Goal: Information Seeking & Learning: Learn about a topic

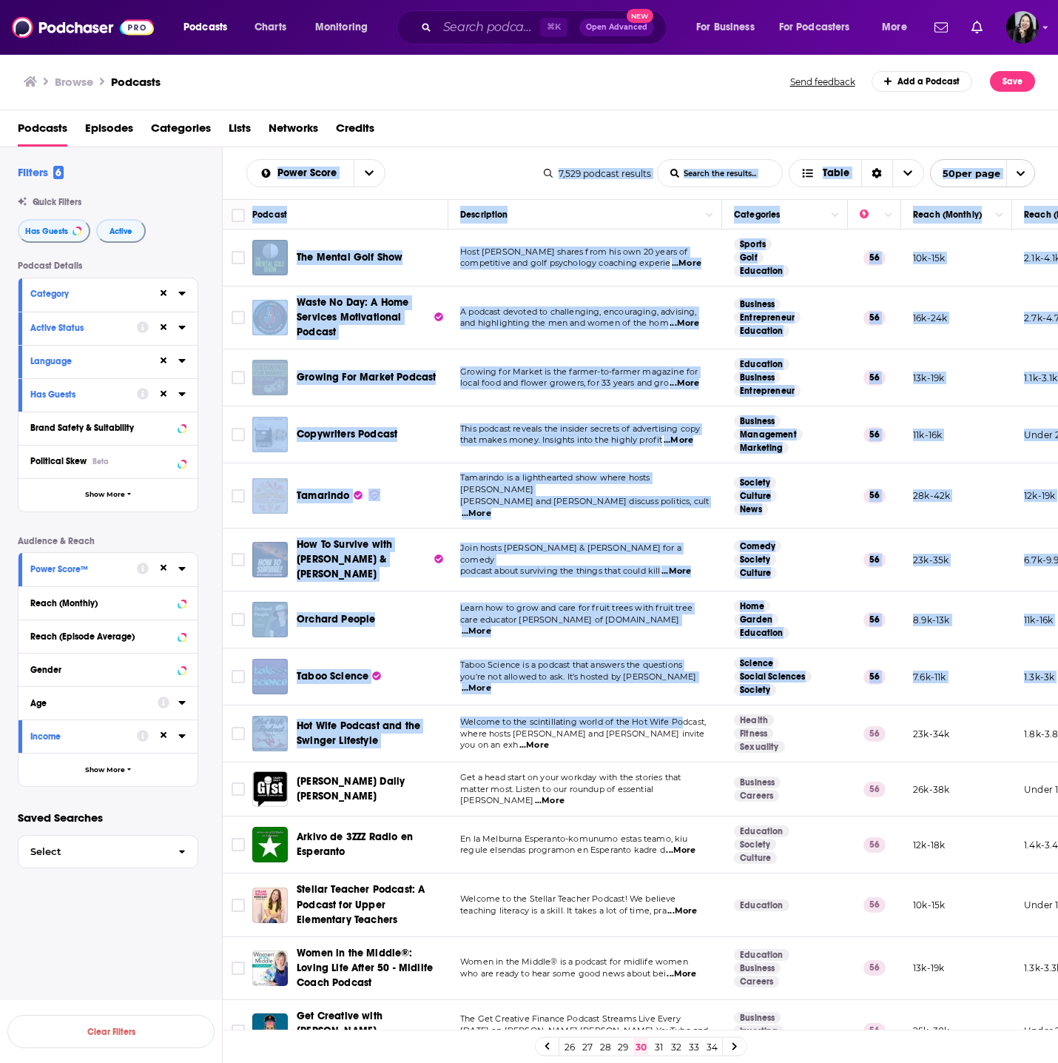
scroll to position [2088, 0]
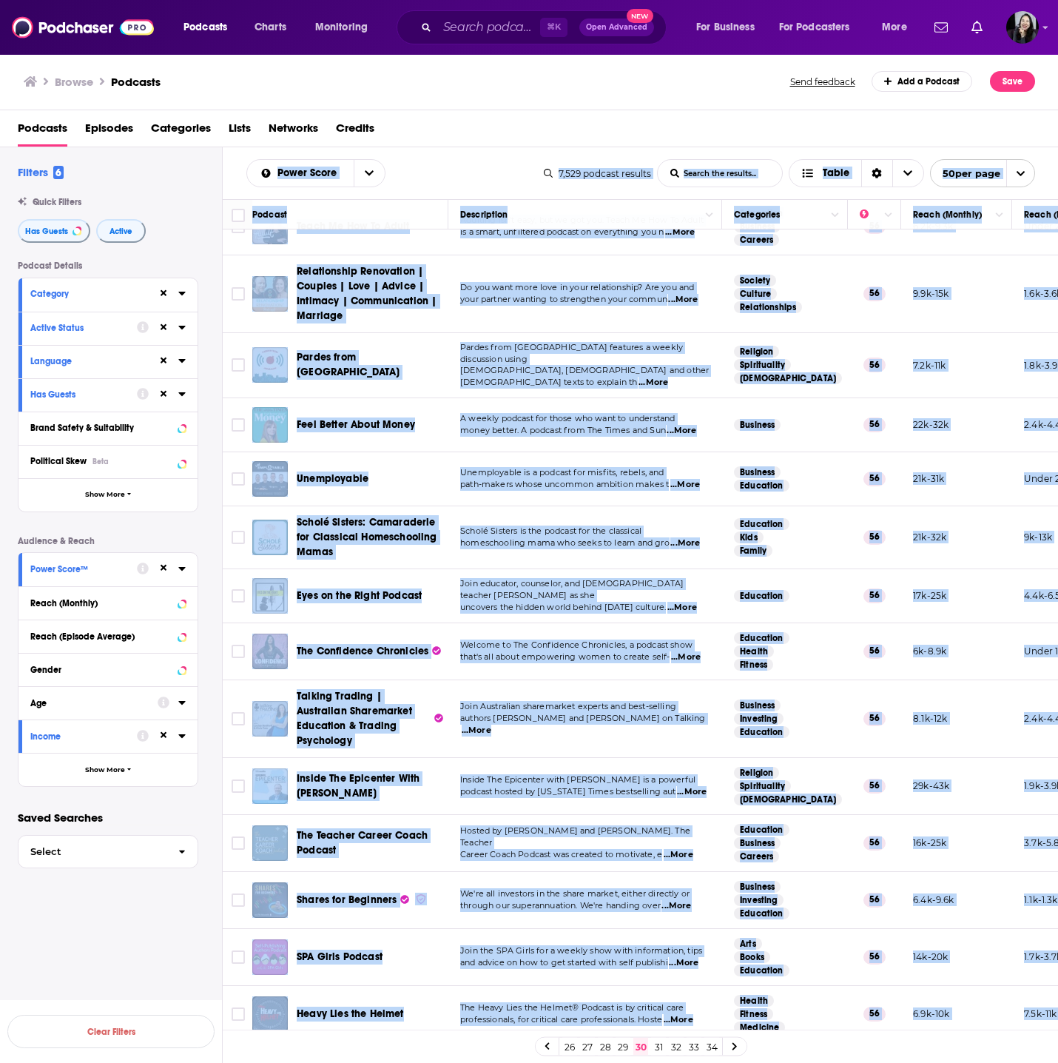
drag, startPoint x: 232, startPoint y: 160, endPoint x: 955, endPoint y: 1007, distance: 1113.9
click at [955, 1007] on div "Power Score List Search Input Search the results... Table 7,529 podcast results…" at bounding box center [641, 652] width 836 height 1010
copy div "Power Score List Search Input Search the results... Table 7,529 podcast results…"
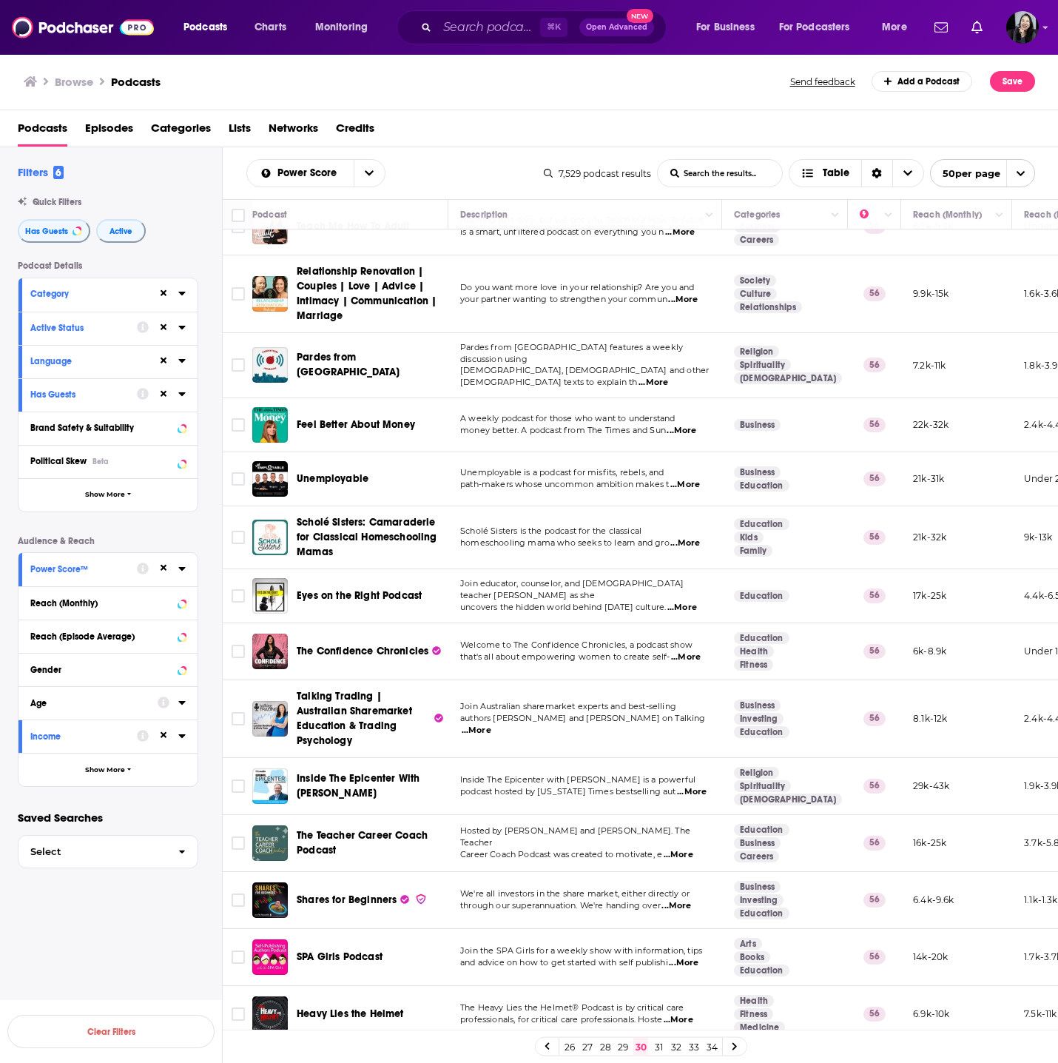
scroll to position [159, 0]
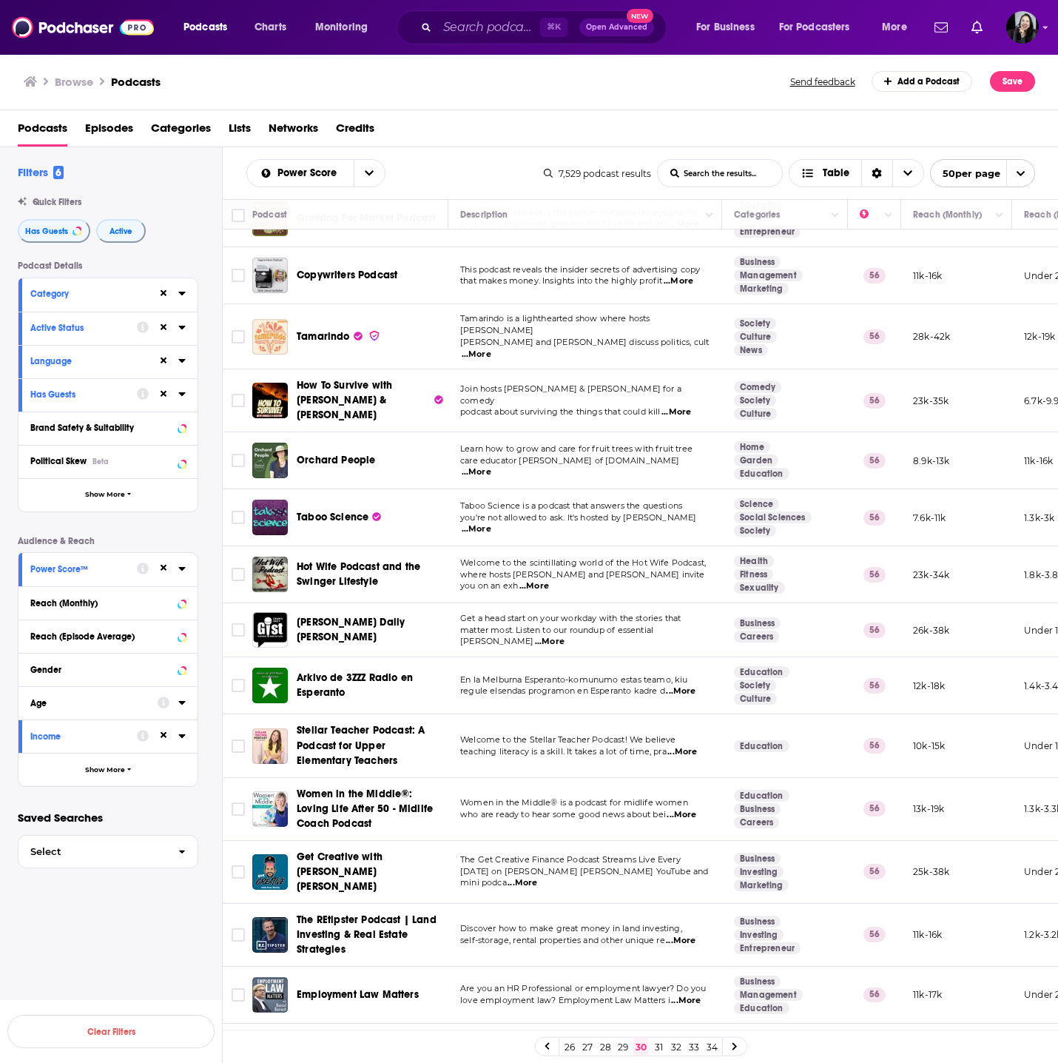
click at [694, 615] on p "Get a head start on your workday with the stories that" at bounding box center [584, 619] width 249 height 12
click at [565, 636] on span "...More" at bounding box center [550, 642] width 30 height 12
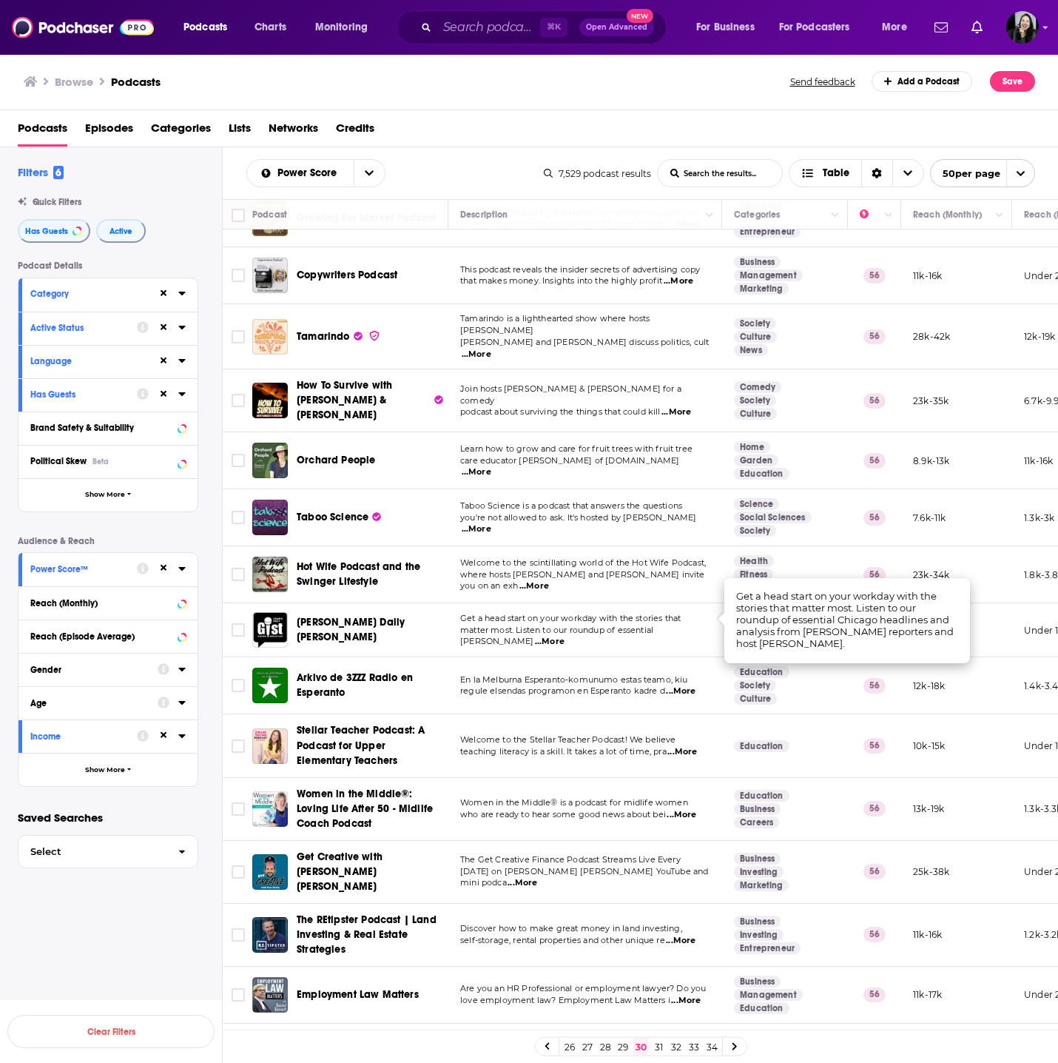
scroll to position [232, 0]
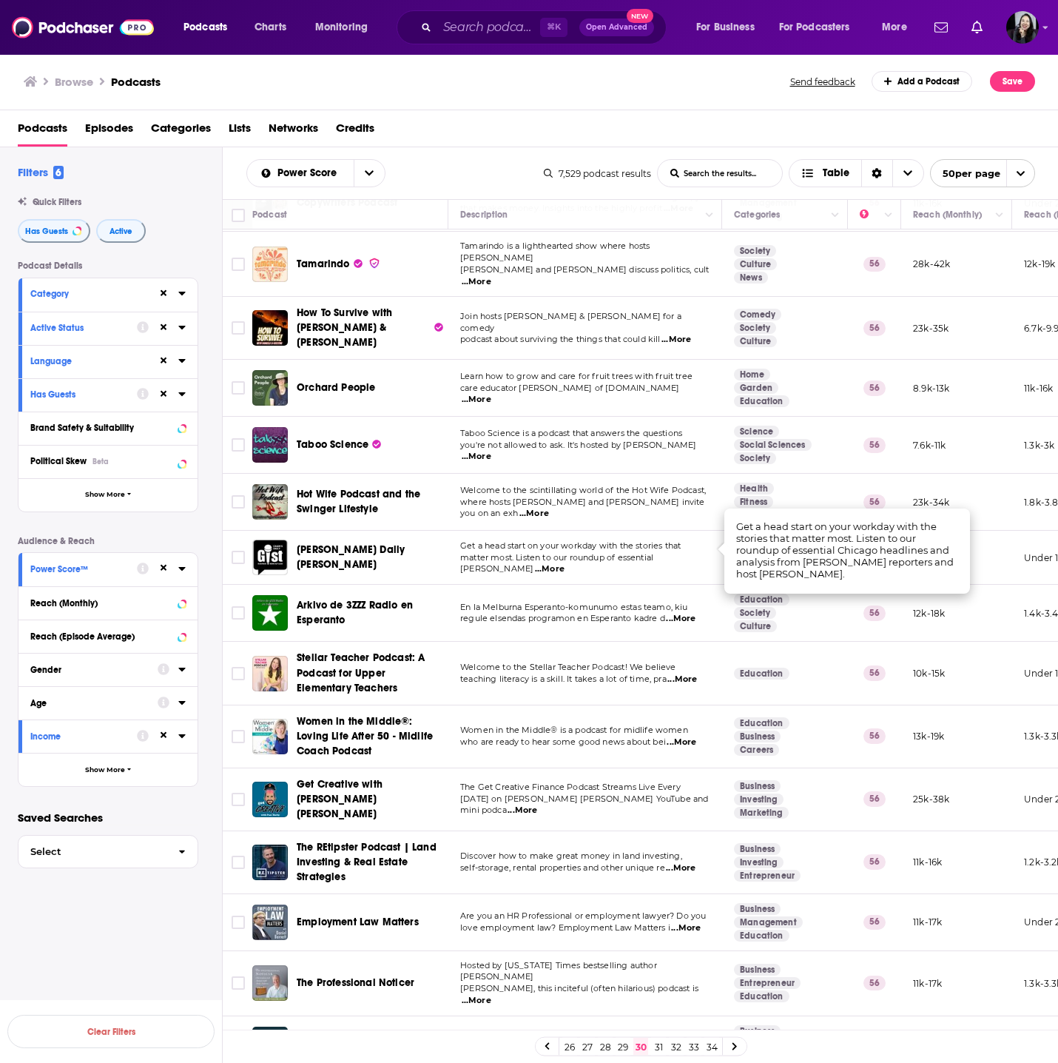
click at [696, 922] on span "...More" at bounding box center [686, 928] width 30 height 12
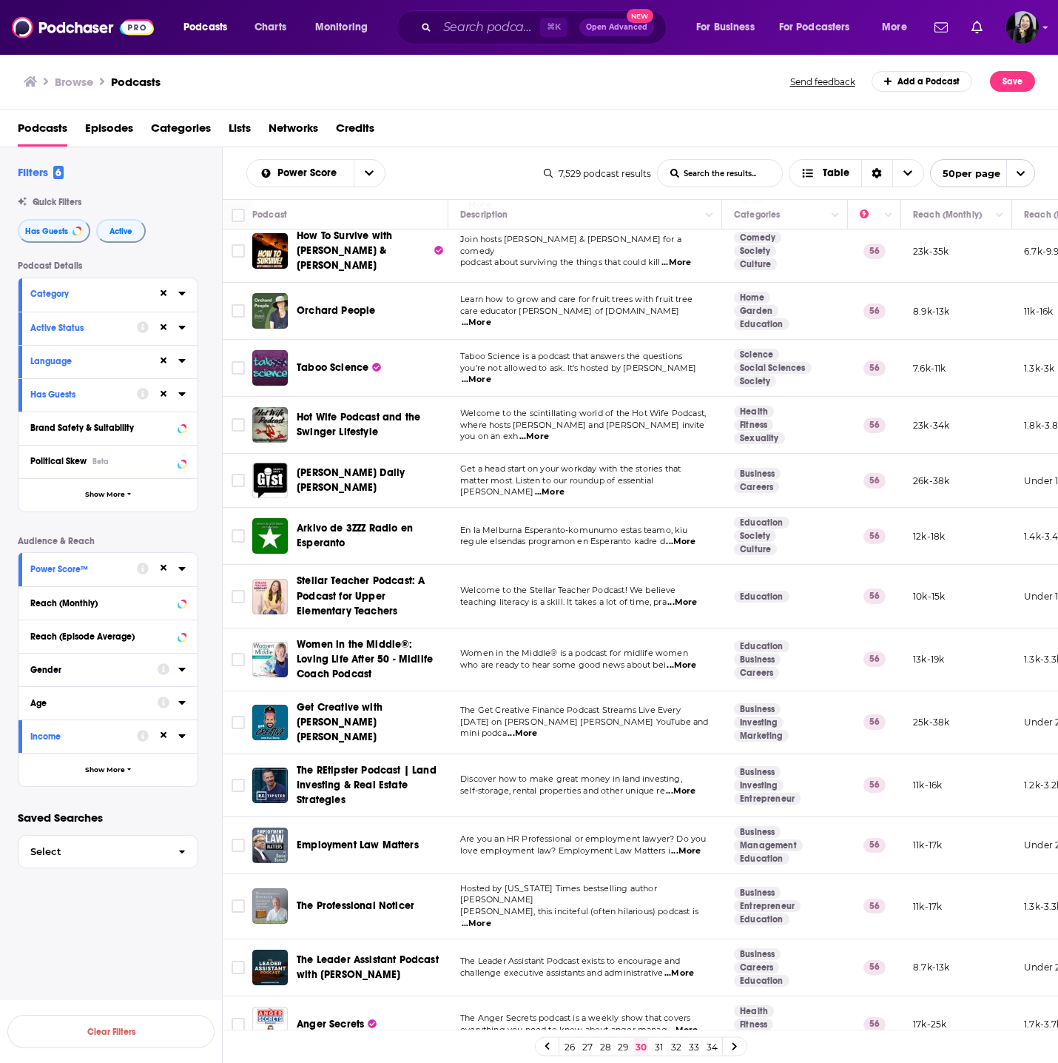
scroll to position [349, 0]
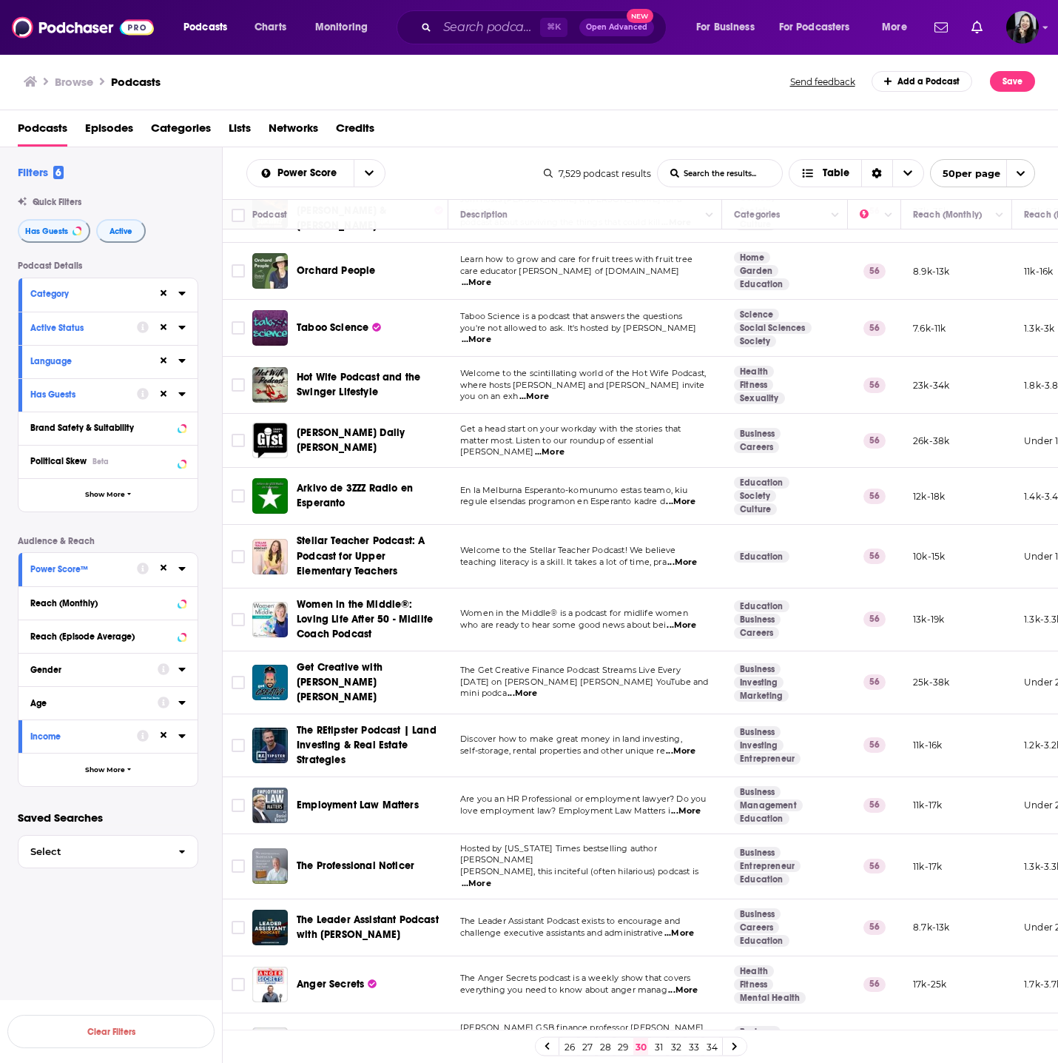
click at [698, 915] on p "The Leader Assistant Podcast exists to encourage and" at bounding box center [584, 921] width 249 height 12
click at [694, 927] on span "...More" at bounding box center [680, 933] width 30 height 12
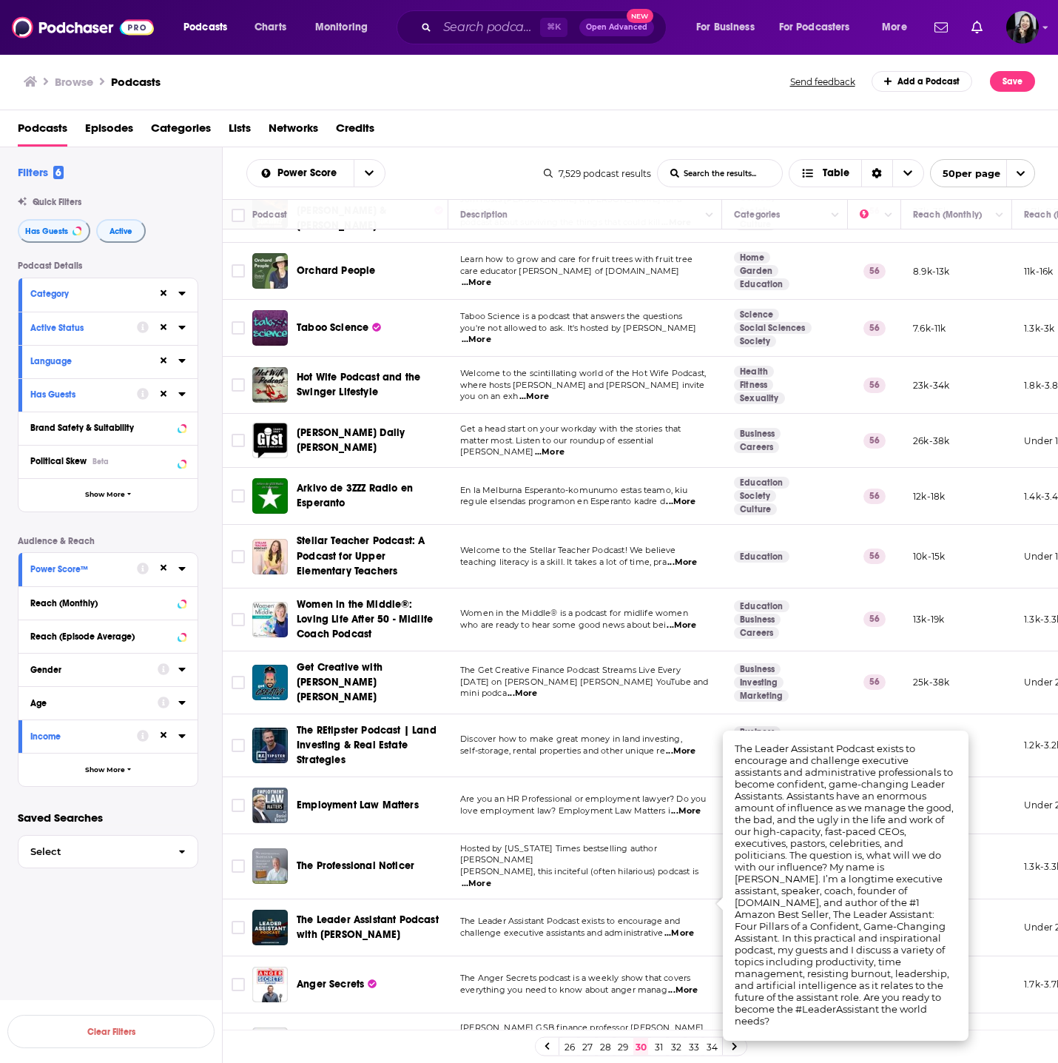
click at [819, 714] on td "Business Investing Entrepreneur" at bounding box center [785, 745] width 126 height 63
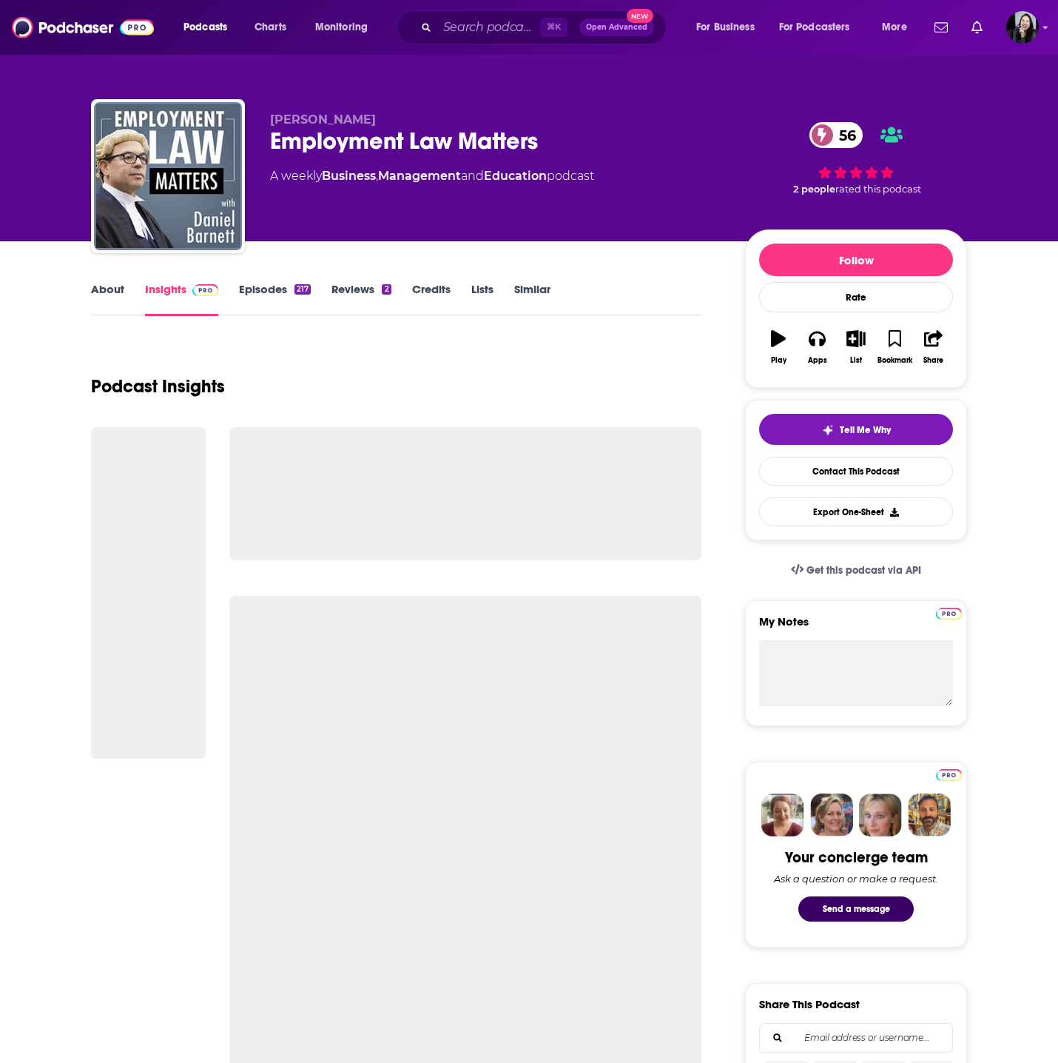
click at [585, 124] on p "[PERSON_NAME]" at bounding box center [495, 119] width 451 height 14
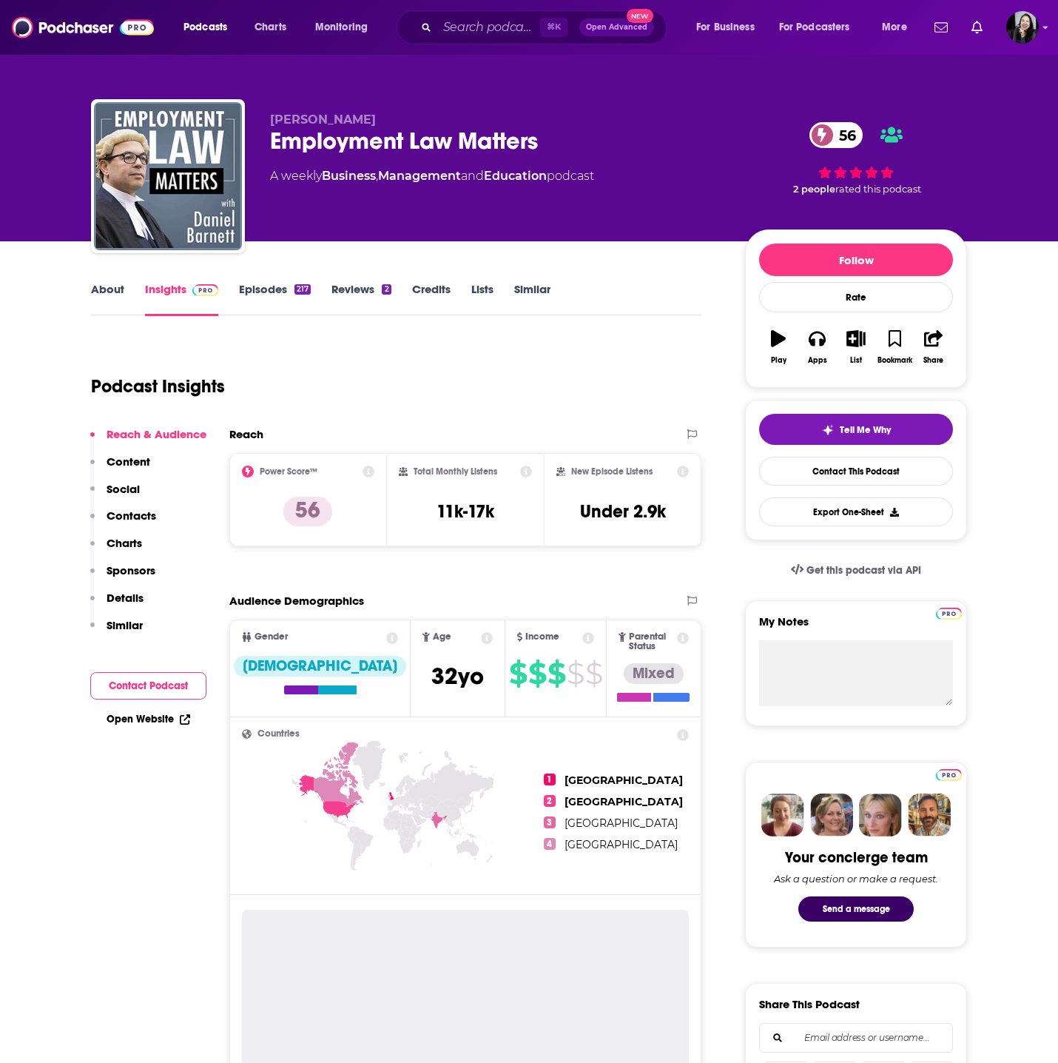
click at [585, 124] on p "Daniel Barnett" at bounding box center [495, 119] width 451 height 14
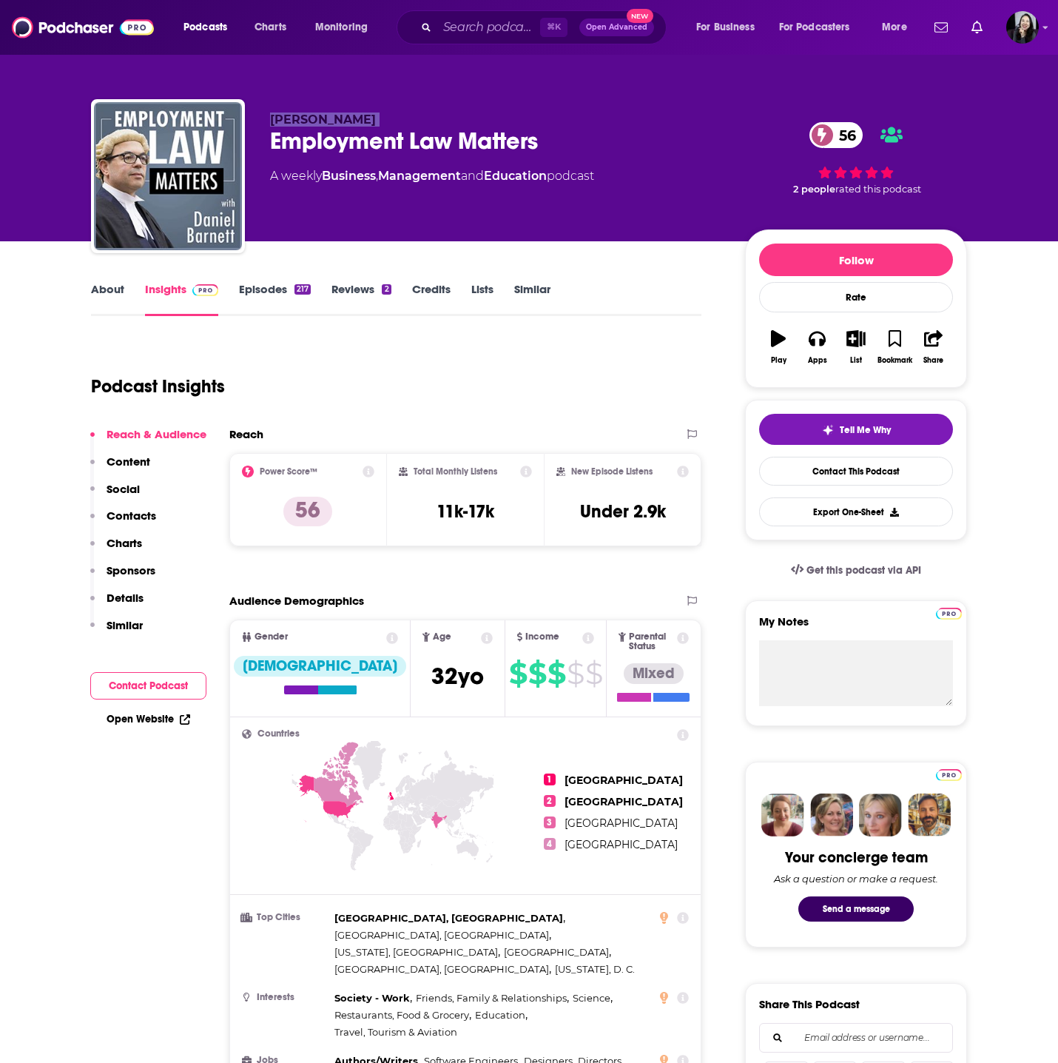
click at [585, 124] on p "Daniel Barnett" at bounding box center [495, 119] width 451 height 14
click at [583, 133] on div "Employment Law Matters 56" at bounding box center [495, 141] width 451 height 29
copy div "Employment Law Matters 56"
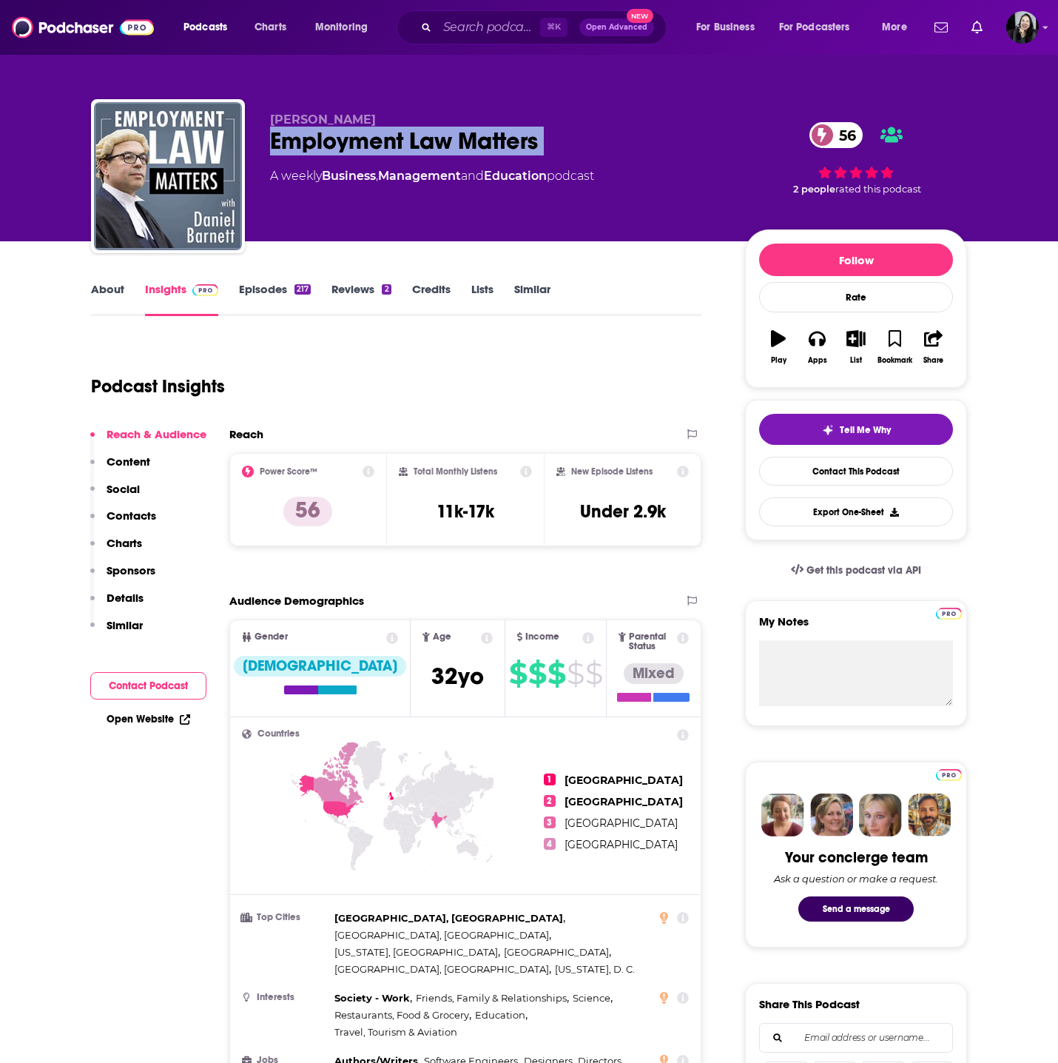
click at [412, 116] on p "Daniel Barnett" at bounding box center [495, 119] width 451 height 14
copy p "Daniel Barnett"
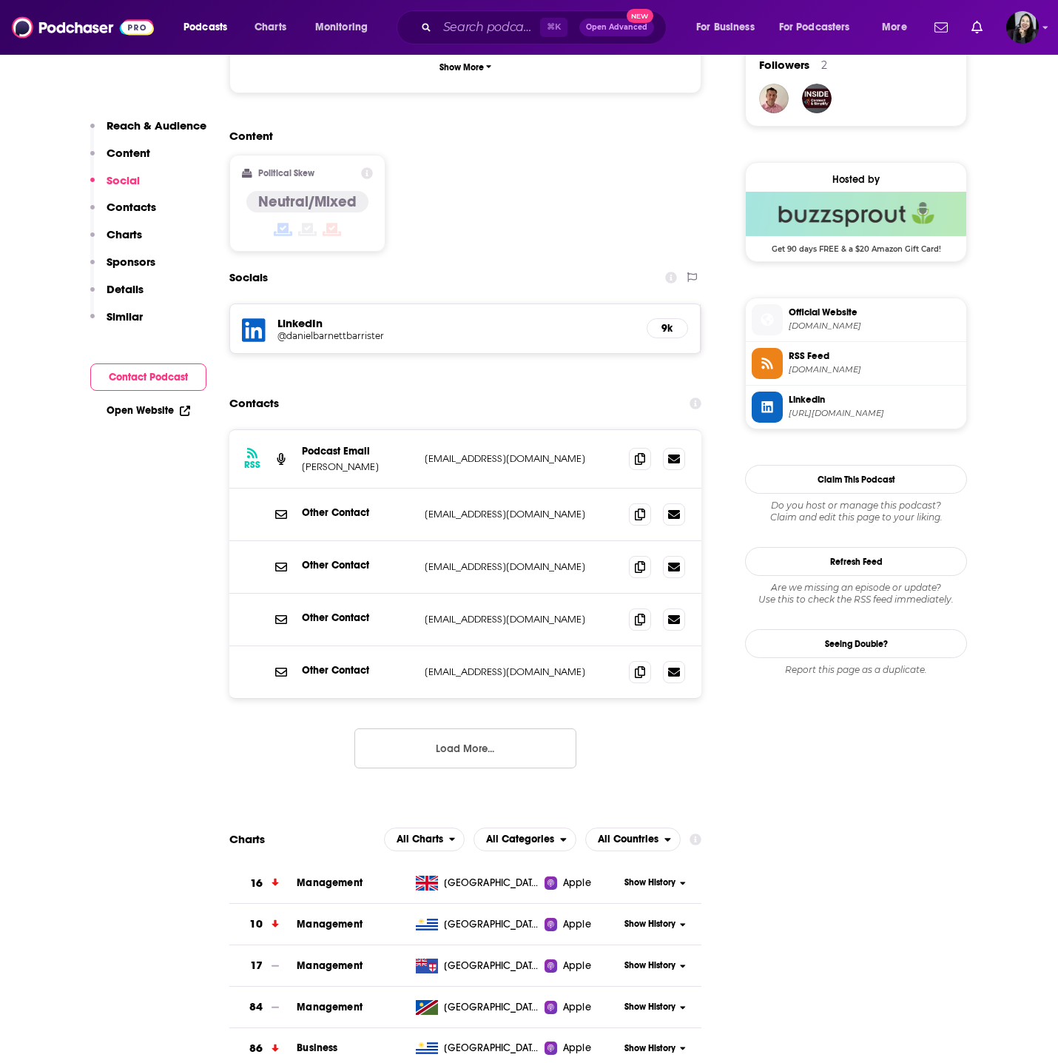
scroll to position [1097, 0]
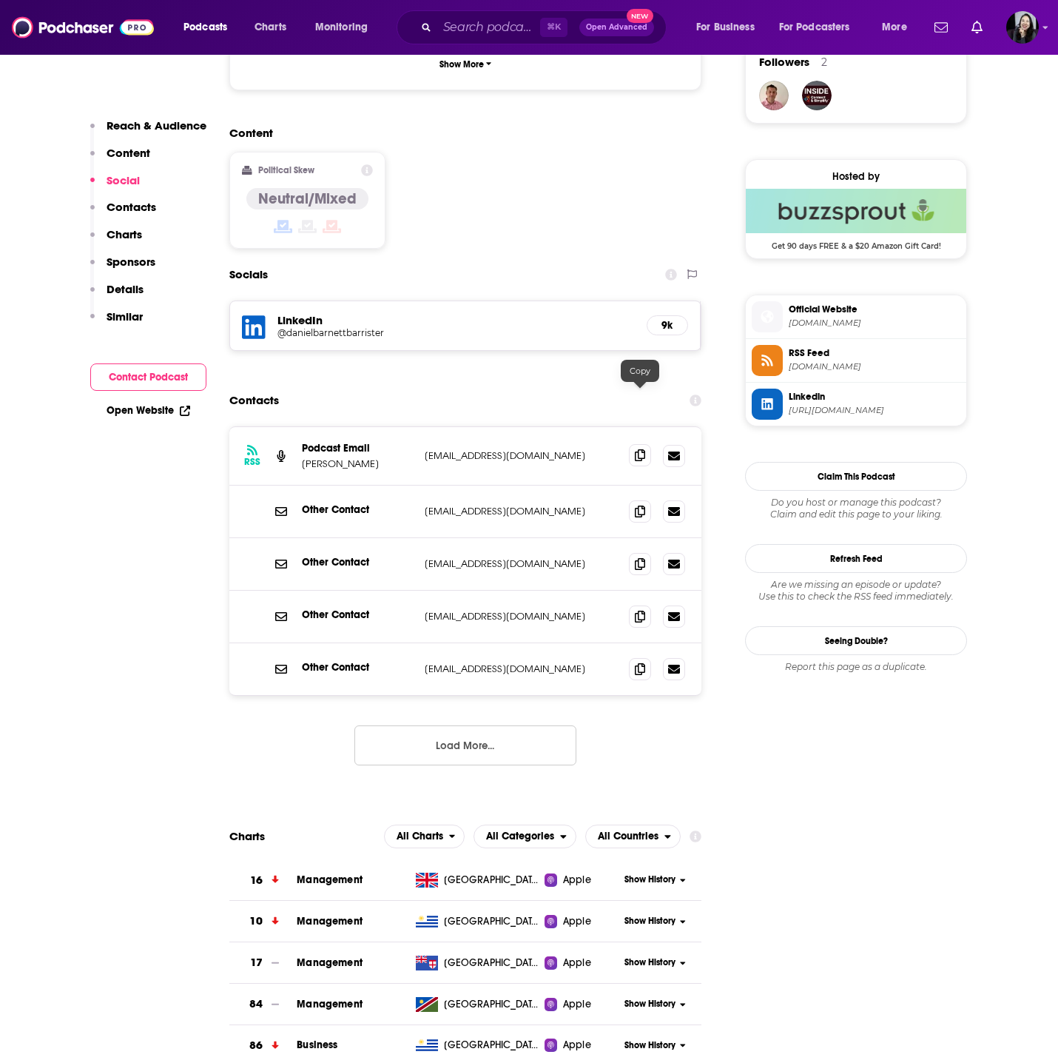
click at [633, 444] on span at bounding box center [640, 455] width 22 height 22
click at [632, 500] on span at bounding box center [640, 511] width 22 height 22
click at [630, 552] on span at bounding box center [640, 563] width 22 height 22
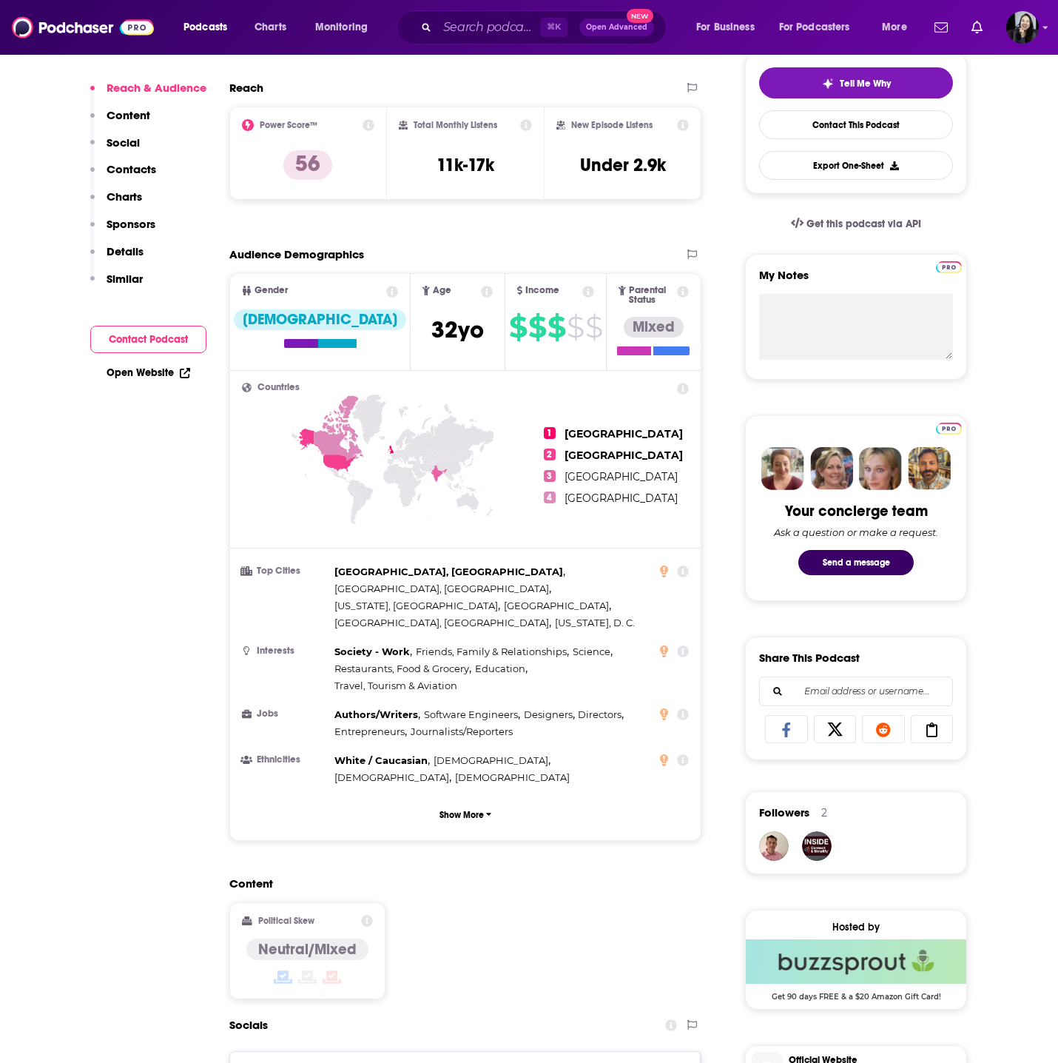
scroll to position [0, 0]
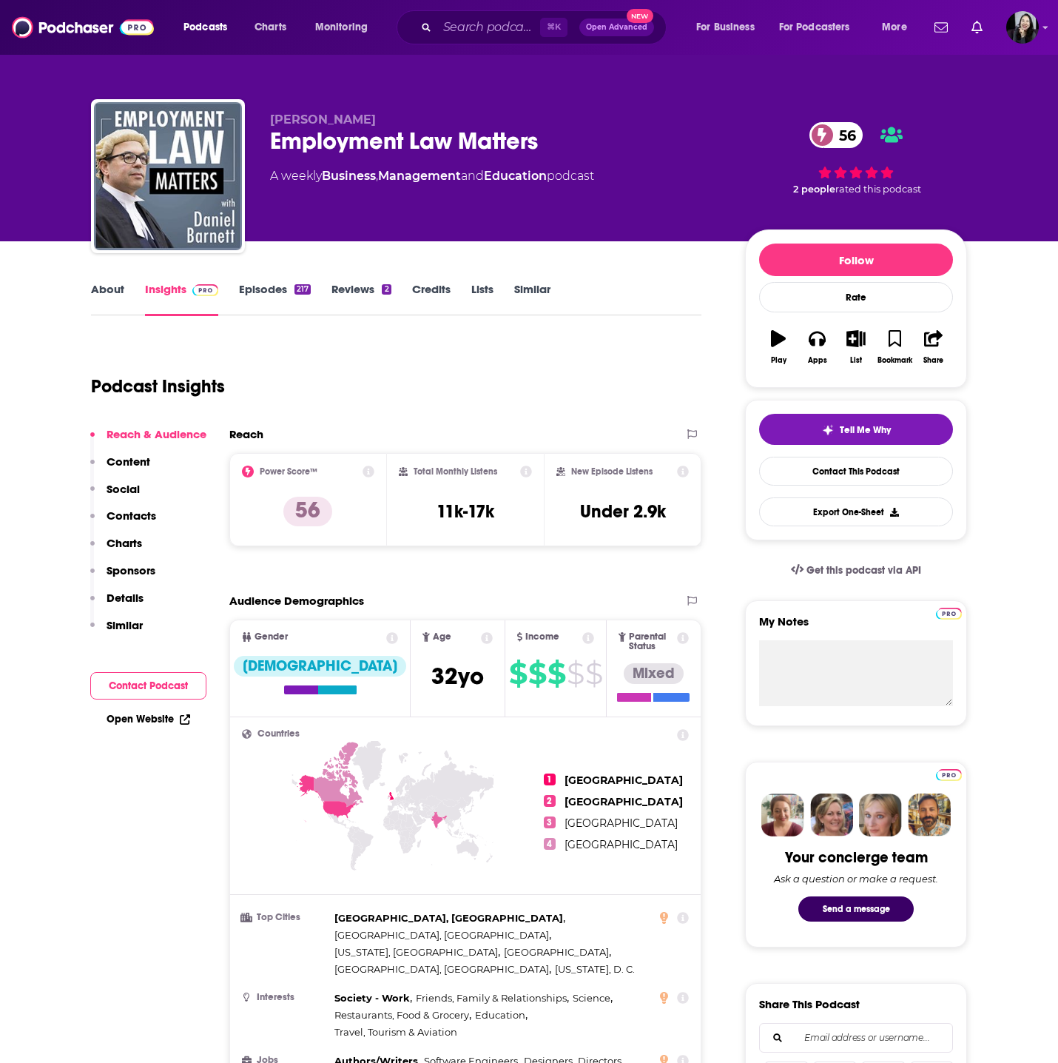
click at [586, 144] on div "Employment Law Matters 56" at bounding box center [495, 141] width 451 height 29
copy div "Employment Law Matters 56"
click at [375, 119] on p "Daniel Barnett" at bounding box center [495, 119] width 451 height 14
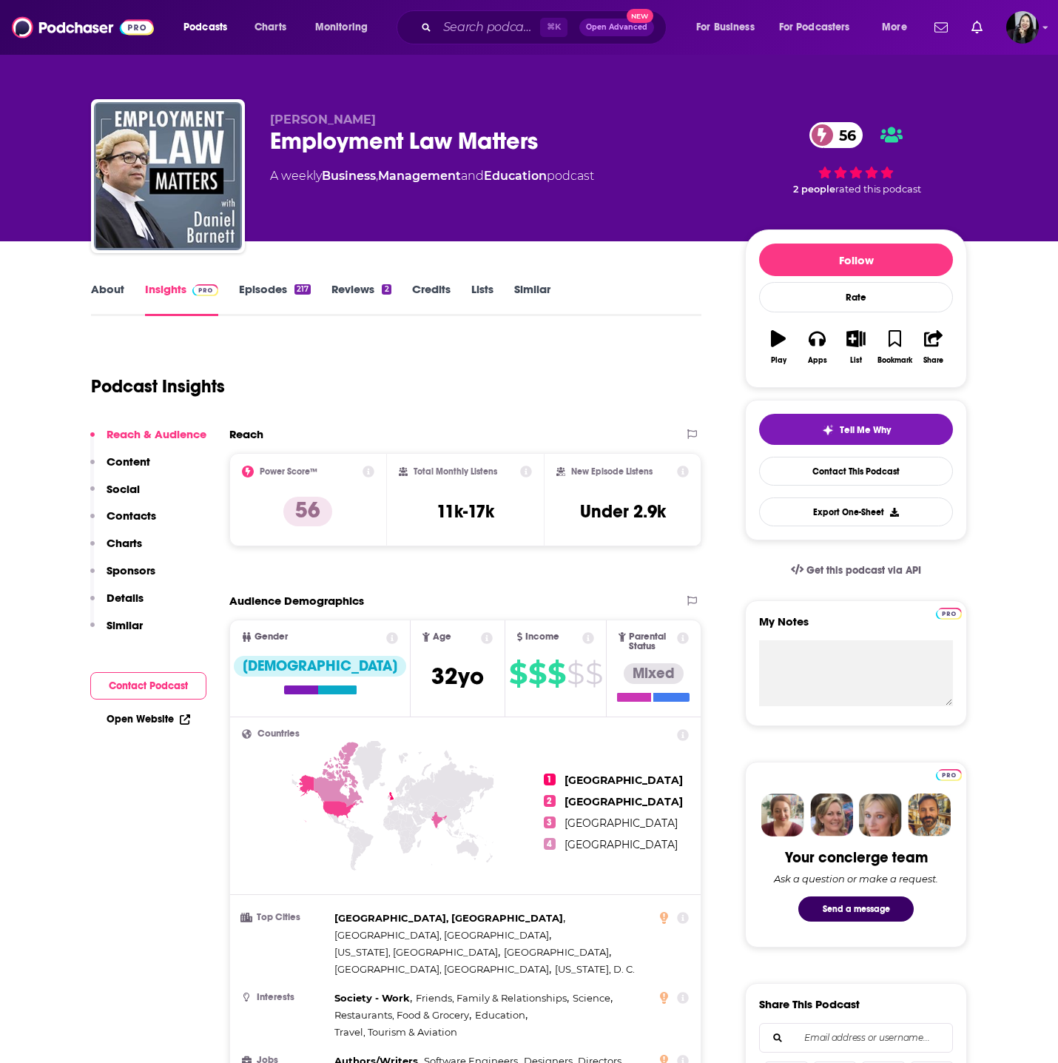
click at [375, 119] on p "Daniel Barnett" at bounding box center [495, 119] width 451 height 14
copy p "Daniel Barnett"
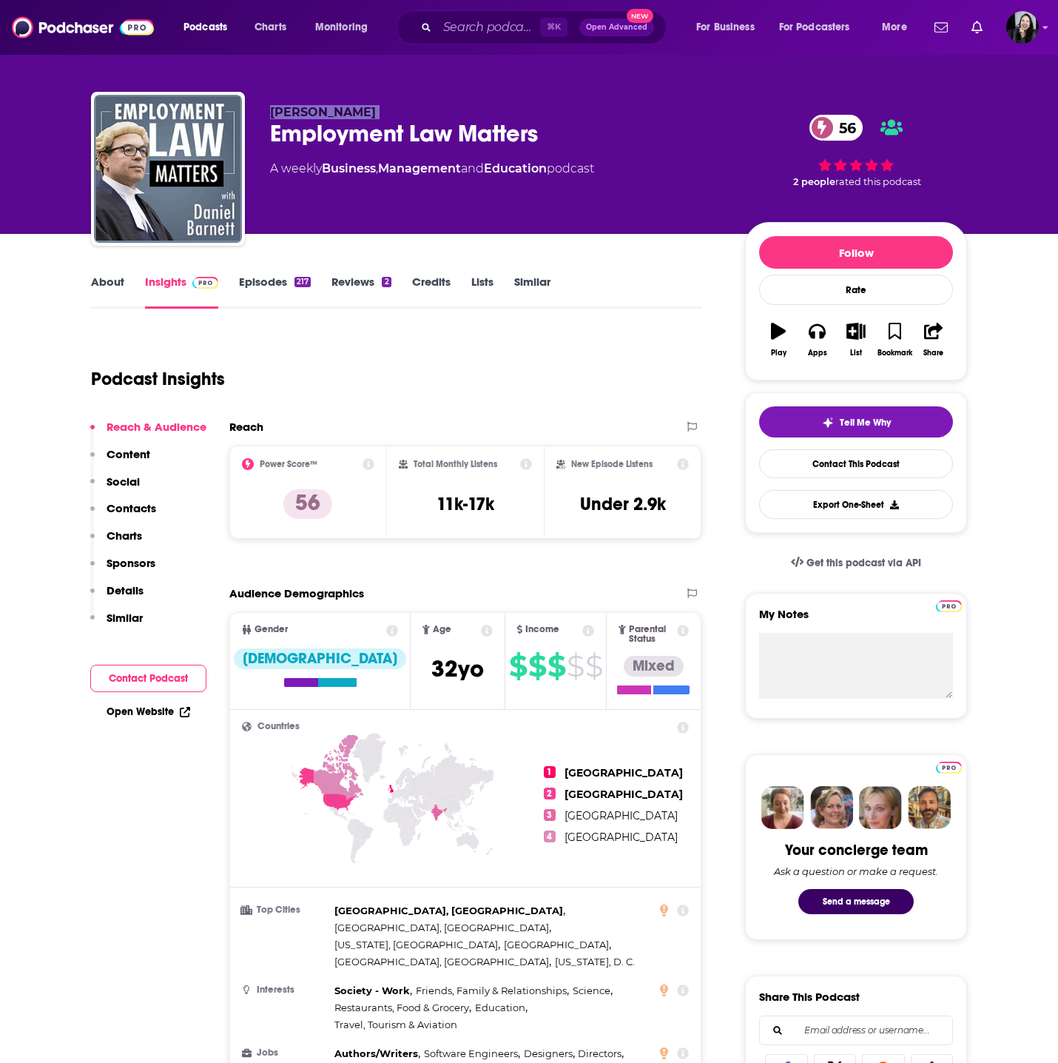
scroll to position [1156, 0]
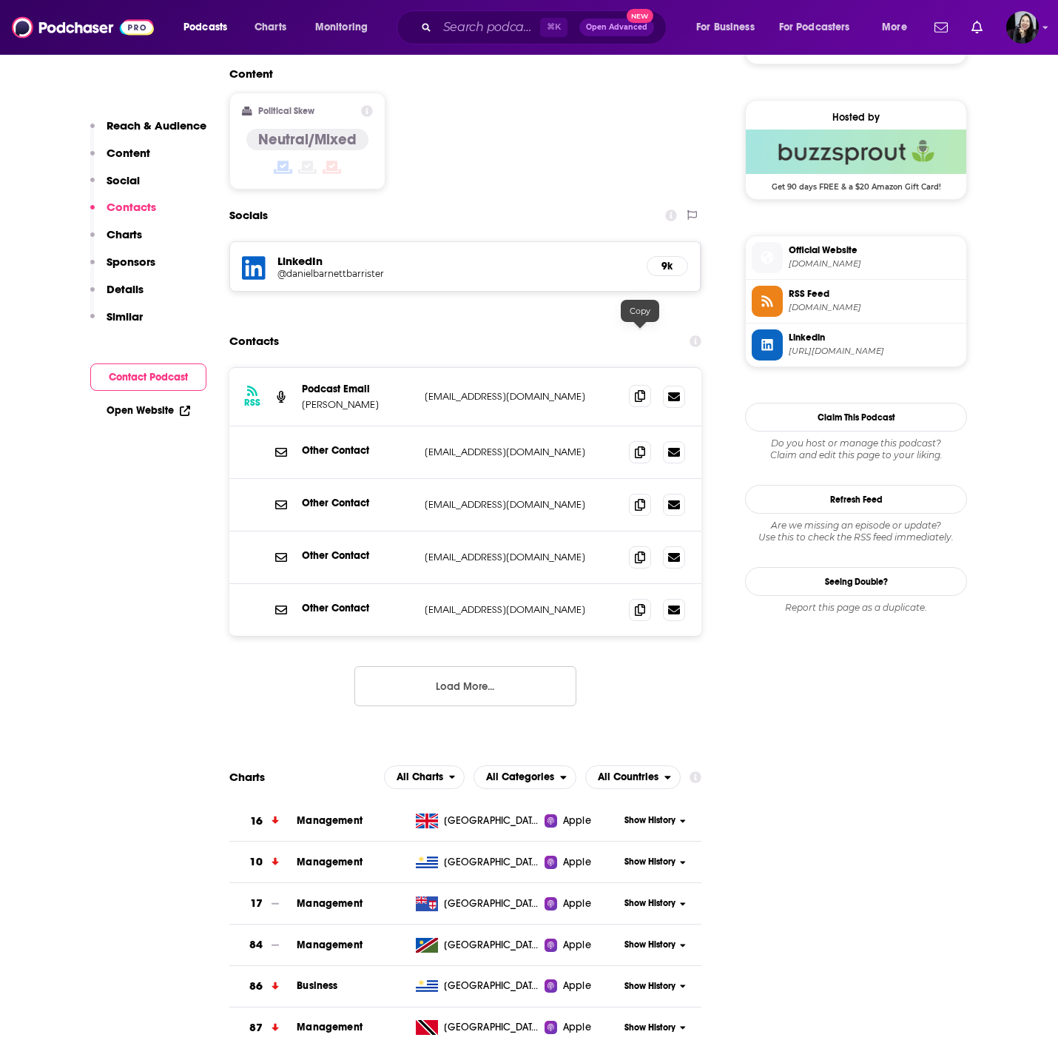
click at [645, 385] on span at bounding box center [640, 396] width 22 height 22
click at [640, 446] on icon at bounding box center [640, 452] width 10 height 12
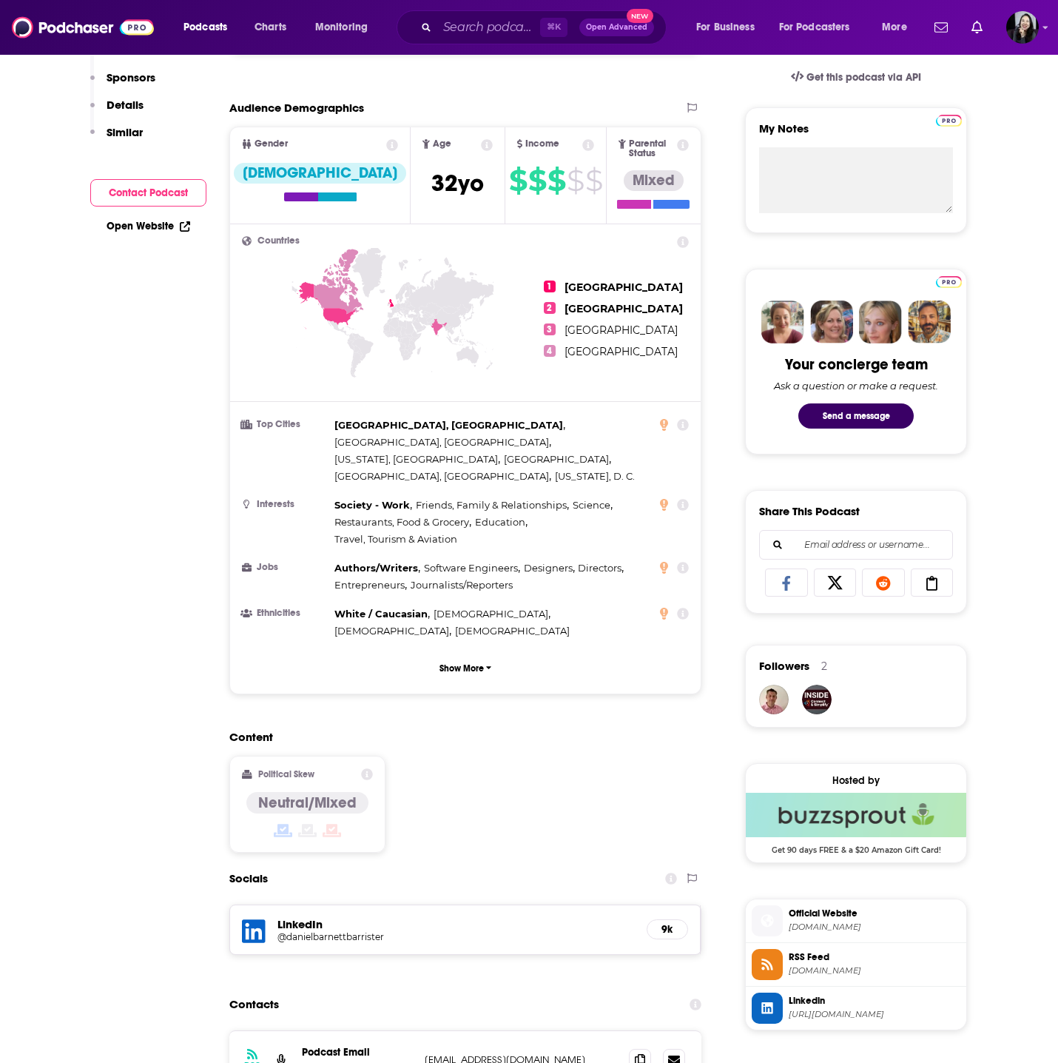
scroll to position [0, 0]
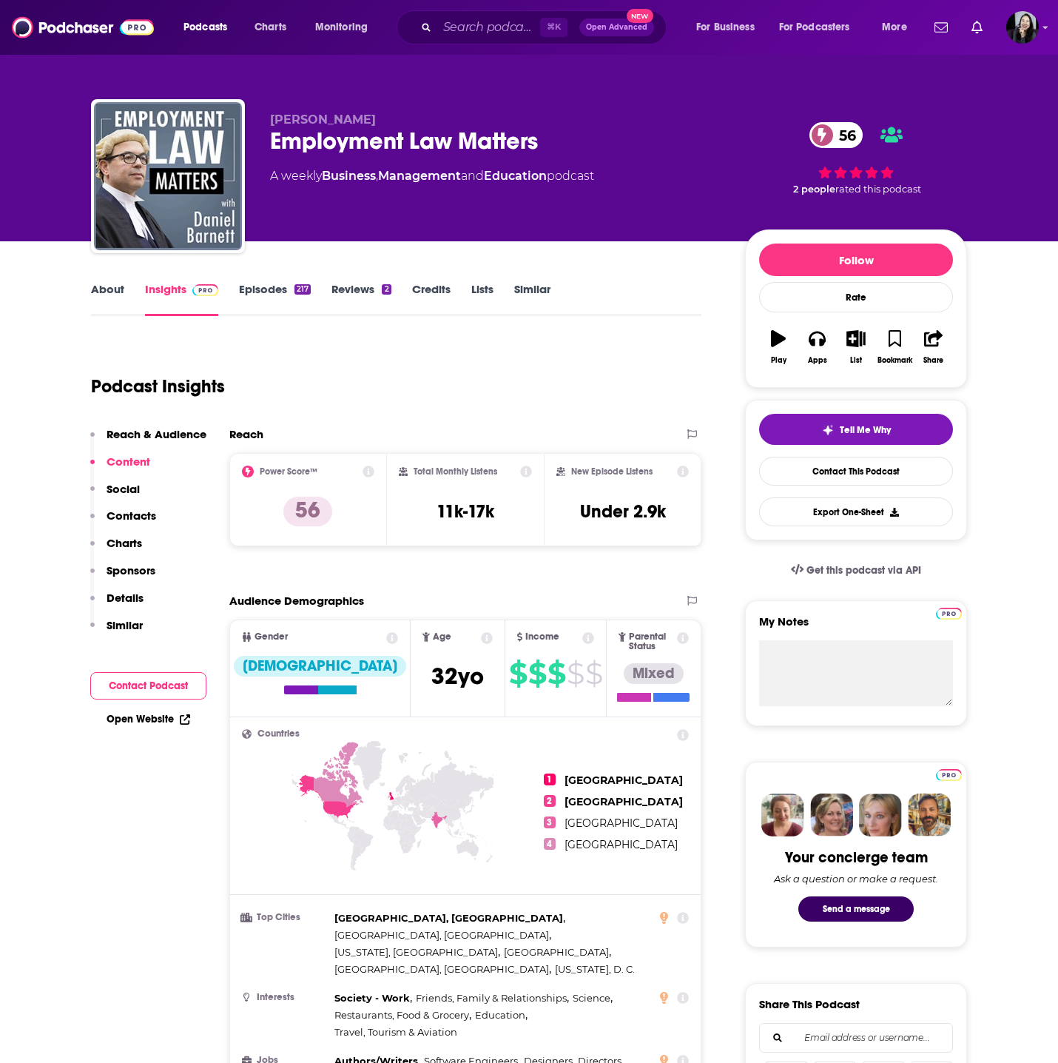
click at [275, 286] on link "Episodes 217" at bounding box center [275, 299] width 72 height 34
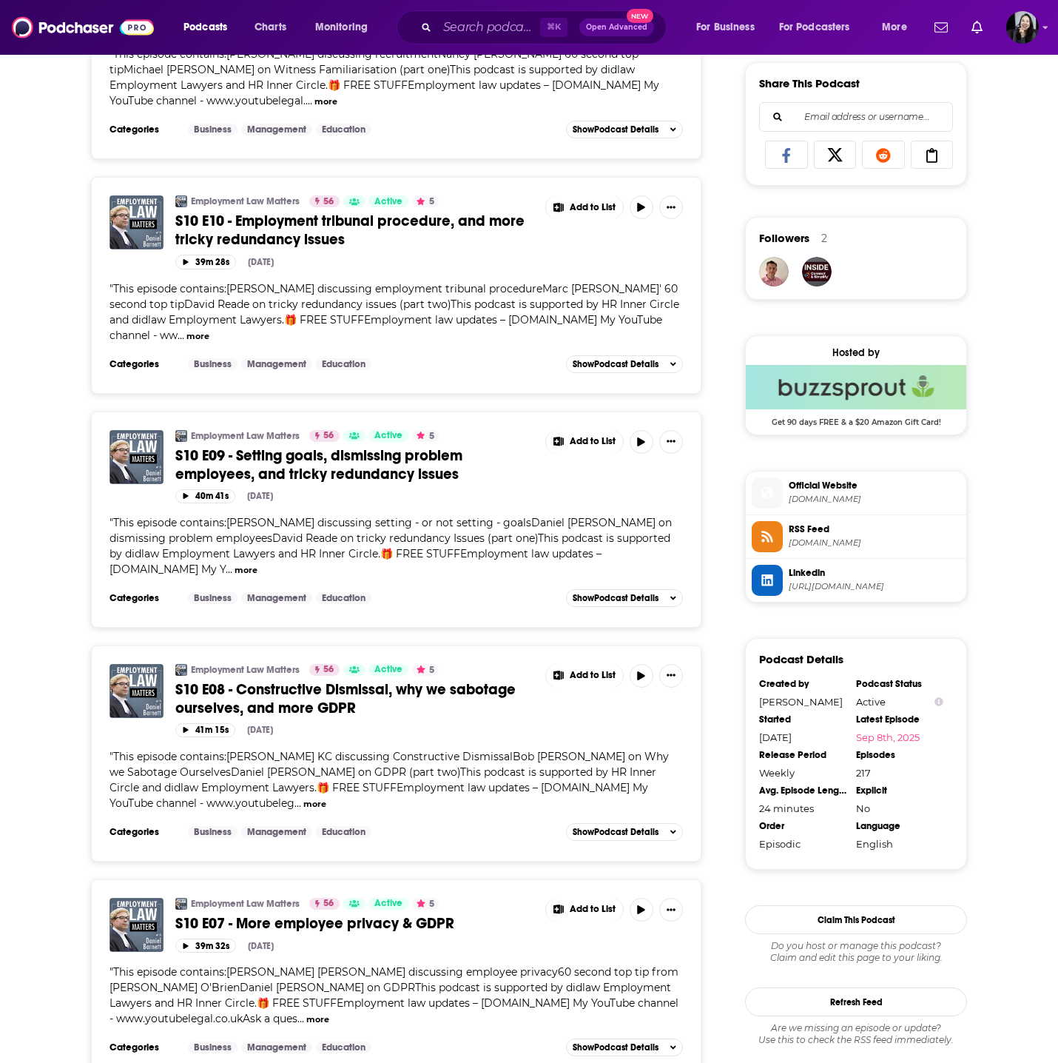
scroll to position [918, 0]
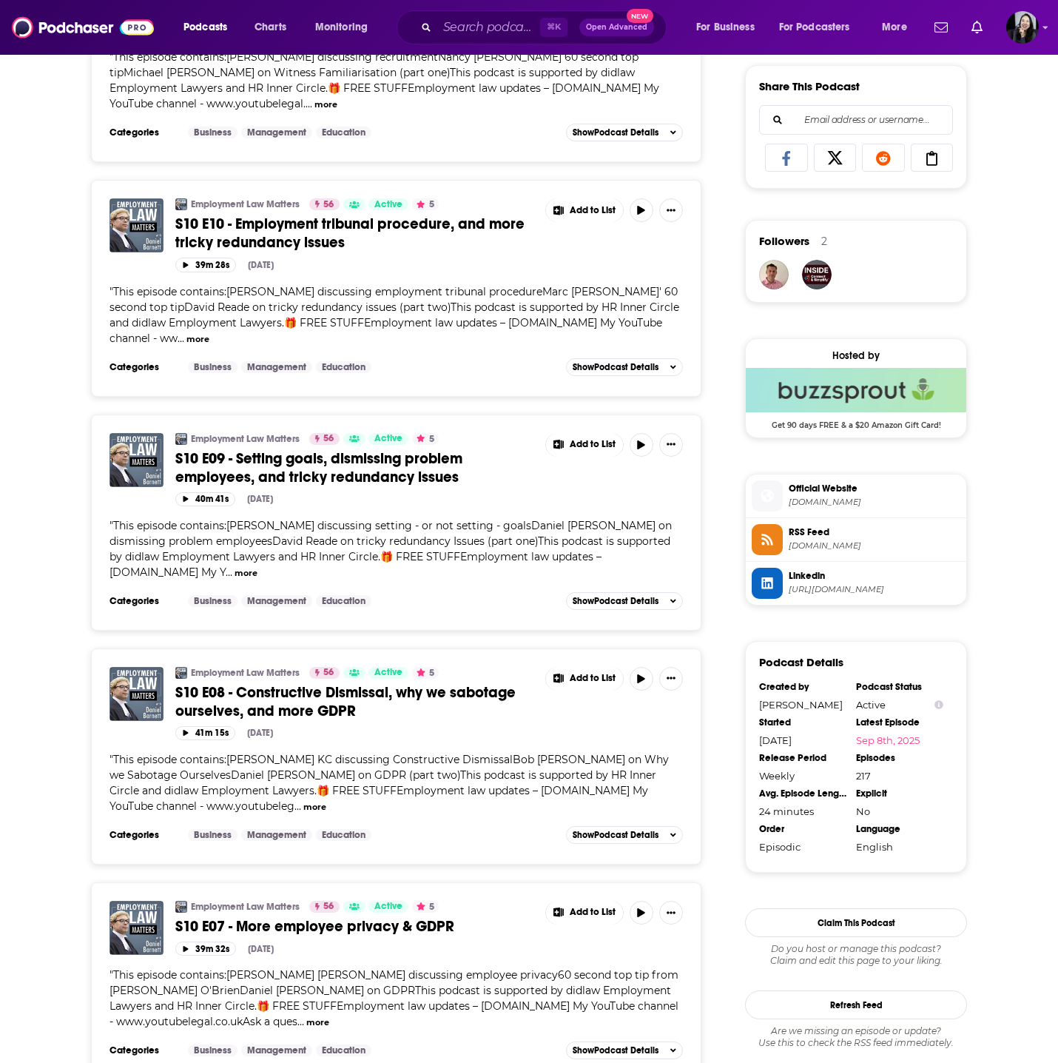
click at [340, 480] on span "S10 E09 - Setting goals, dismissing problem employees, and tricky redundancy is…" at bounding box center [318, 467] width 287 height 37
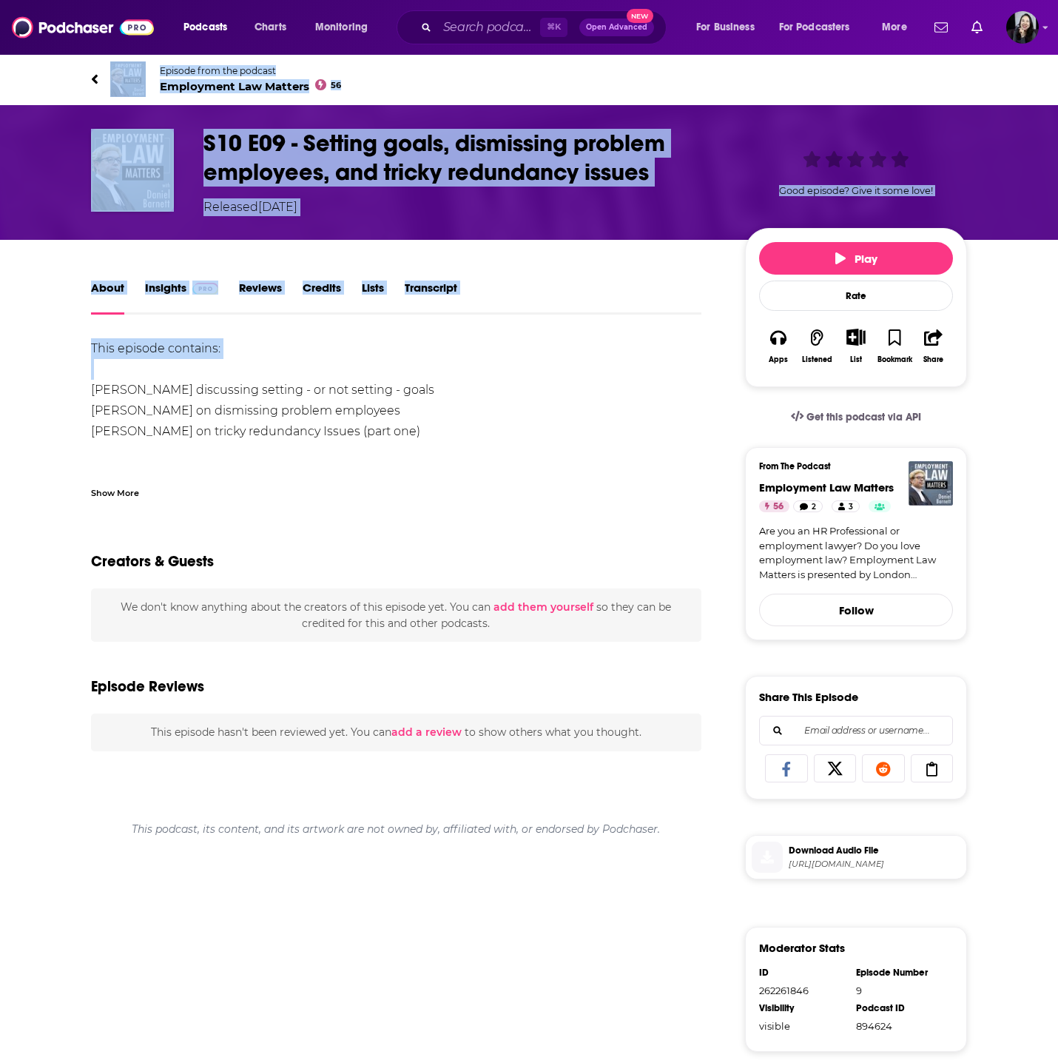
drag, startPoint x: 70, startPoint y: 62, endPoint x: 451, endPoint y: 446, distance: 541.1
click at [451, 446] on div "Episode from the podcast Employment Law Matters 56 Next Episode S10 E09 - Setti…" at bounding box center [529, 722] width 1058 height 1338
click at [405, 275] on div "About Insights Reviews Credits Lists Transcript This episode contains: Bob Regn…" at bounding box center [529, 816] width 876 height 1152
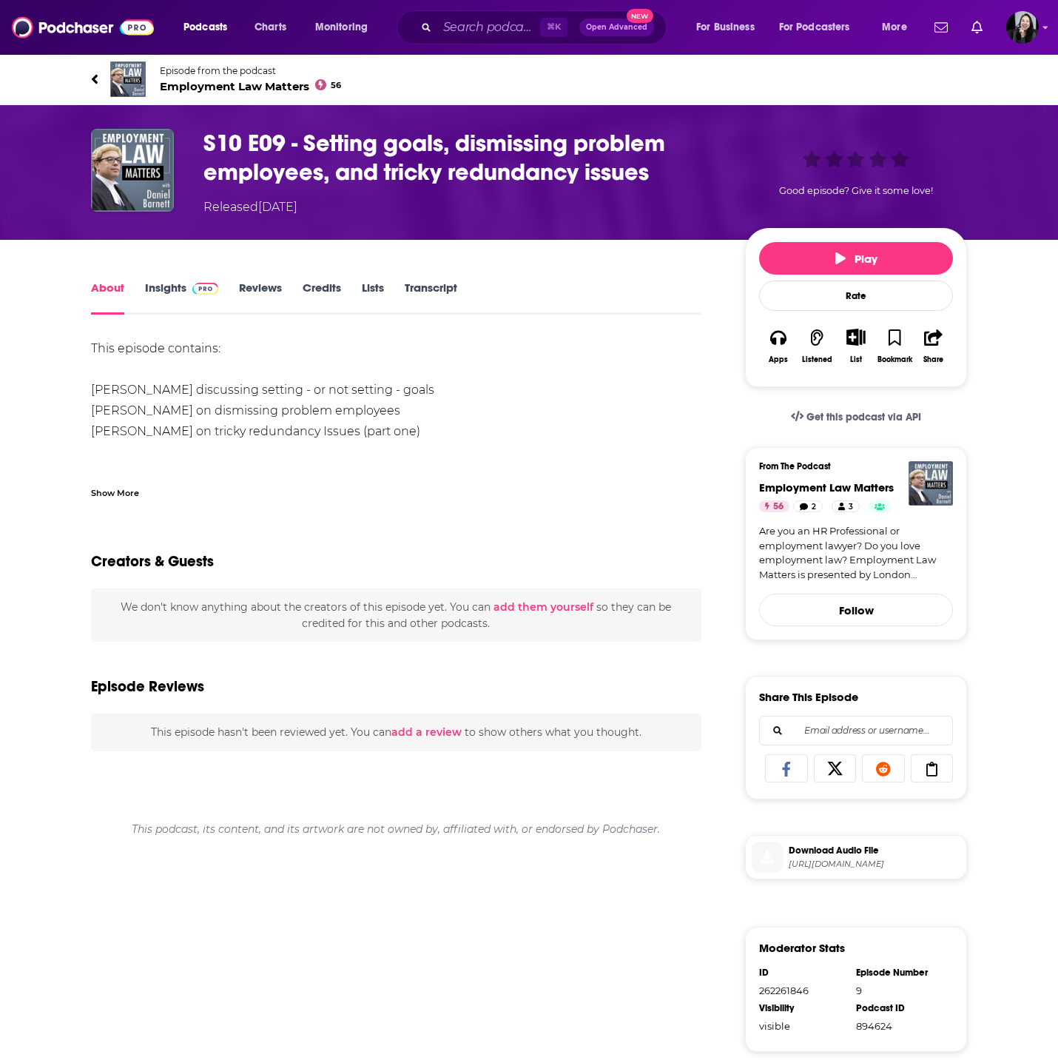
click at [409, 284] on link "Transcript" at bounding box center [431, 297] width 53 height 34
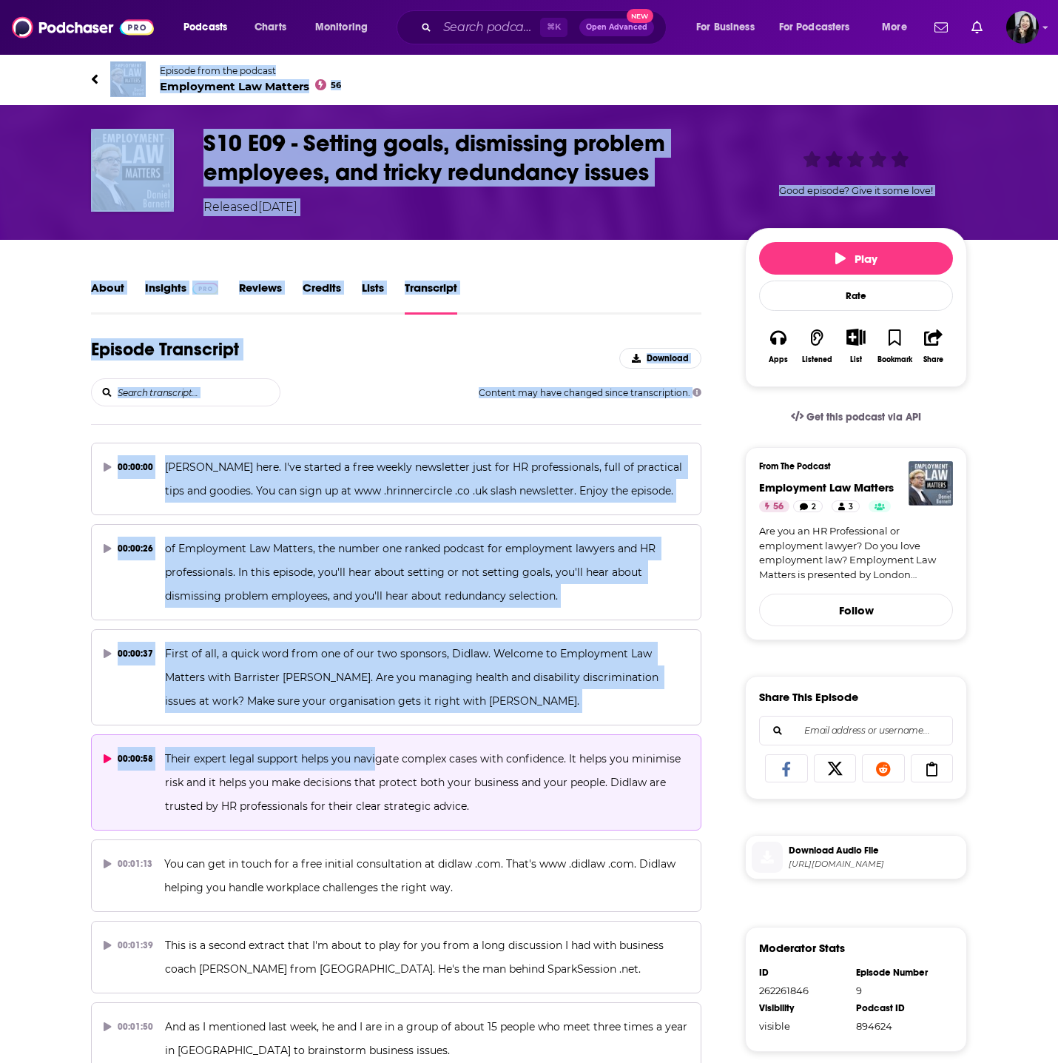
drag, startPoint x: 75, startPoint y: 68, endPoint x: 374, endPoint y: 757, distance: 751.1
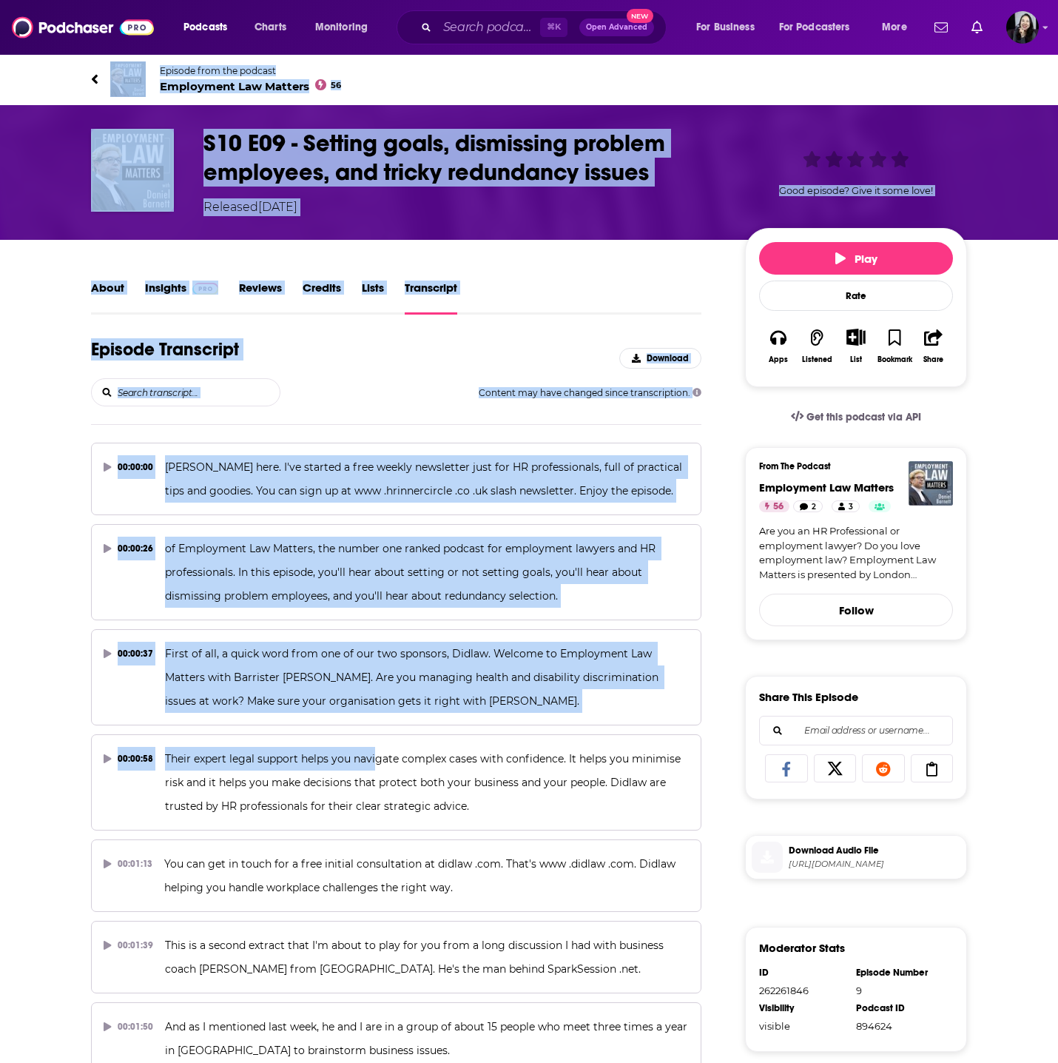
click at [43, 231] on div "S10 E09 - Setting goals, dismissing problem employees, and tricky redundancy is…" at bounding box center [529, 172] width 1058 height 135
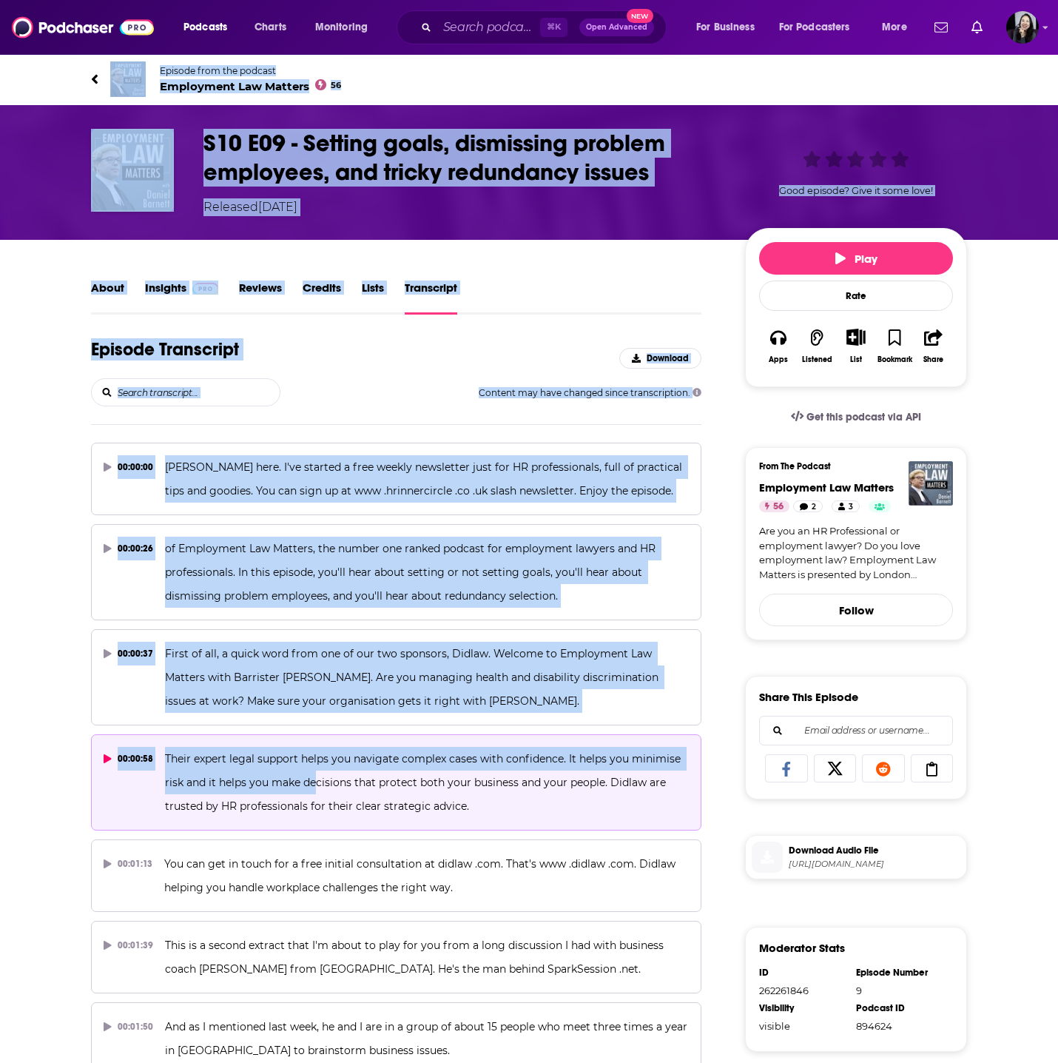
drag, startPoint x: 77, startPoint y: 62, endPoint x: 312, endPoint y: 780, distance: 755.5
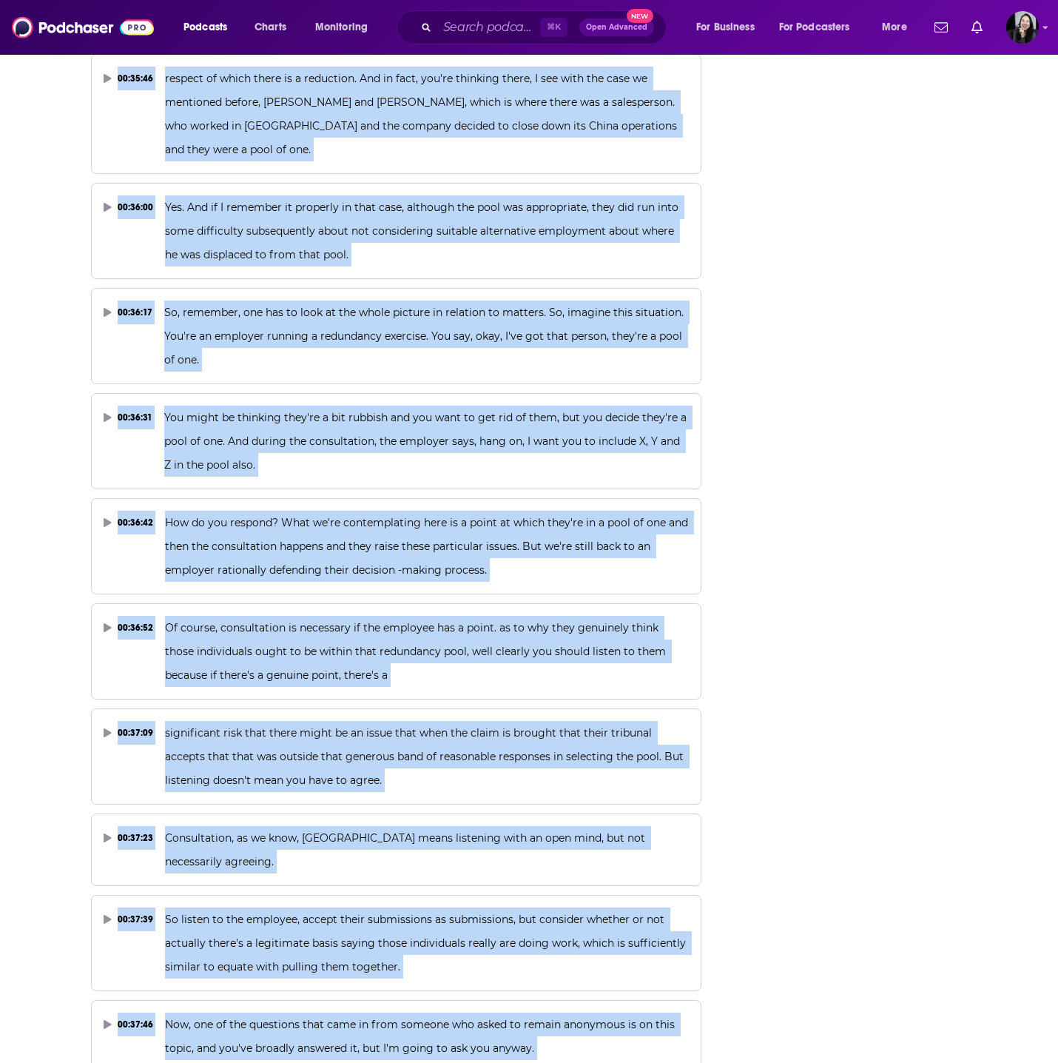
scroll to position [16066, 0]
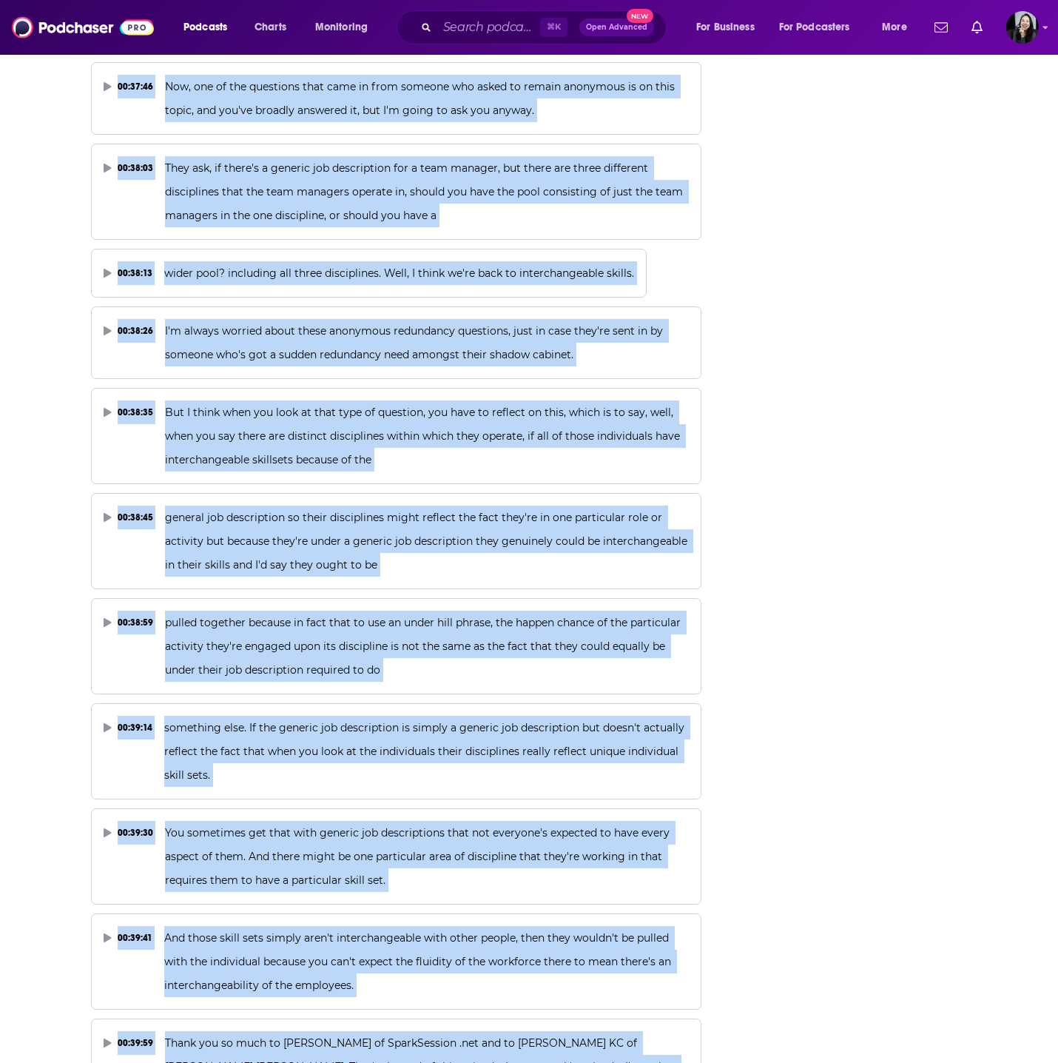
drag, startPoint x: 74, startPoint y: 69, endPoint x: 405, endPoint y: 1033, distance: 1019.5
copy div "Episode from the podcast Employment Law Matters 56 Next Episode S10 E09 - Setti…"
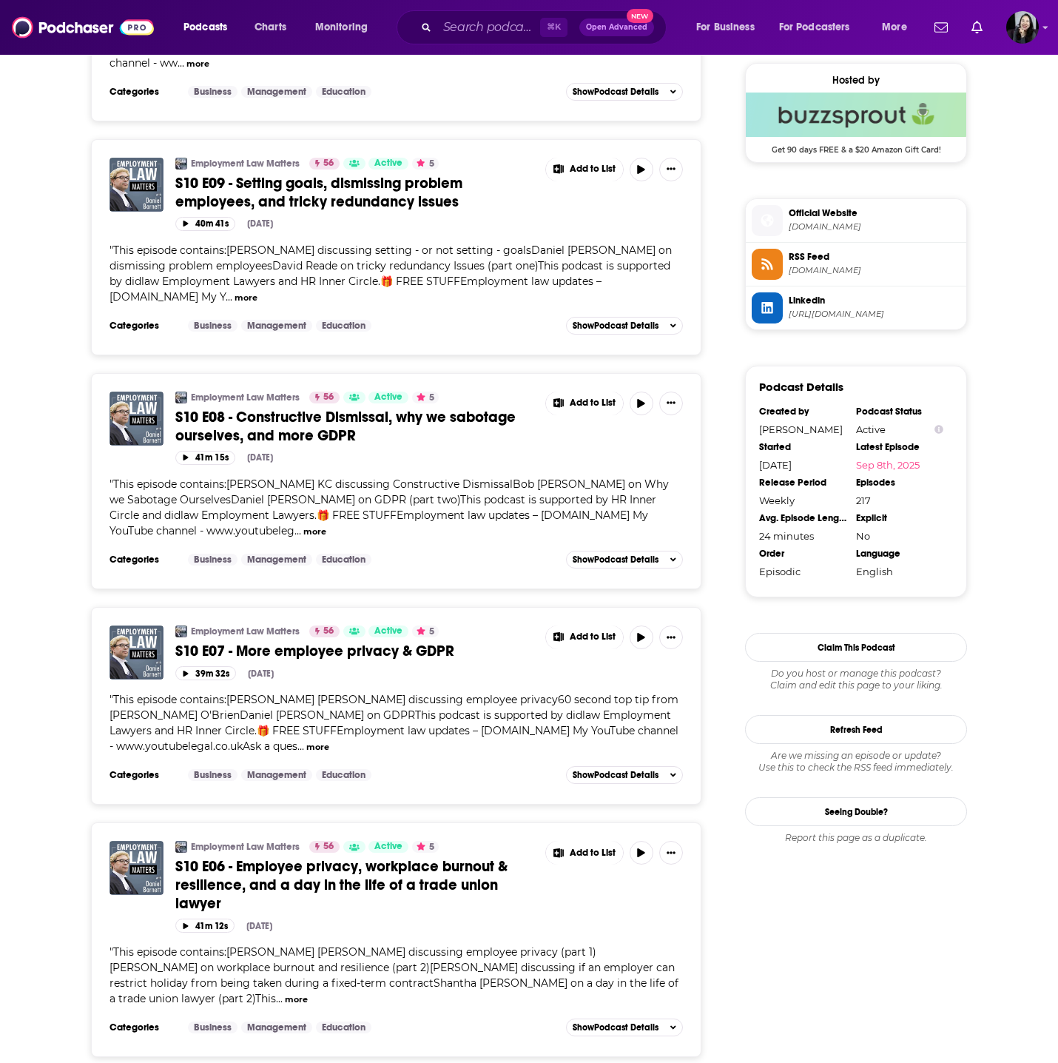
scroll to position [1226, 0]
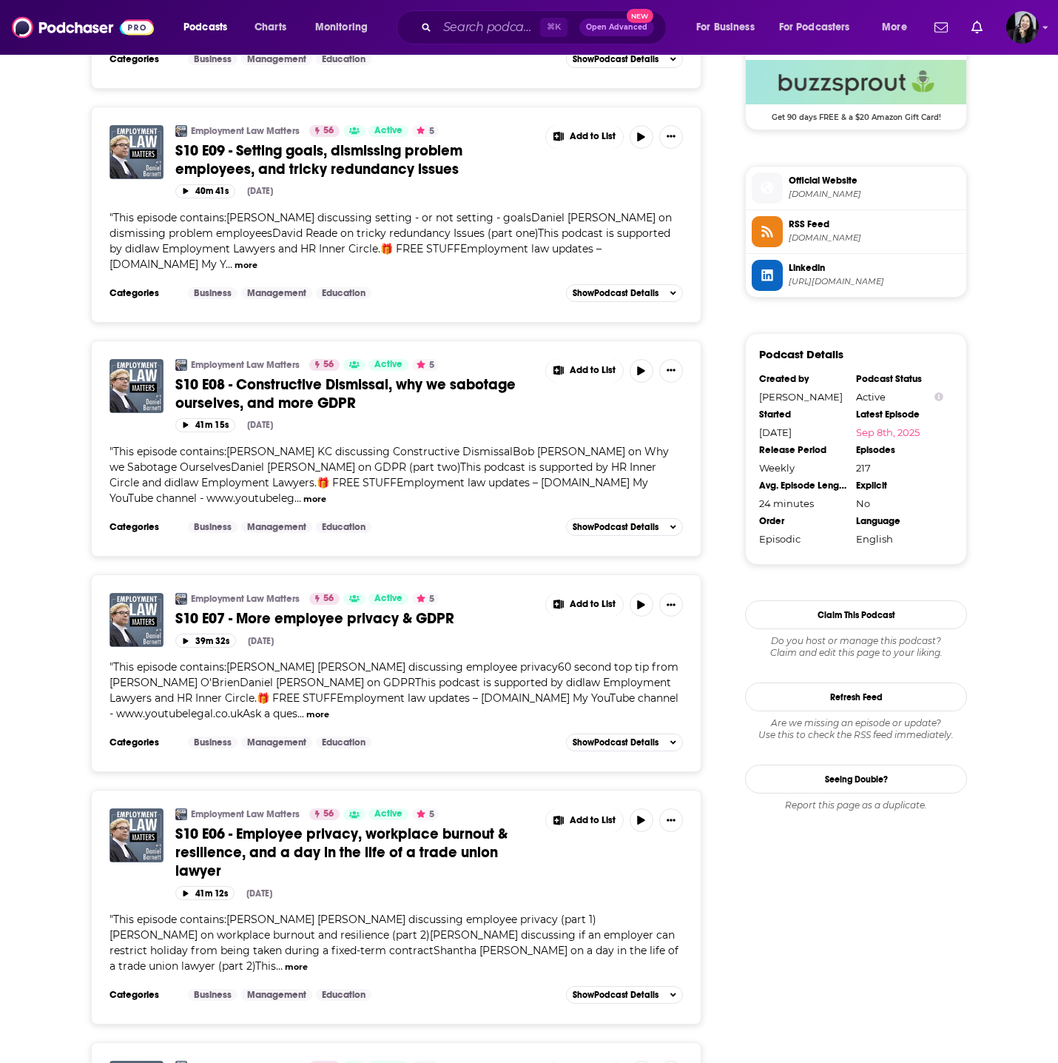
click at [281, 844] on span "S10 E06 - Employee privacy, workplace burnout & resilience, and a day in the li…" at bounding box center [341, 852] width 332 height 56
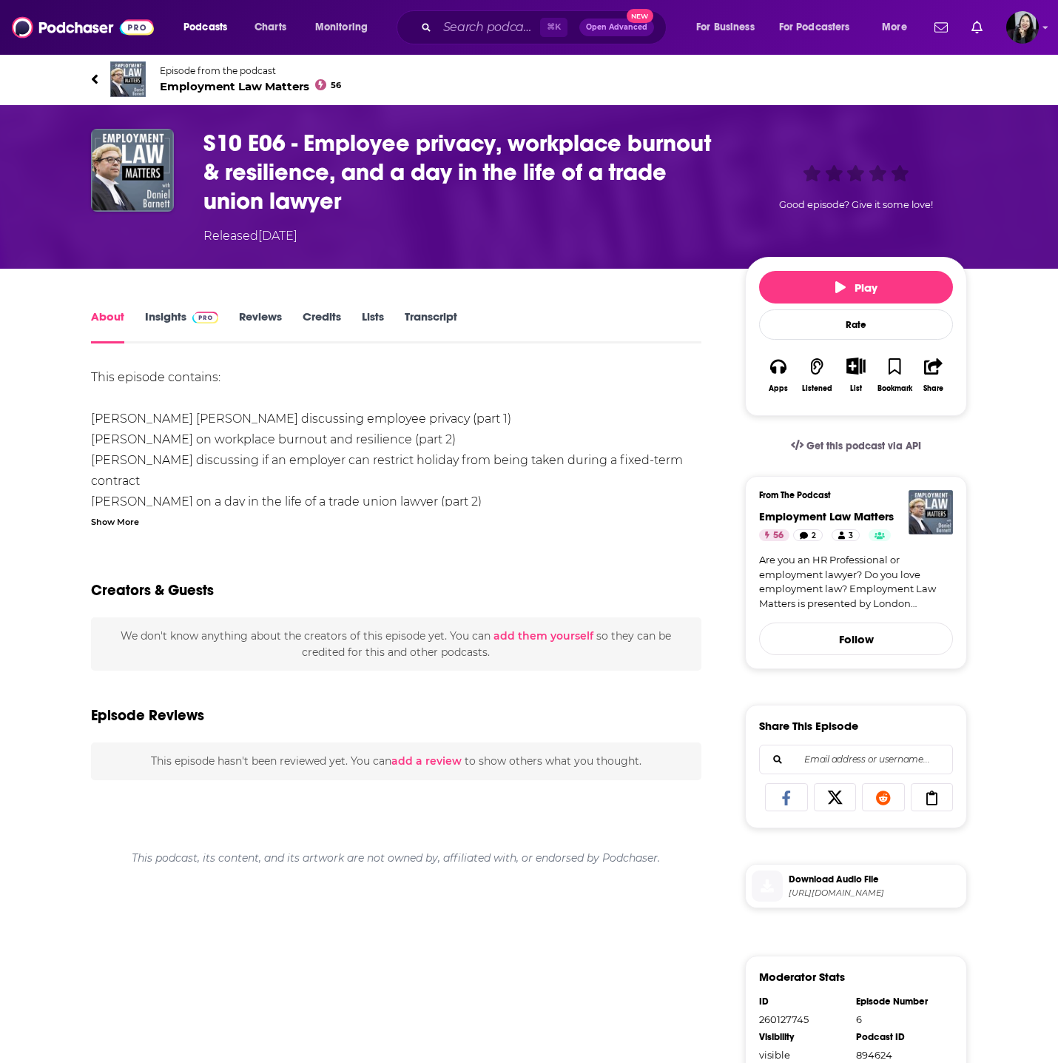
click at [121, 522] on div "Show More" at bounding box center [115, 521] width 48 height 14
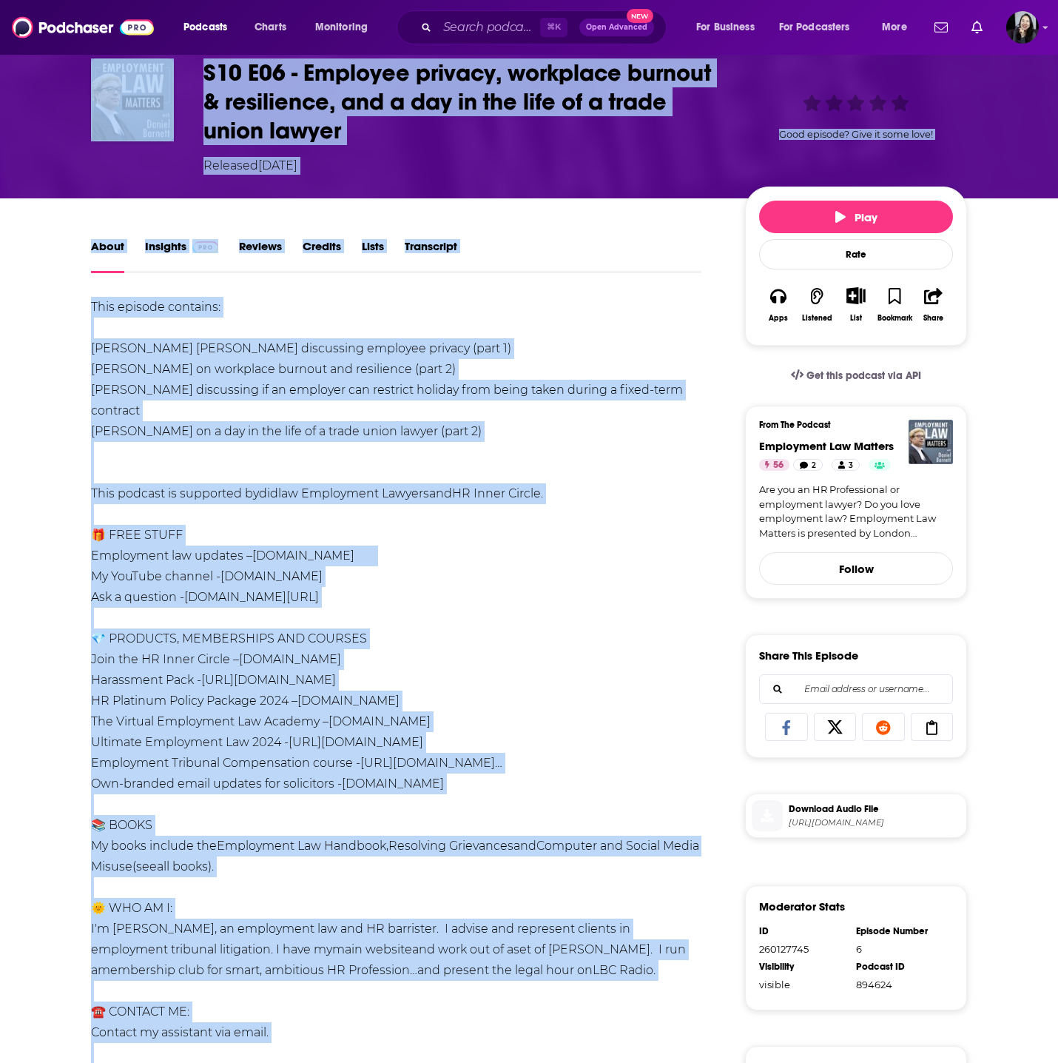
scroll to position [616, 0]
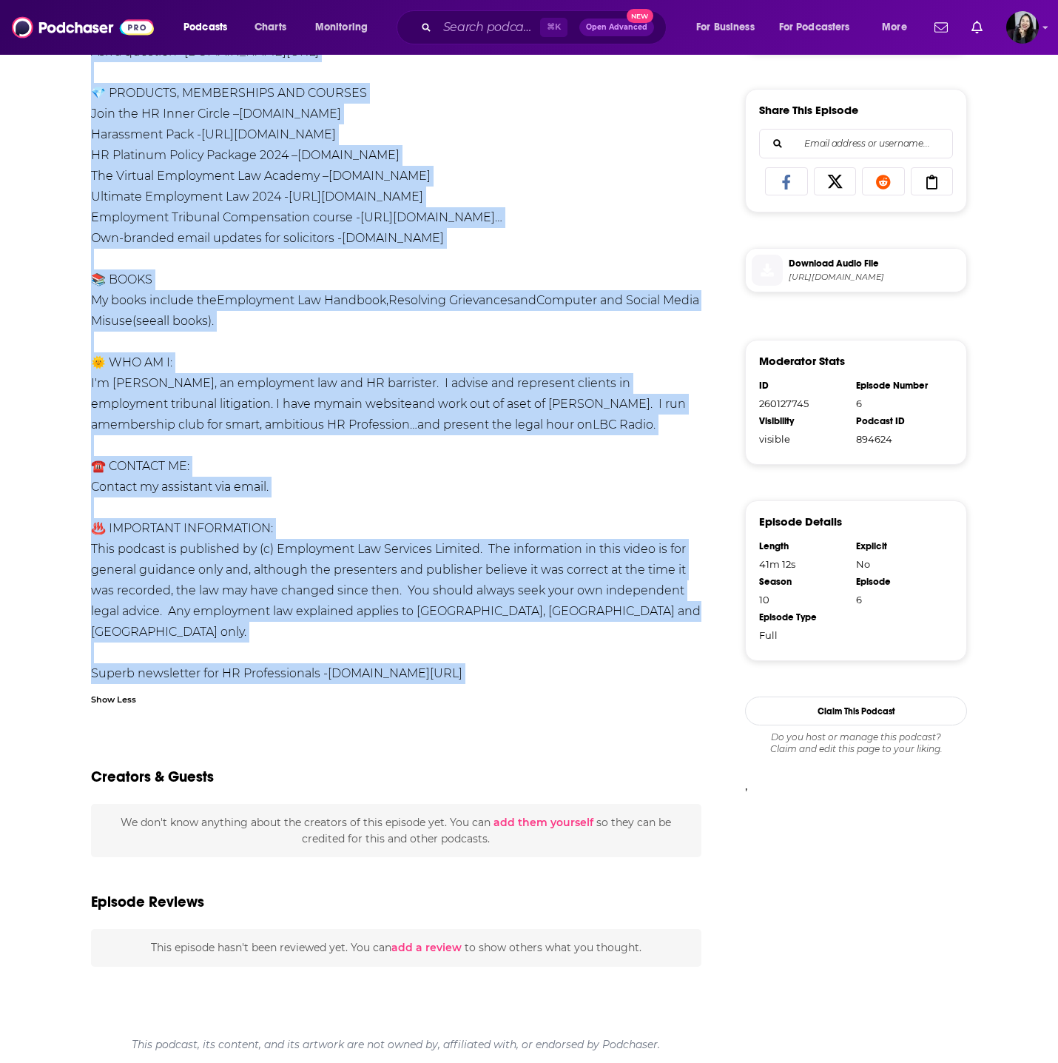
drag, startPoint x: 53, startPoint y: 58, endPoint x: 399, endPoint y: 525, distance: 581.0
click at [399, 525] on div "Episode from the podcast Employment Law Matters 56 Next Episode S10 E06 - Emplo…" at bounding box center [529, 250] width 1058 height 1625
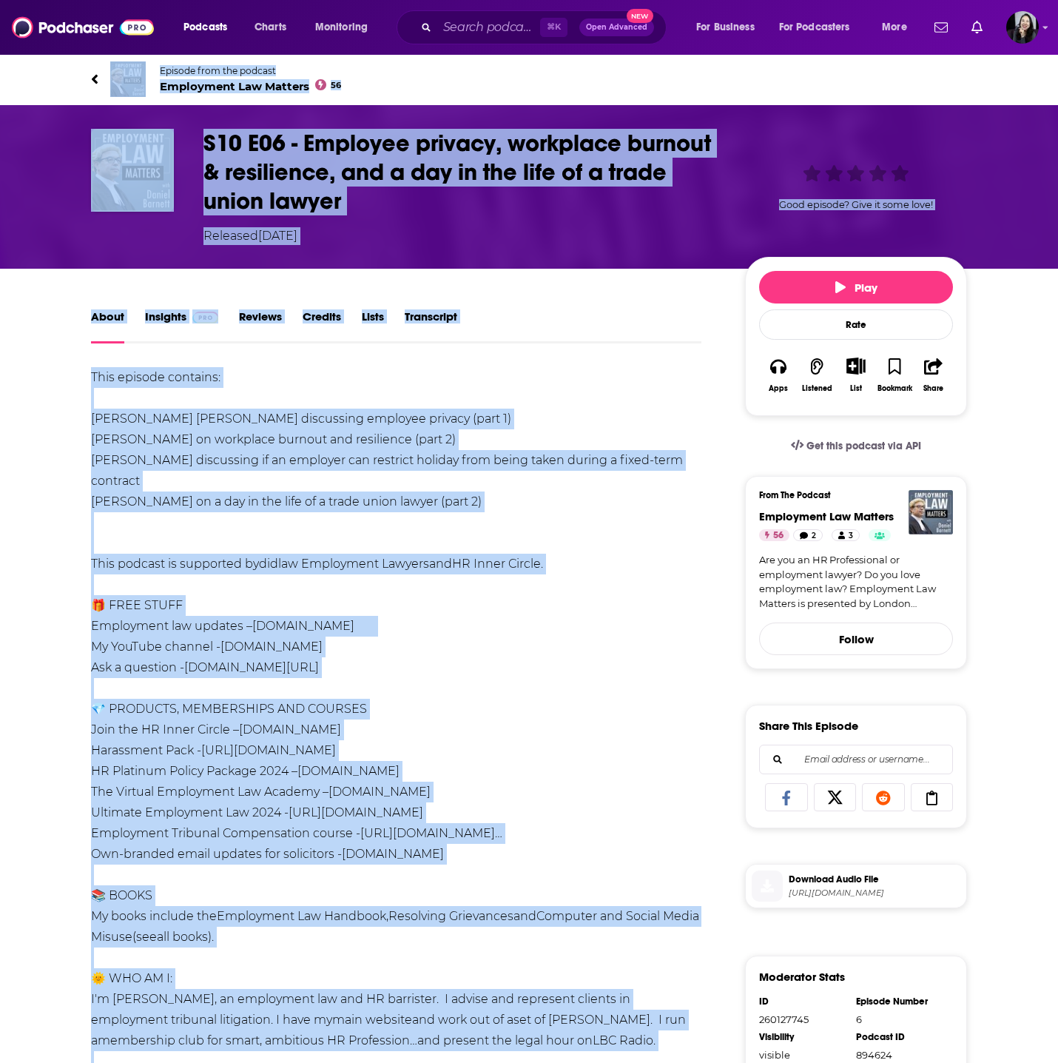
click at [445, 327] on link "Transcript" at bounding box center [431, 326] width 53 height 34
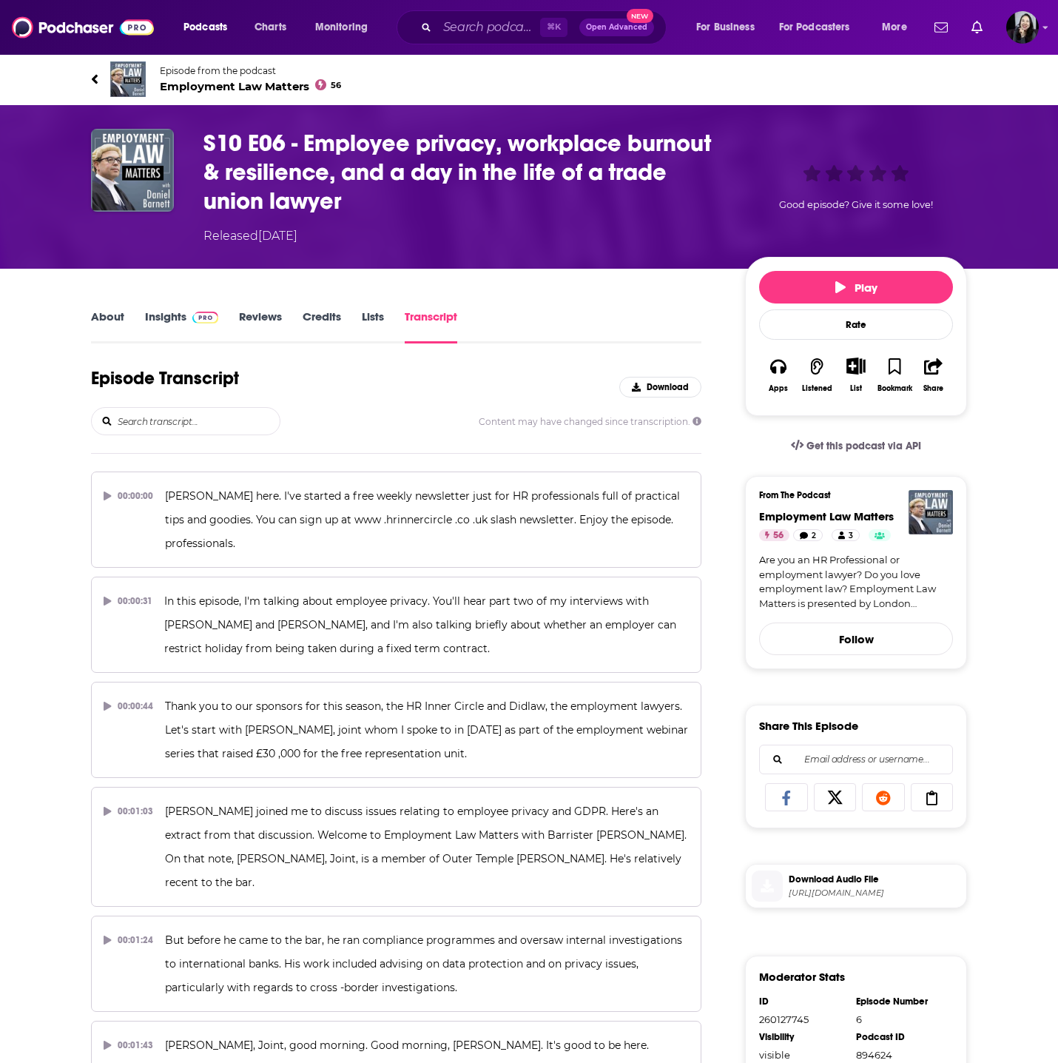
click at [78, 81] on div "Episode from the podcast Employment Law Matters 56 Next Episode" at bounding box center [529, 79] width 947 height 59
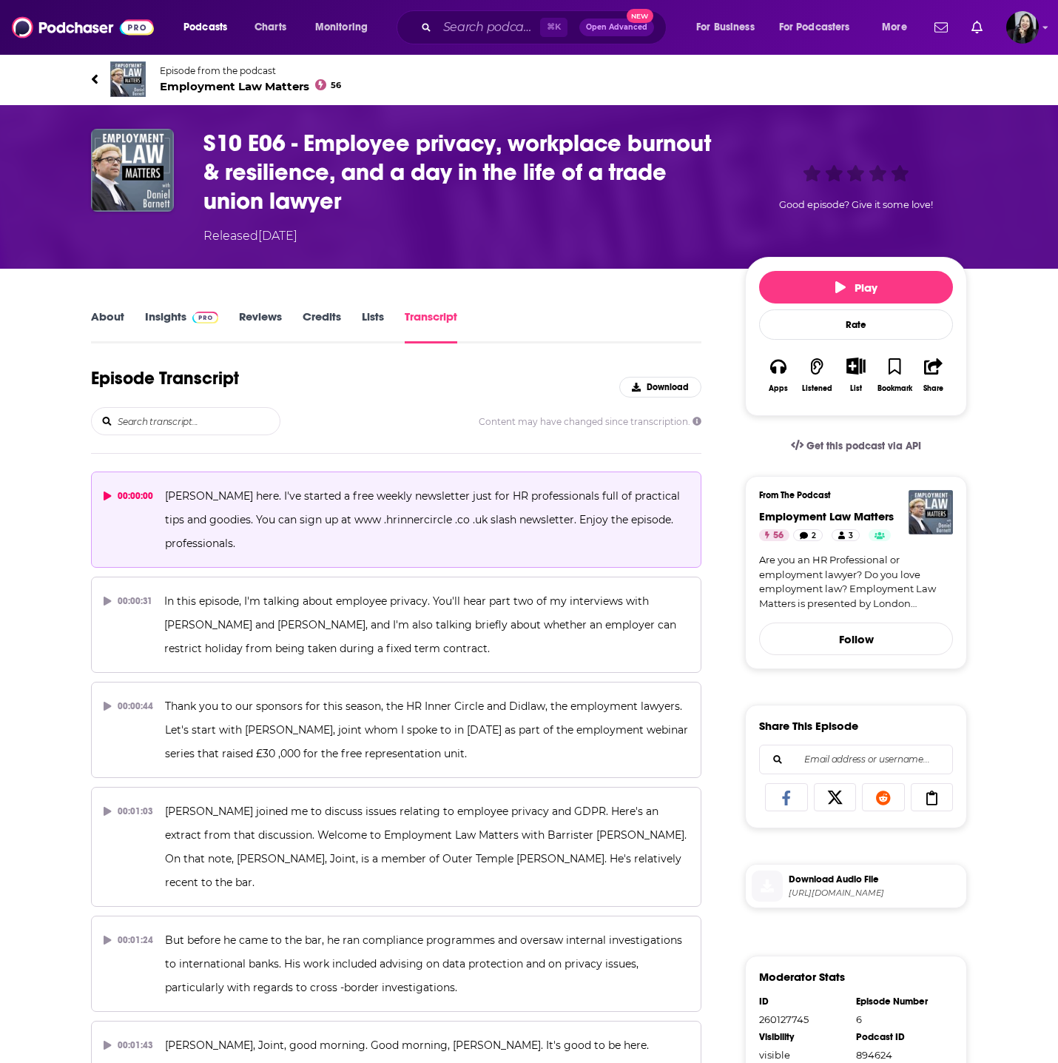
drag, startPoint x: 67, startPoint y: 53, endPoint x: 268, endPoint y: 564, distance: 548.9
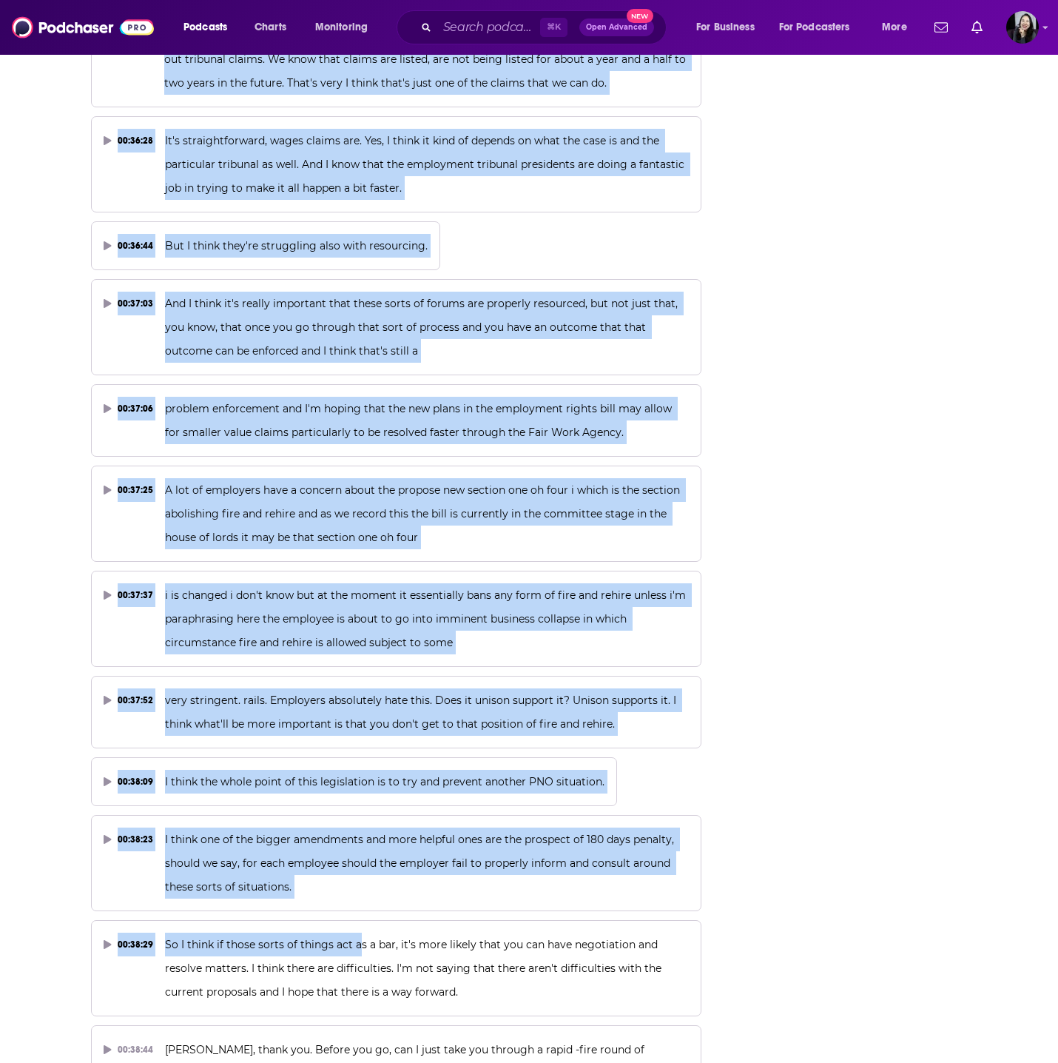
scroll to position [16084, 0]
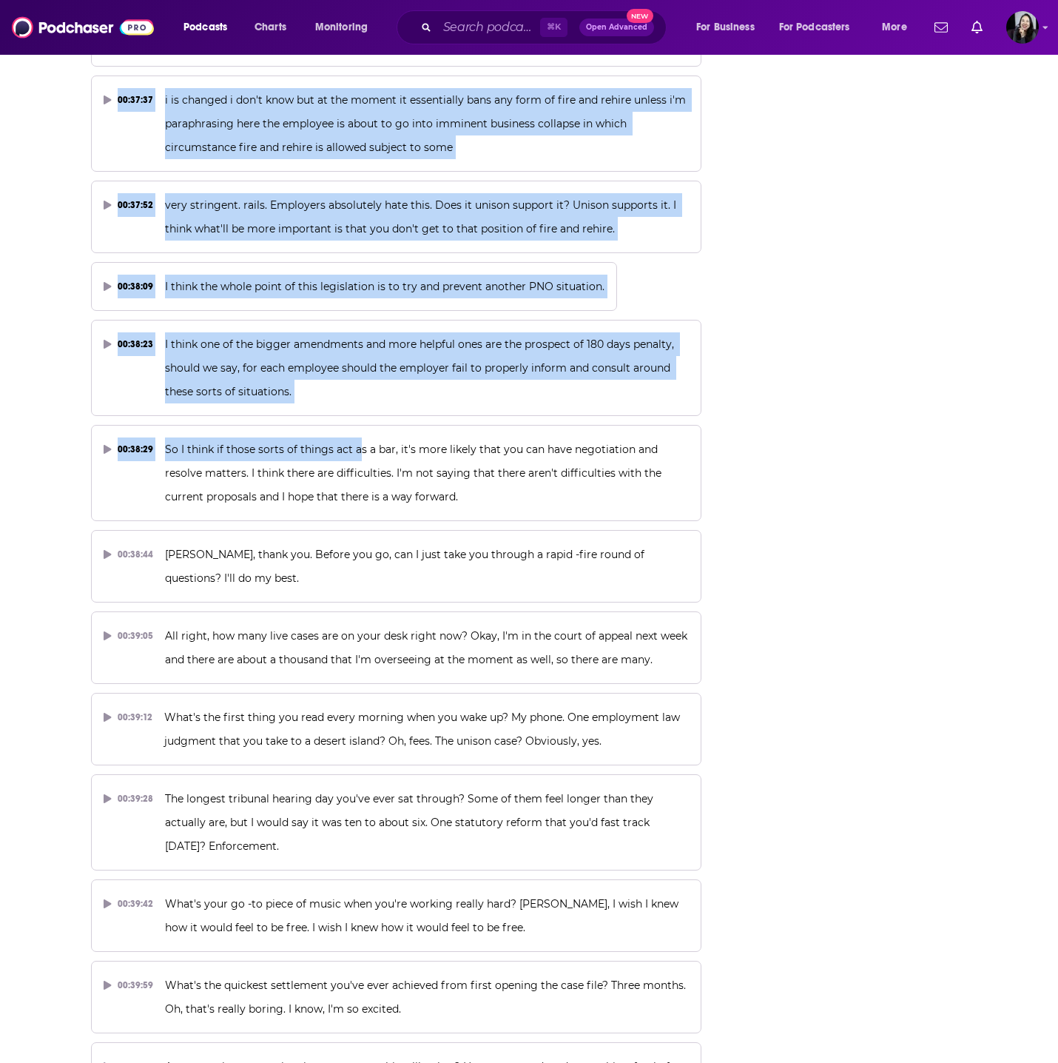
drag, startPoint x: 64, startPoint y: 70, endPoint x: 468, endPoint y: 1029, distance: 1041.1
copy div "Episode from the podcast Employment Law Matters 56 Next Episode S10 E06 - Emplo…"
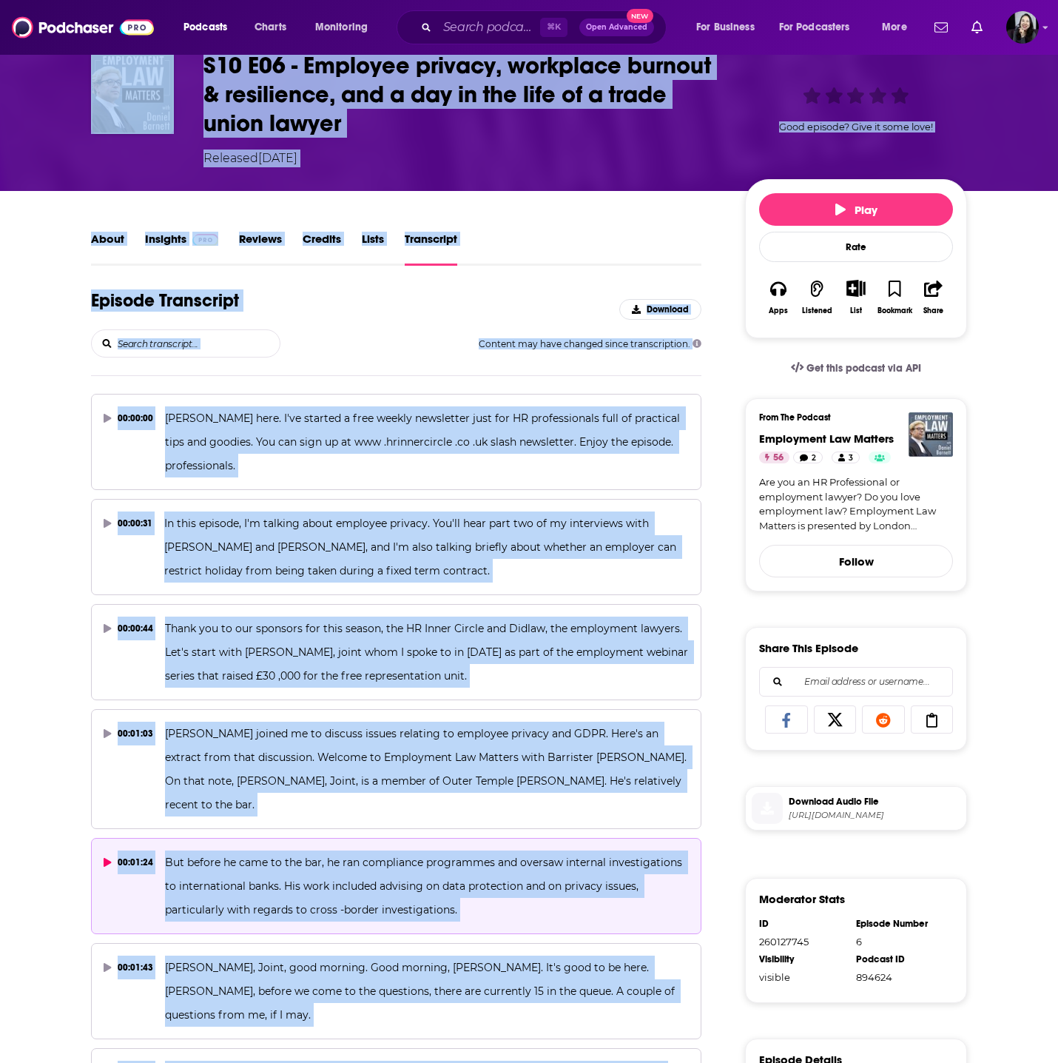
scroll to position [0, 0]
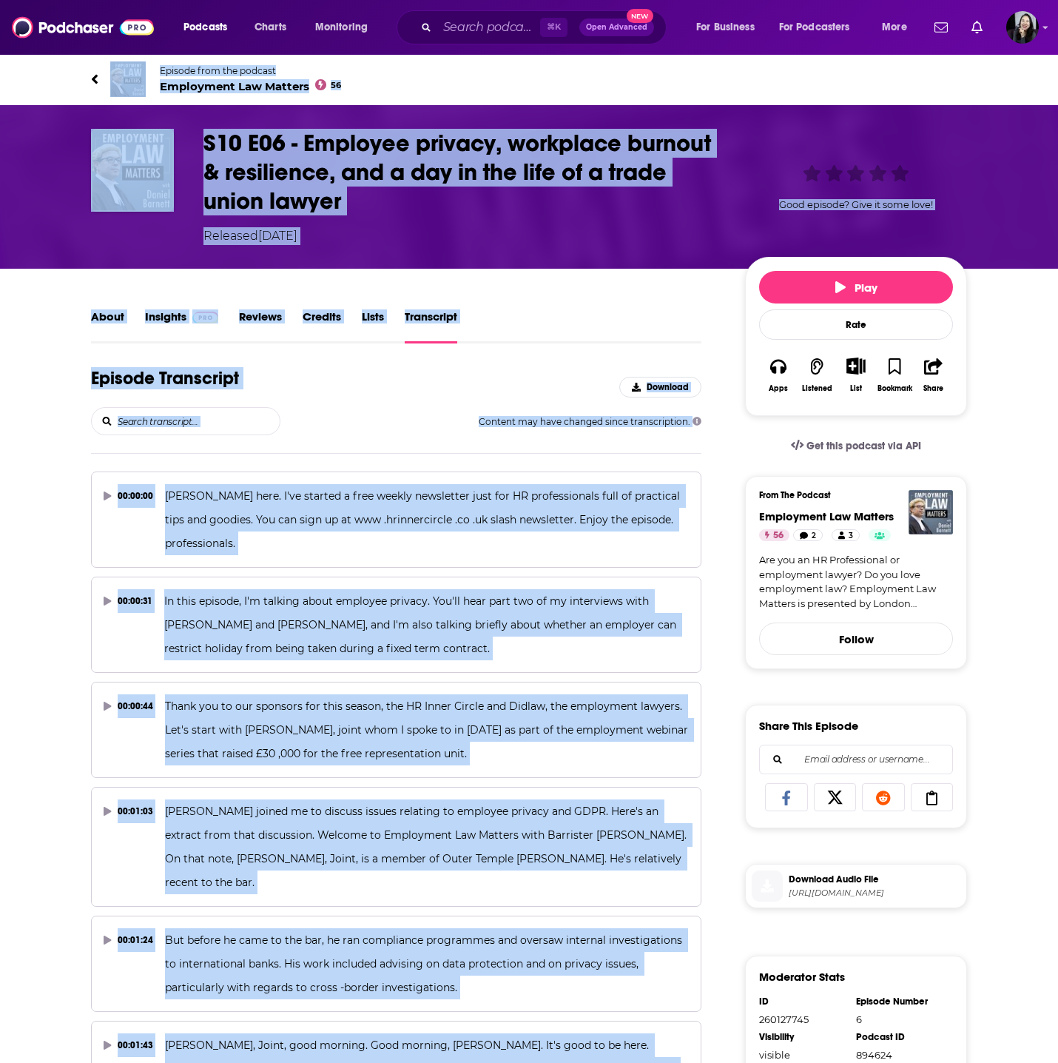
click at [119, 332] on link "About" at bounding box center [107, 326] width 33 height 34
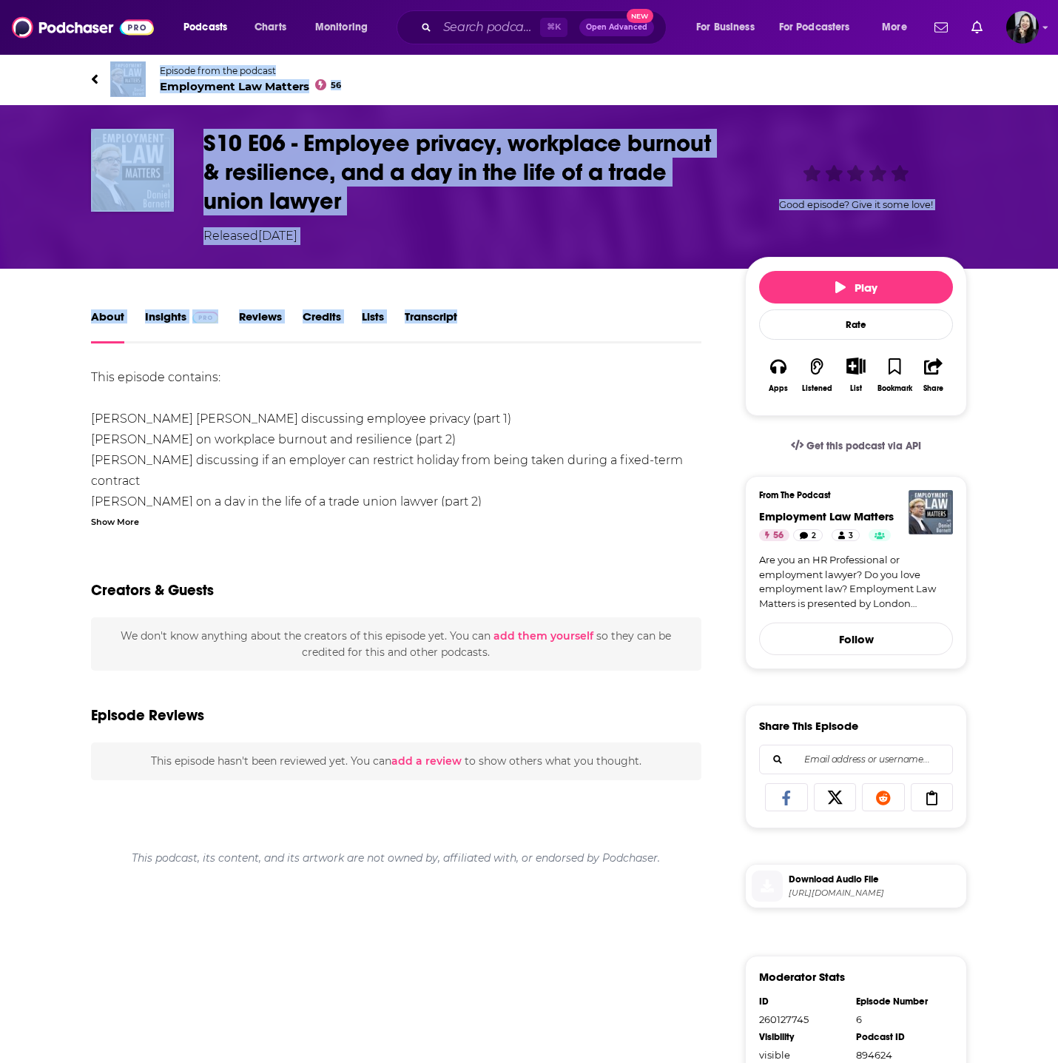
click at [119, 325] on link "About" at bounding box center [107, 326] width 33 height 34
click at [187, 321] on span at bounding box center [203, 316] width 32 height 14
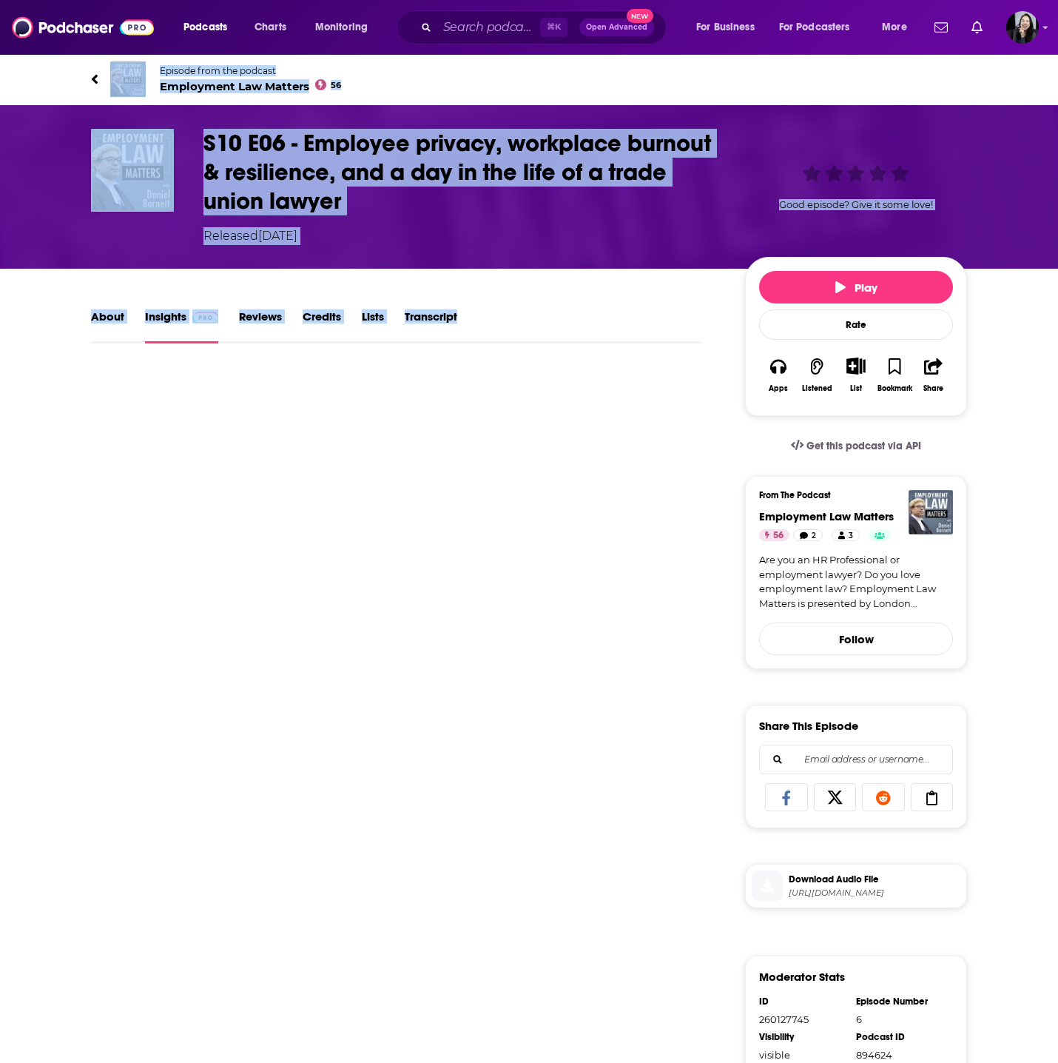
click at [423, 215] on div "S10 E06 - Employee privacy, workplace burnout & resilience, and a day in the li…" at bounding box center [463, 187] width 518 height 116
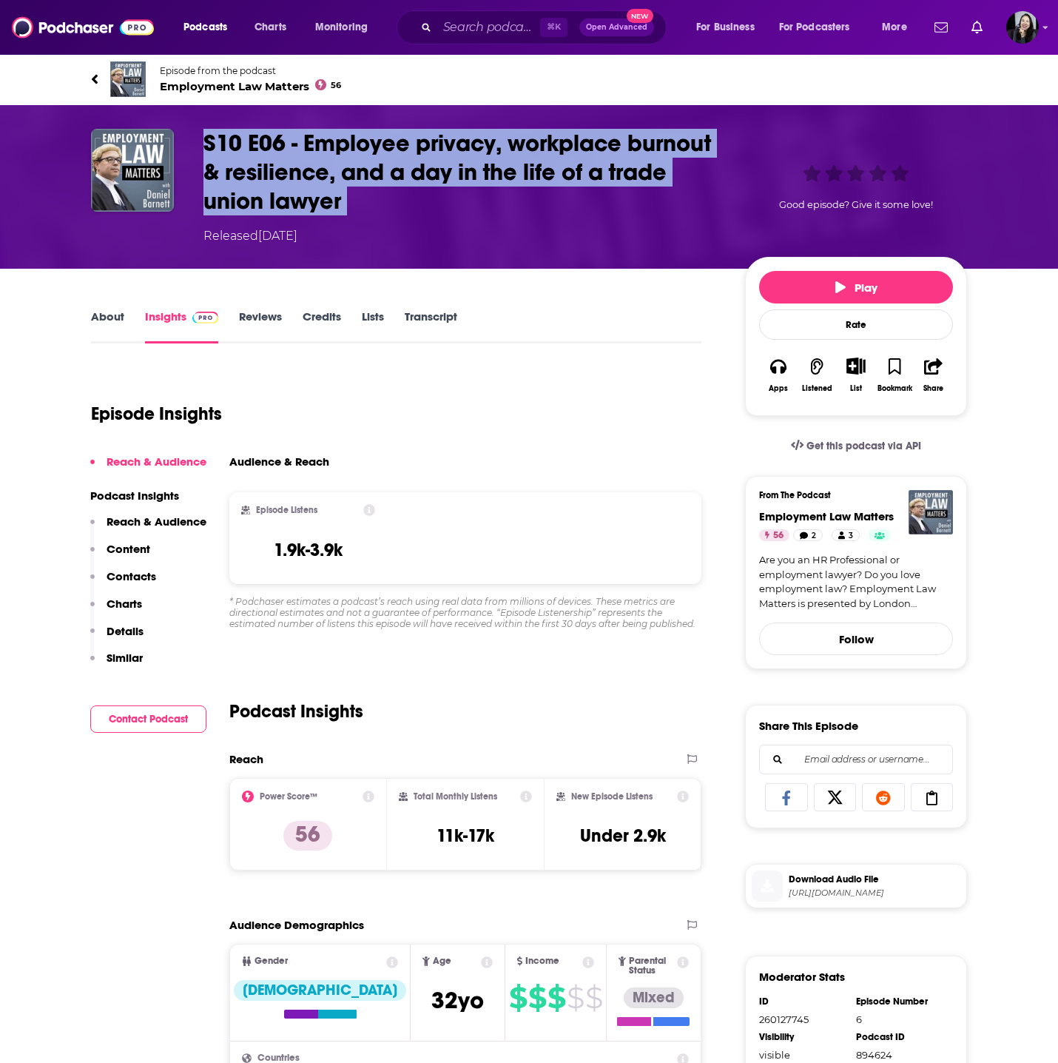
click at [423, 215] on div "S10 E06 - Employee privacy, workplace burnout & resilience, and a day in the li…" at bounding box center [463, 187] width 518 height 116
click at [114, 324] on link "About" at bounding box center [107, 326] width 33 height 34
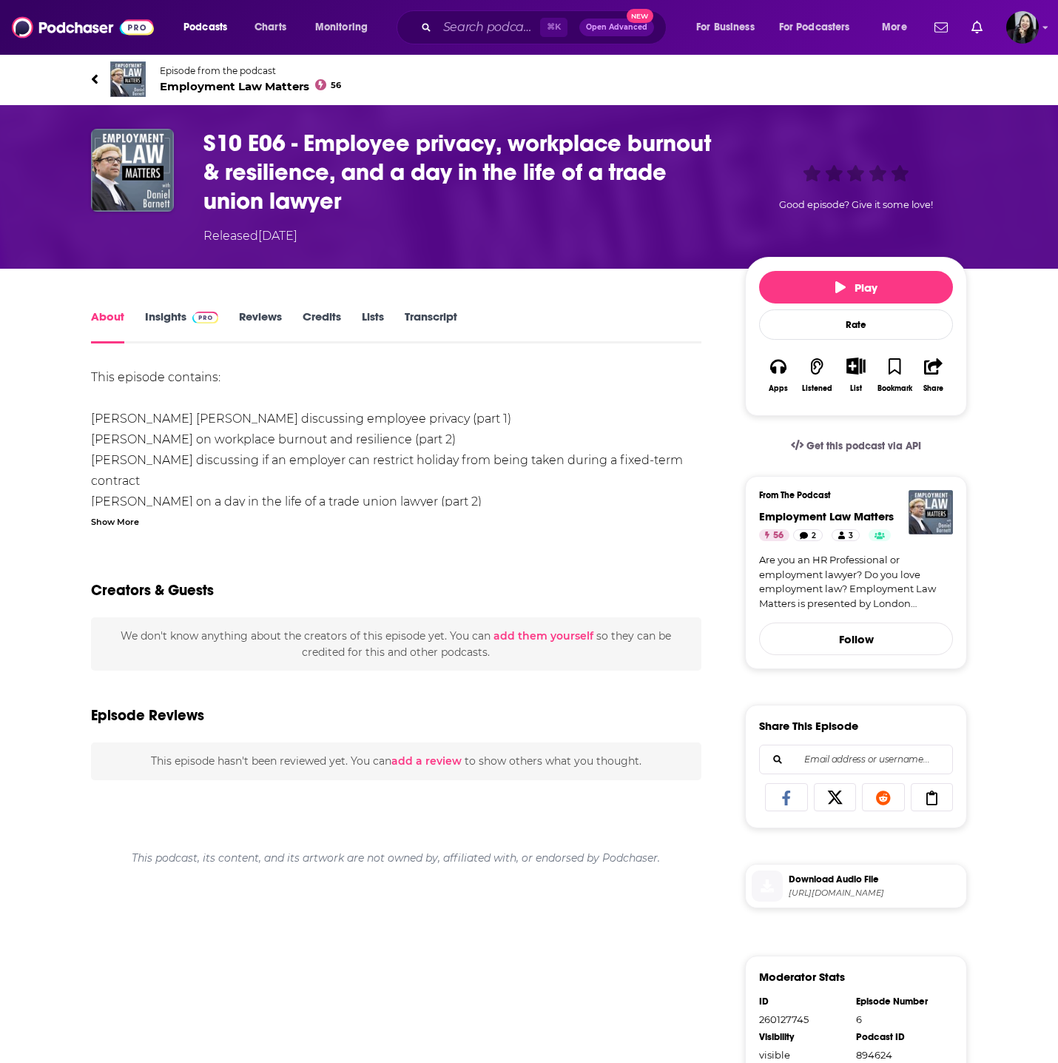
click at [127, 525] on div "Show More" at bounding box center [115, 521] width 48 height 14
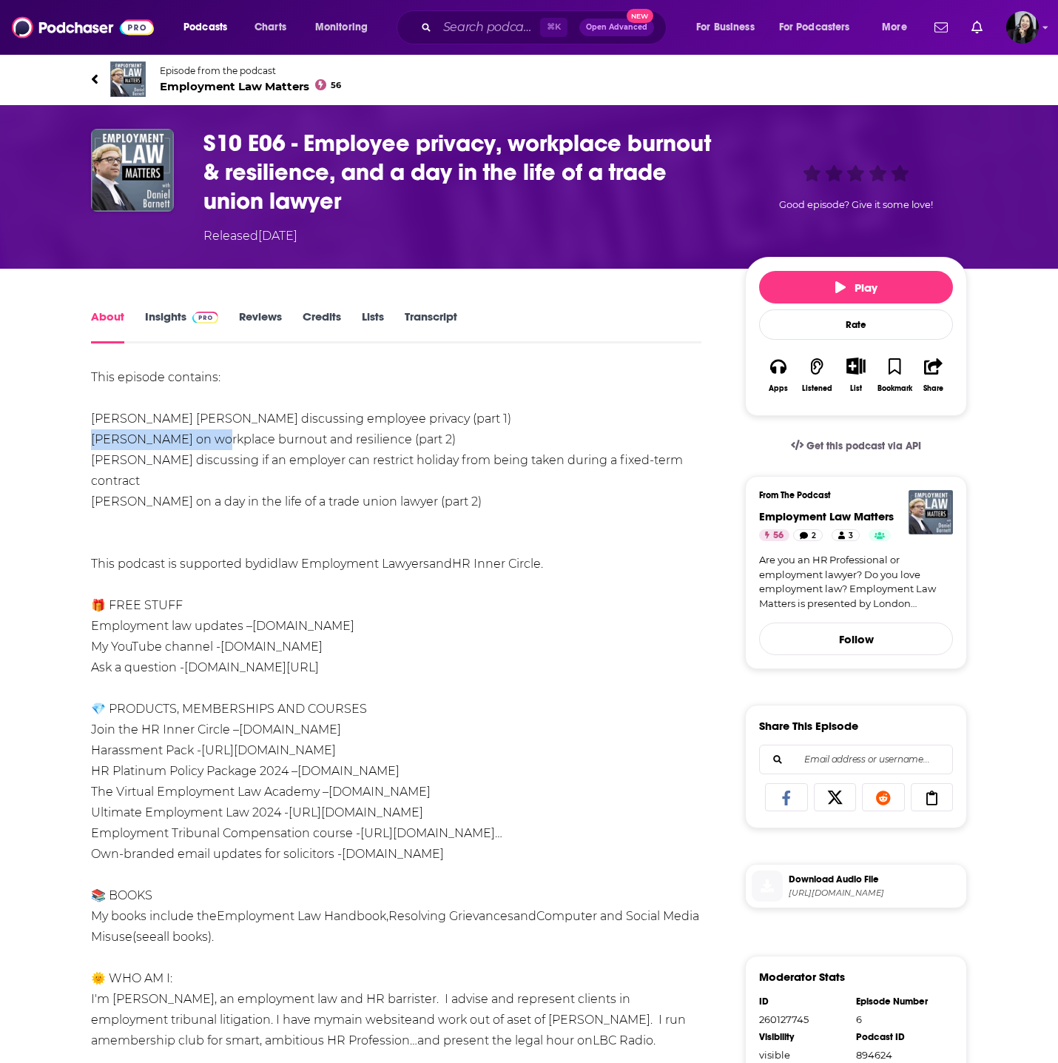
drag, startPoint x: 84, startPoint y: 440, endPoint x: 219, endPoint y: 443, distance: 134.7
click at [219, 443] on div "About Insights Reviews Credits Lists Transcript This episode contains: Jeremy S…" at bounding box center [406, 992] width 678 height 1371
copy li "Dr Andrew Greenland"
drag, startPoint x: 87, startPoint y: 500, endPoint x: 181, endPoint y: 508, distance: 94.4
click at [181, 508] on div "About Insights Reviews Credits Lists Transcript This episode contains: Jeremy S…" at bounding box center [406, 992] width 678 height 1371
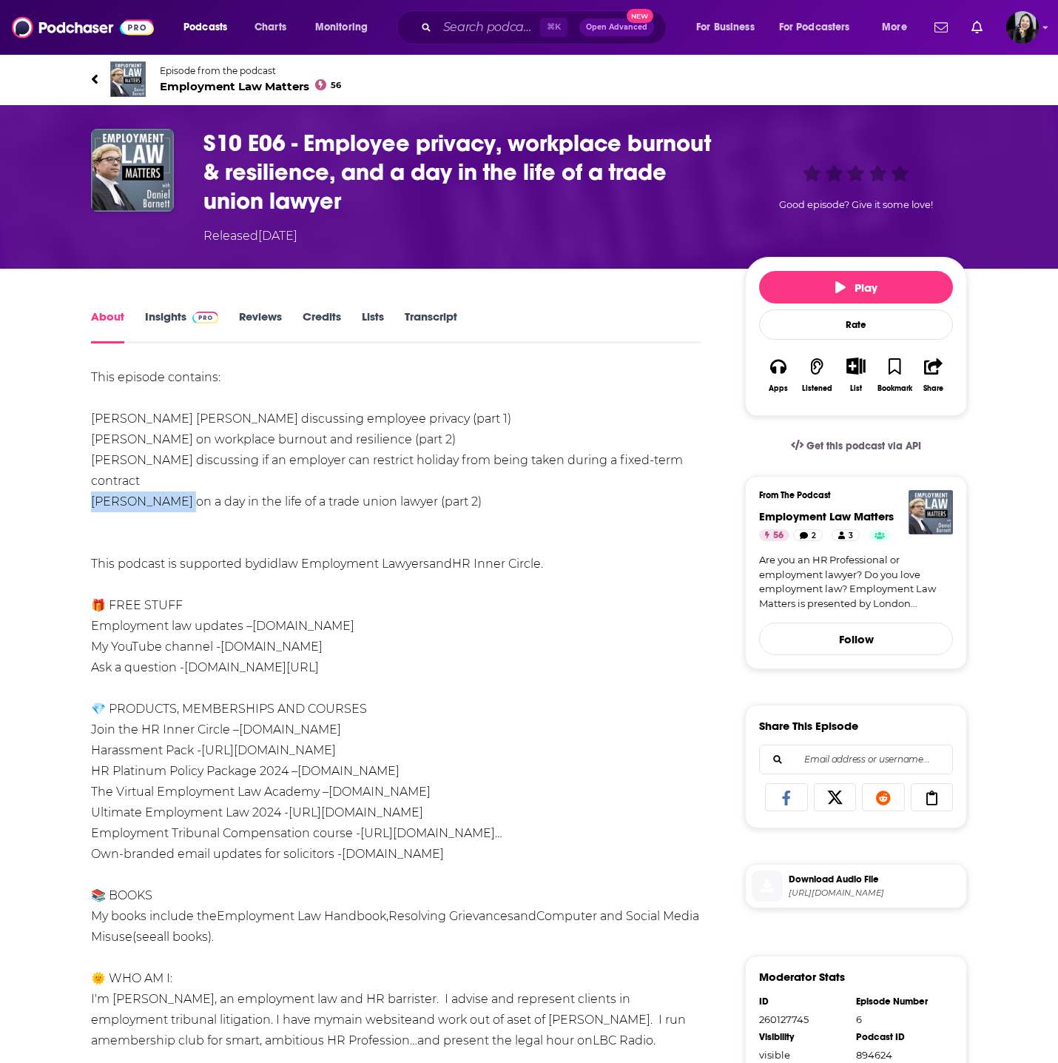
copy li "Shantha David"
copy div "This episode contains:"
drag, startPoint x: 77, startPoint y: 363, endPoint x: 619, endPoint y: 521, distance: 564.2
click at [619, 521] on div "About Insights Reviews Credits Lists Transcript This episode contains: Jeremy S…" at bounding box center [406, 992] width 678 height 1371
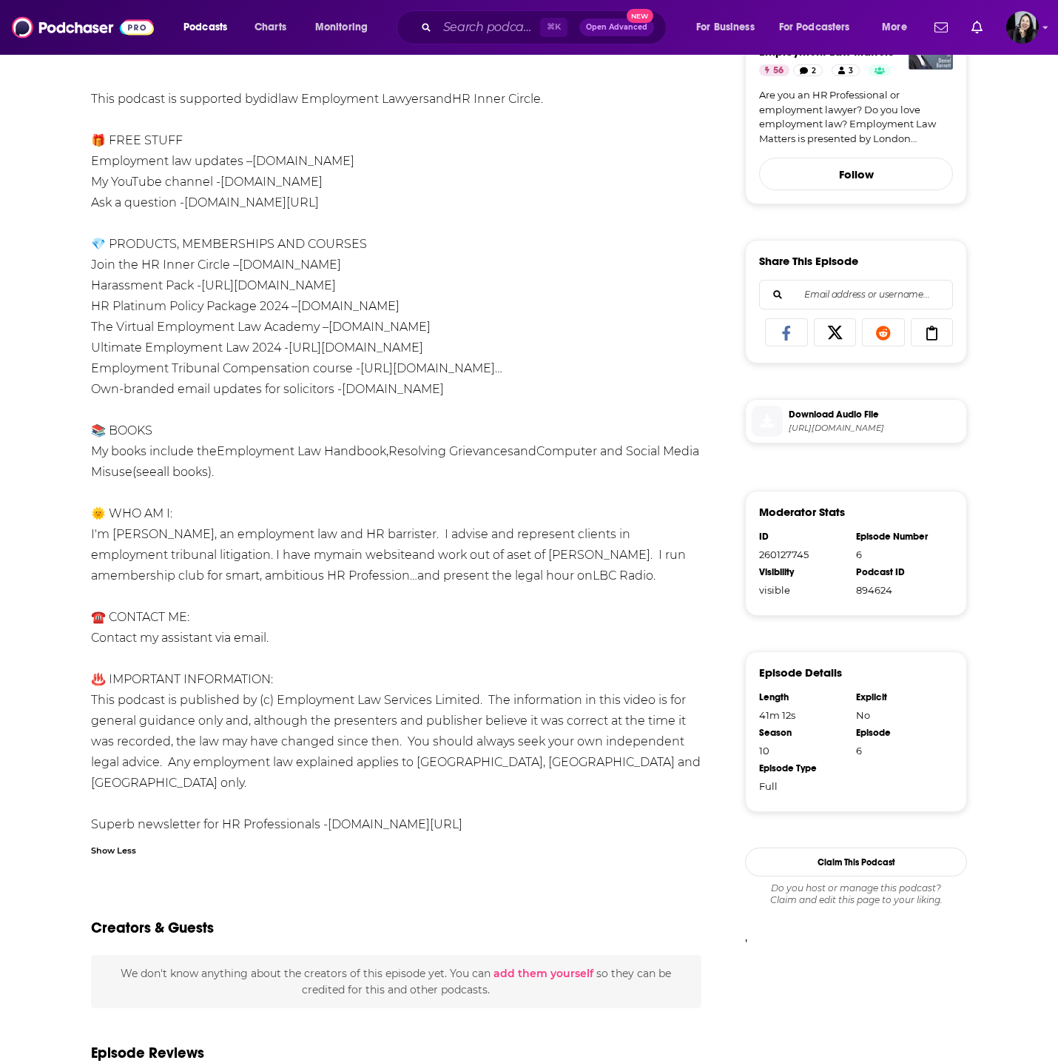
scroll to position [480, 0]
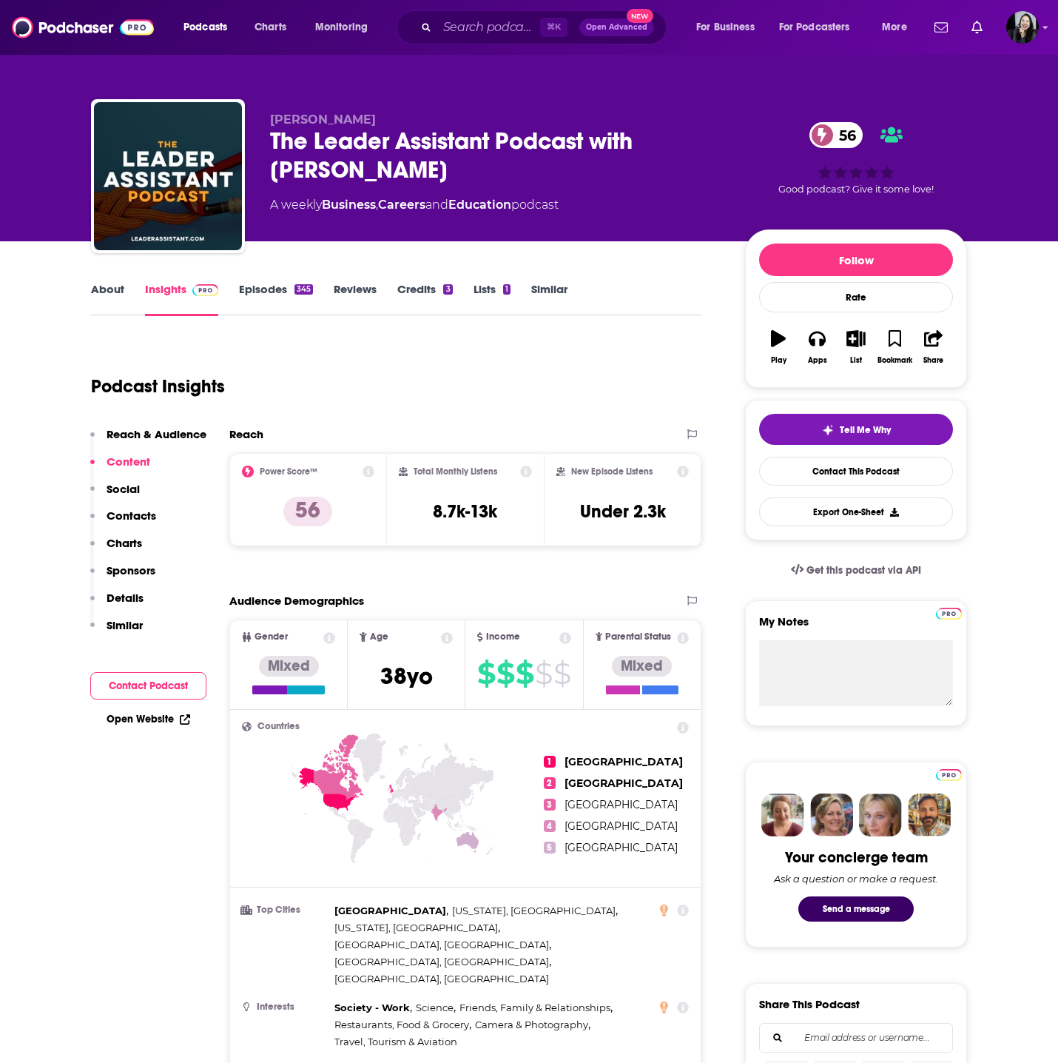
click at [379, 115] on p "Jeremy Burrows" at bounding box center [495, 119] width 451 height 14
click at [284, 296] on link "Episodes 345" at bounding box center [276, 299] width 74 height 34
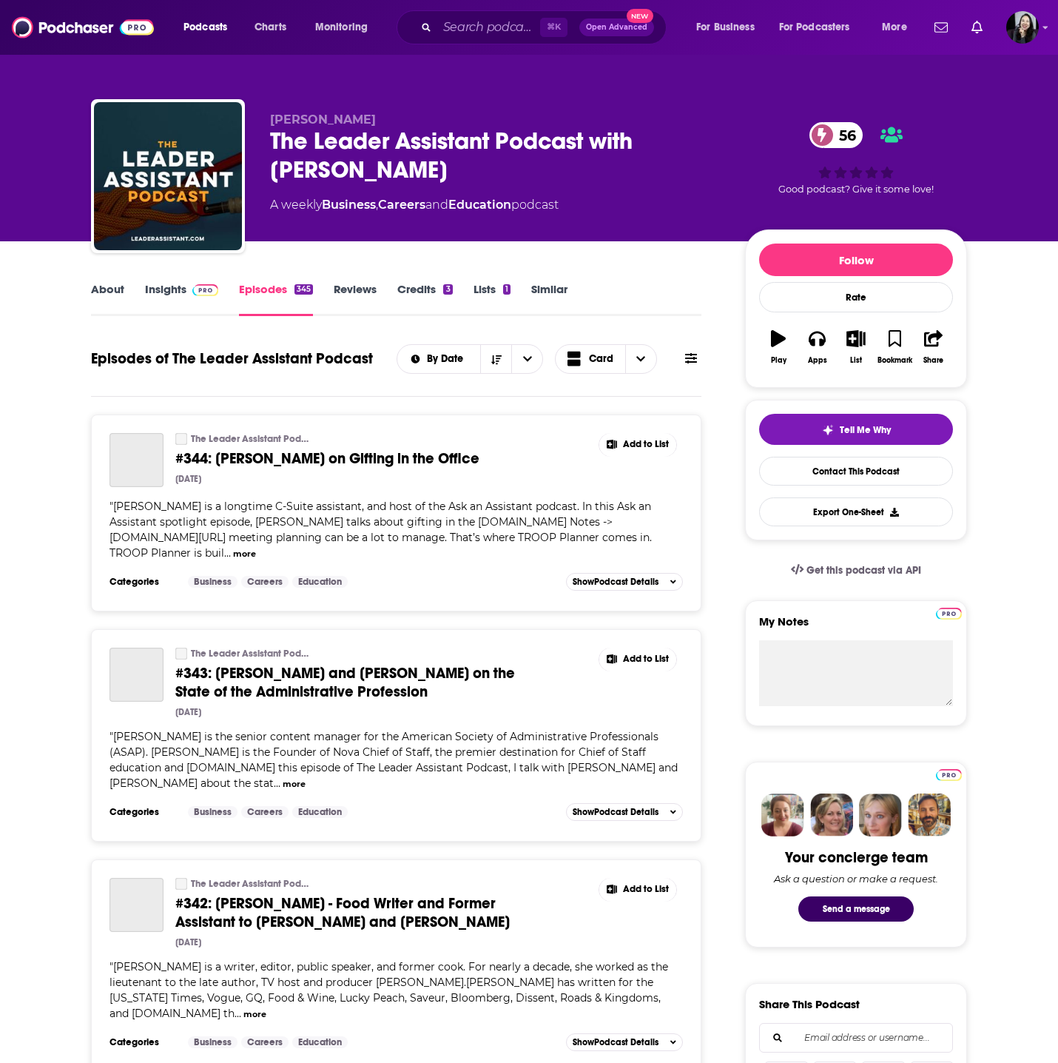
click at [179, 283] on link "Insights" at bounding box center [181, 299] width 73 height 34
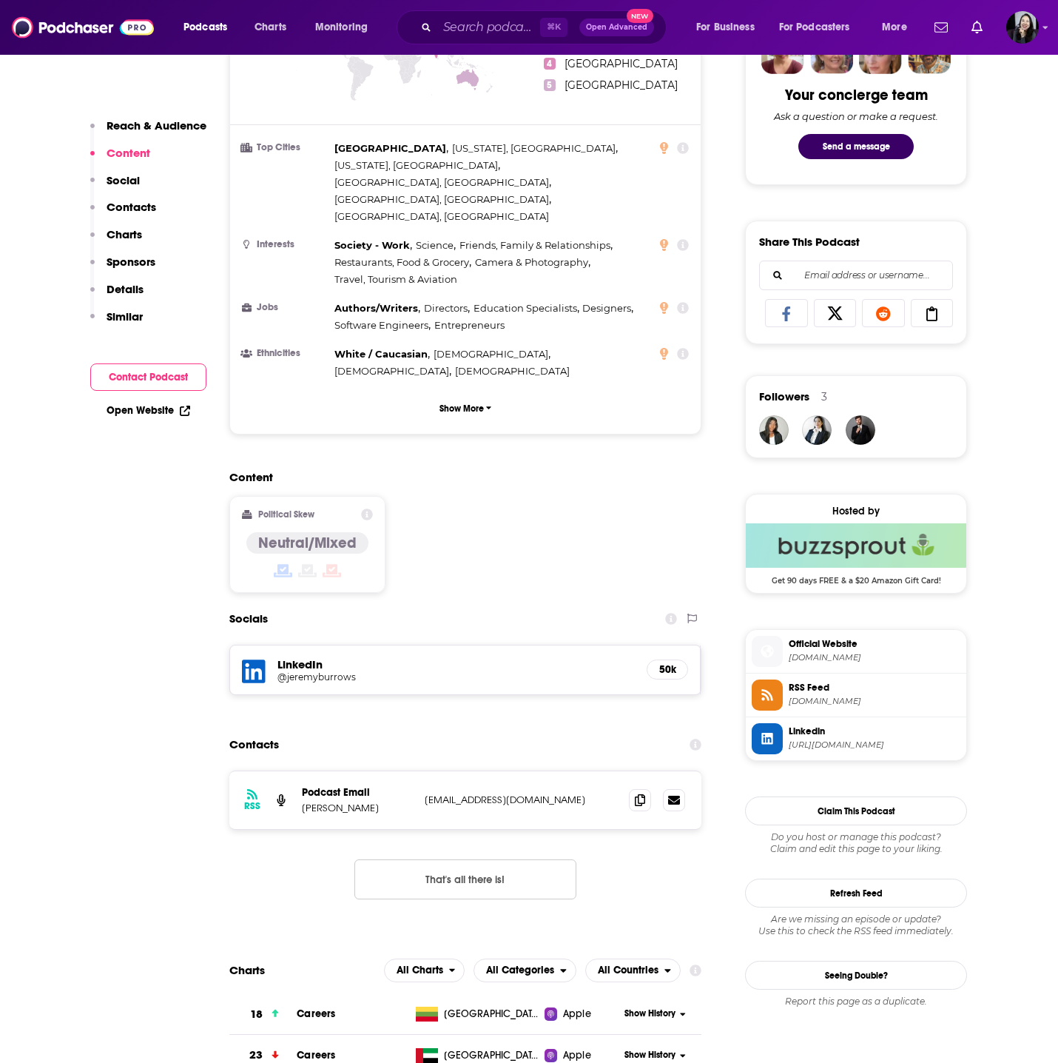
scroll to position [770, 0]
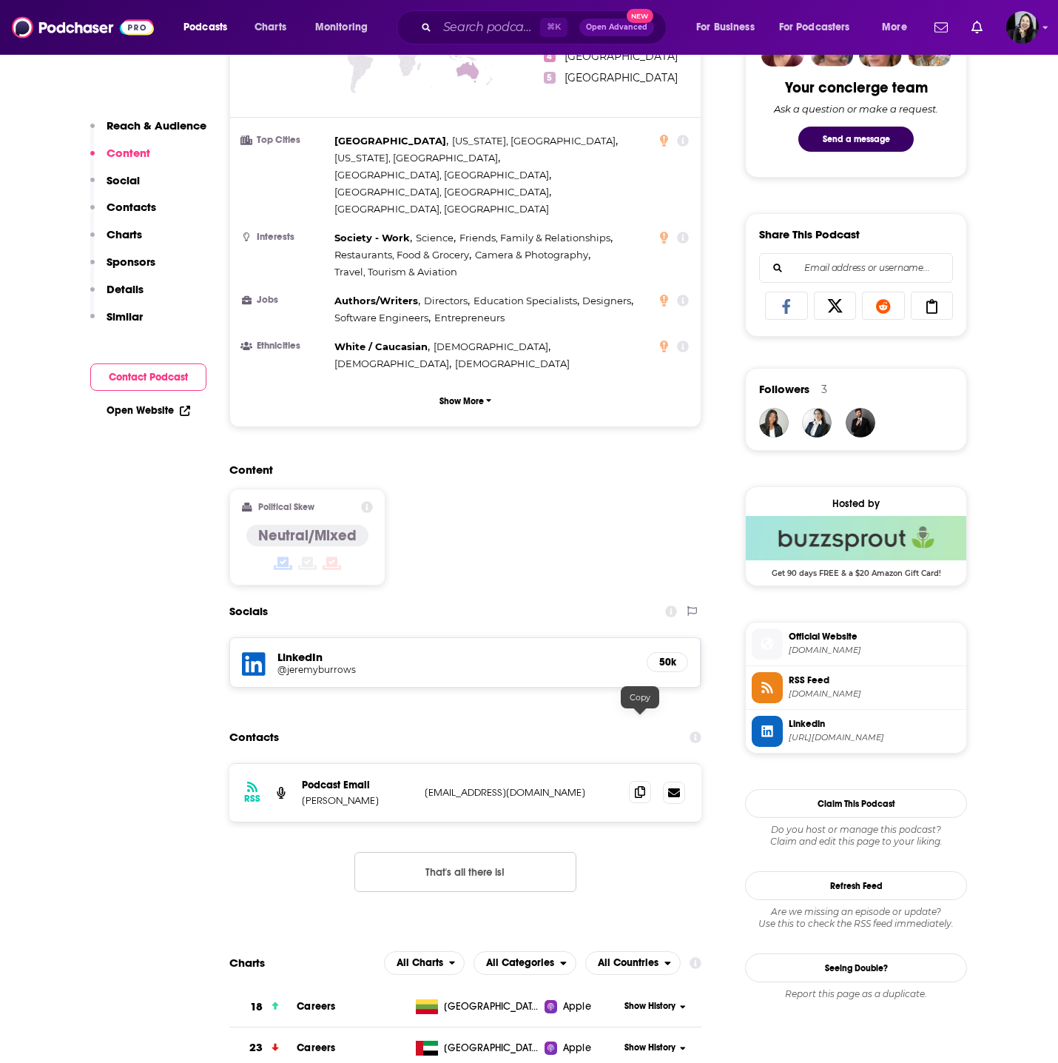
click at [650, 781] on span at bounding box center [640, 792] width 22 height 22
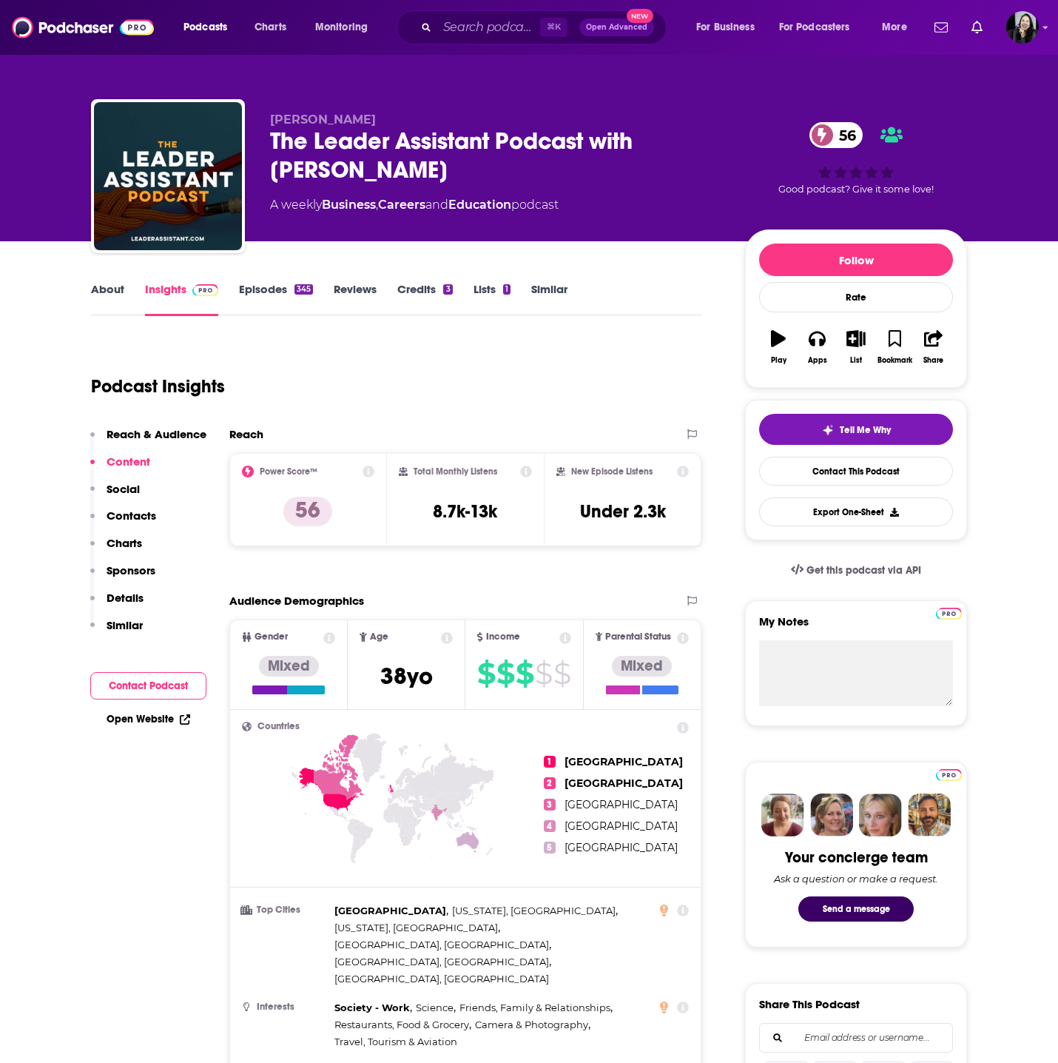
click at [488, 168] on div "The Leader Assistant Podcast with Jeremy Burrows 56" at bounding box center [495, 156] width 451 height 58
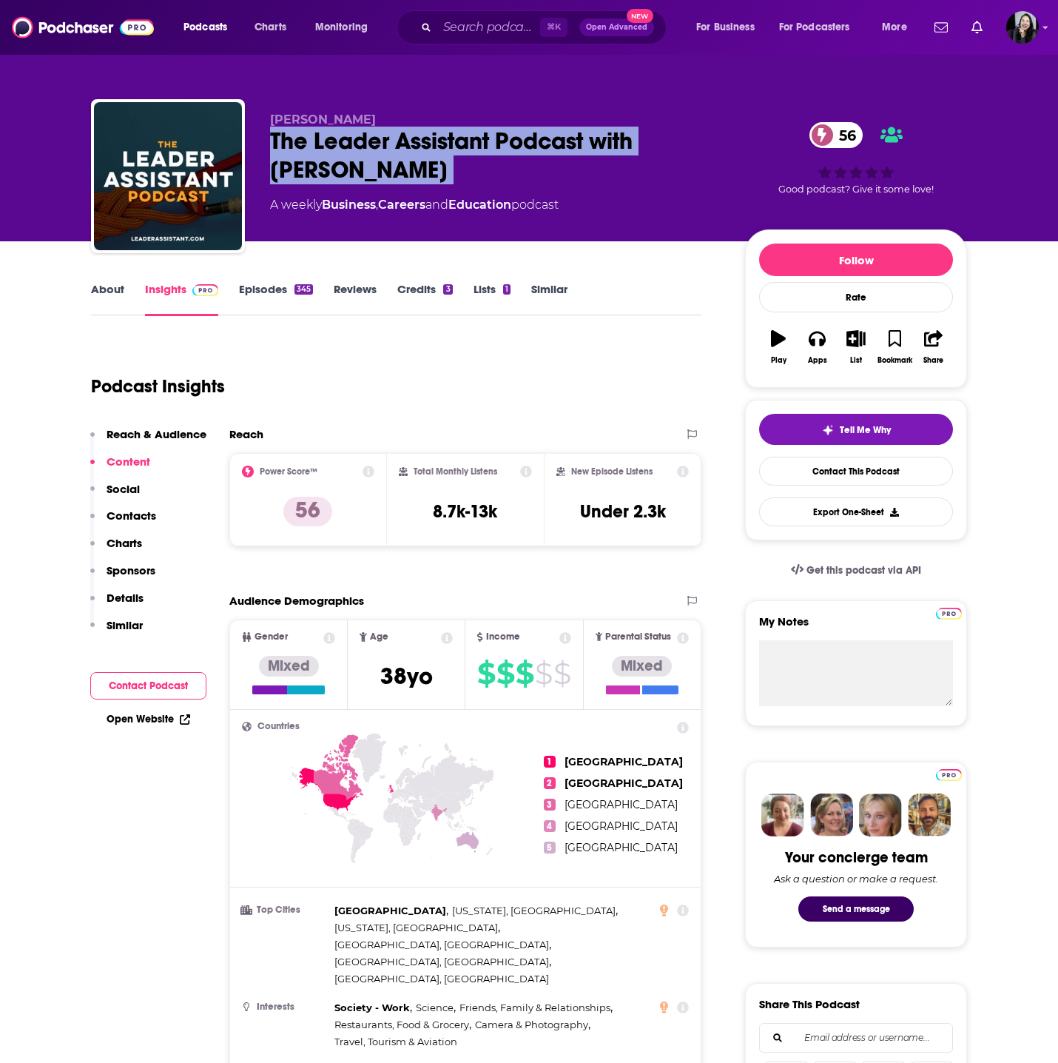
click at [488, 168] on div "The Leader Assistant Podcast with Jeremy Burrows 56" at bounding box center [495, 156] width 451 height 58
copy div "The Leader Assistant Podcast with Jeremy Burrows 56"
click at [401, 113] on p "Jeremy Burrows" at bounding box center [495, 119] width 451 height 14
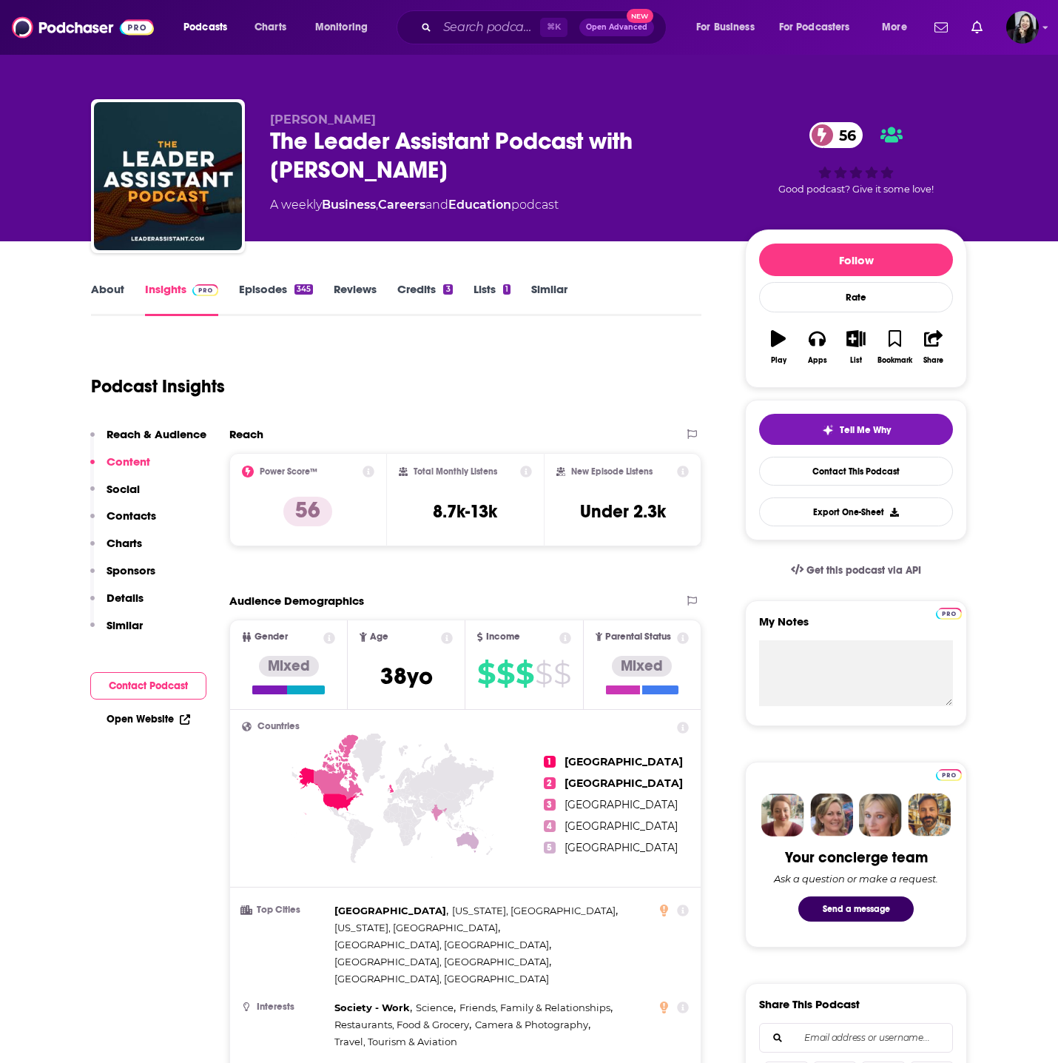
click at [401, 113] on p "Jeremy Burrows" at bounding box center [495, 119] width 451 height 14
copy p "Jeremy Burrows"
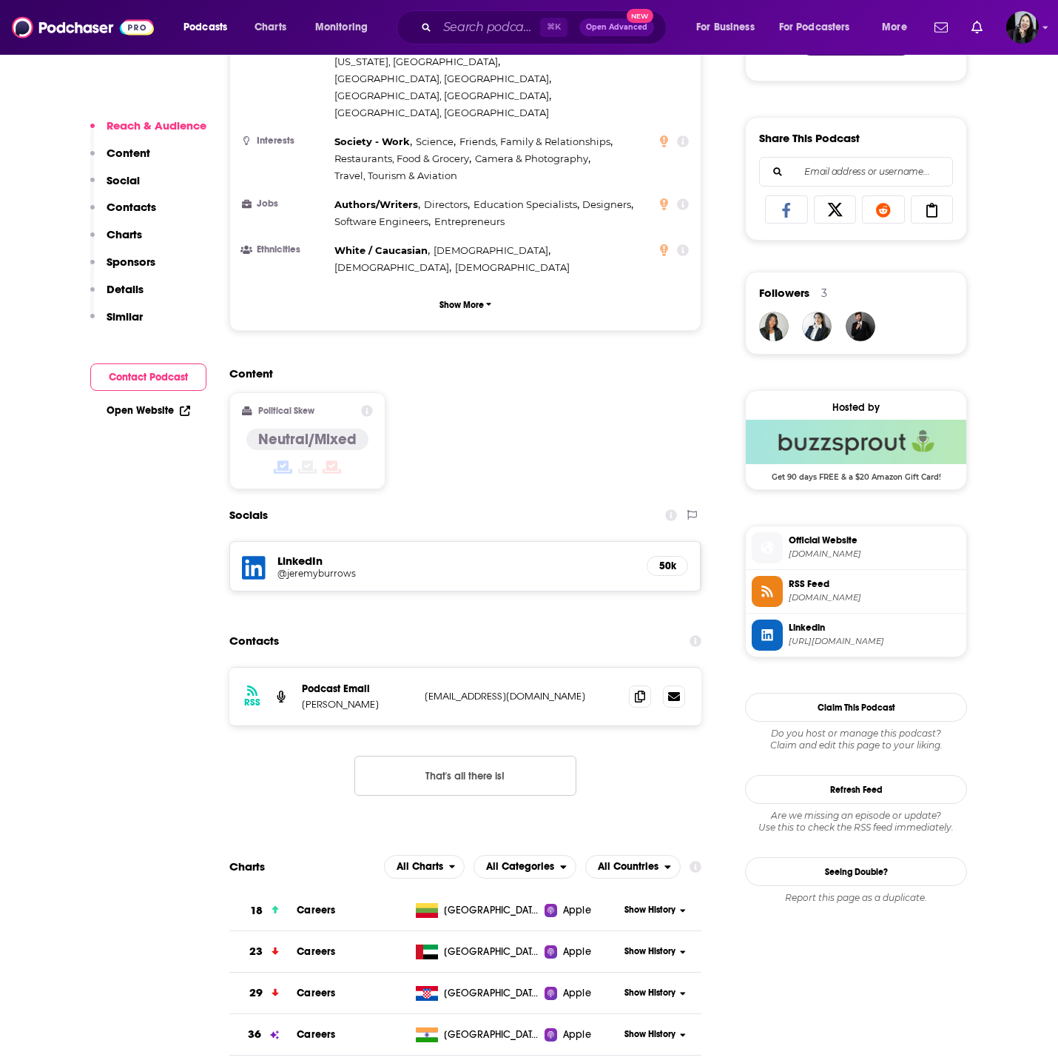
scroll to position [875, 0]
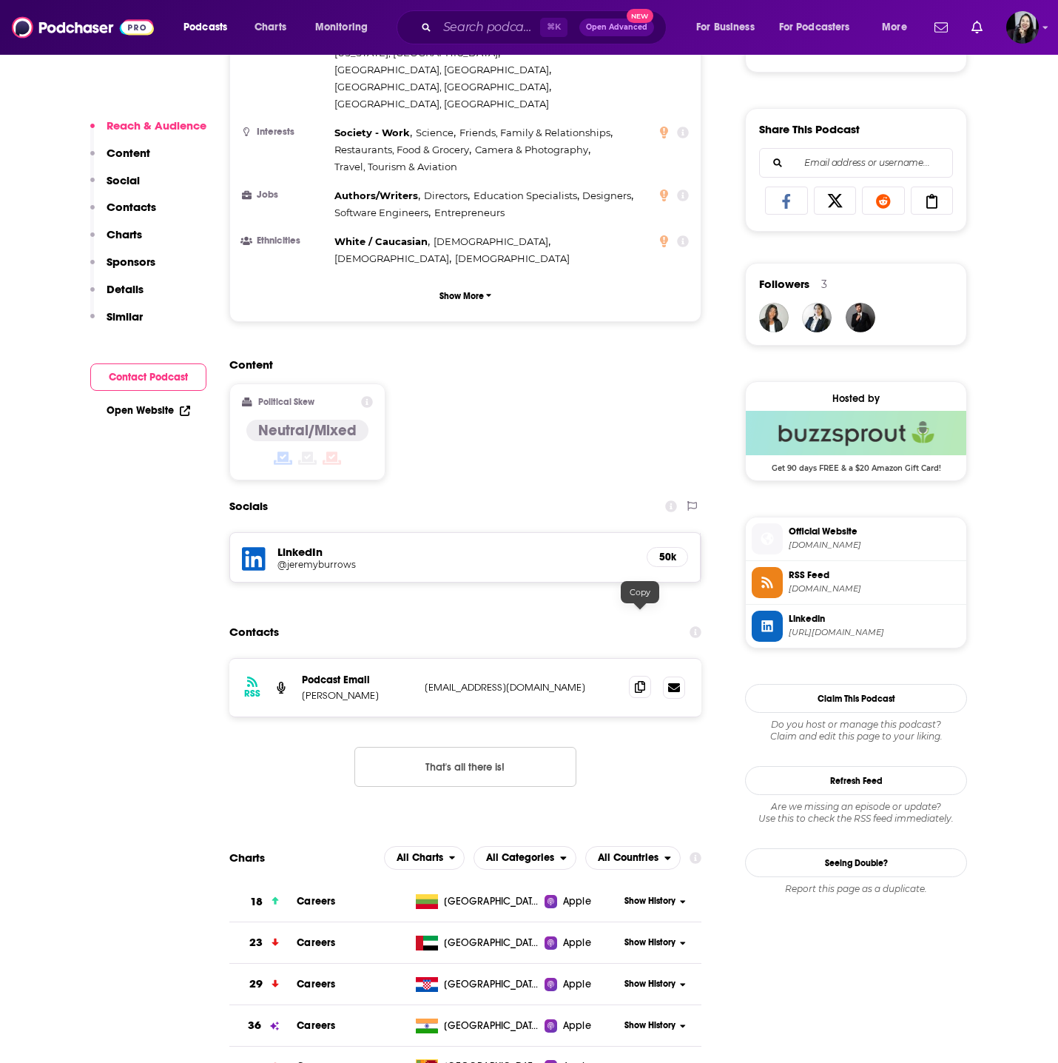
click at [639, 681] on icon at bounding box center [640, 687] width 10 height 12
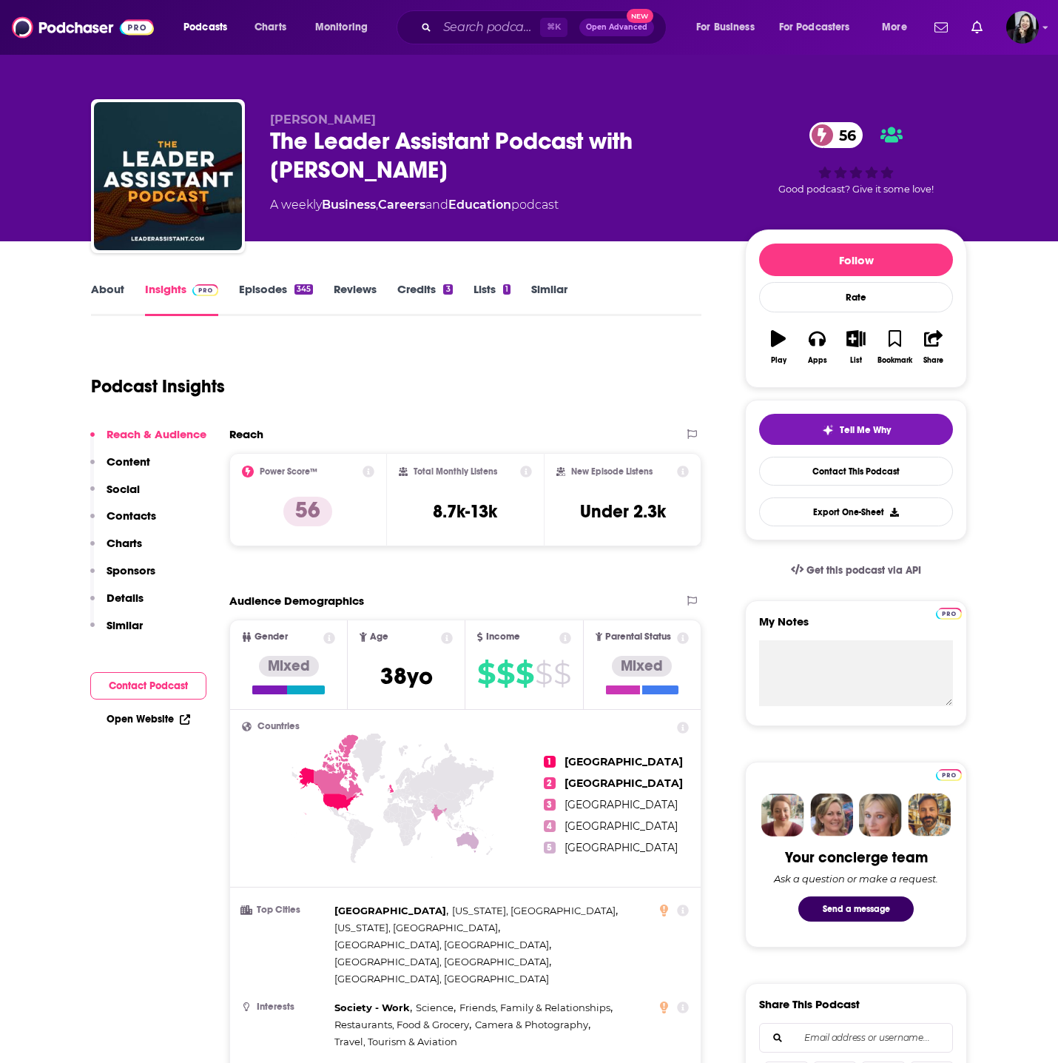
click at [251, 285] on link "Episodes 345" at bounding box center [276, 299] width 74 height 34
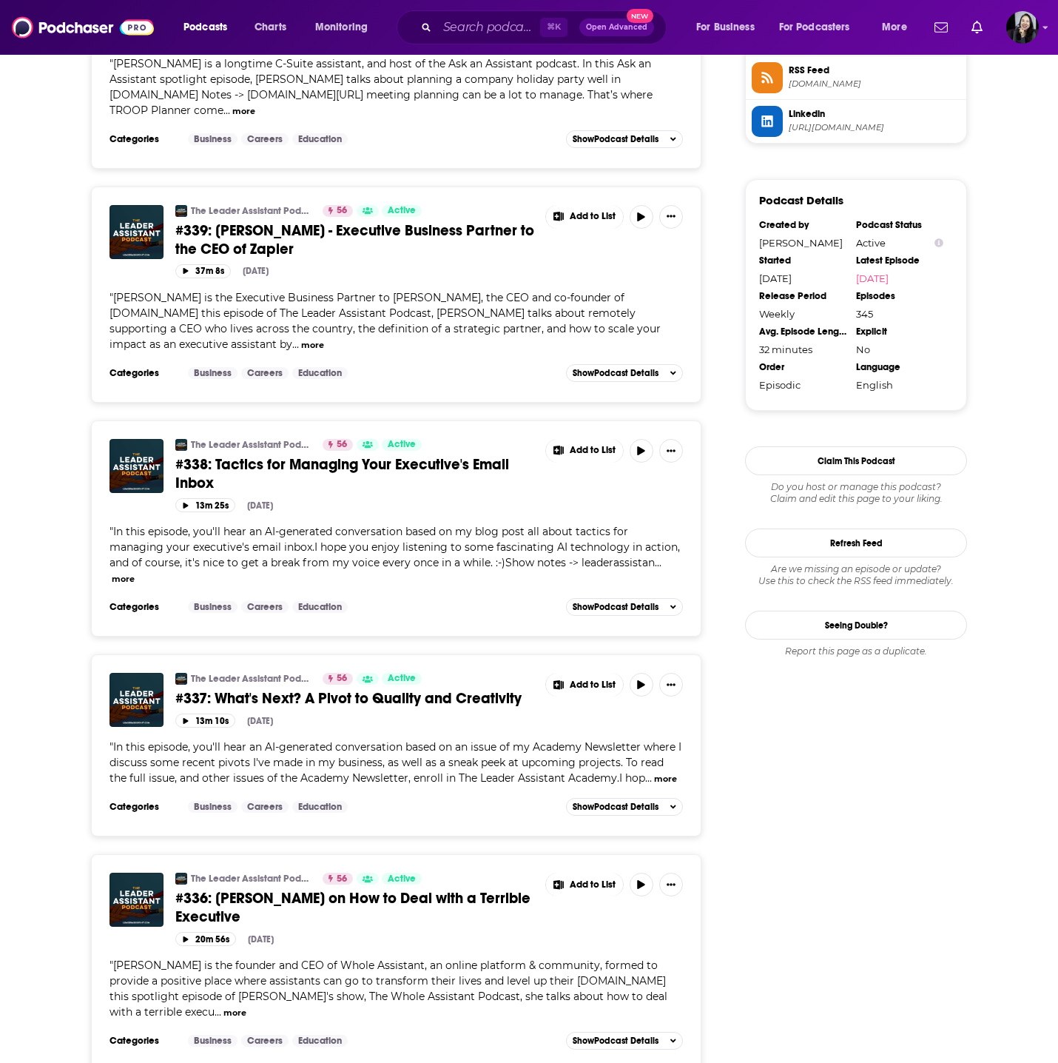
scroll to position [1381, 0]
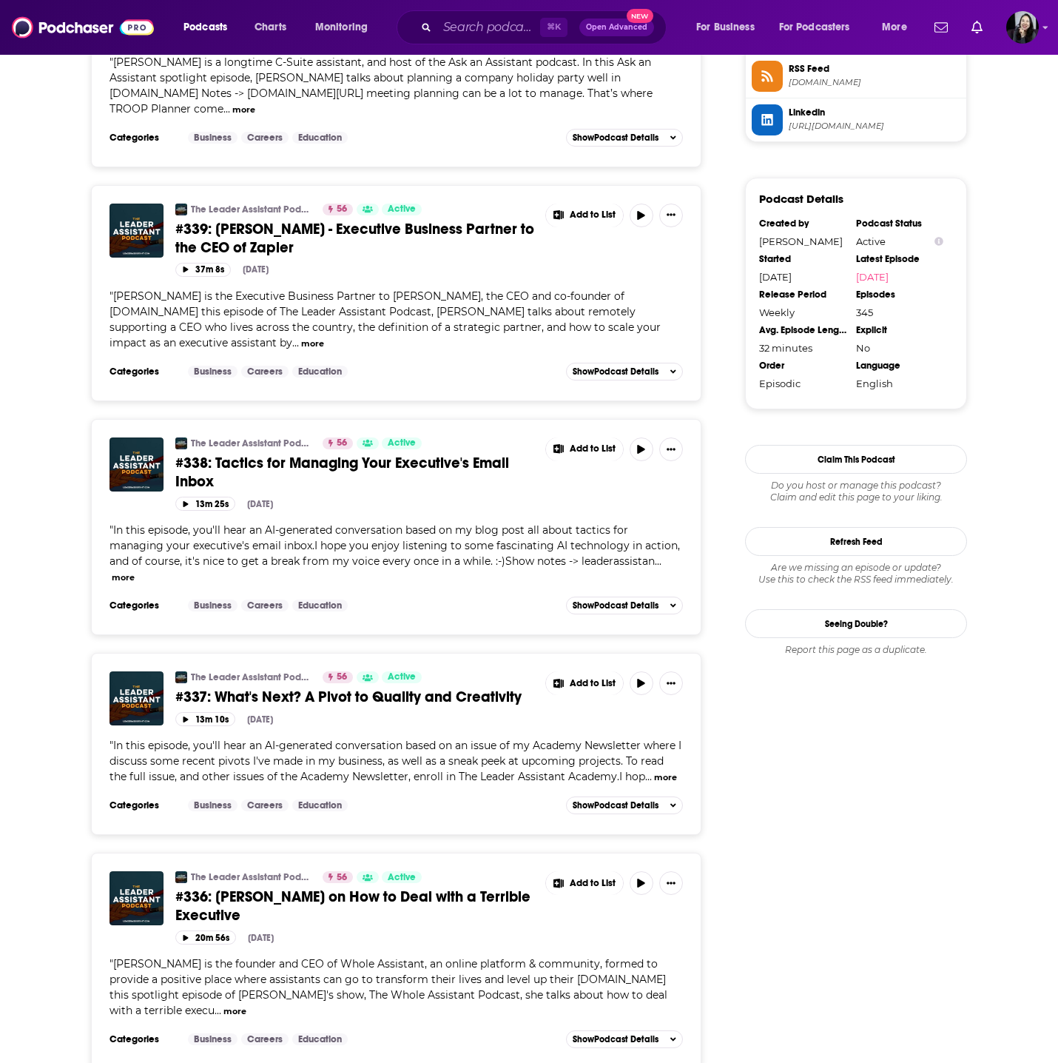
click at [426, 887] on span "#336: Annie Croner on How to Deal with a Terrible Executive" at bounding box center [352, 905] width 355 height 37
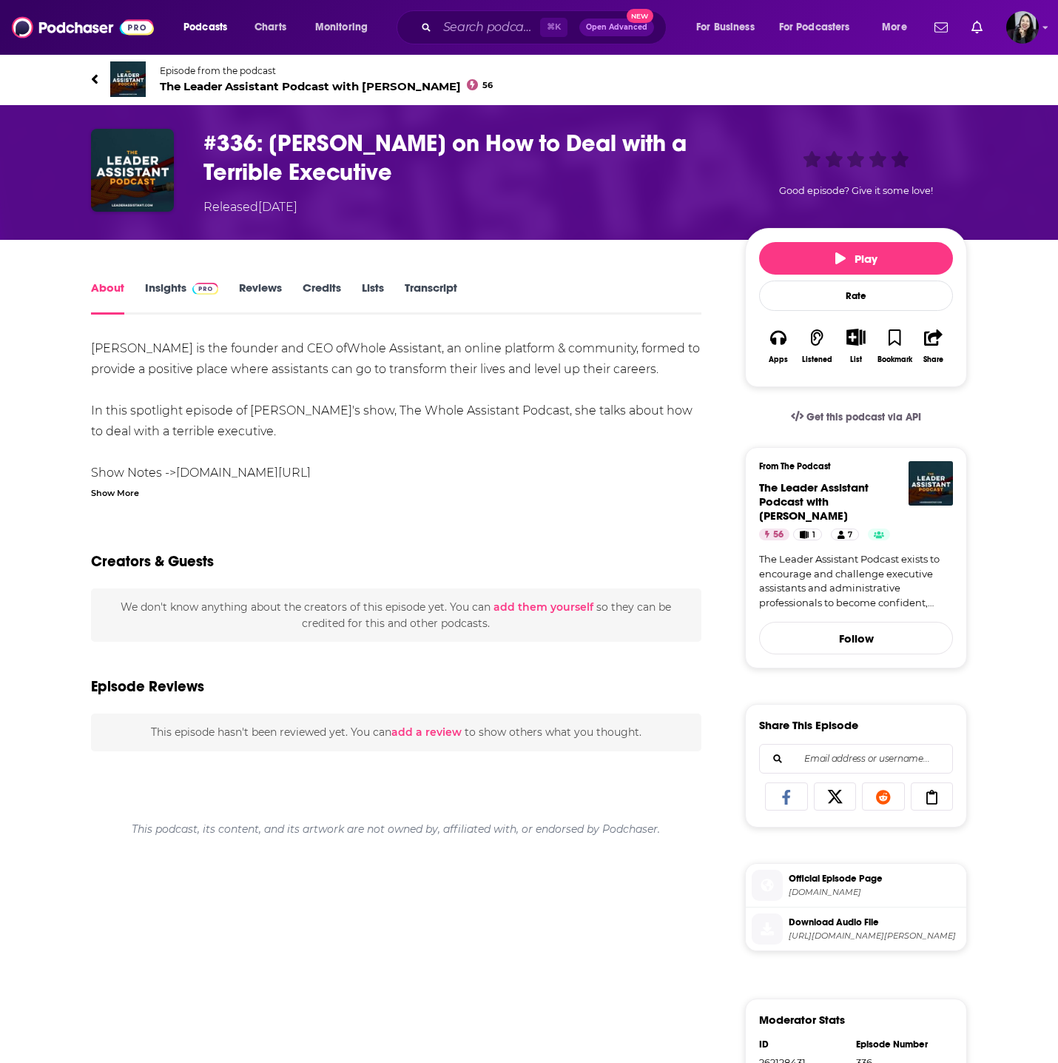
click at [127, 496] on div "Show More" at bounding box center [115, 492] width 48 height 14
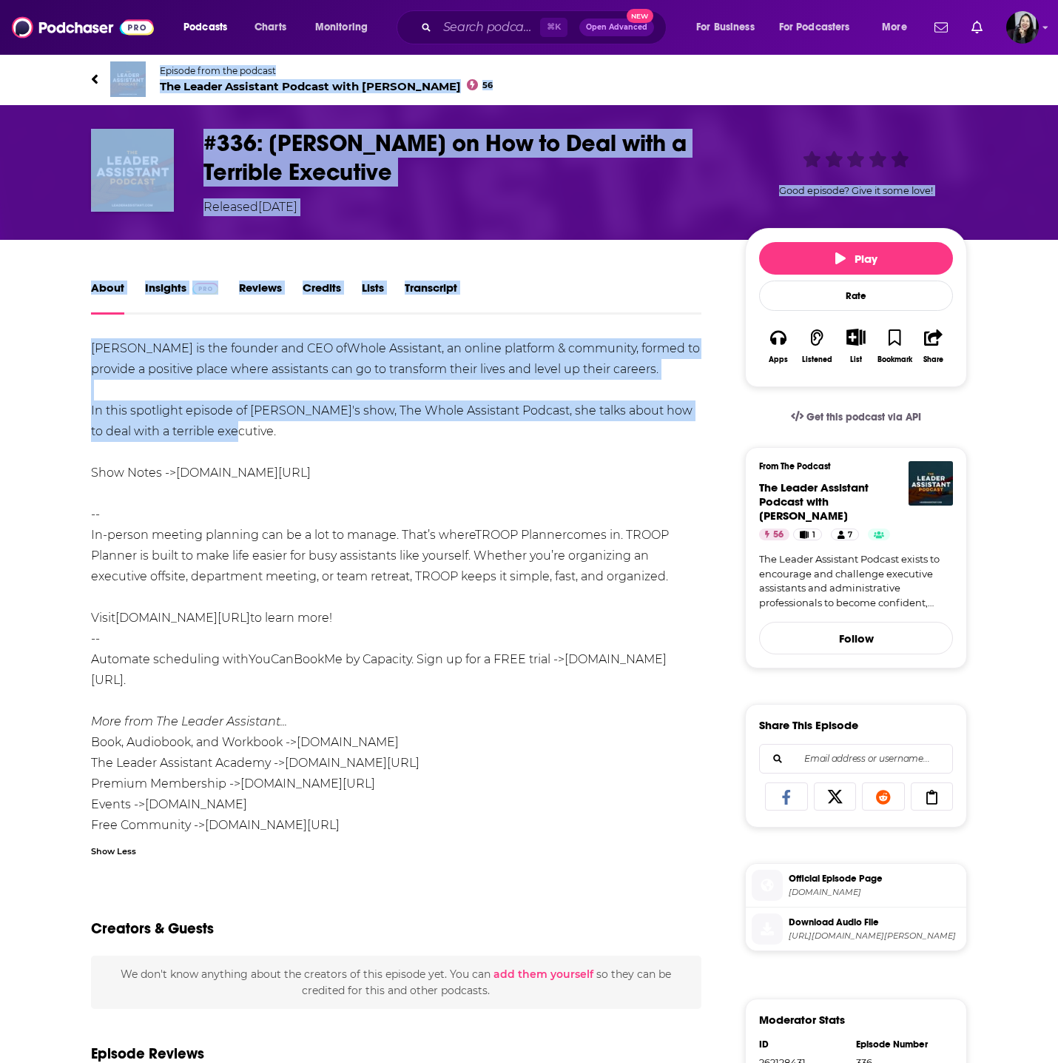
drag, startPoint x: 70, startPoint y: 64, endPoint x: 377, endPoint y: 425, distance: 474.0
click at [377, 425] on div "Episode from the podcast The Leader Assistant Podcast with Jeremy Burrows 56 Ne…" at bounding box center [529, 740] width 1058 height 1374
copy div "Episode from the podcast The Leader Assistant Podcast with Jeremy Burrows 56 Ne…"
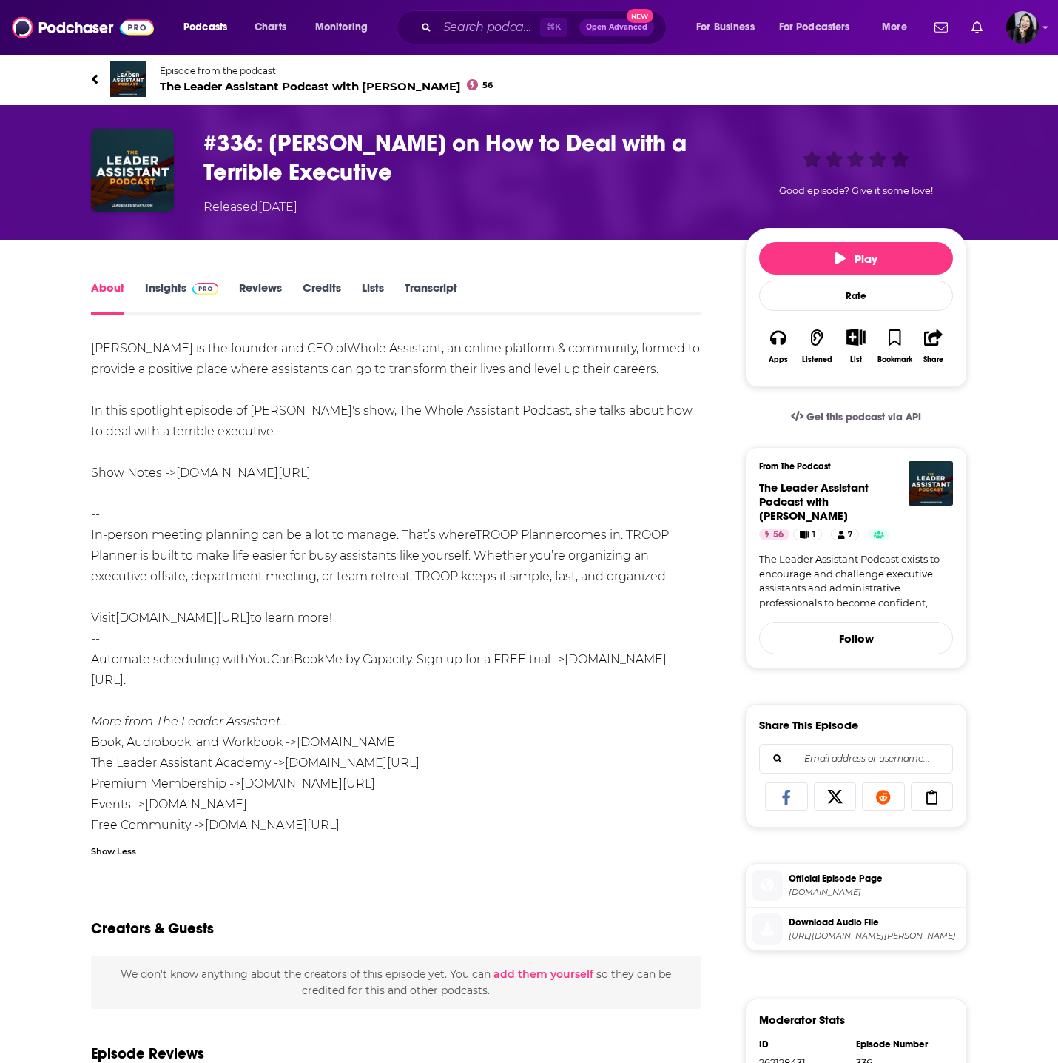
click at [327, 386] on div "Annie Croner is the founder and CEO of Whole Assistant , an online platform & c…" at bounding box center [396, 586] width 611 height 497
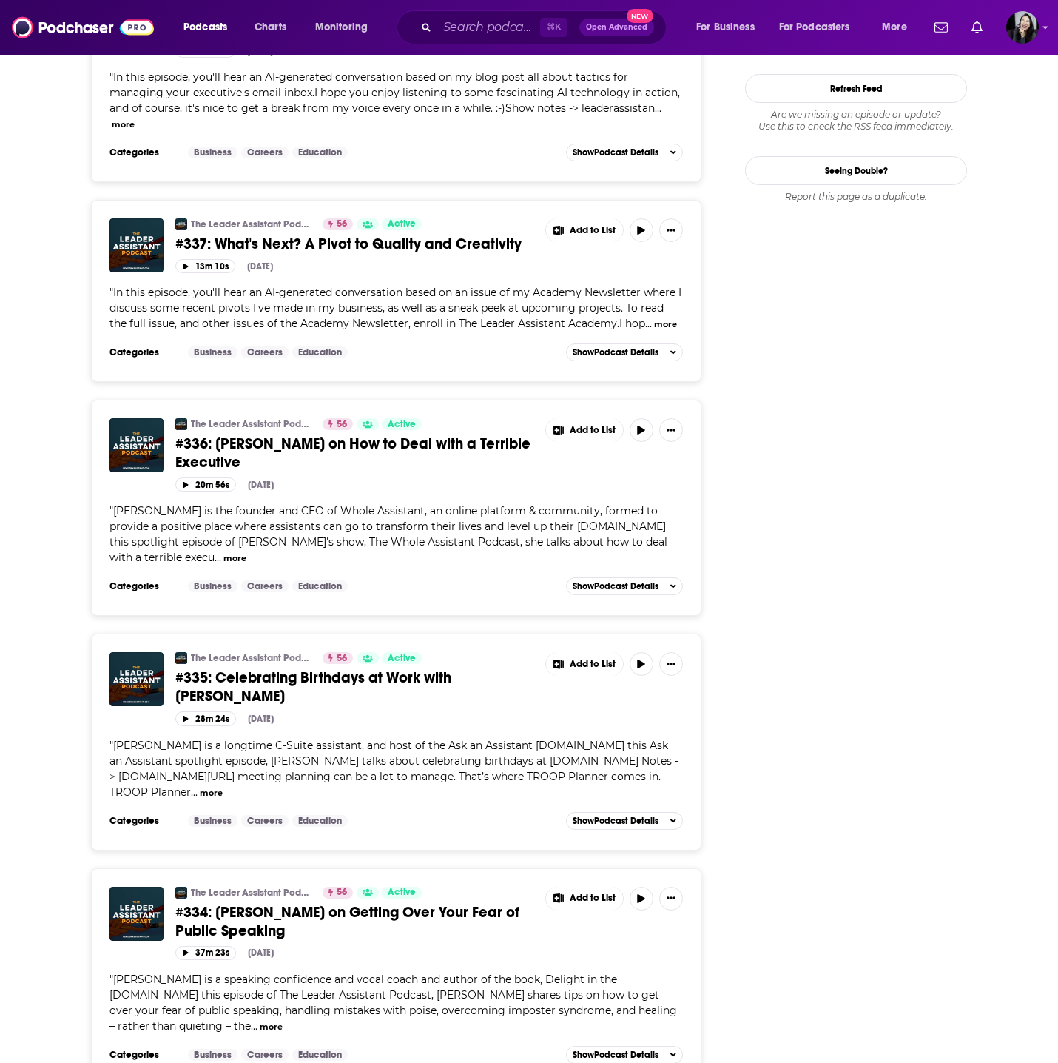
scroll to position [1828, 0]
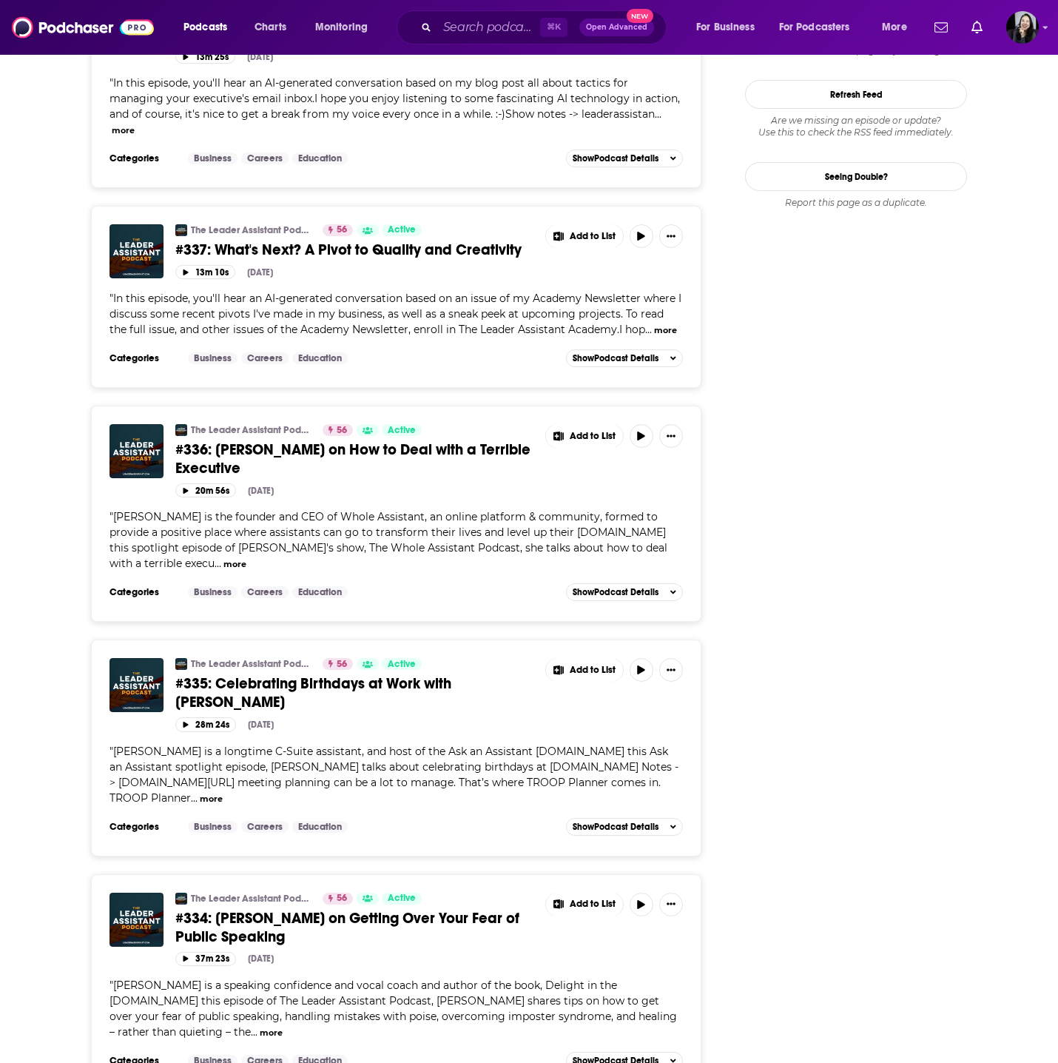
click at [389, 909] on span "#334: Linda Ugelow on Getting Over Your Fear of Public Speaking" at bounding box center [347, 927] width 344 height 37
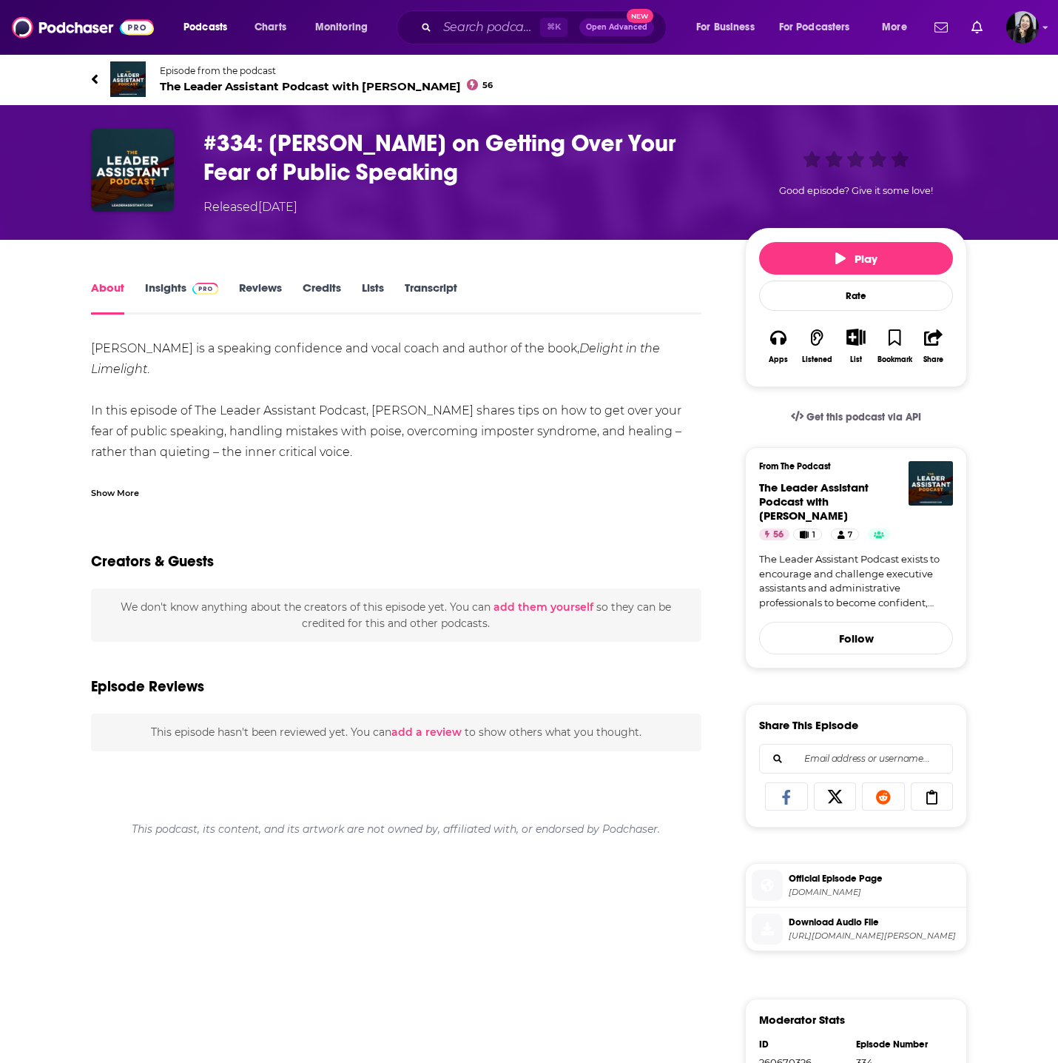
click at [135, 483] on div "Linda Ugelow is a speaking confidence and vocal coach and author of the book, D…" at bounding box center [396, 418] width 611 height 161
click at [132, 488] on div "Show More" at bounding box center [115, 492] width 48 height 14
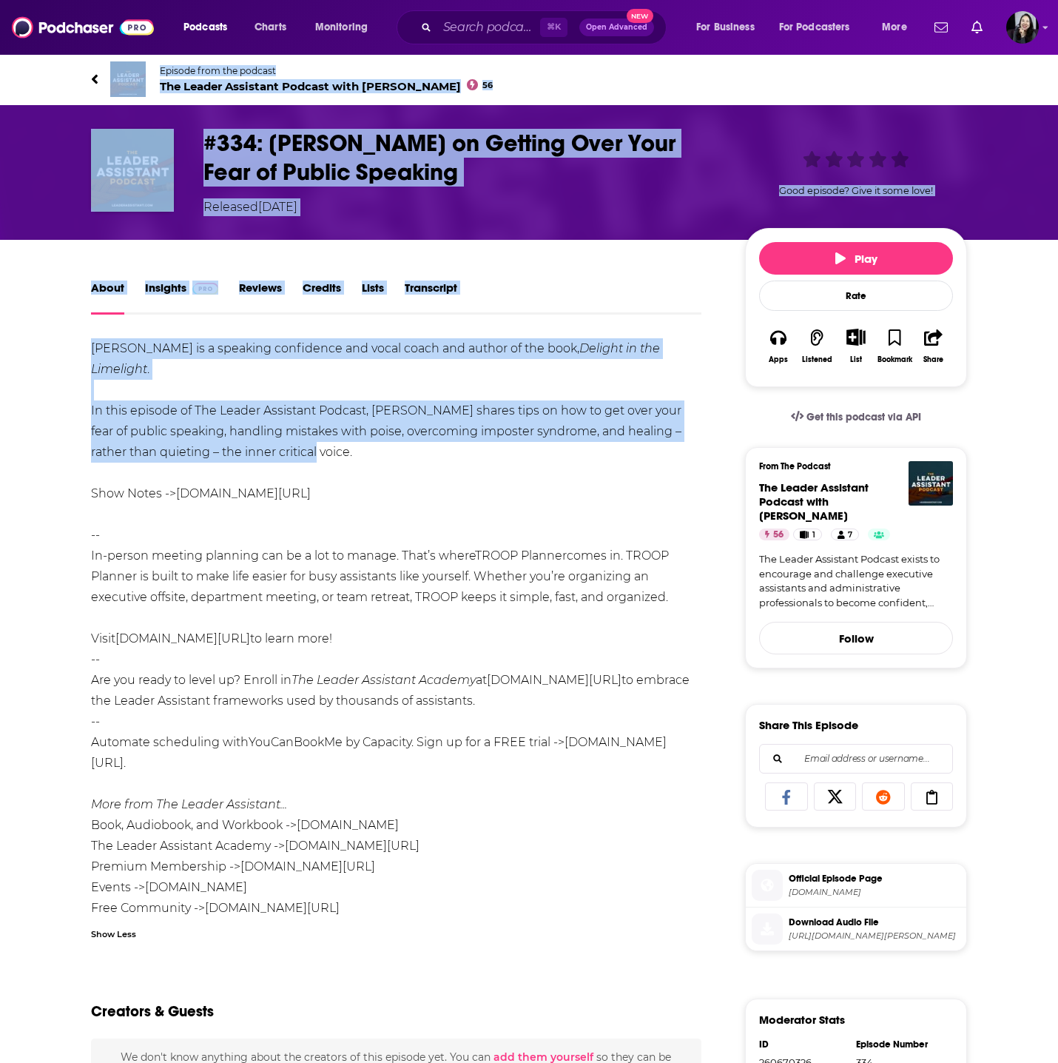
drag, startPoint x: 72, startPoint y: 70, endPoint x: 420, endPoint y: 459, distance: 522.0
click at [421, 458] on div "Episode from the podcast The Leader Assistant Podcast with Jeremy Burrows 56 Ne…" at bounding box center [529, 740] width 1058 height 1374
copy div "Episode from the podcast The Leader Assistant Podcast with Jeremy Burrows 56 Ne…"
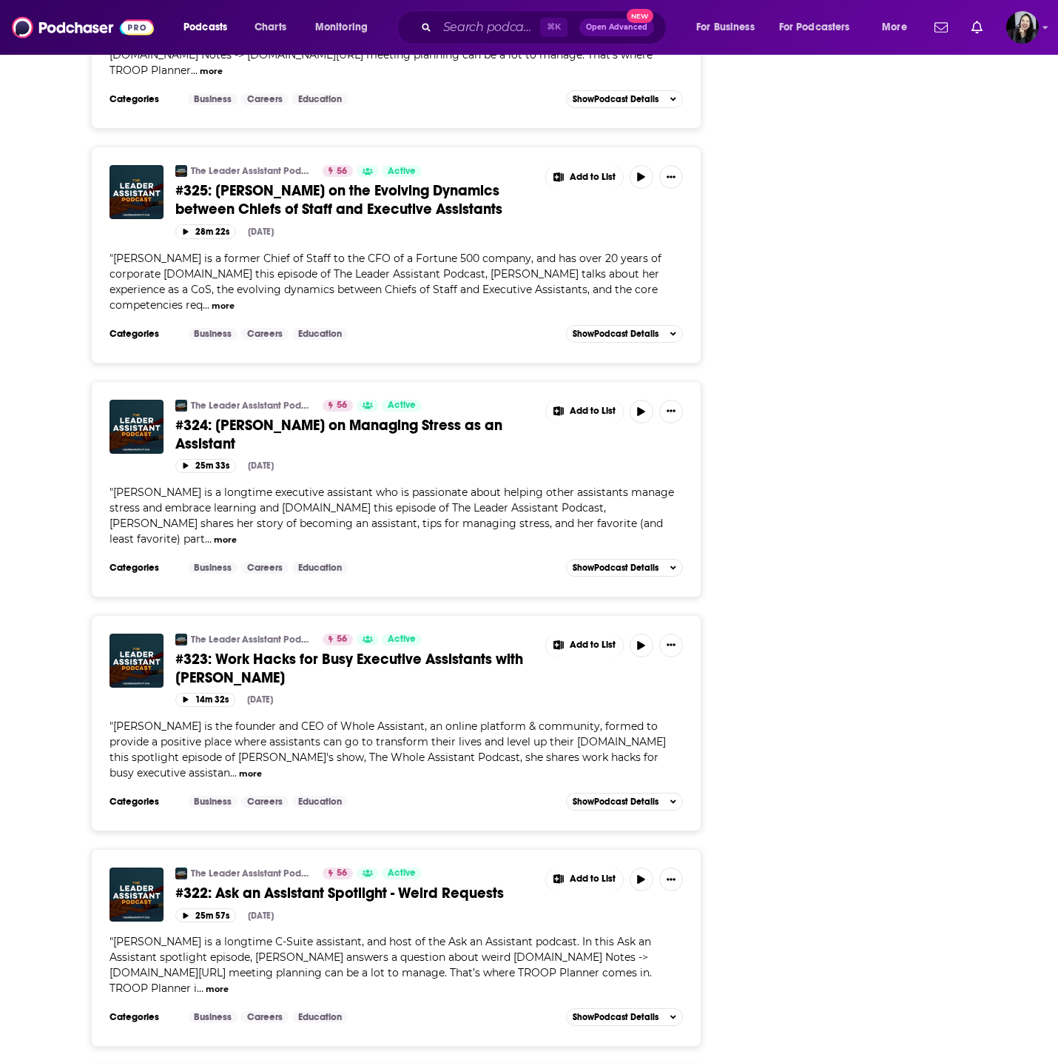
scroll to position [4644, 0]
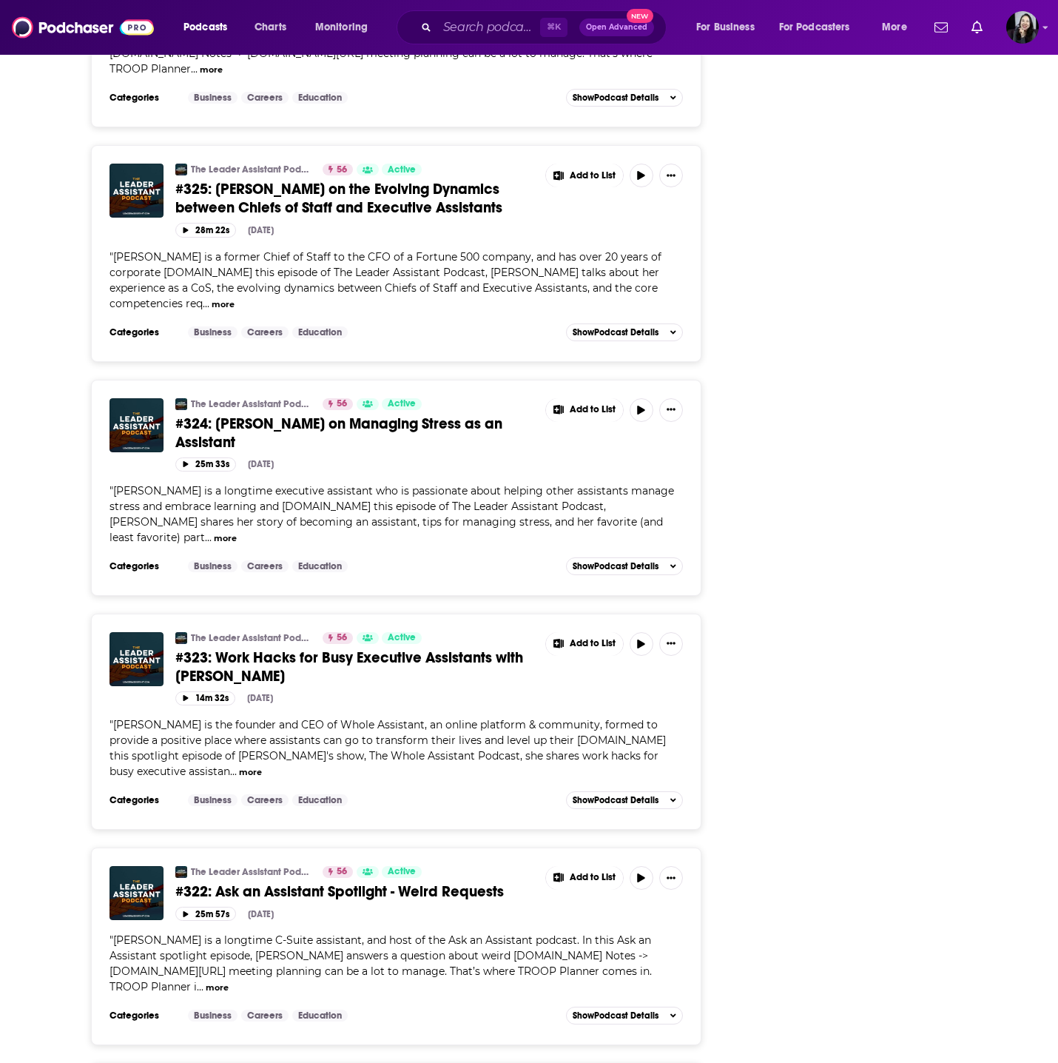
click at [357, 414] on span "#324: Natalia Fedotkina on Managing Stress as an Assistant" at bounding box center [338, 432] width 327 height 37
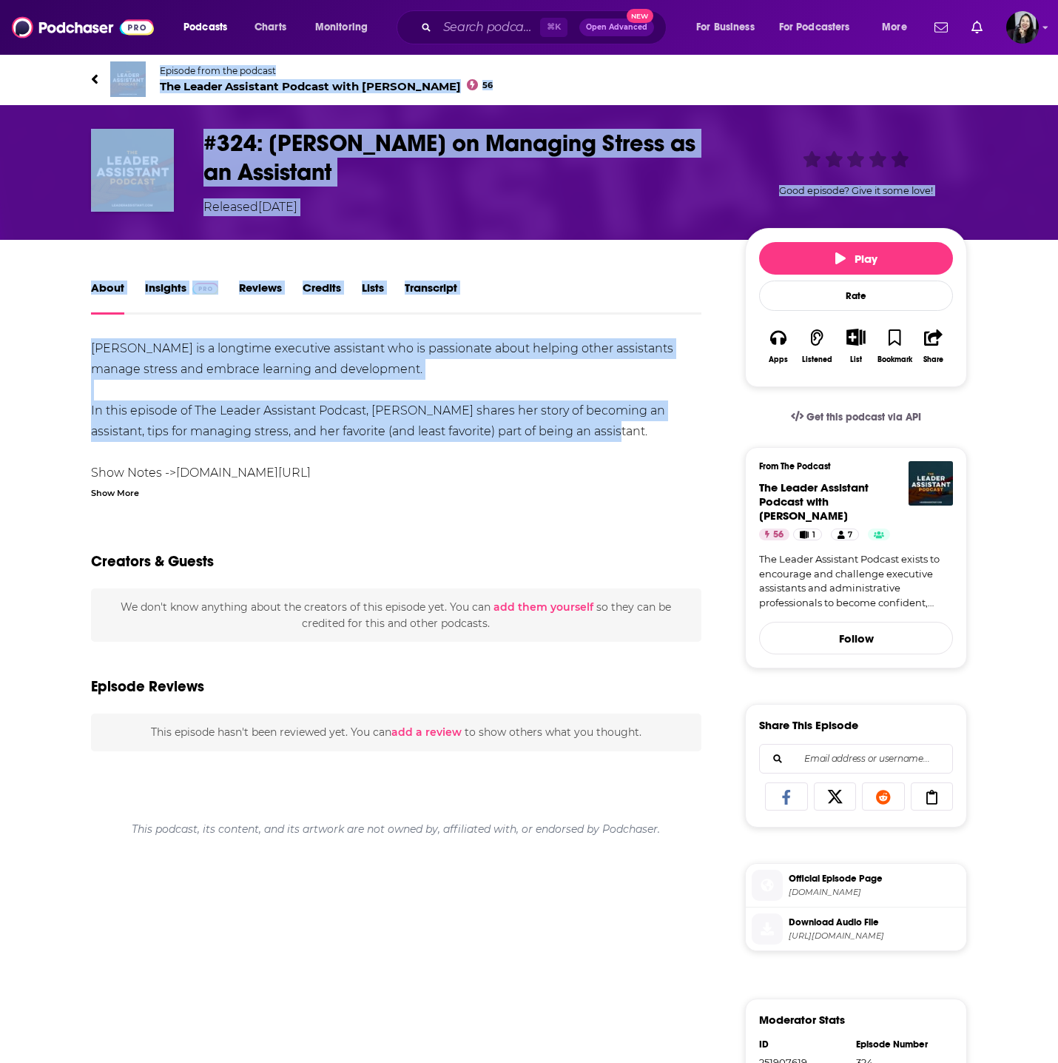
drag, startPoint x: 81, startPoint y: 80, endPoint x: 583, endPoint y: 434, distance: 614.4
click at [583, 434] on div "Episode from the podcast The Leader Assistant Podcast with Jeremy Burrows 56 Ne…" at bounding box center [529, 740] width 1058 height 1374
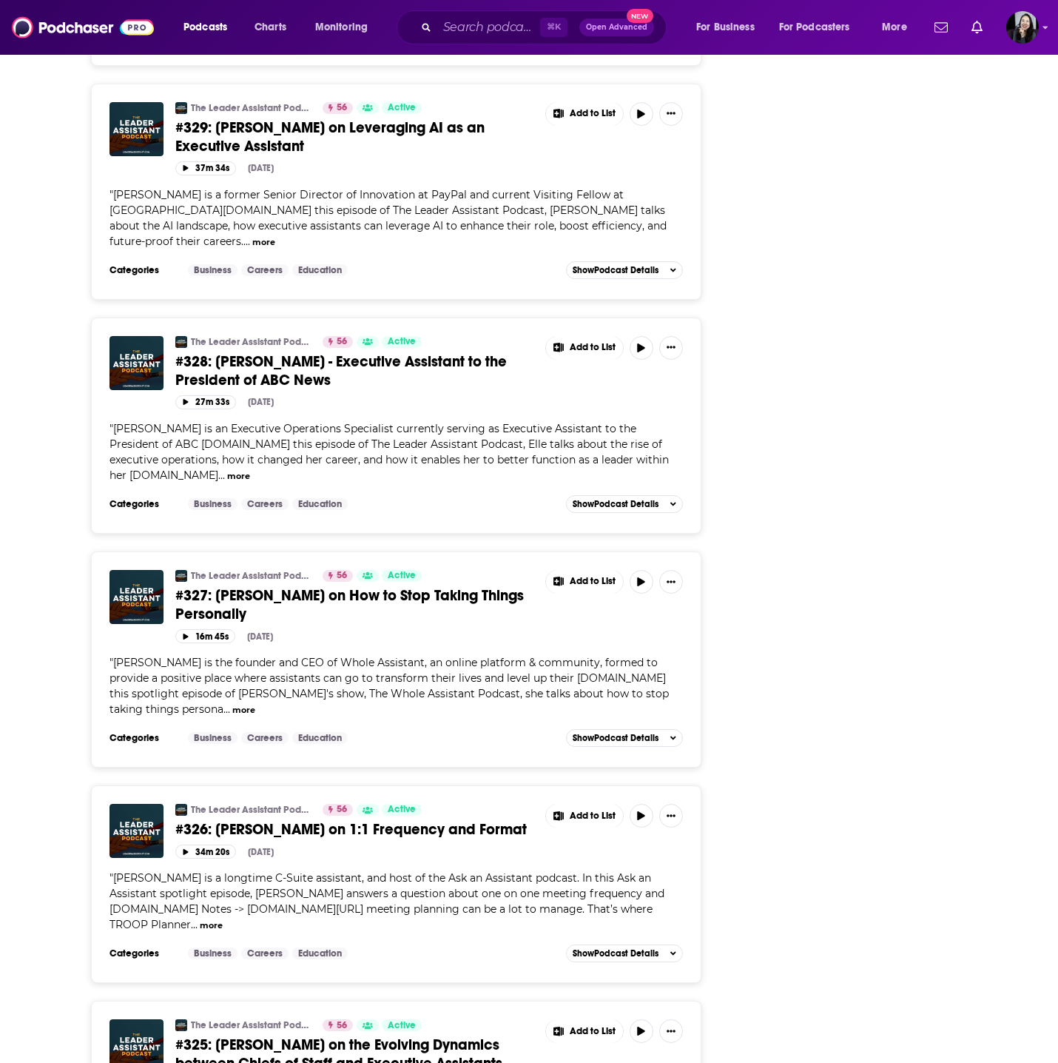
scroll to position [3793, 0]
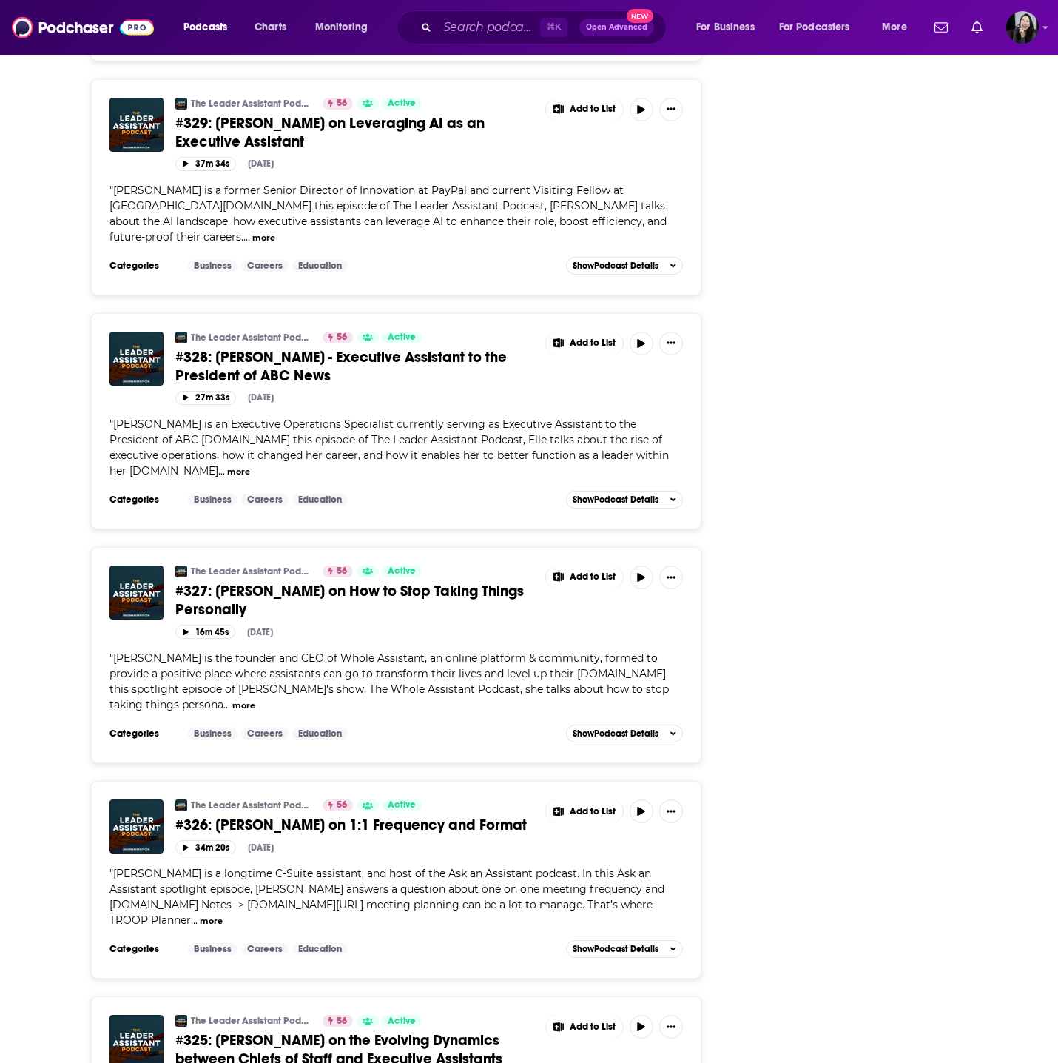
click at [323, 1031] on span "#325: Whitney Faires on the Evolving Dynamics between Chiefs of Staff and Execu…" at bounding box center [338, 1049] width 327 height 37
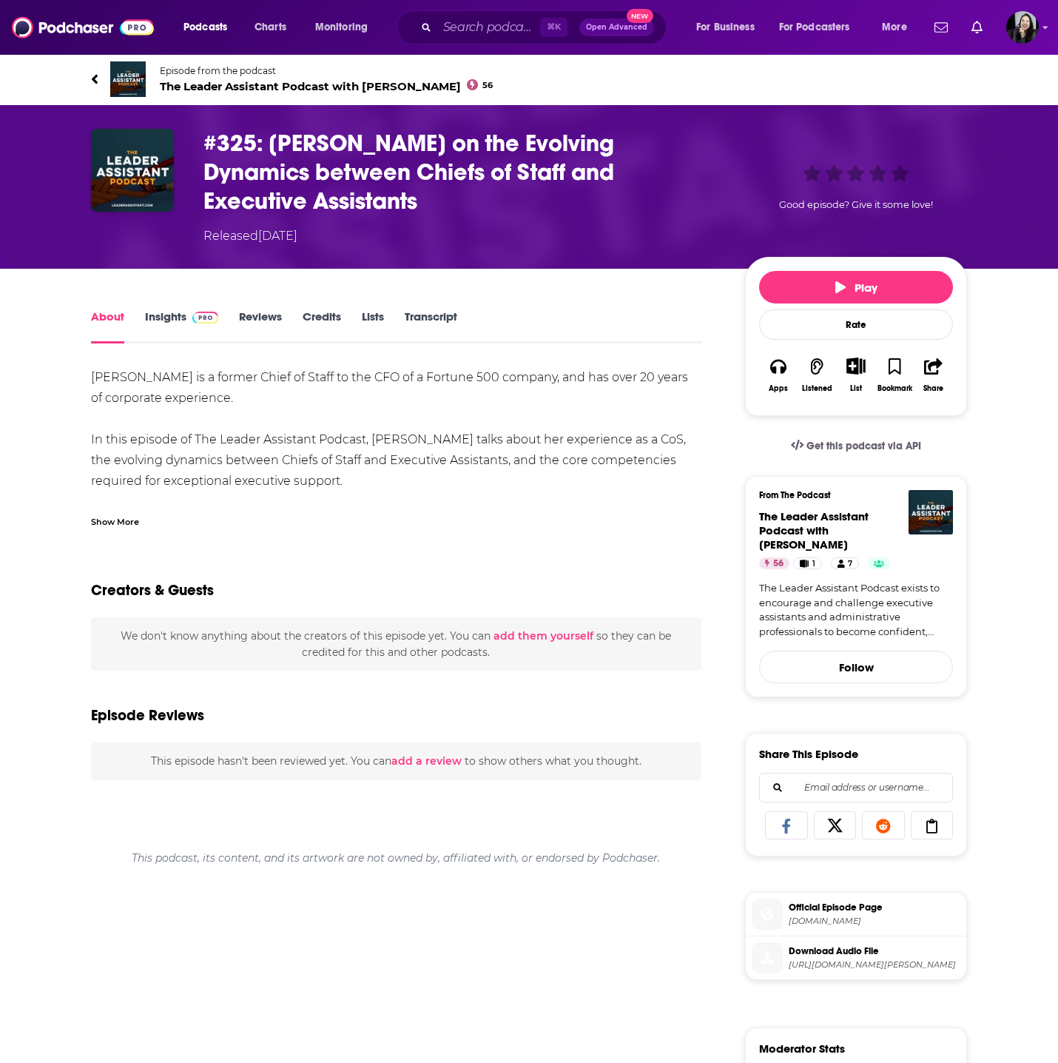
click at [119, 511] on div "Whitney Faires is a former Chief of Staff to the CFO of a Fortune 500 company, …" at bounding box center [396, 447] width 611 height 161
click at [116, 520] on div "Show More" at bounding box center [115, 521] width 48 height 14
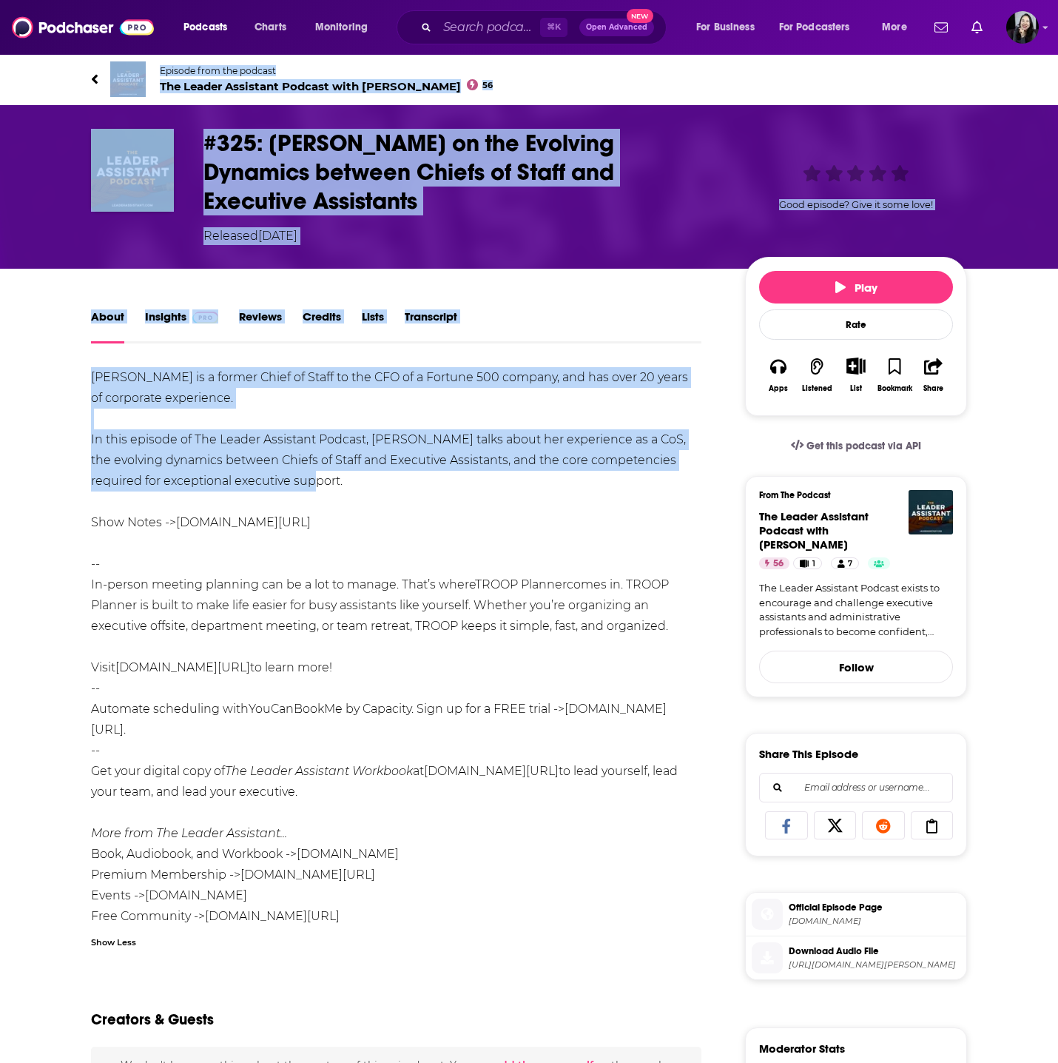
drag, startPoint x: 57, startPoint y: 72, endPoint x: 346, endPoint y: 486, distance: 505.5
click at [349, 486] on div "Episode from the podcast The Leader Assistant Podcast with Jeremy Burrows 56 Ne…" at bounding box center [529, 754] width 1058 height 1403
copy div "Episode from the podcast The Leader Assistant Podcast with Jeremy Burrows 56 Ne…"
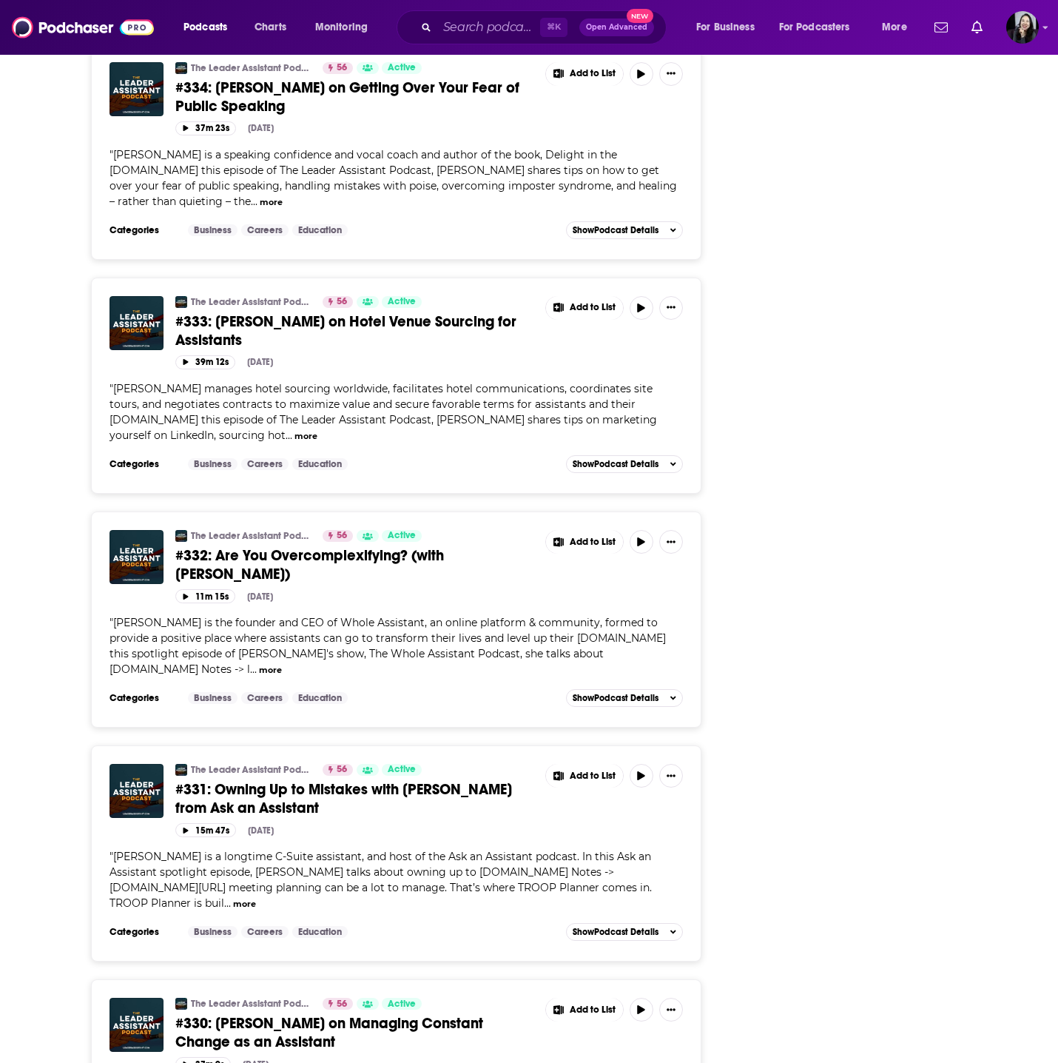
scroll to position [2697, 0]
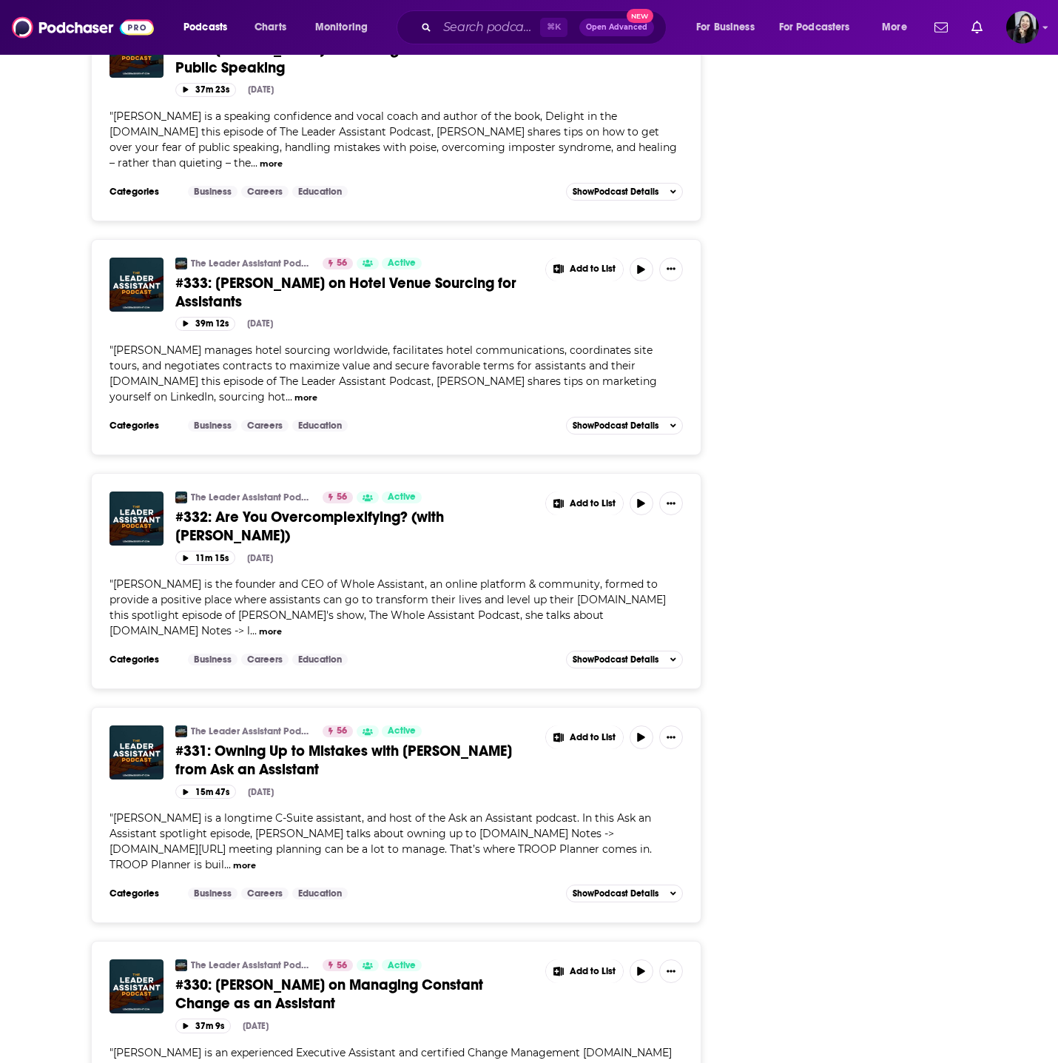
click at [263, 742] on span "#331: Owning Up to Mistakes with Jess Lindgren from Ask an Assistant" at bounding box center [343, 760] width 337 height 37
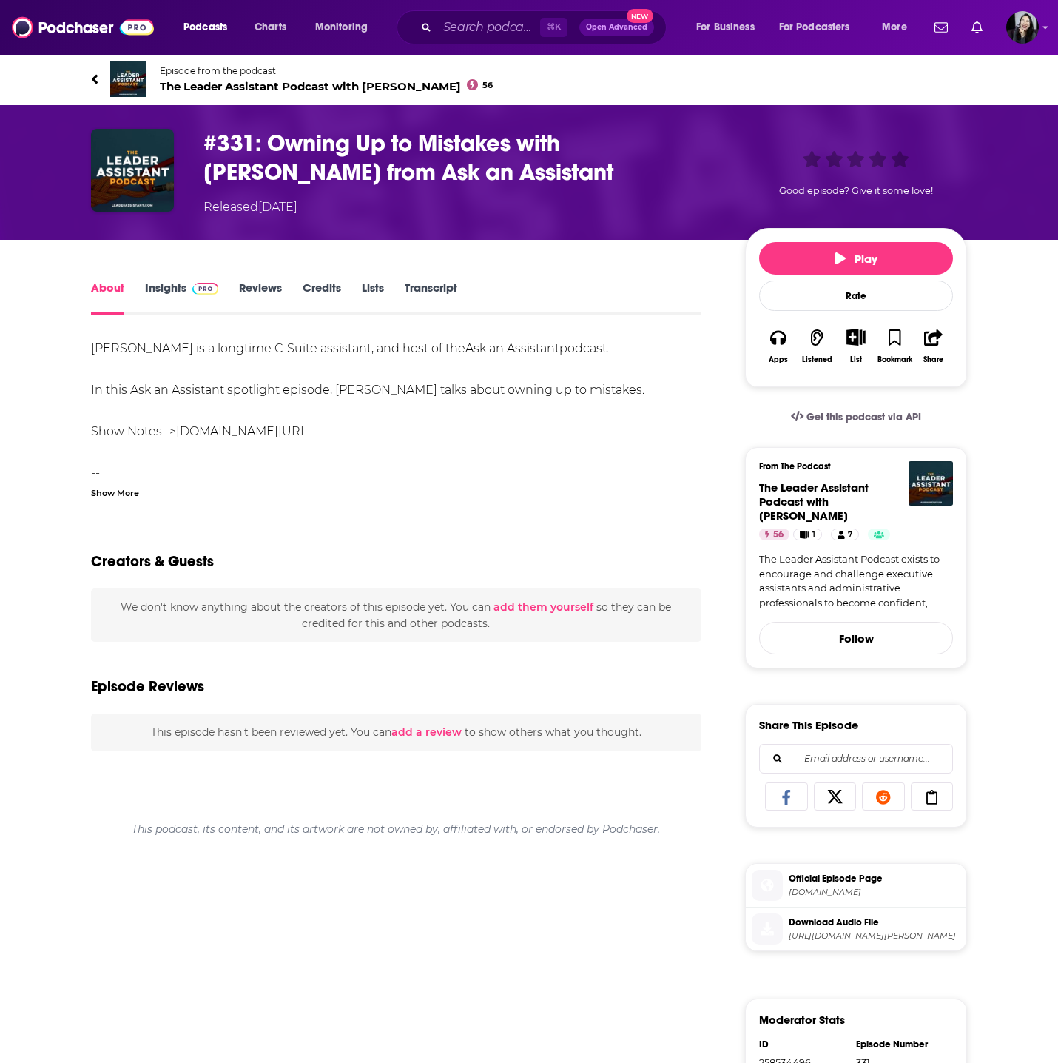
click at [112, 491] on div "Show More" at bounding box center [115, 492] width 48 height 14
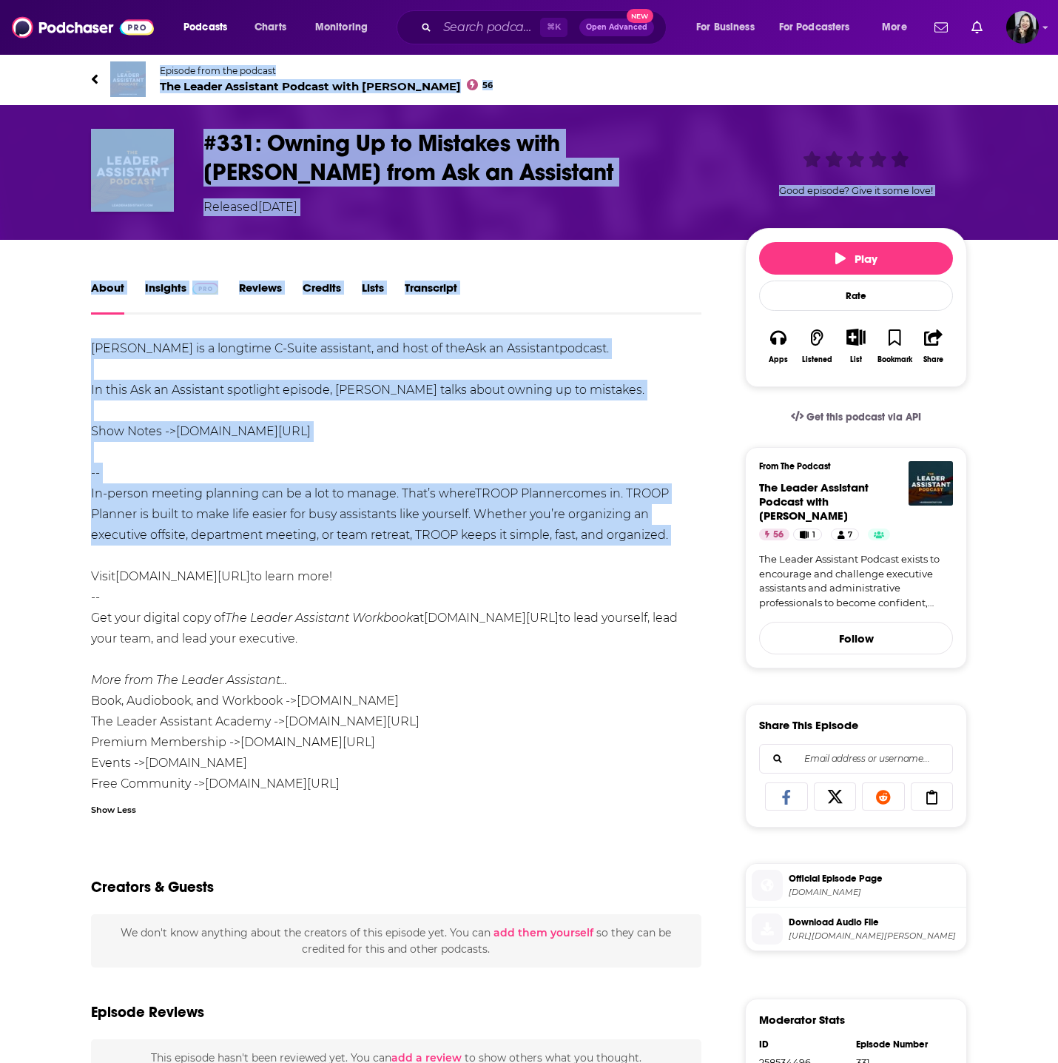
drag, startPoint x: 73, startPoint y: 70, endPoint x: 677, endPoint y: 550, distance: 771.2
click at [677, 550] on div "Episode from the podcast The Leader Assistant Podcast with Jeremy Burrows 56 Ne…" at bounding box center [529, 740] width 1058 height 1374
copy div "Episode from the podcast The Leader Assistant Podcast with Jeremy Burrows 56 Ne…"
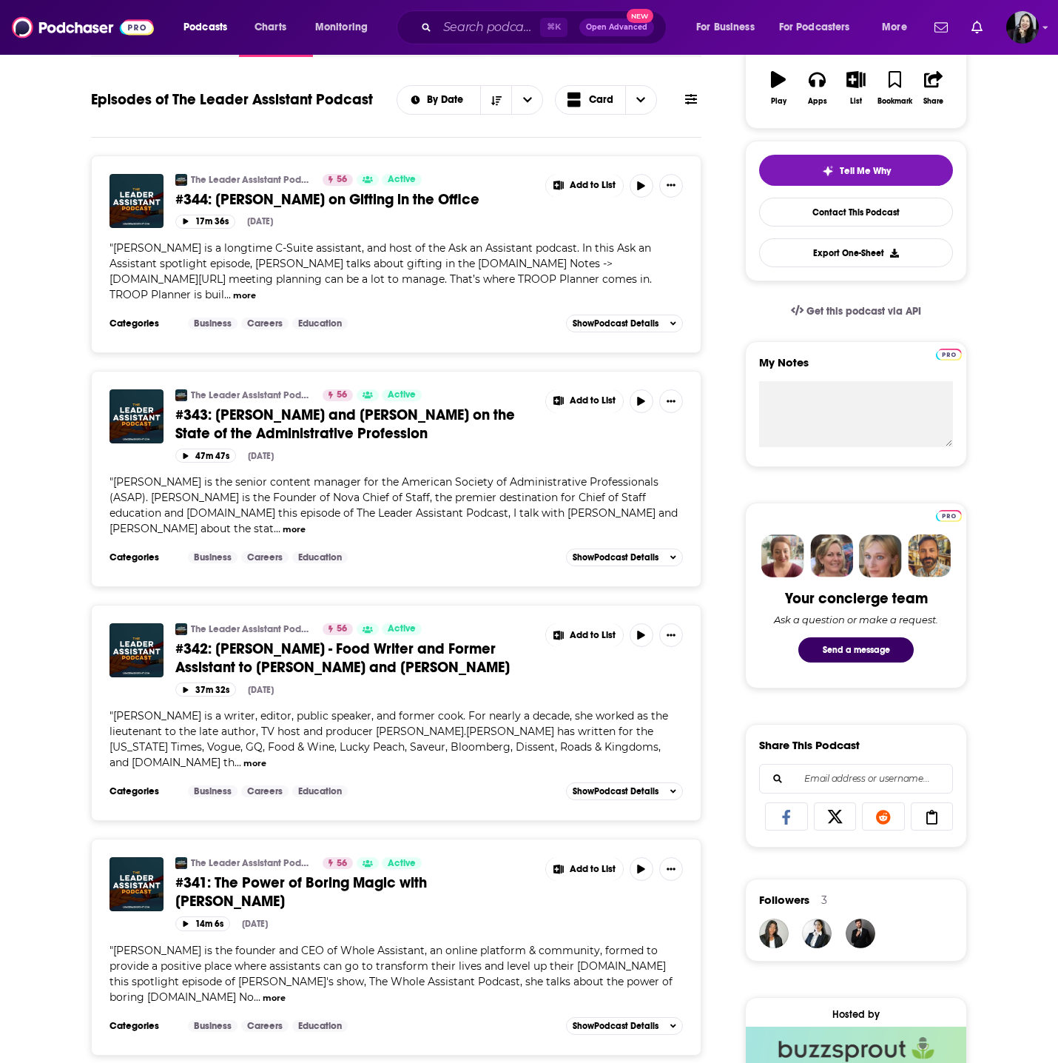
scroll to position [87, 0]
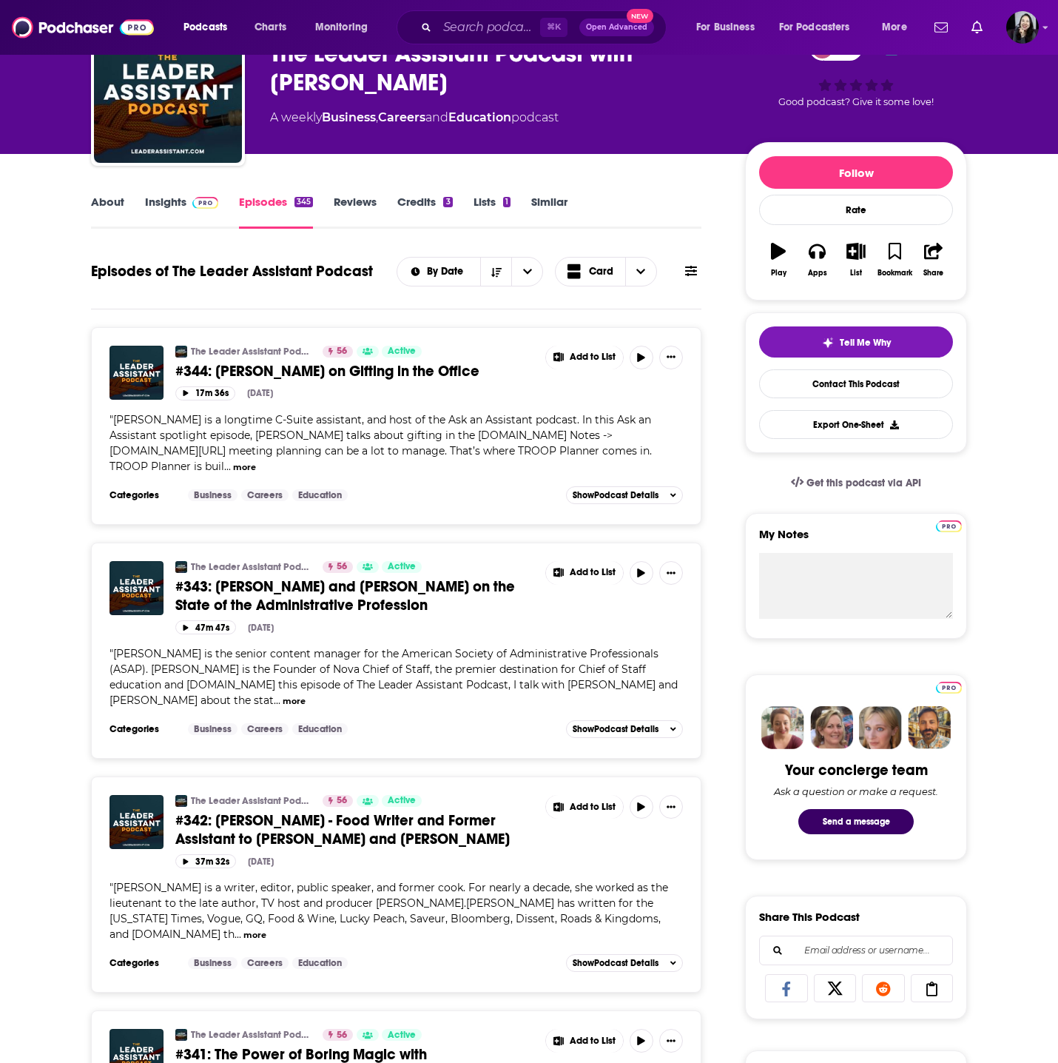
click at [344, 596] on span "#343: Leah Warwick and Maggie Olson on the State of the Administrative Professi…" at bounding box center [345, 595] width 340 height 37
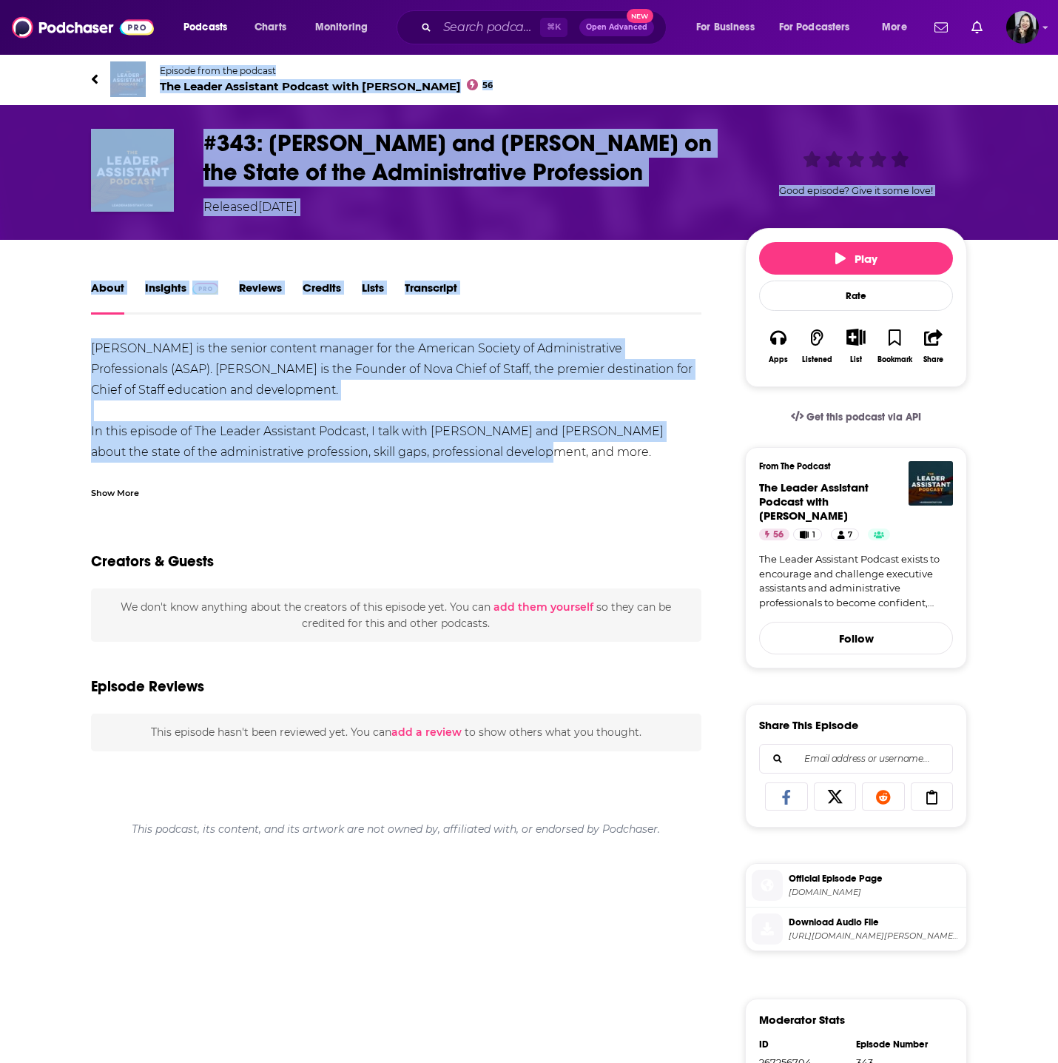
drag, startPoint x: 64, startPoint y: 78, endPoint x: 587, endPoint y: 451, distance: 642.0
click at [587, 451] on div "Episode from the podcast The Leader Assistant Podcast with Jeremy Burrows 56 Ne…" at bounding box center [529, 740] width 1058 height 1374
click at [307, 424] on div "Leah Warwick is the senior content manager for the American Society of Administ…" at bounding box center [396, 628] width 611 height 580
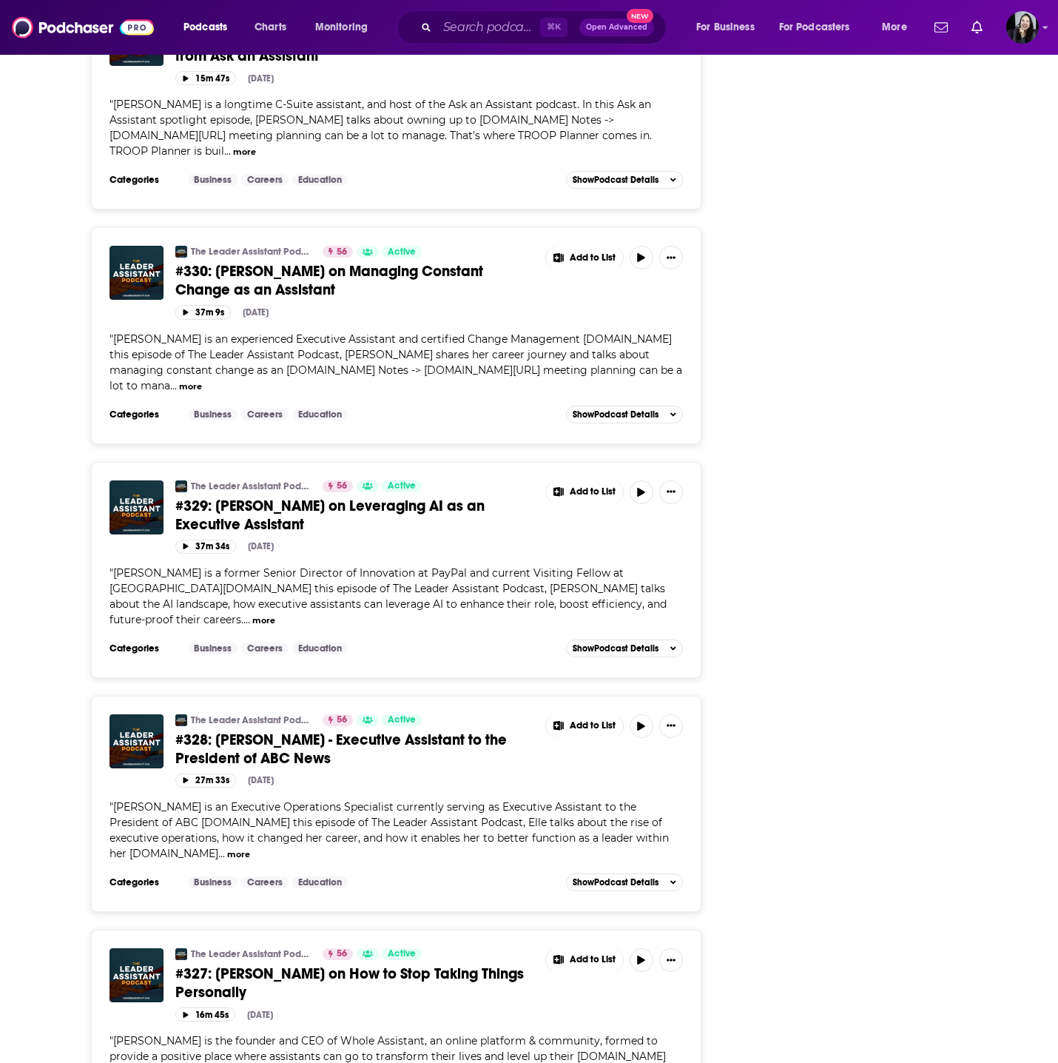
scroll to position [3413, 0]
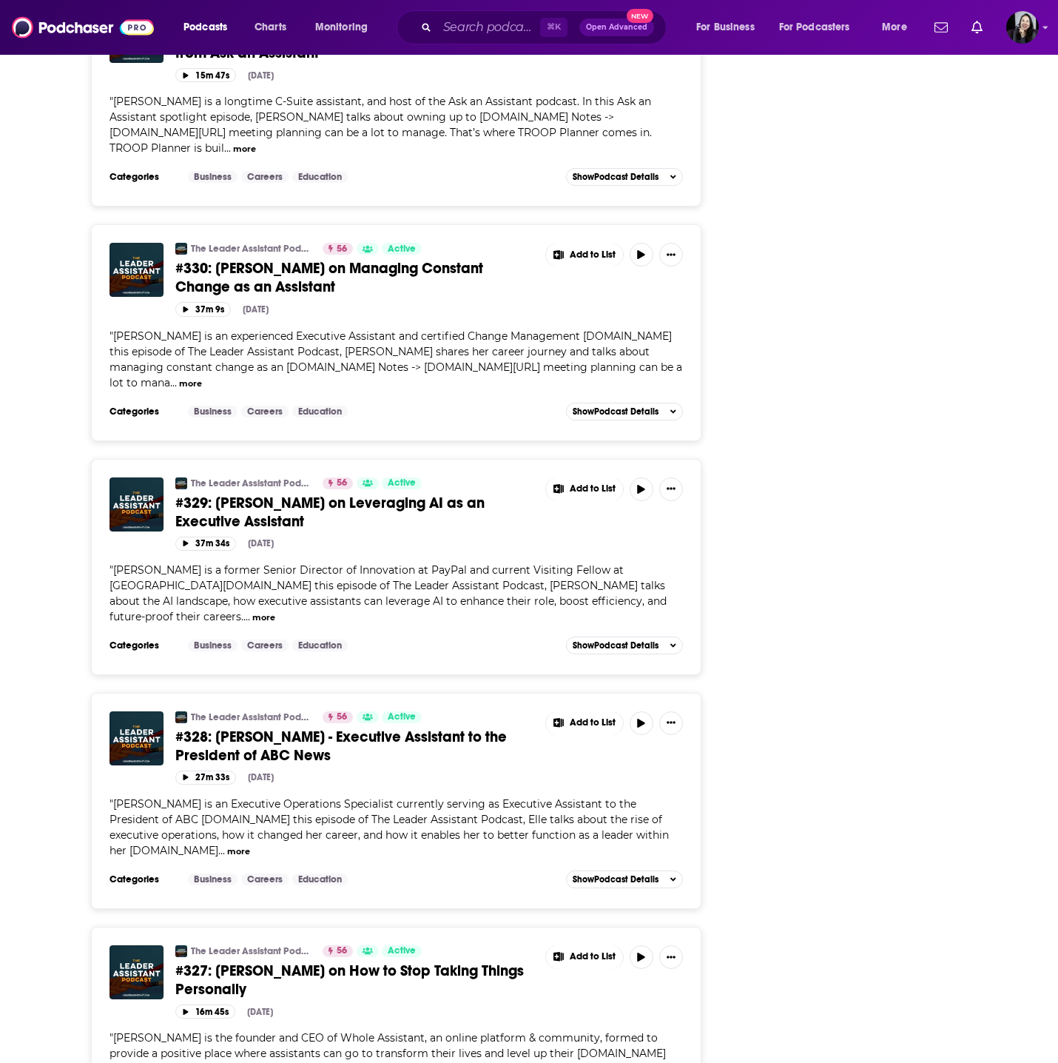
click at [283, 961] on span "#327: Annie Croner on How to Stop Taking Things Personally" at bounding box center [349, 979] width 349 height 37
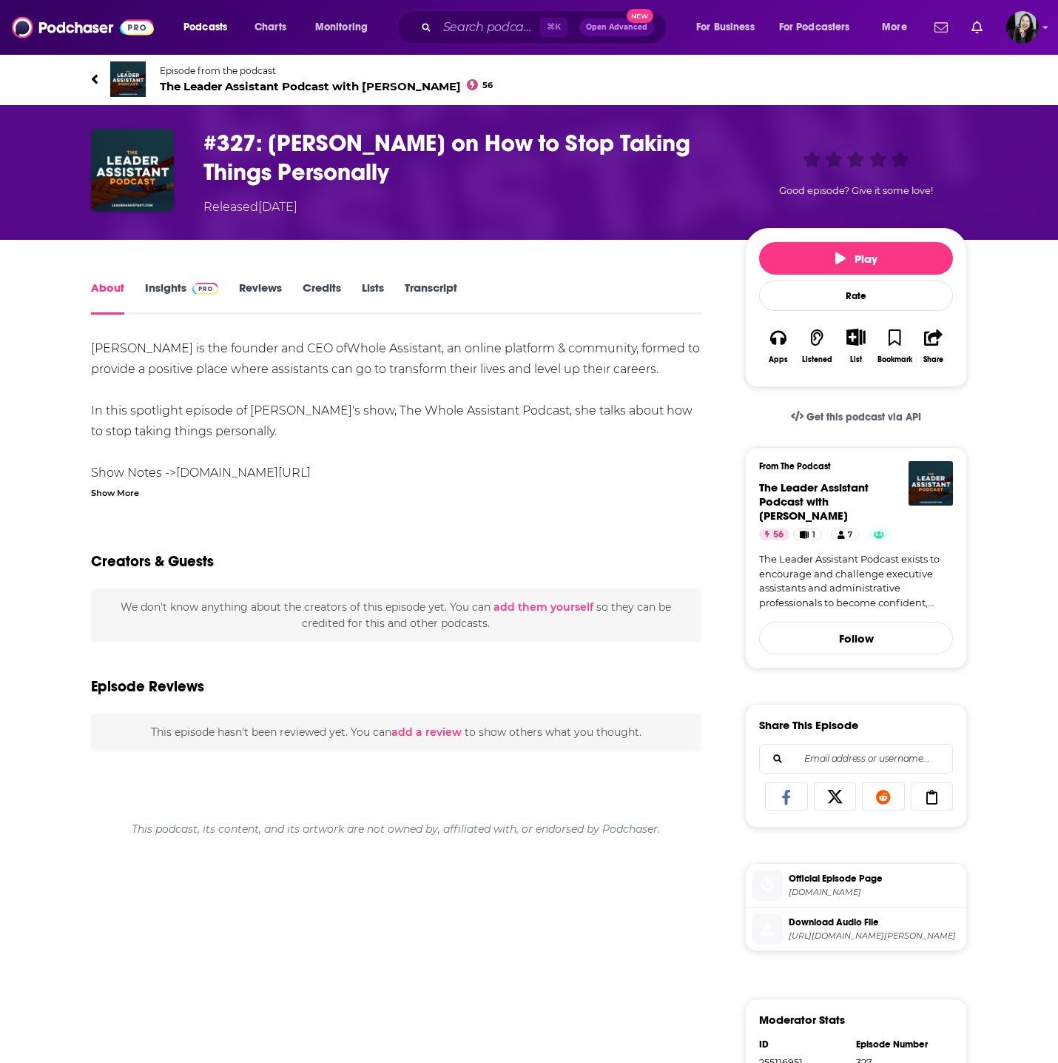
drag, startPoint x: 68, startPoint y: 82, endPoint x: 461, endPoint y: 451, distance: 539.3
click at [462, 456] on div "Episode from the podcast The Leader Assistant Podcast with Jeremy Burrows 56 Ne…" at bounding box center [529, 740] width 1058 height 1374
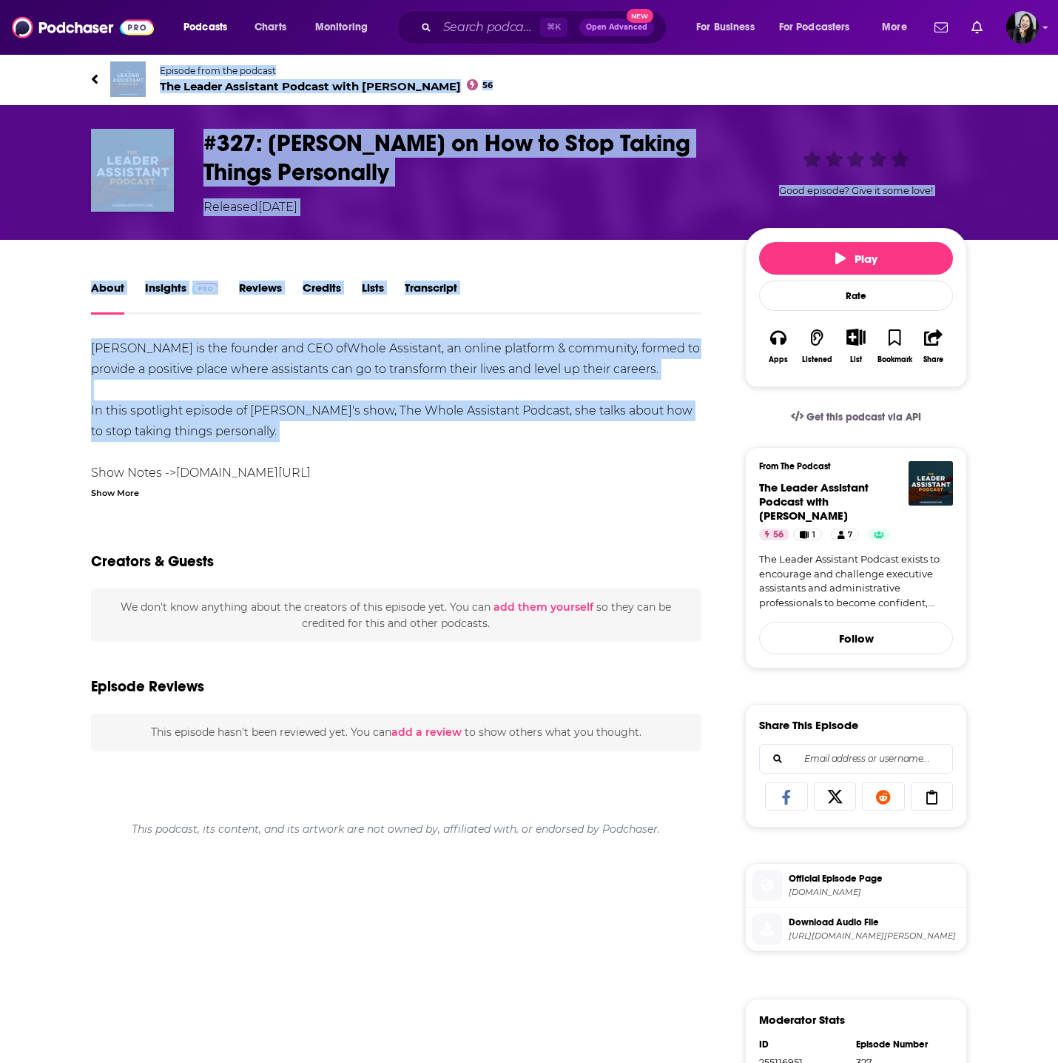
click at [446, 294] on link "Transcript" at bounding box center [431, 297] width 53 height 34
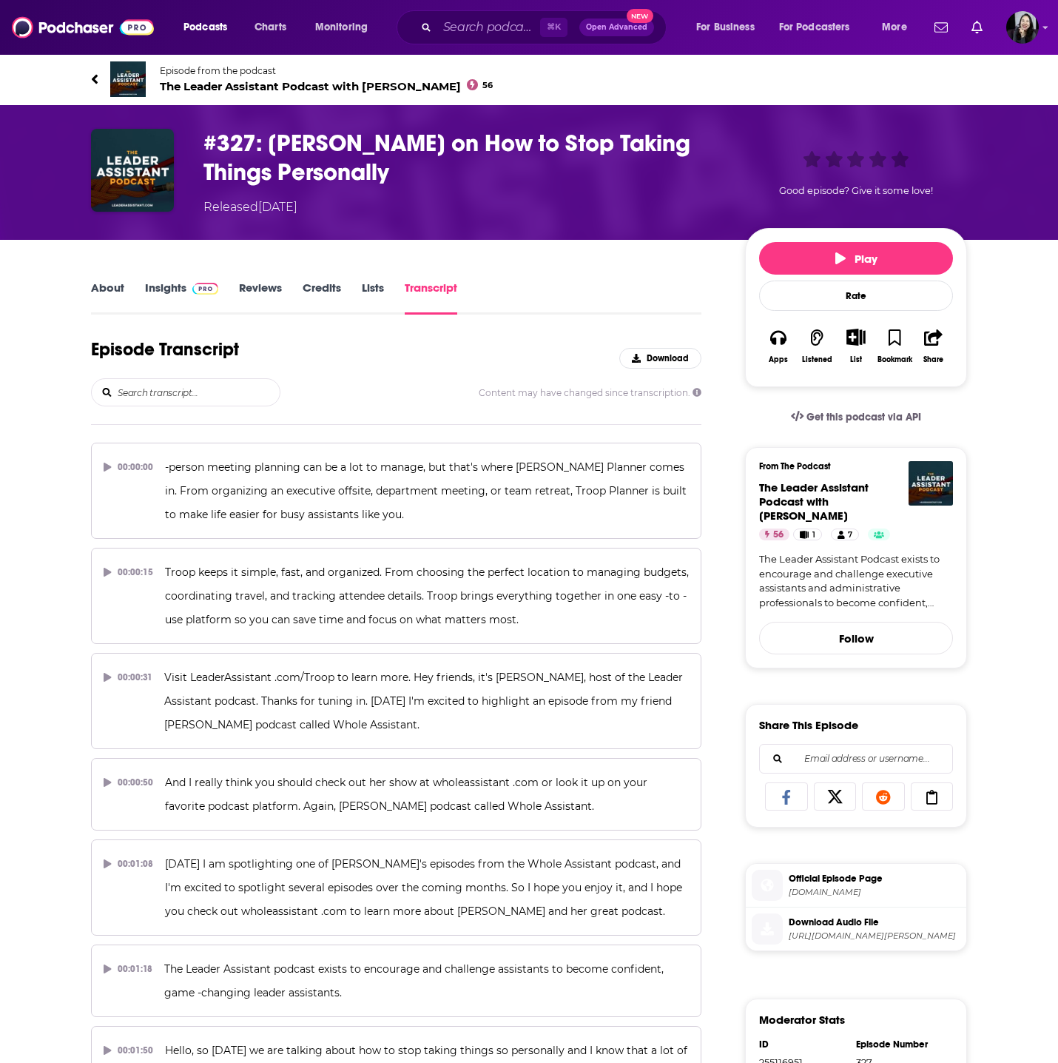
click at [67, 74] on div "Episode from the podcast The Leader Assistant Podcast with Jeremy Burrows 56 Ne…" at bounding box center [529, 79] width 947 height 59
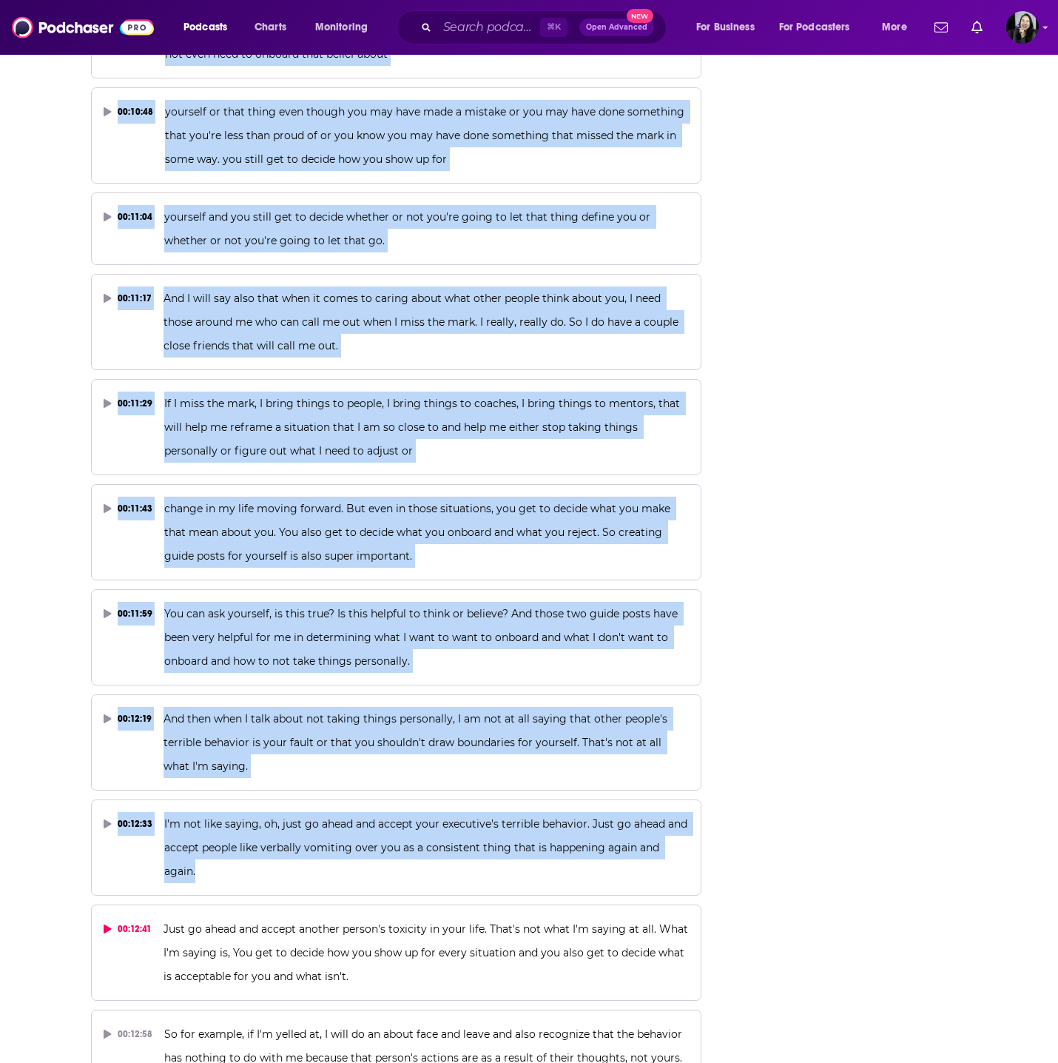
scroll to position [6226, 0]
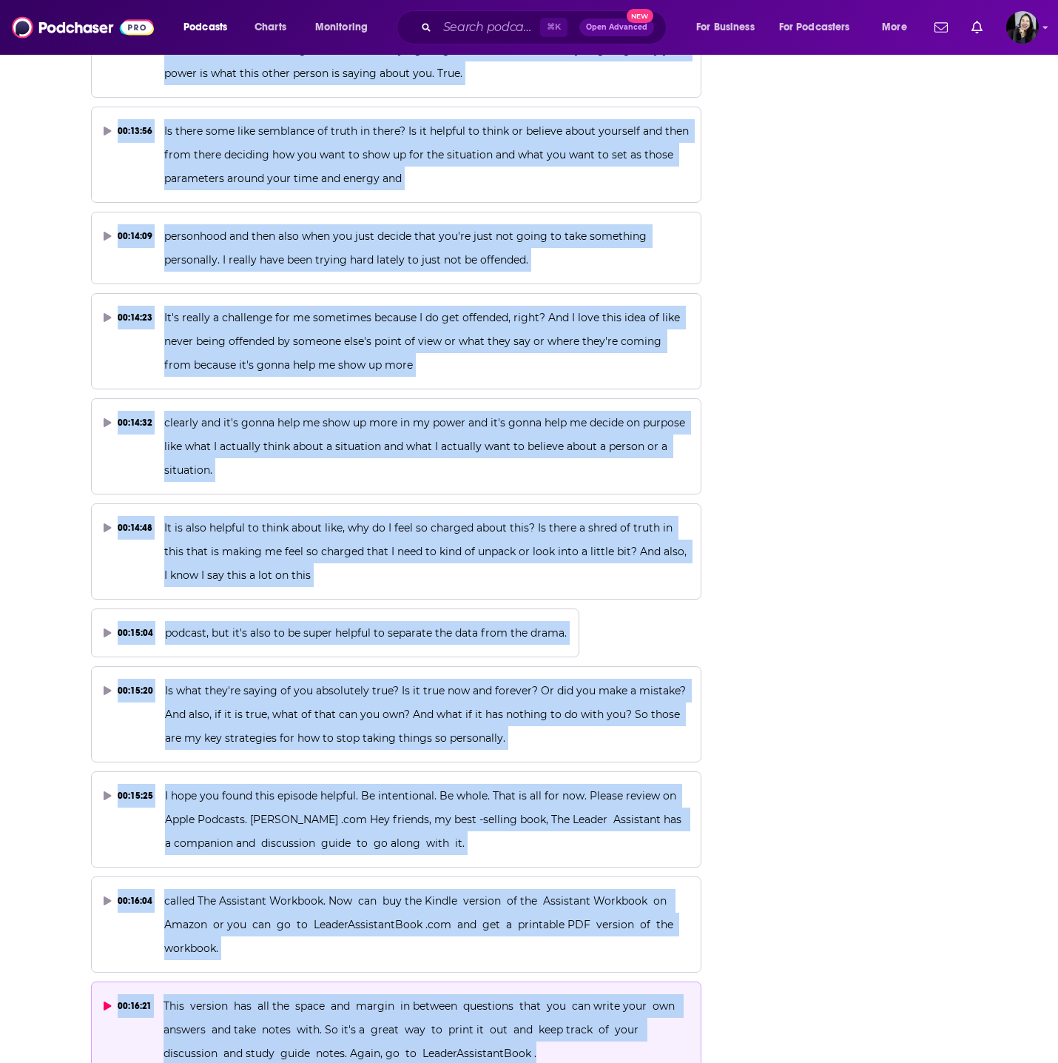
drag, startPoint x: 60, startPoint y: 64, endPoint x: 536, endPoint y: 1024, distance: 1071.4
copy div "Episode from the podcast The Leader Assistant Podcast with Jeremy Burrows 56 Ne…"
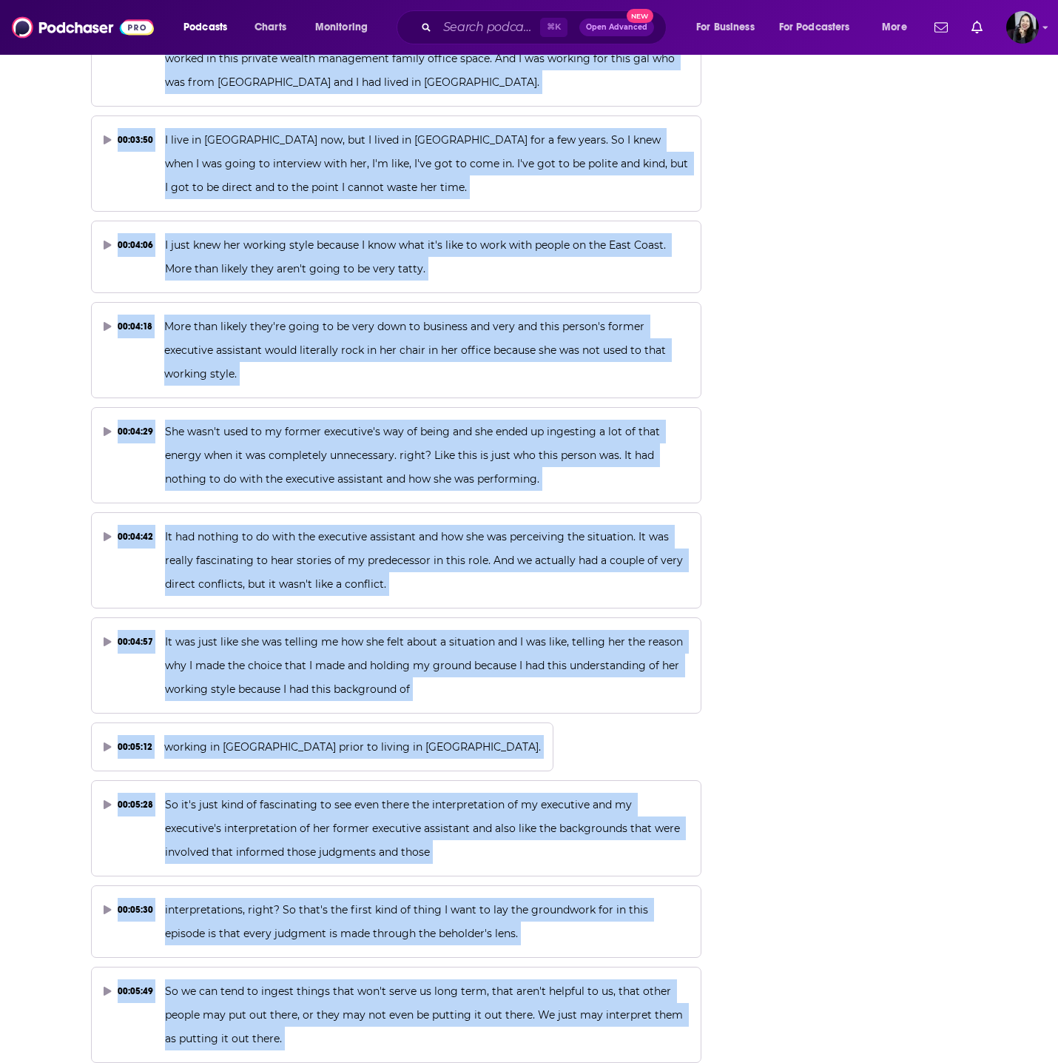
scroll to position [1723, 0]
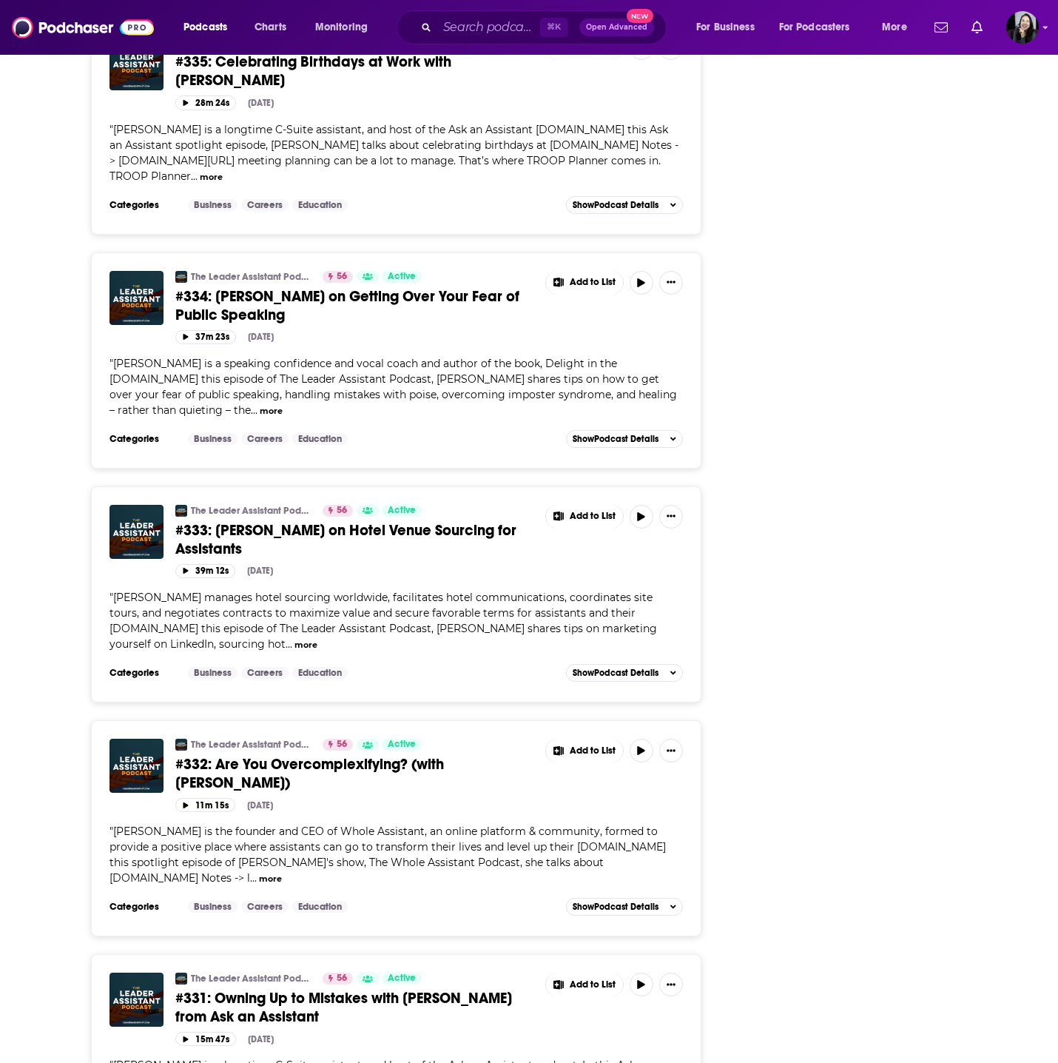
scroll to position [2442, 0]
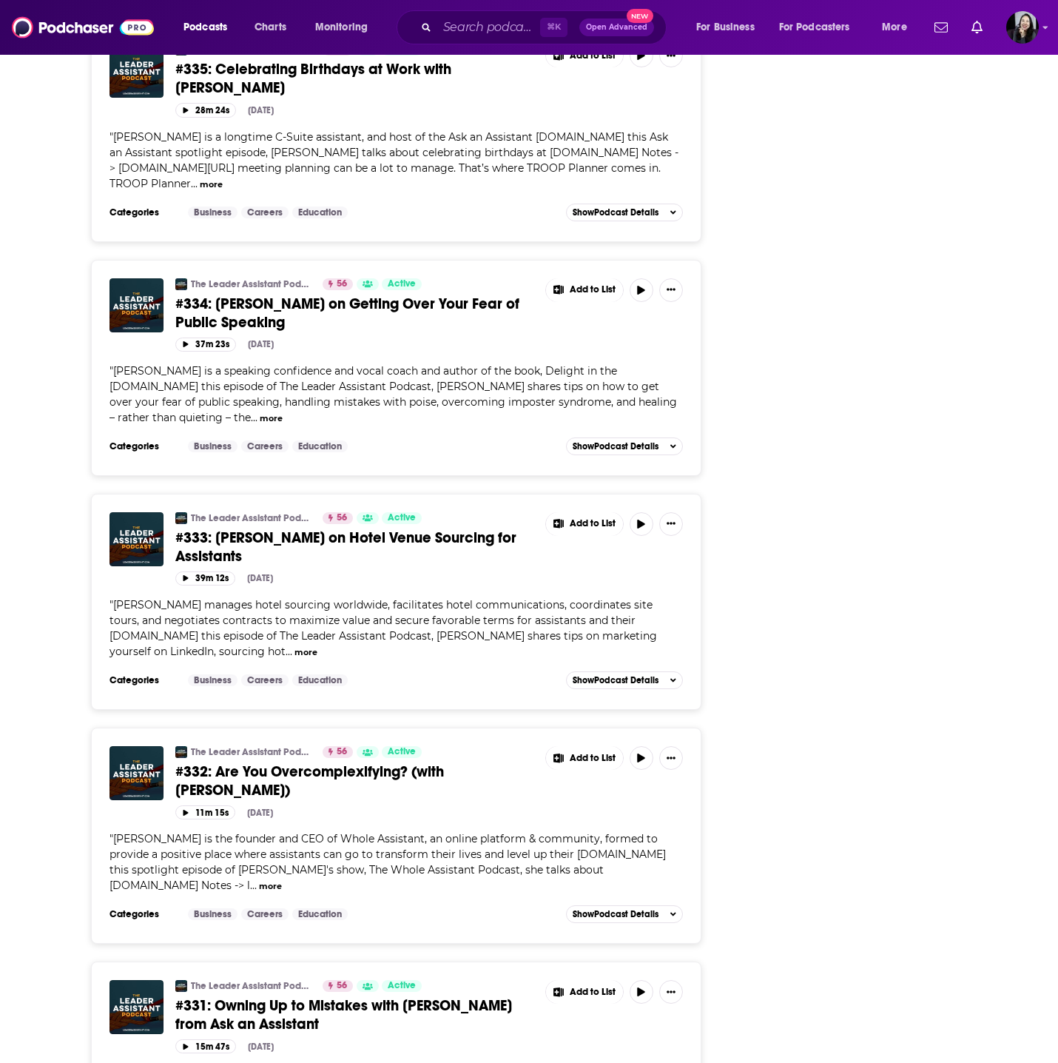
click at [324, 762] on link "#332: Are You Overcomplexifying? (with Annie Croner)" at bounding box center [355, 780] width 360 height 37
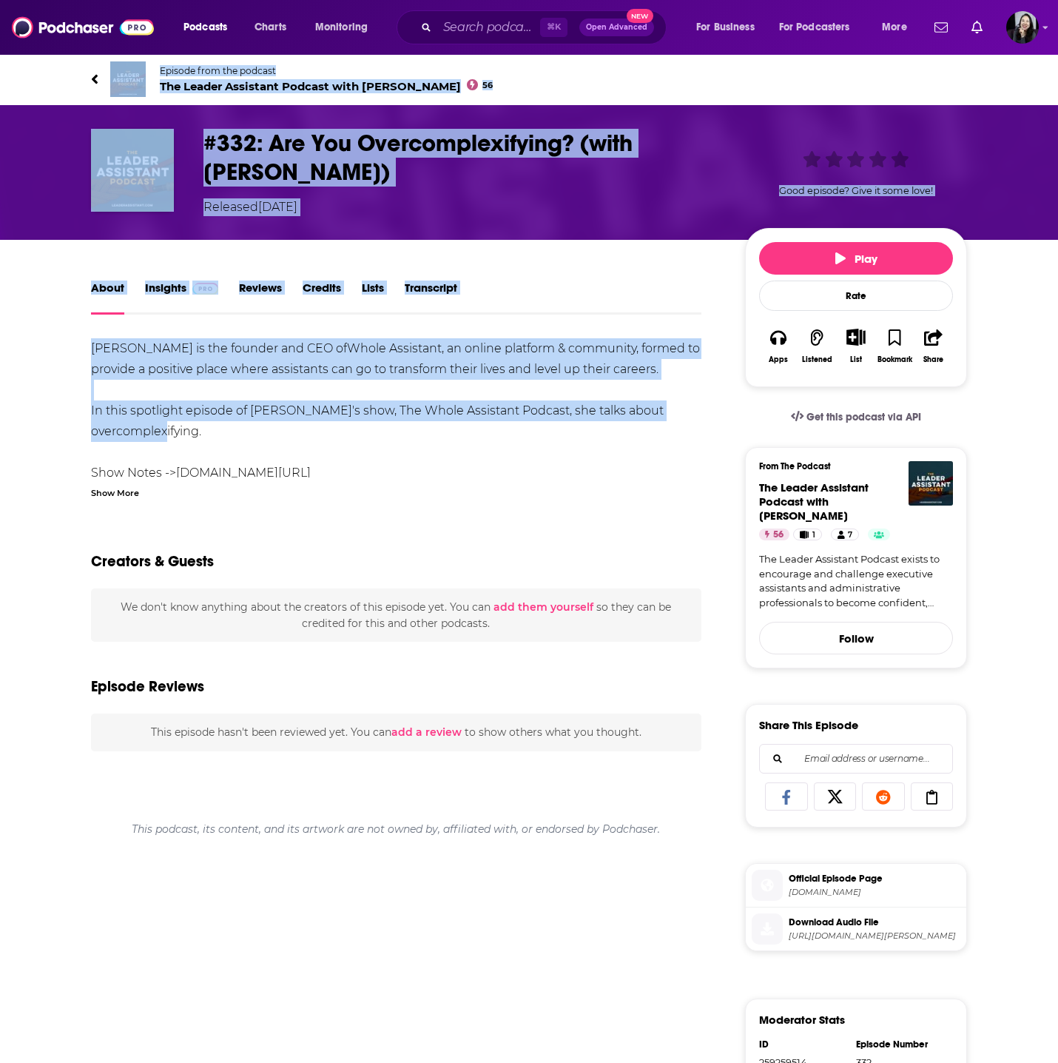
drag, startPoint x: 59, startPoint y: 57, endPoint x: 514, endPoint y: 437, distance: 593.2
click at [514, 437] on div "Episode from the podcast The Leader Assistant Podcast with Jeremy Burrows 56 Ne…" at bounding box center [529, 740] width 1058 height 1374
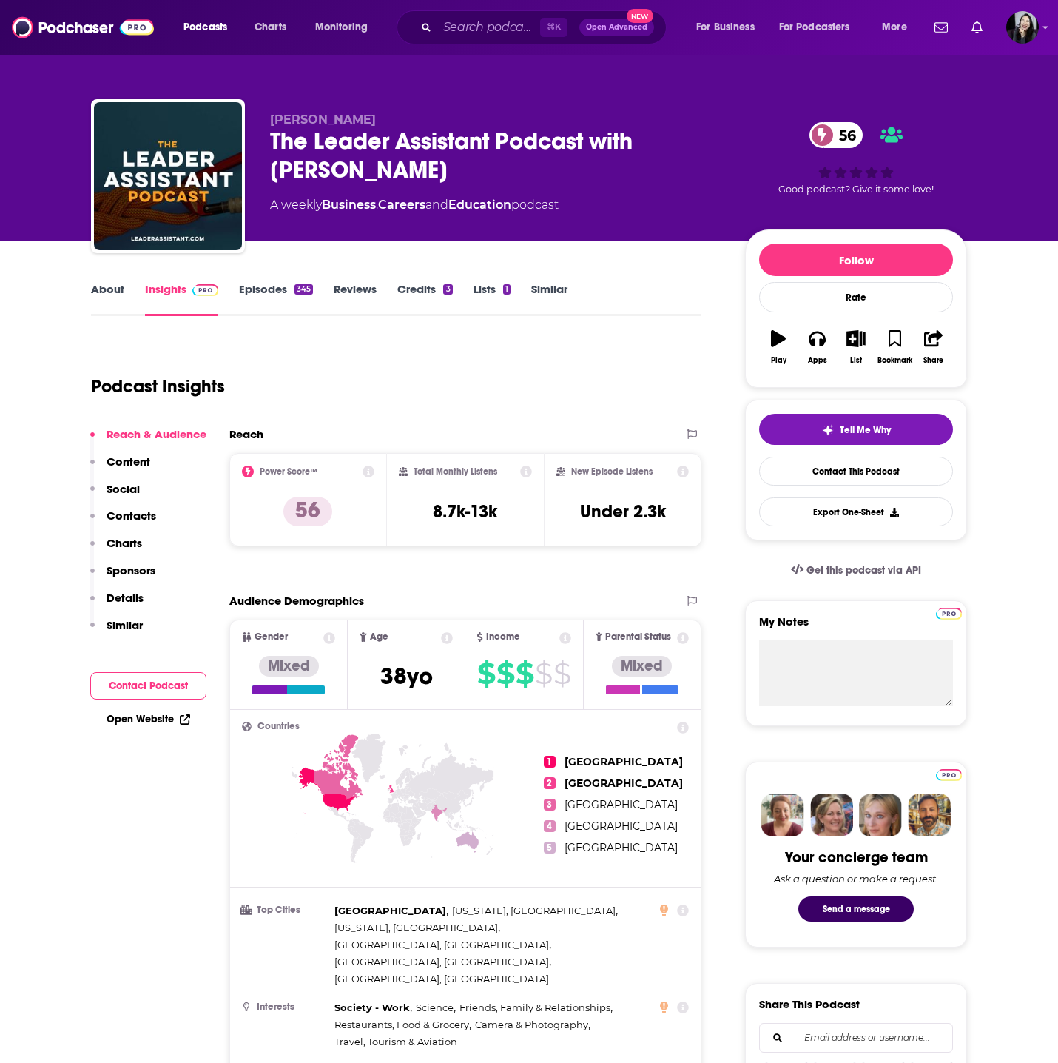
click at [271, 351] on div "Podcast Insights" at bounding box center [390, 377] width 599 height 75
click at [261, 293] on link "Episodes 345" at bounding box center [276, 299] width 74 height 34
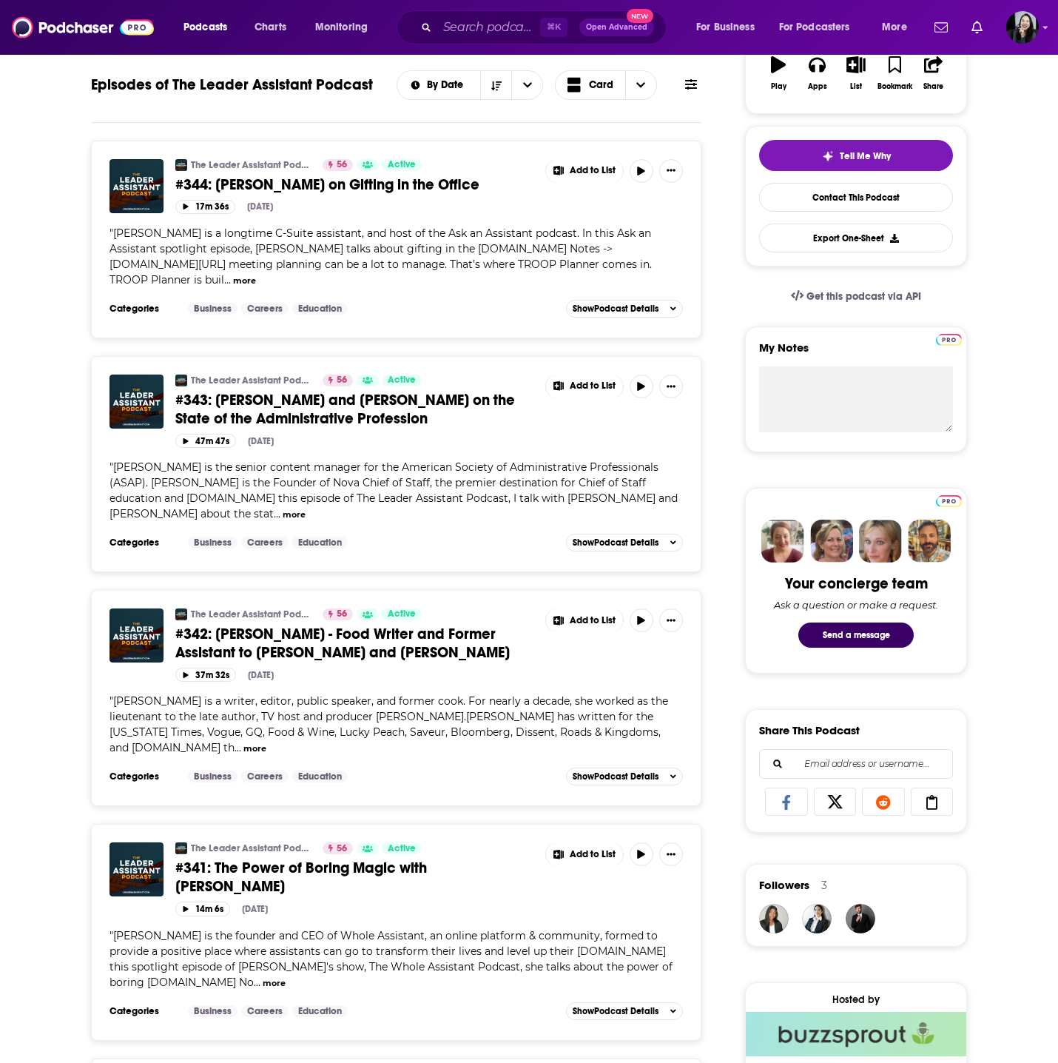
scroll to position [271, 0]
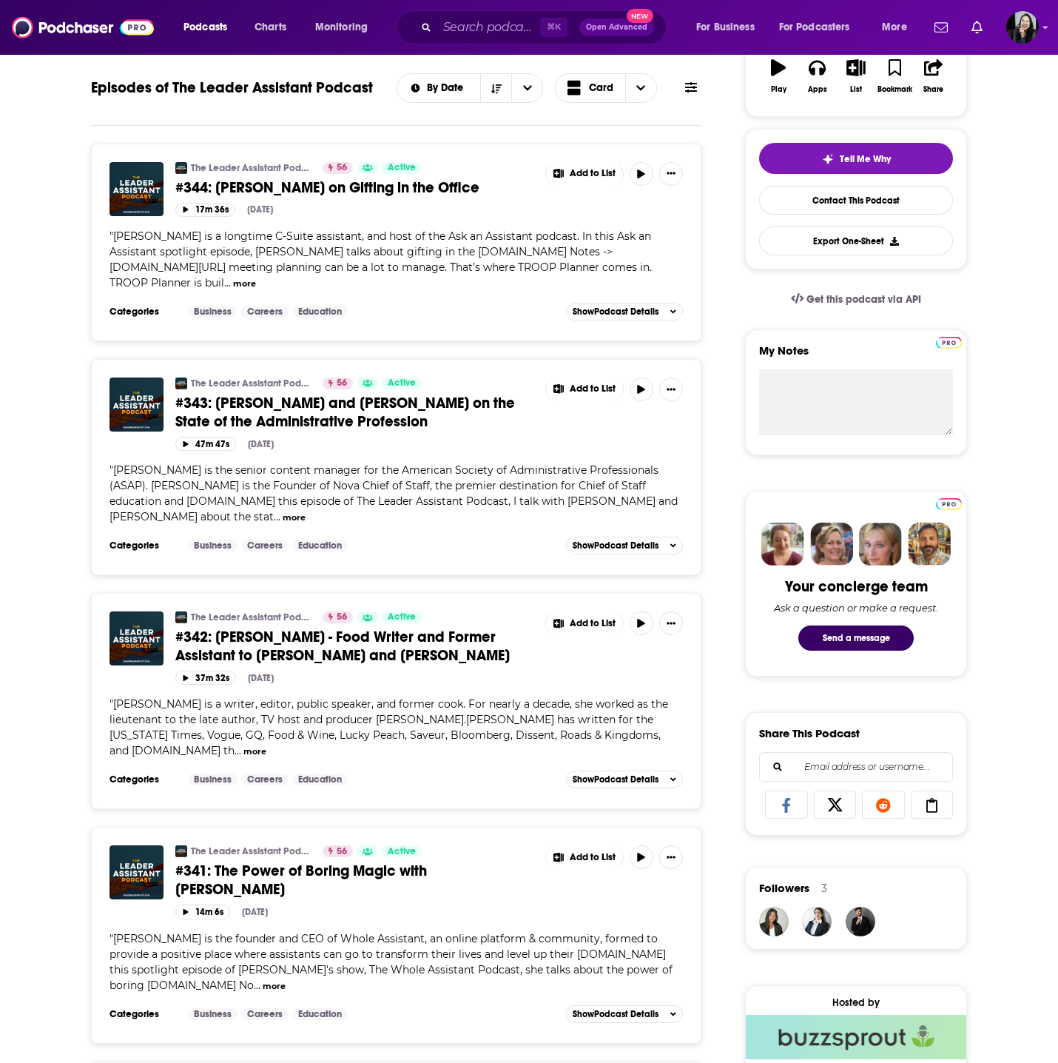
click at [397, 189] on span "#344: Jess Lindgren on Gifting in the Office" at bounding box center [327, 187] width 304 height 19
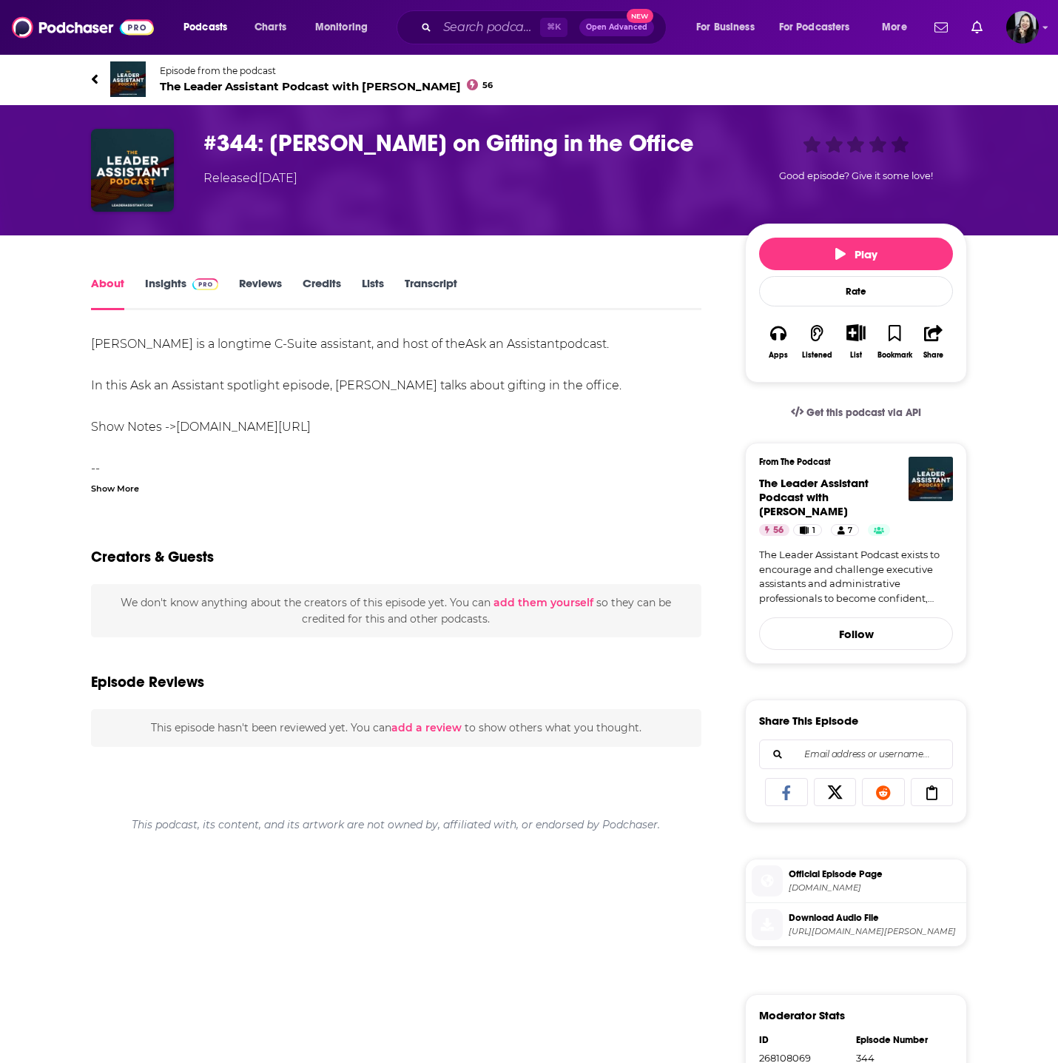
click at [138, 483] on div "Show More" at bounding box center [115, 487] width 48 height 14
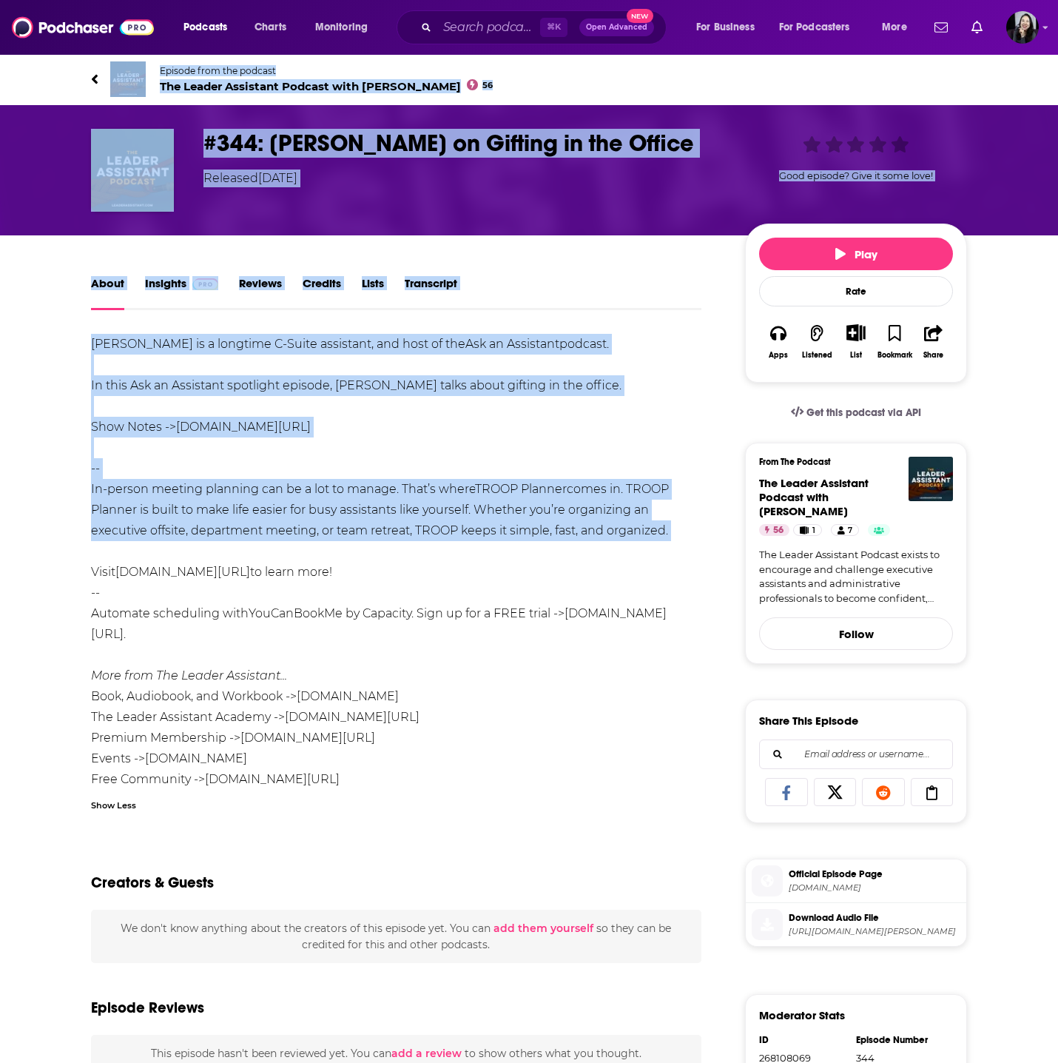
drag, startPoint x: 69, startPoint y: 67, endPoint x: 690, endPoint y: 548, distance: 785.6
click at [690, 548] on div "Episode from the podcast The Leader Assistant Podcast with Jeremy Burrows 56 #3…" at bounding box center [529, 738] width 1058 height 1370
copy div "Episode from the podcast The Leader Assistant Podcast with Jeremy Burrows 56 #3…"
click at [434, 294] on link "Transcript" at bounding box center [431, 293] width 53 height 34
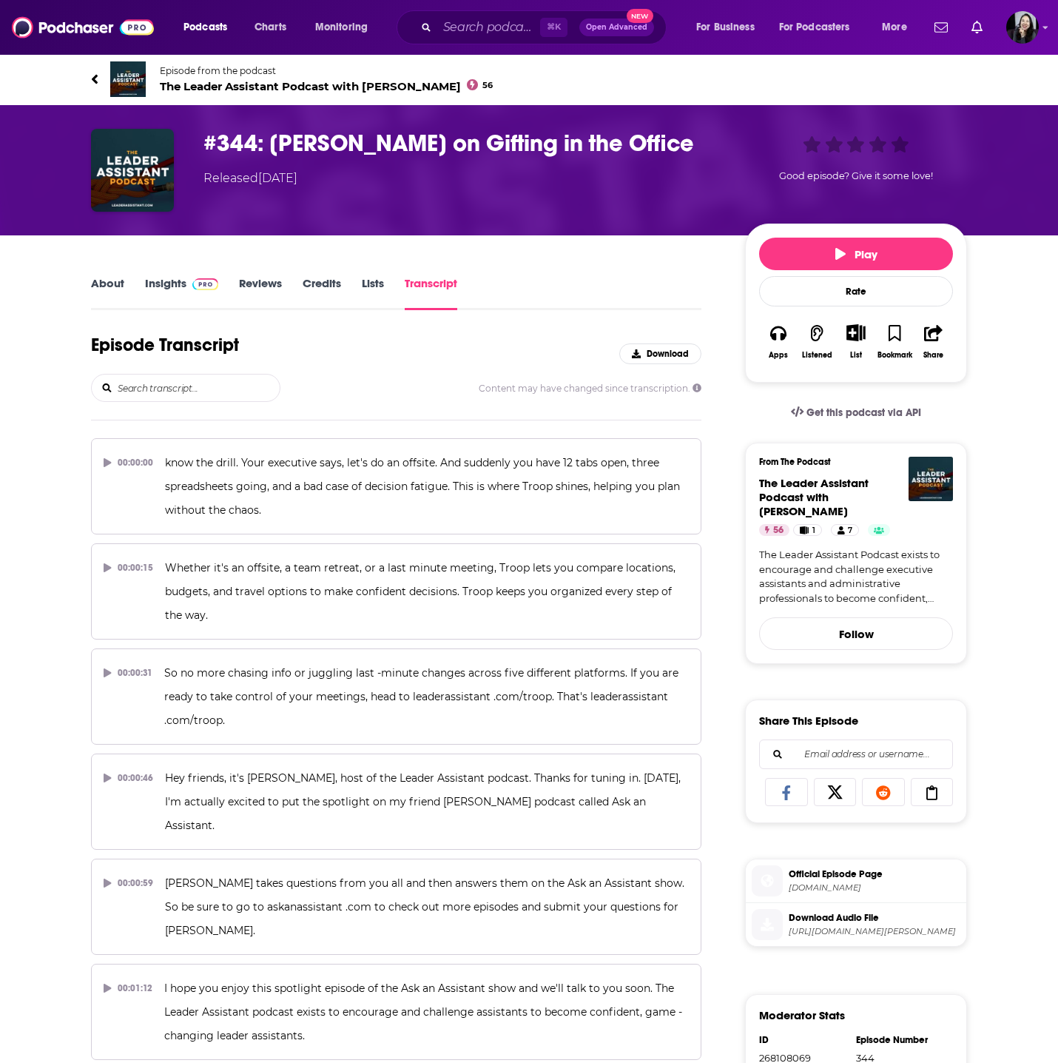
click at [48, 78] on div "Episode from the podcast The Leader Assistant Podcast with Jeremy Burrows 56" at bounding box center [529, 79] width 1058 height 52
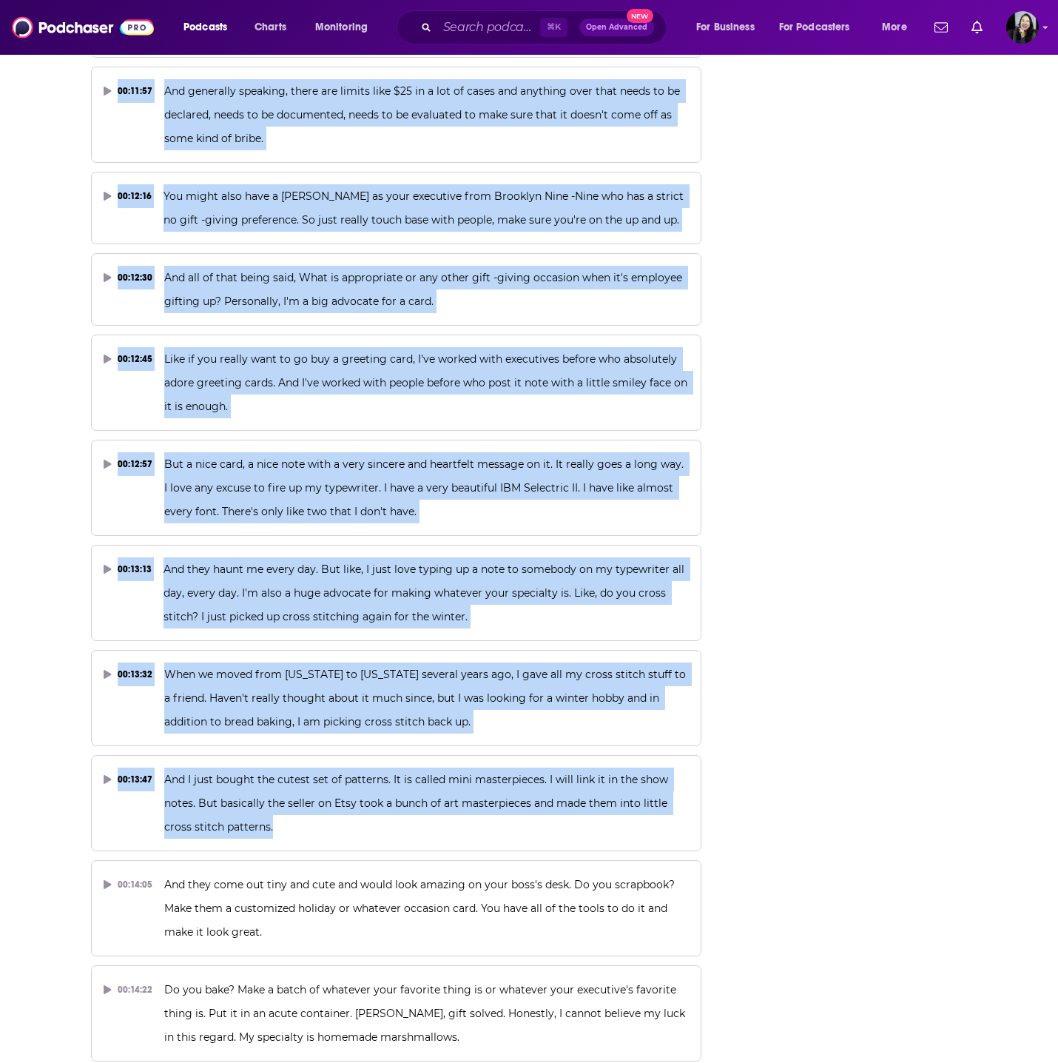
scroll to position [5743, 0]
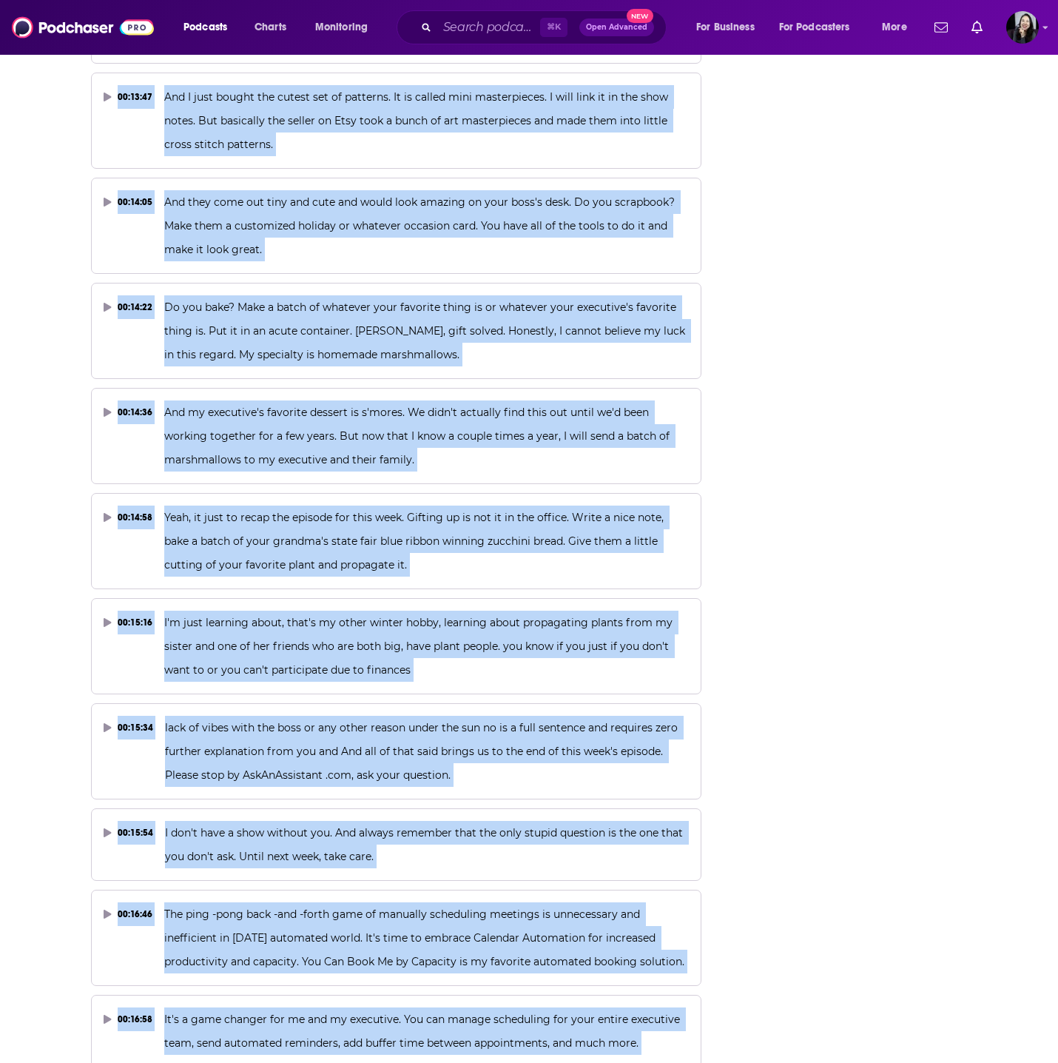
drag, startPoint x: 69, startPoint y: 64, endPoint x: 613, endPoint y: 1033, distance: 1111.7
copy div "Episode from the podcast The Leader Assistant Podcast with Jeremy Burrows 56 #3…"
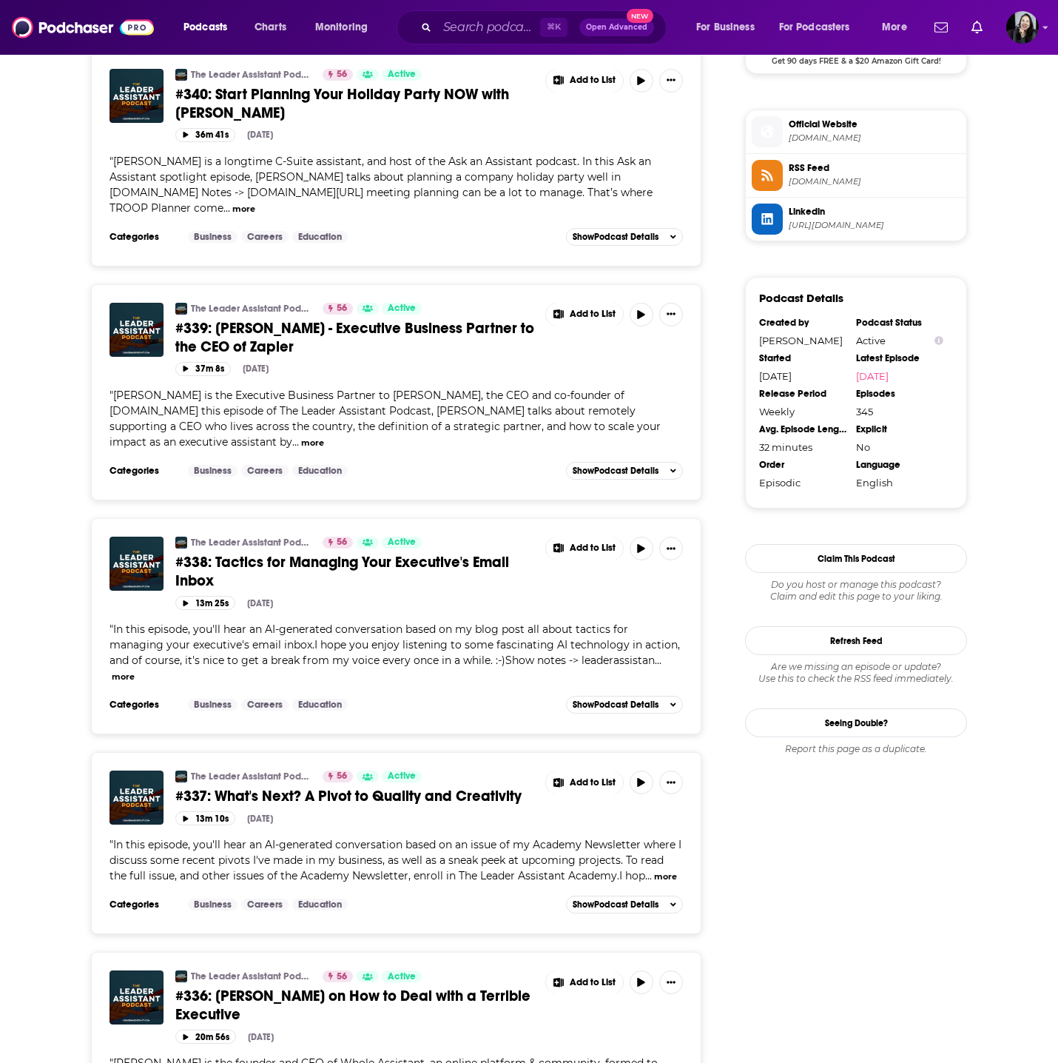
scroll to position [1335, 0]
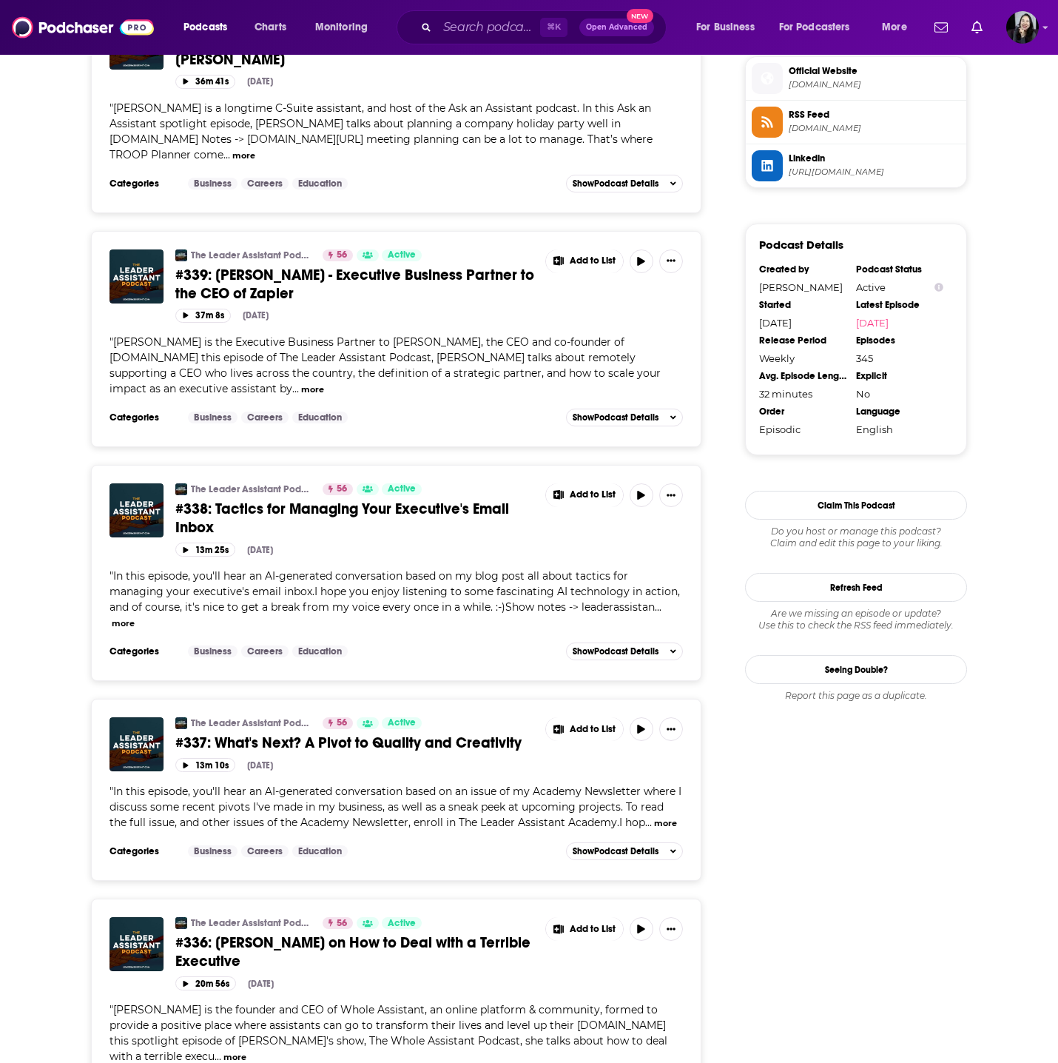
click at [377, 733] on span "#337: What's Next? A Pivot to Quality and Creativity" at bounding box center [348, 742] width 346 height 19
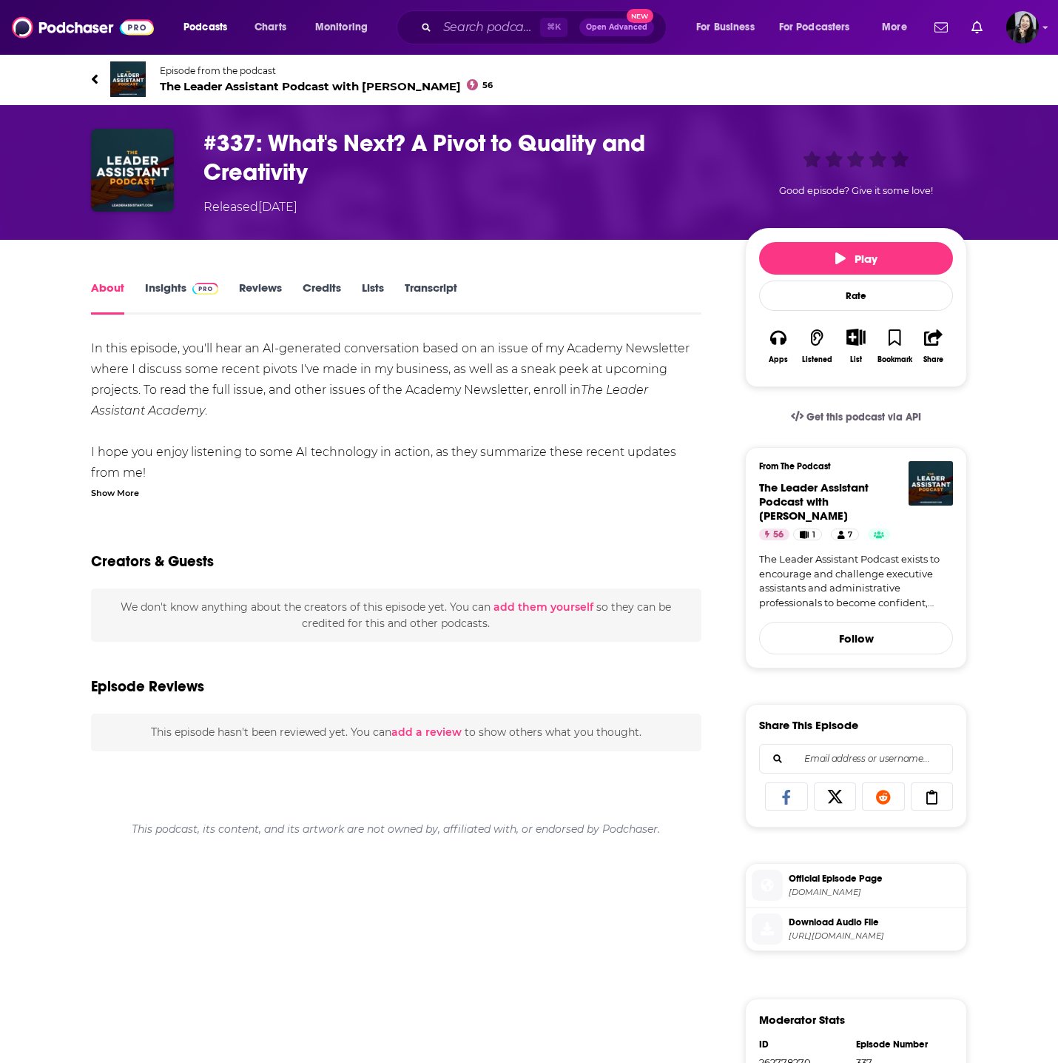
click at [121, 492] on div "Show More" at bounding box center [115, 492] width 48 height 14
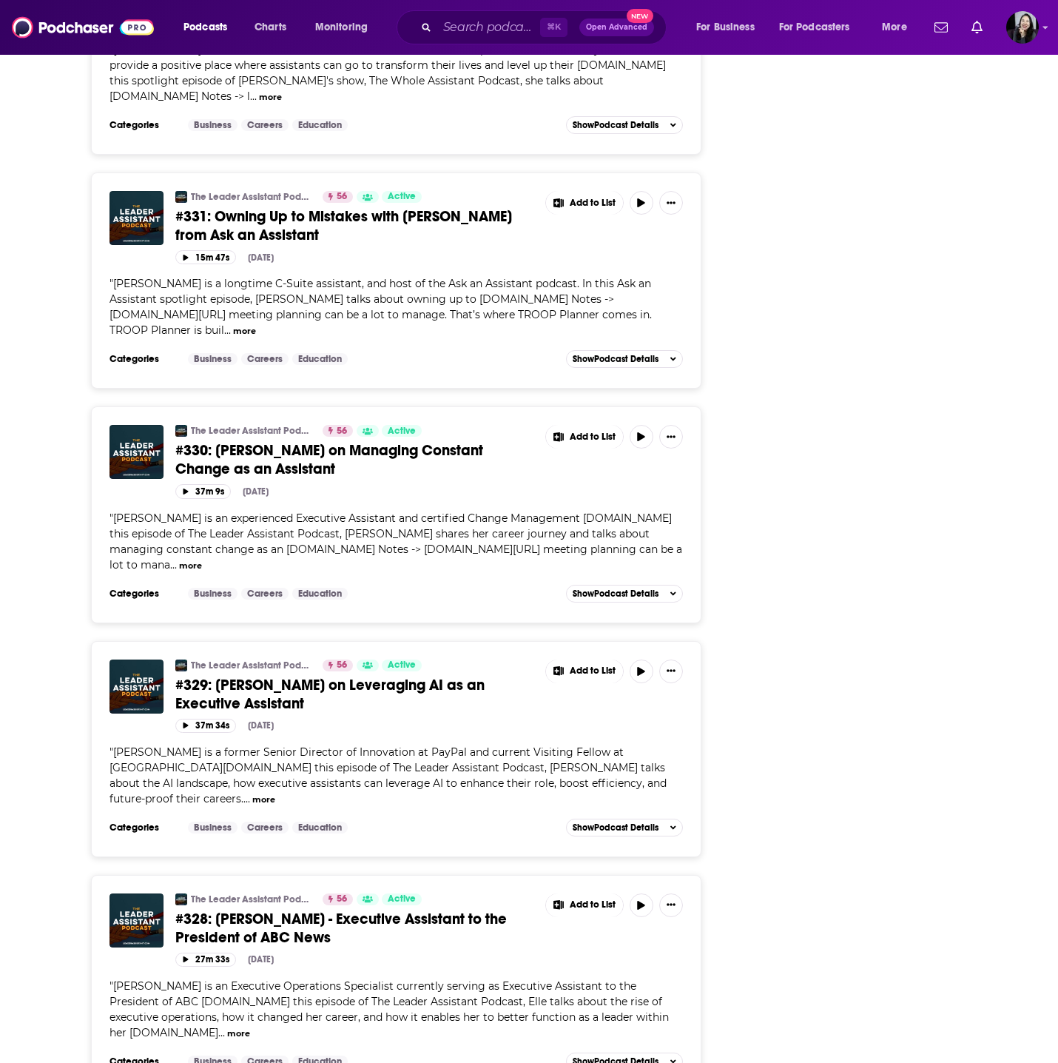
scroll to position [3236, 0]
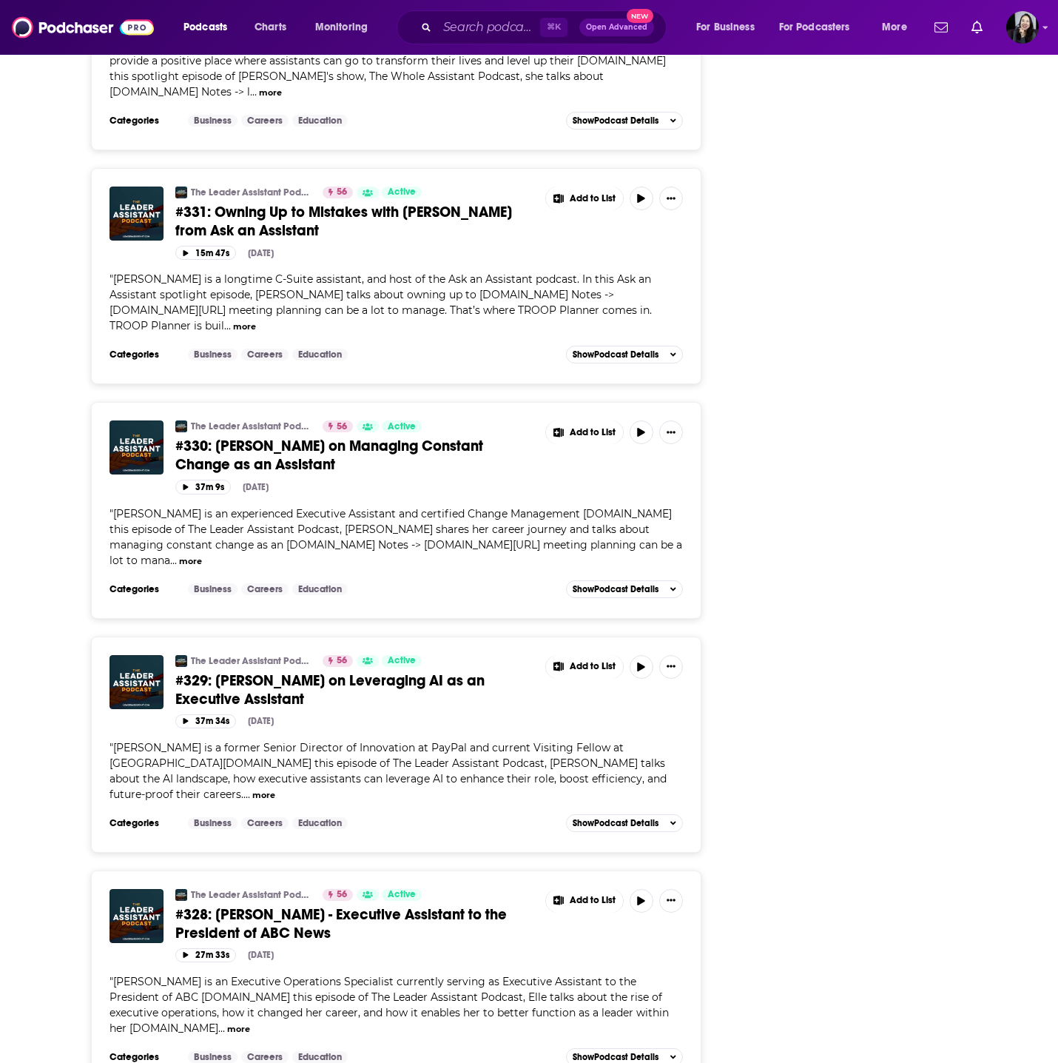
click at [367, 437] on link "#330: Aliina Rowe on Managing Constant Change as an Assistant" at bounding box center [355, 455] width 360 height 37
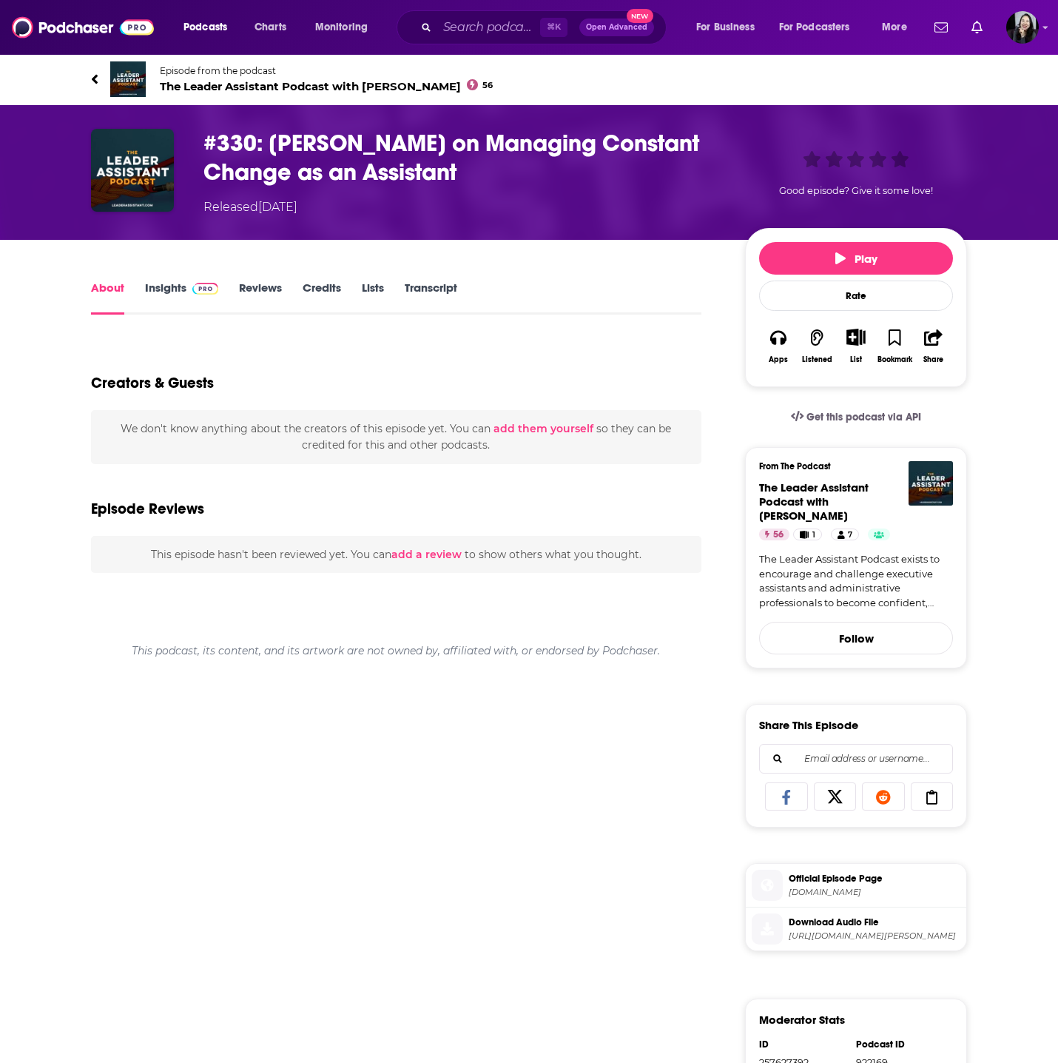
click at [437, 277] on div "About Insights Reviews Credits Lists Transcript Creators & Guests We don't know…" at bounding box center [529, 798] width 876 height 1117
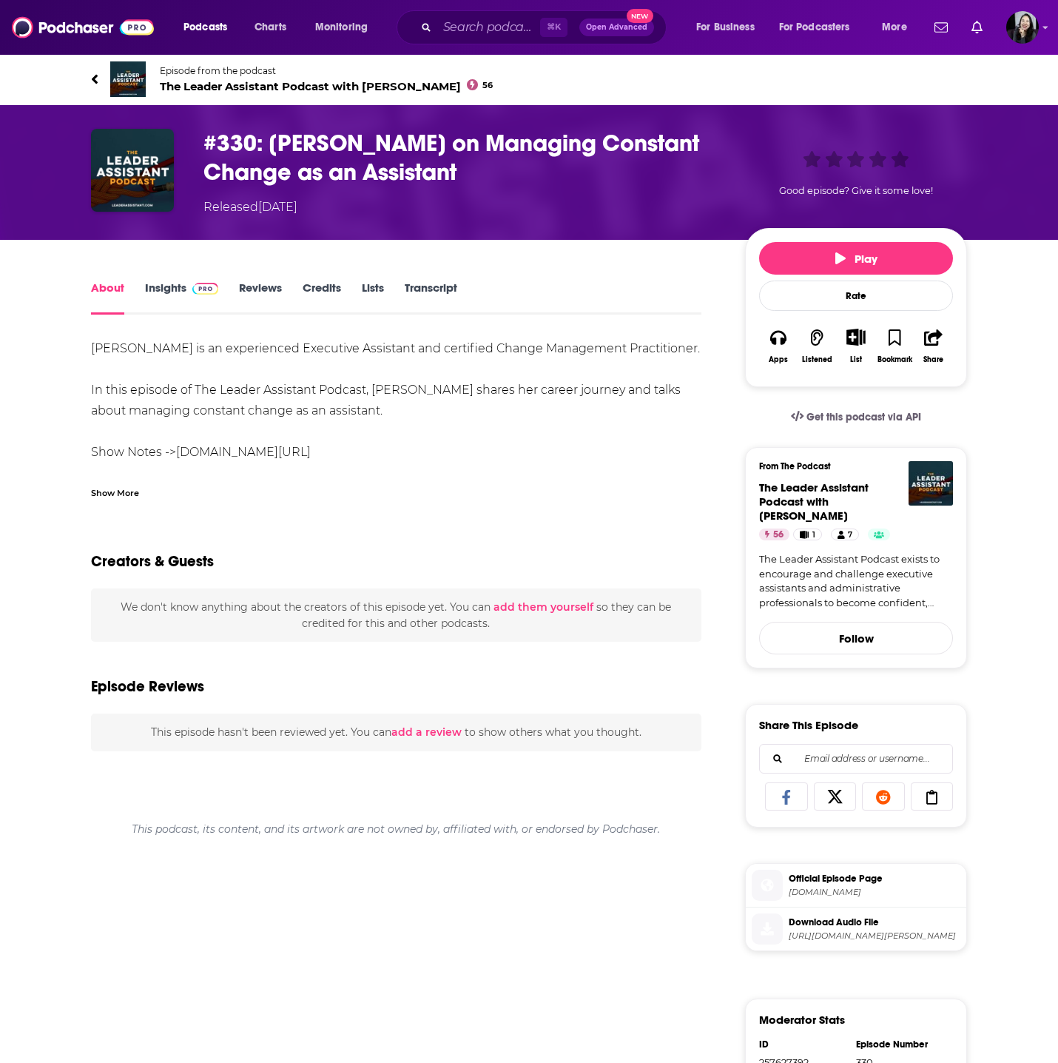
click at [429, 292] on link "Transcript" at bounding box center [431, 297] width 53 height 34
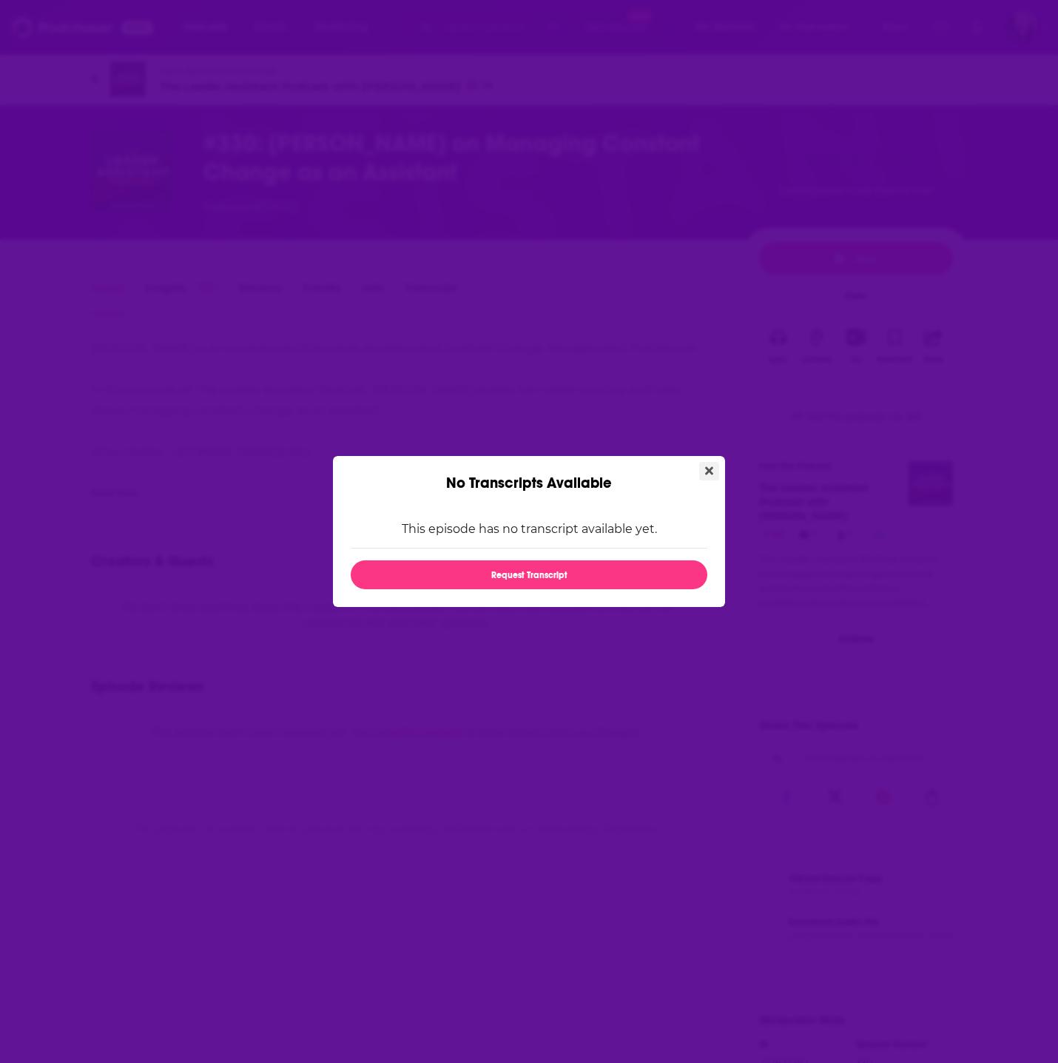
click at [713, 466] on button "Close" at bounding box center [709, 471] width 20 height 19
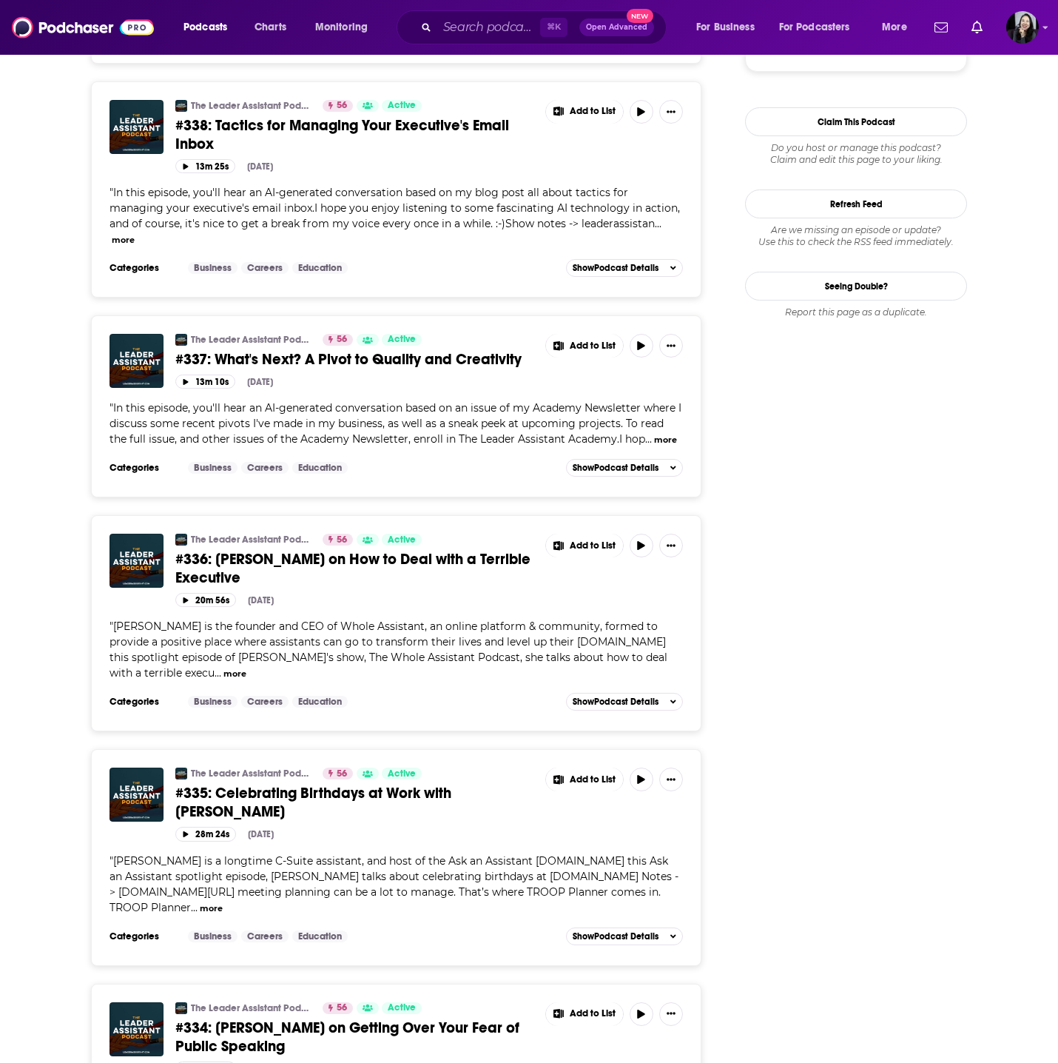
scroll to position [1750, 0]
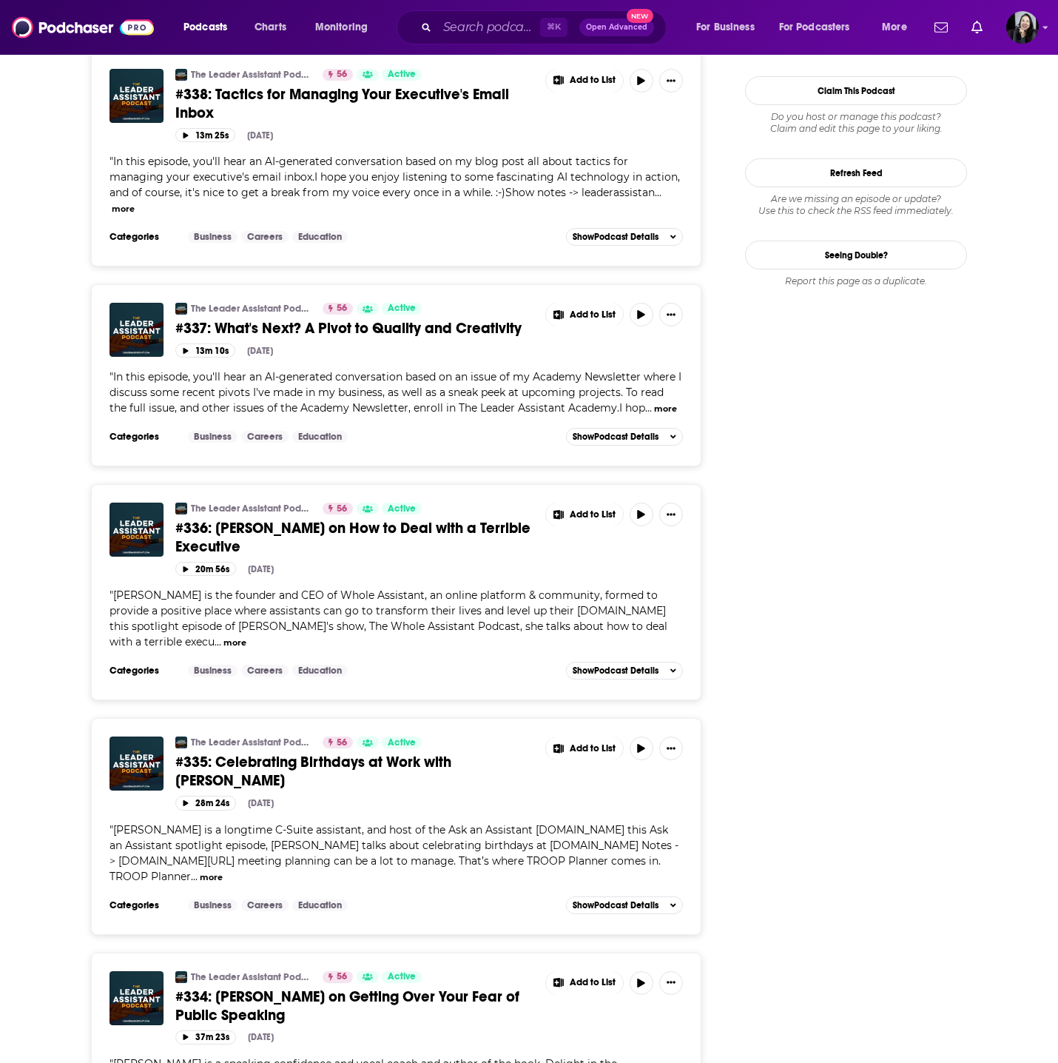
click at [263, 987] on span "#334: Linda Ugelow on Getting Over Your Fear of Public Speaking" at bounding box center [347, 1005] width 344 height 37
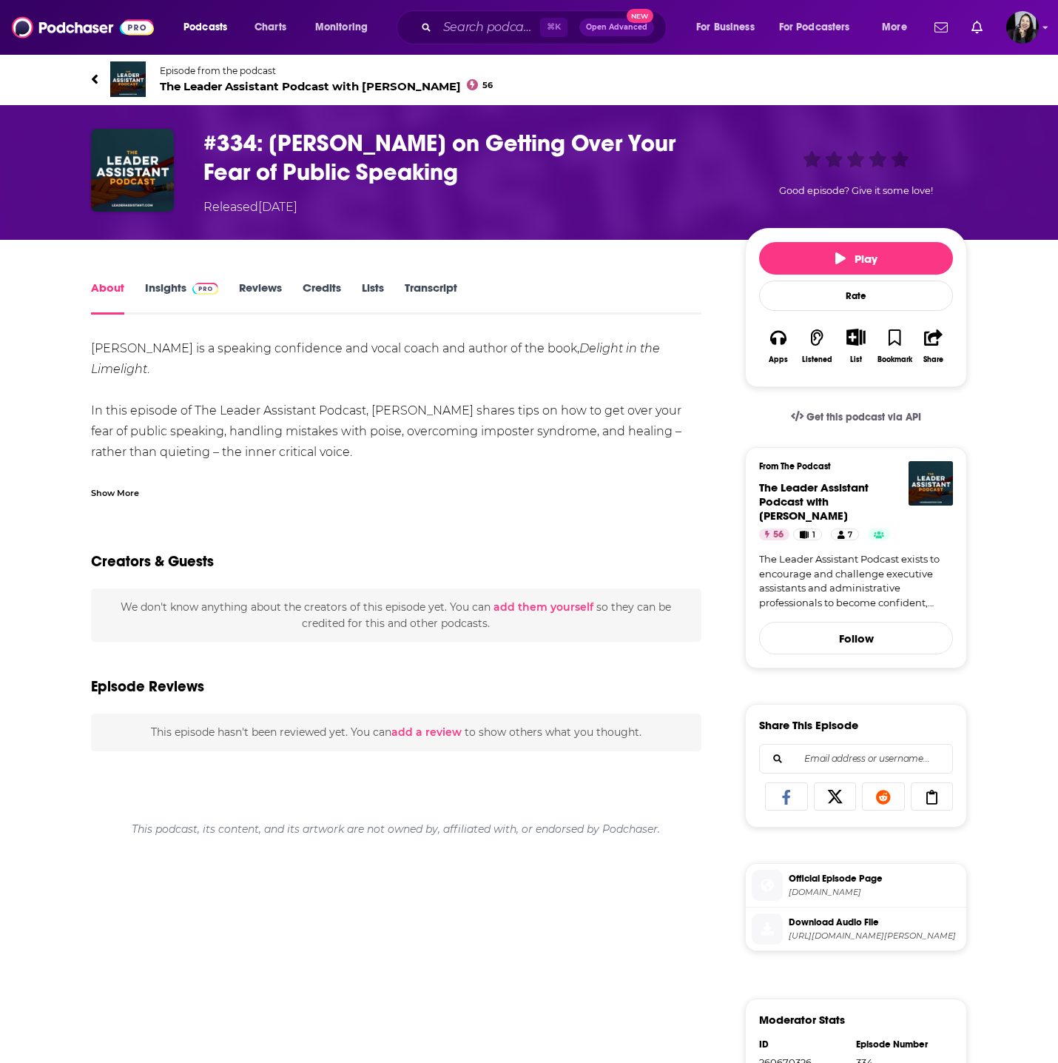
click at [436, 280] on link "Transcript" at bounding box center [431, 297] width 53 height 34
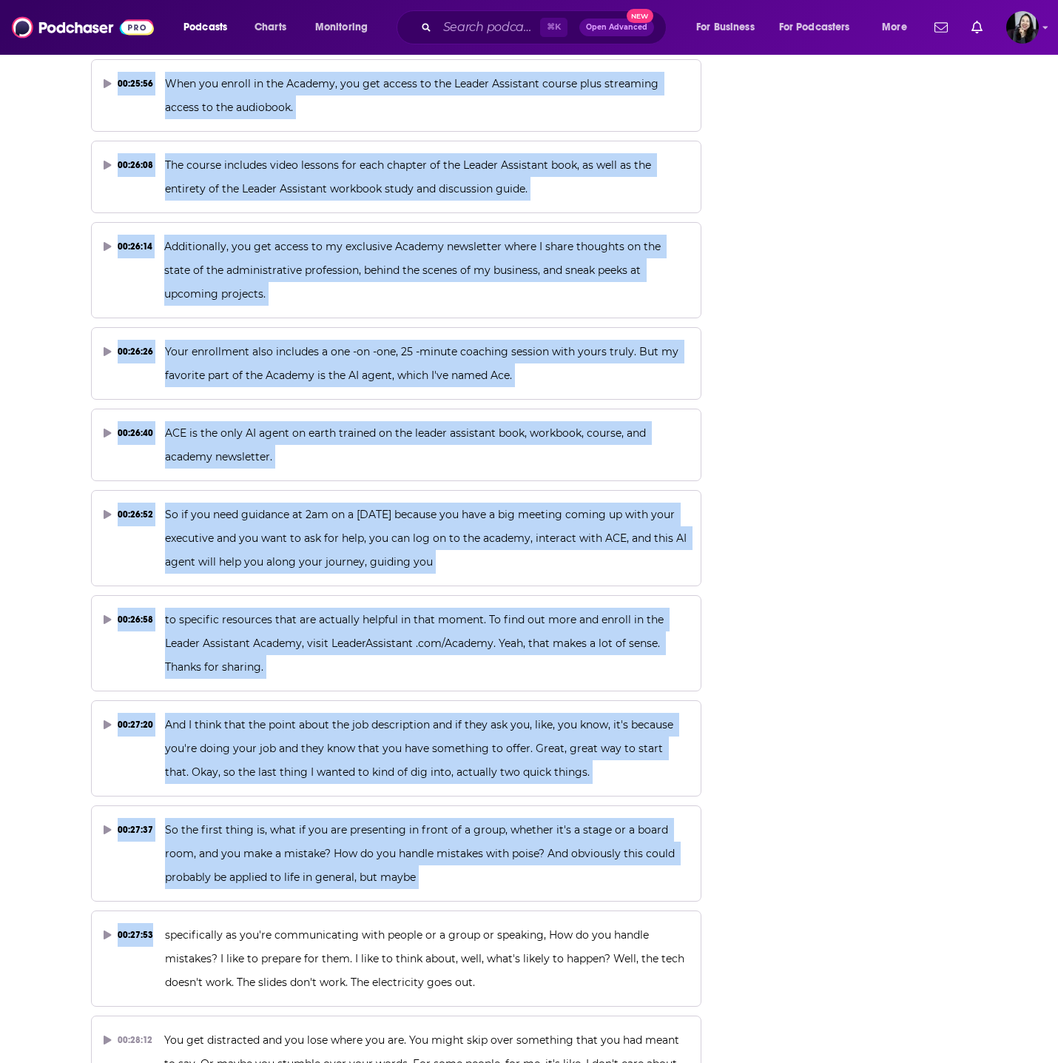
scroll to position [10166, 0]
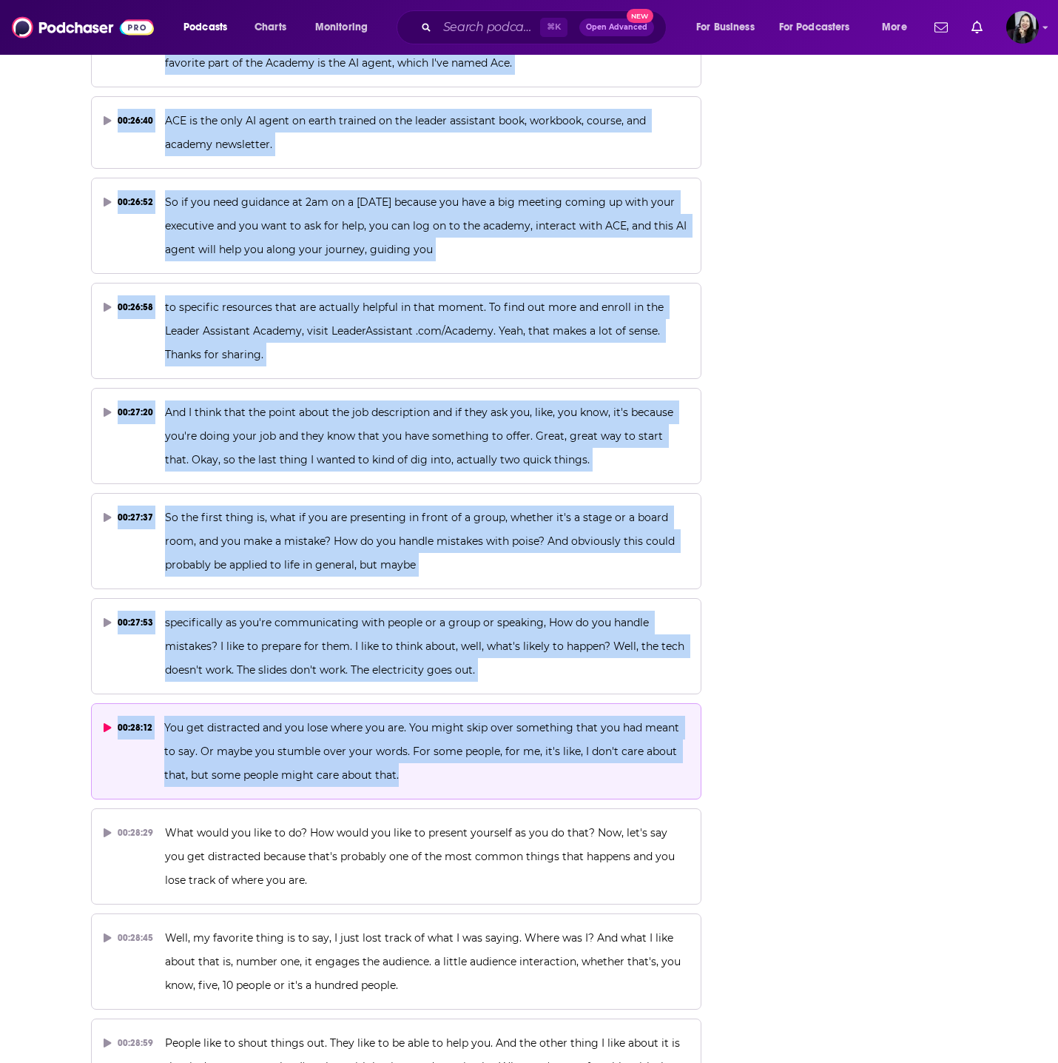
drag, startPoint x: 61, startPoint y: 70, endPoint x: 602, endPoint y: 726, distance: 850.2
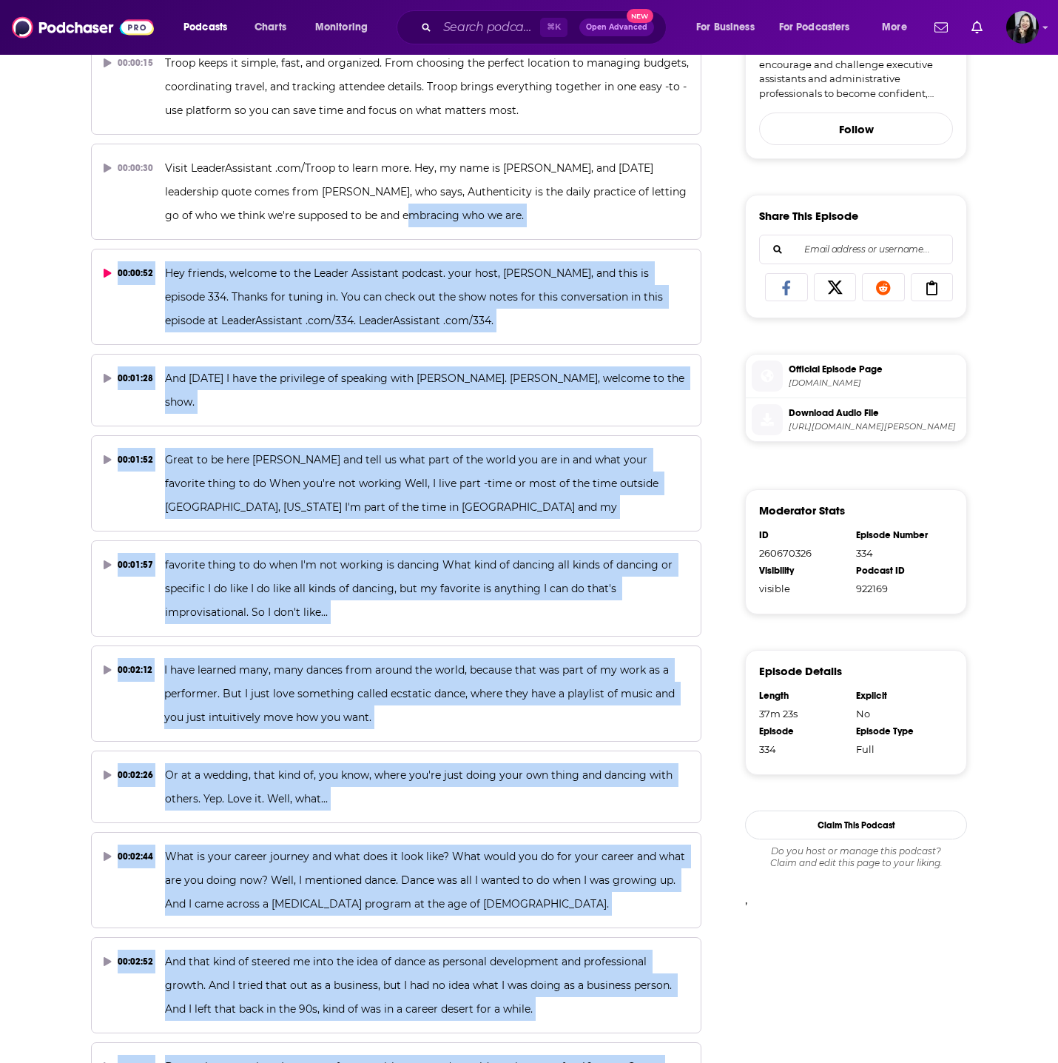
scroll to position [0, 0]
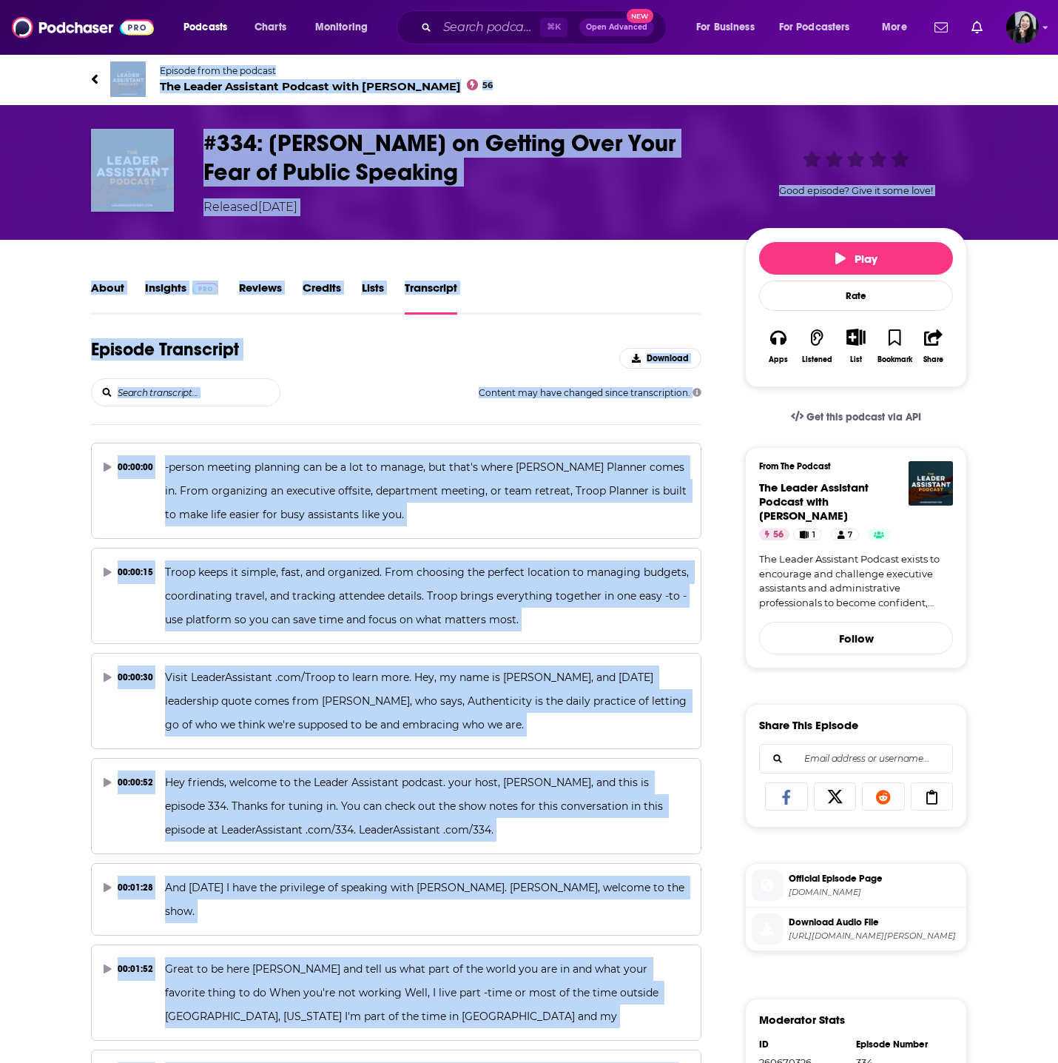
drag, startPoint x: 722, startPoint y: 1038, endPoint x: 78, endPoint y: 84, distance: 1150.9
copy div "Episode from the podcast The Leader Assistant Podcast with Jeremy Burrows 56 Ne…"
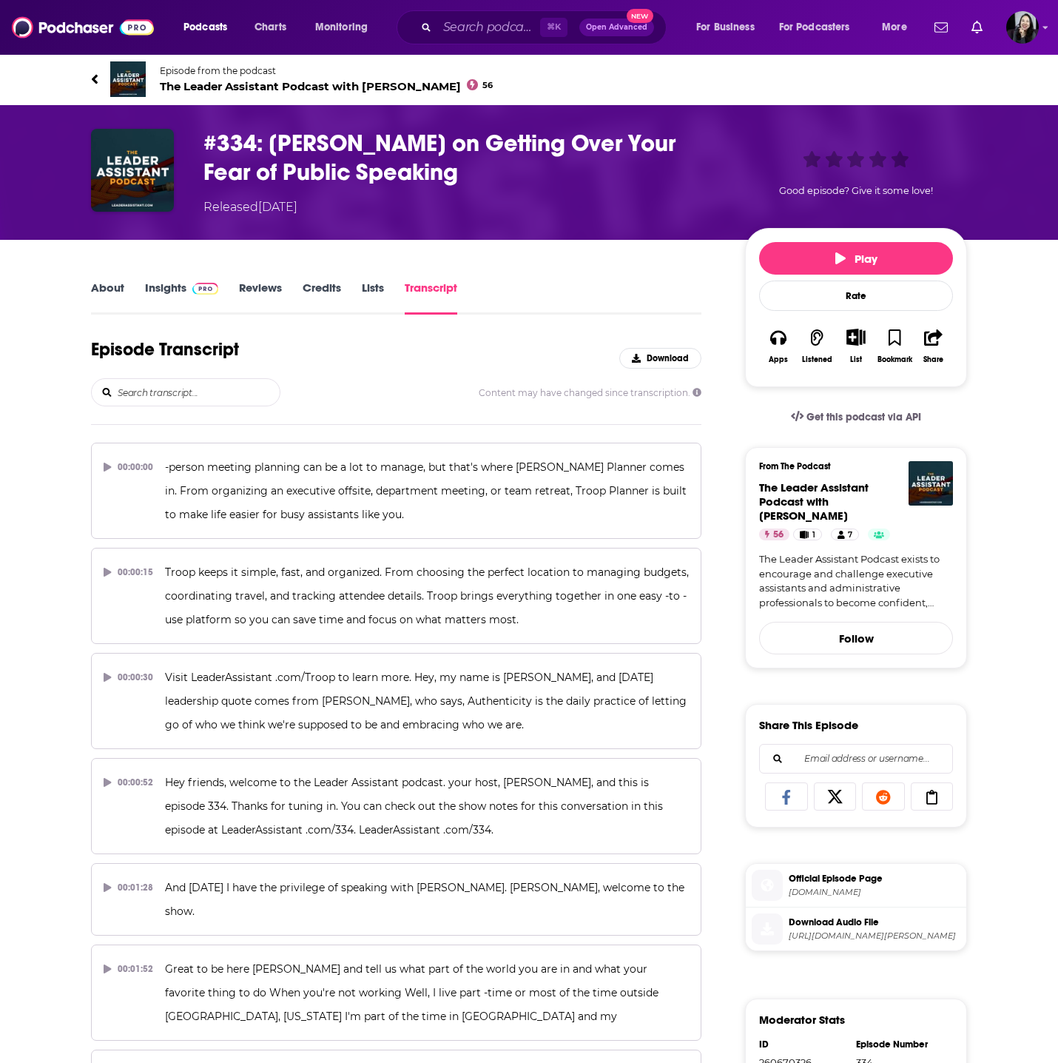
click at [434, 178] on h3 "#334: Linda Ugelow on Getting Over Your Fear of Public Speaking" at bounding box center [463, 158] width 518 height 58
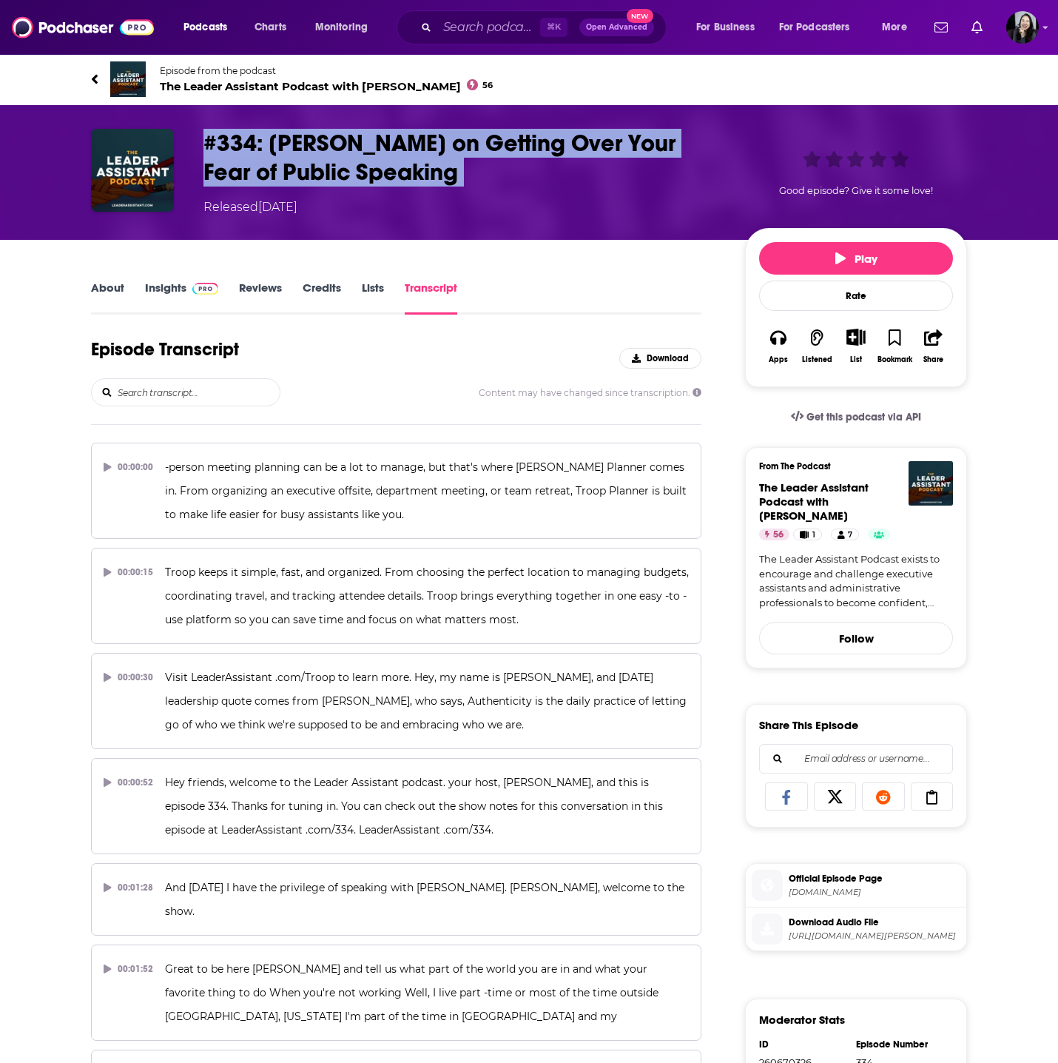
click at [434, 178] on h3 "#334: Linda Ugelow on Getting Over Your Fear of Public Speaking" at bounding box center [463, 158] width 518 height 58
click at [156, 292] on link "Insights" at bounding box center [181, 297] width 73 height 34
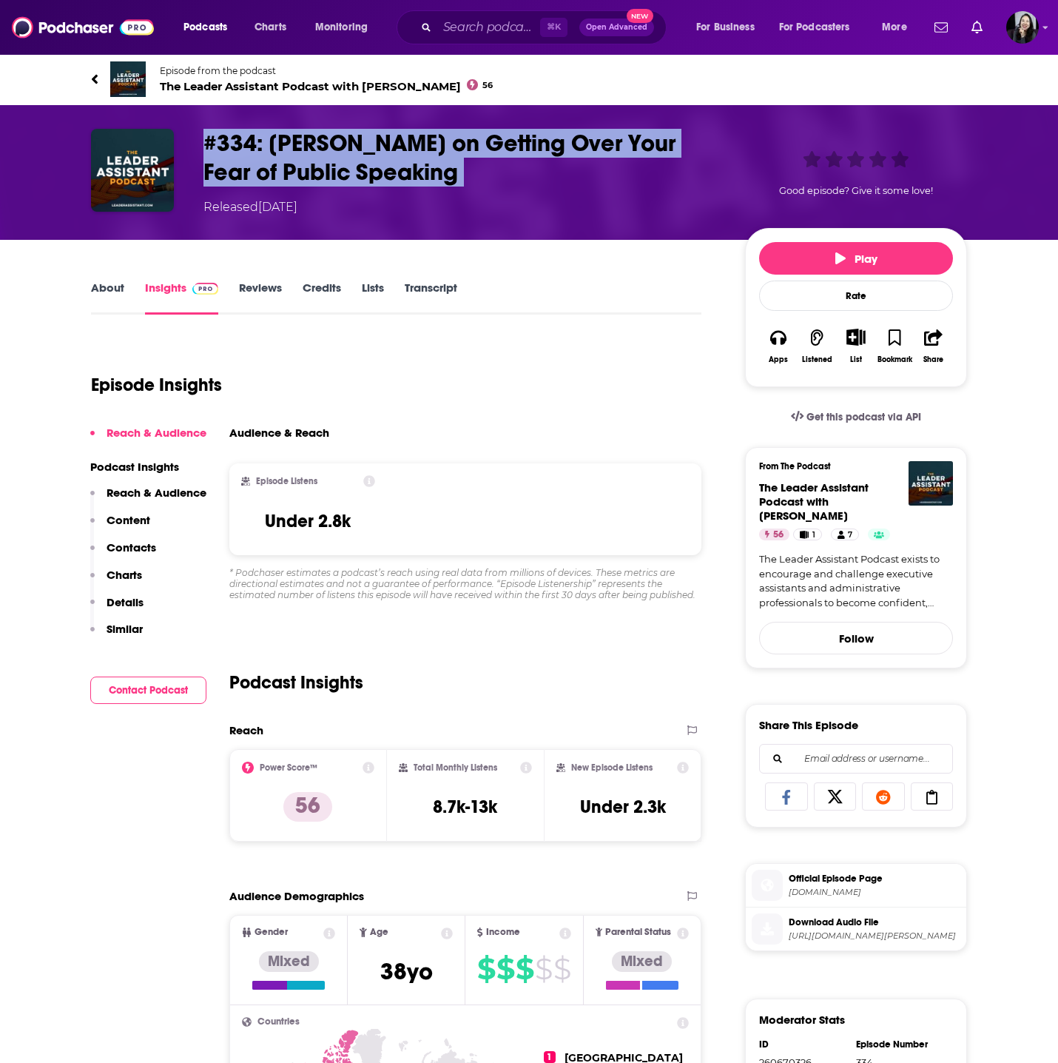
click at [112, 298] on link "About" at bounding box center [107, 297] width 33 height 34
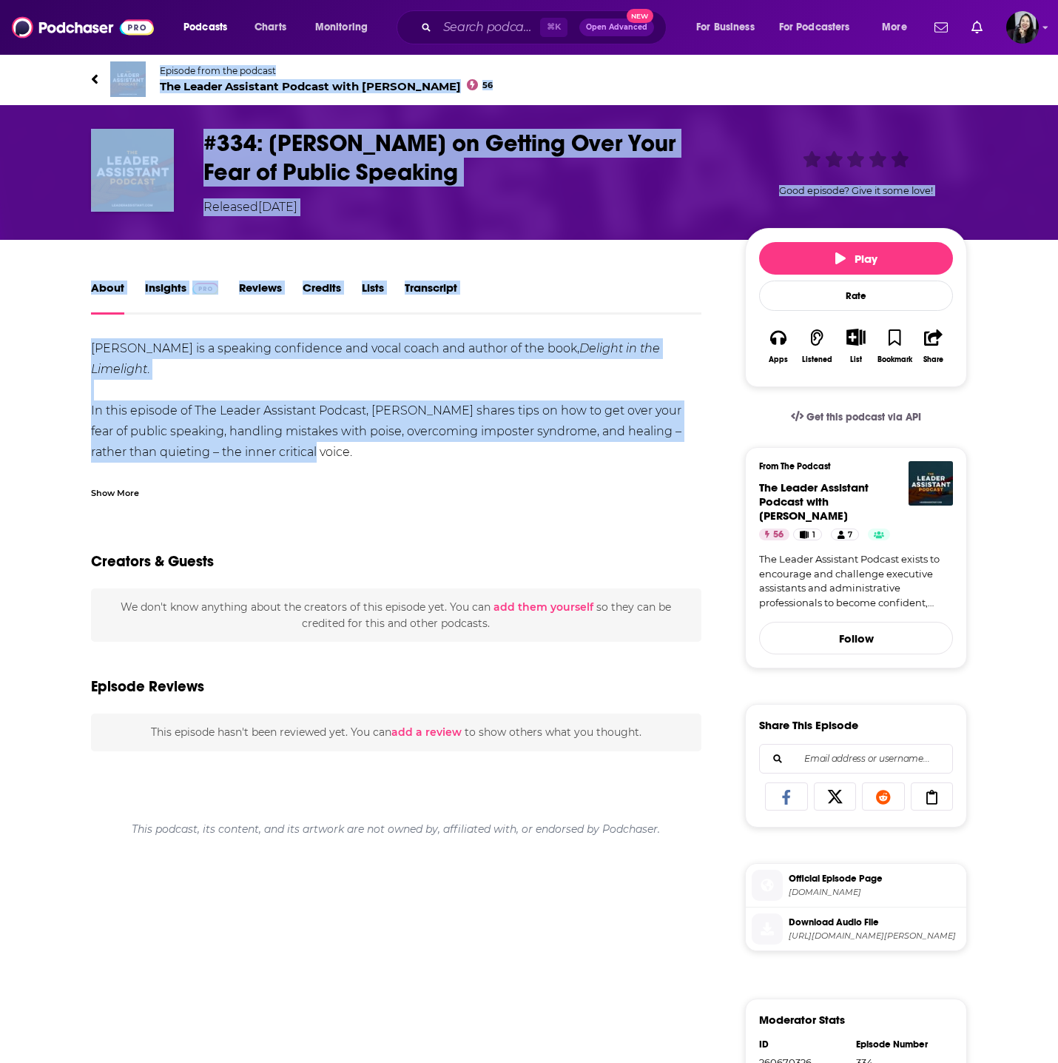
drag, startPoint x: 75, startPoint y: 58, endPoint x: 357, endPoint y: 459, distance: 490.3
click at [357, 459] on div "Episode from the podcast The Leader Assistant Podcast with Jeremy Burrows 56 Ne…" at bounding box center [529, 740] width 1058 height 1374
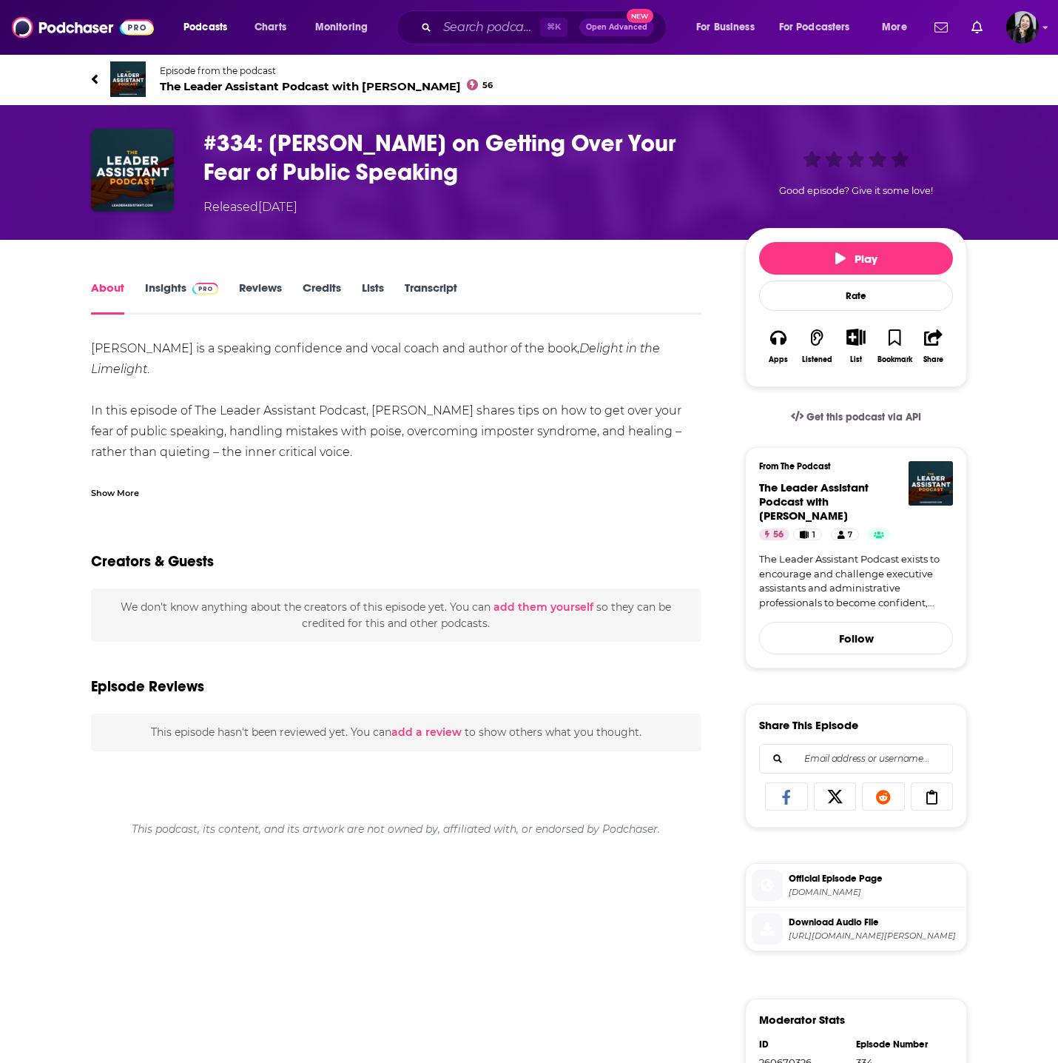
click at [123, 494] on div "Show More" at bounding box center [115, 492] width 48 height 14
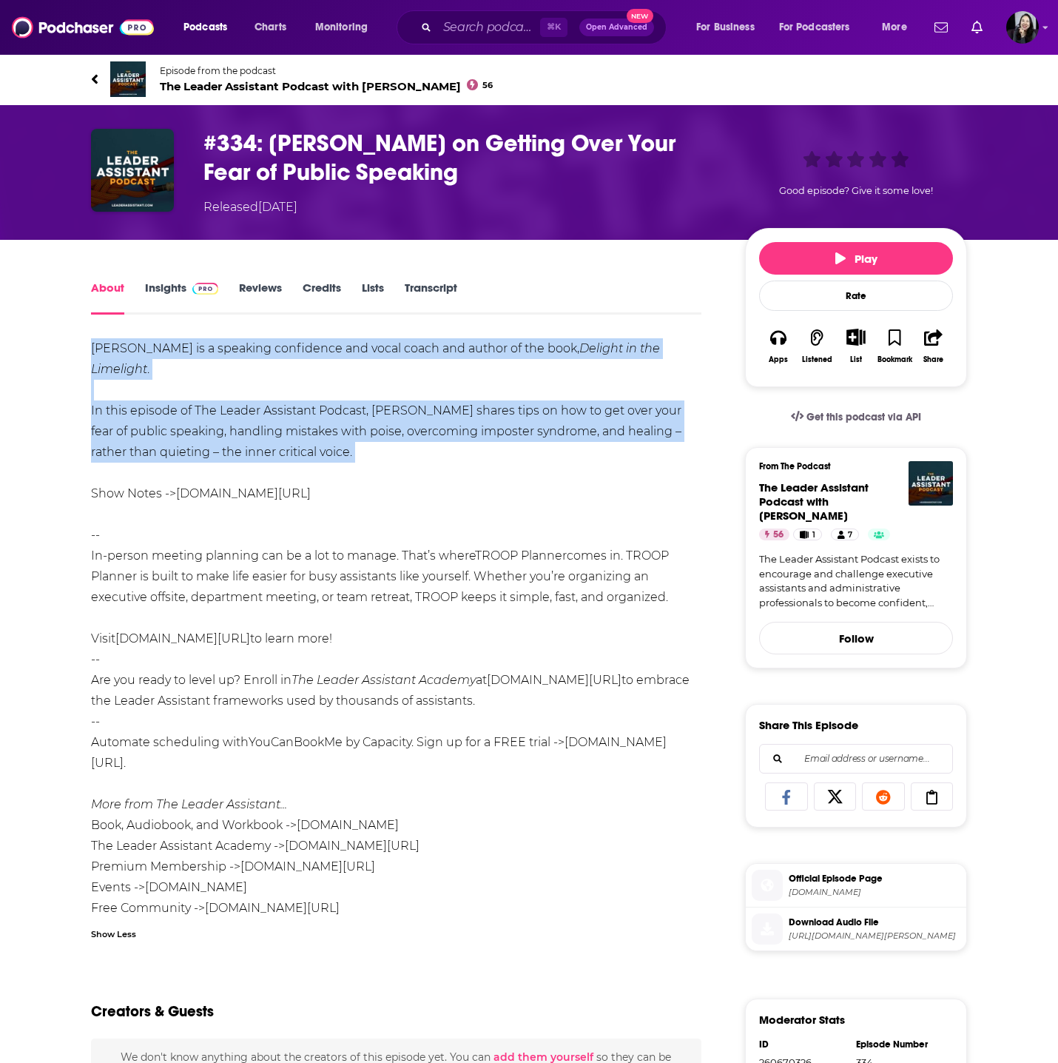
drag, startPoint x: 334, startPoint y: 463, endPoint x: 81, endPoint y: 339, distance: 282.0
click at [78, 338] on div "About Insights Reviews Credits Lists Transcript Linda Ugelow is a speaking conf…" at bounding box center [406, 852] width 678 height 1149
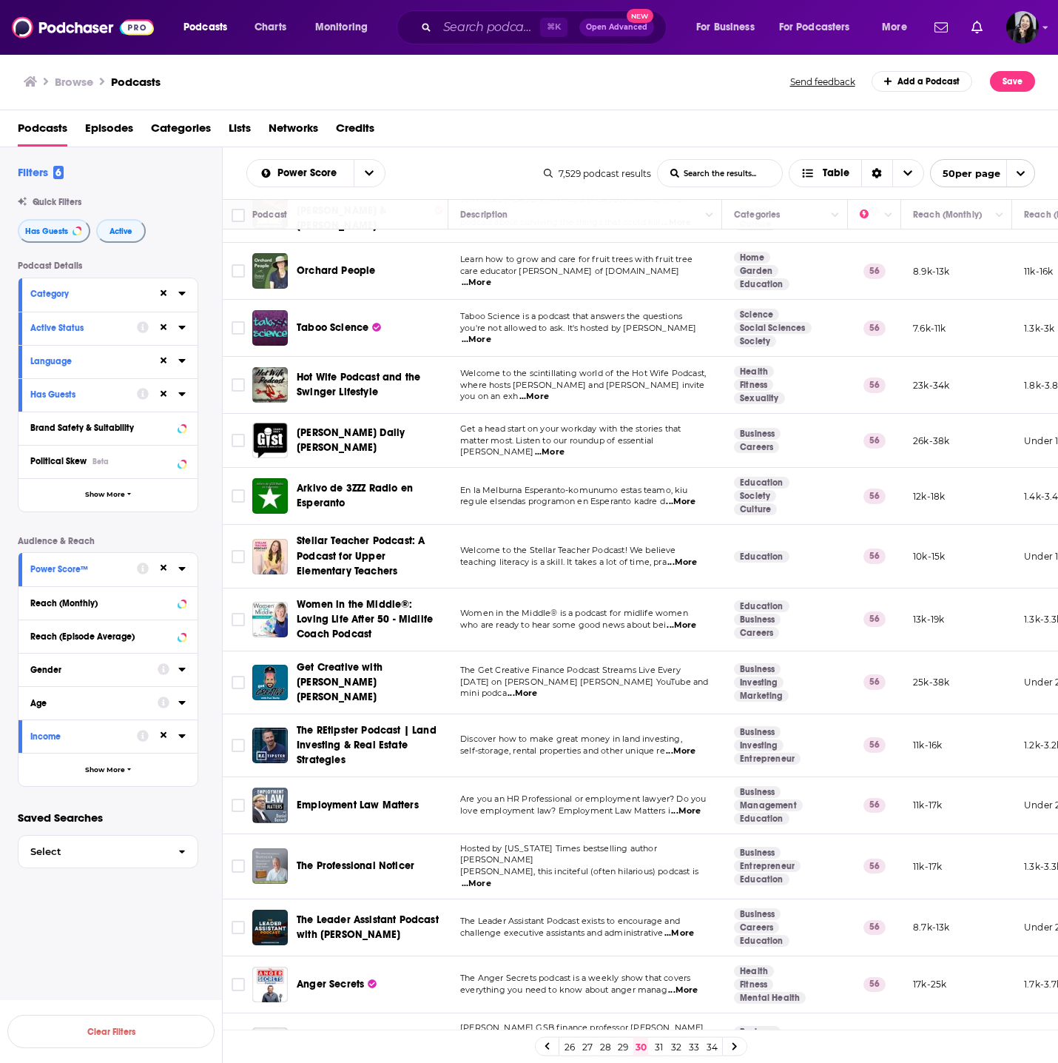
scroll to position [434, 0]
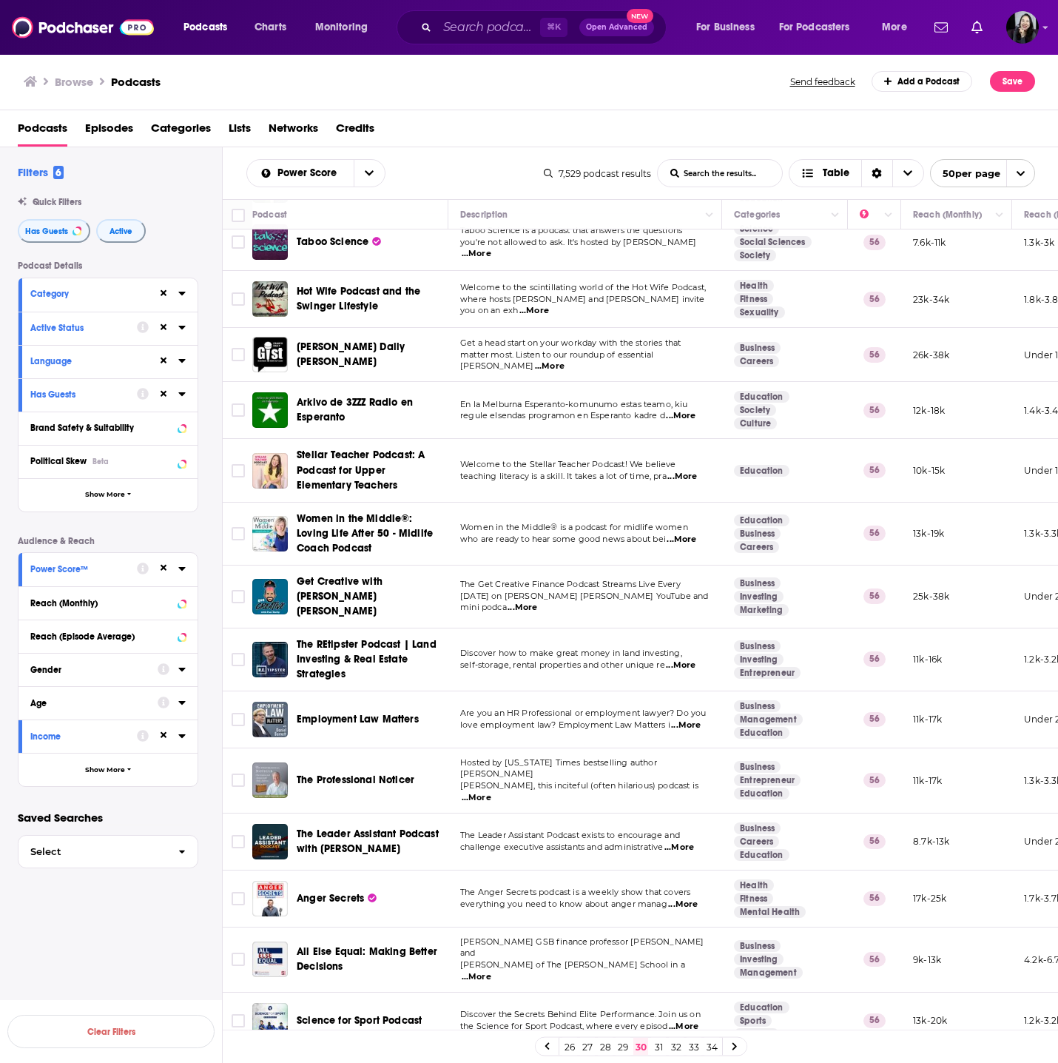
click at [491, 971] on span "...More" at bounding box center [477, 977] width 30 height 12
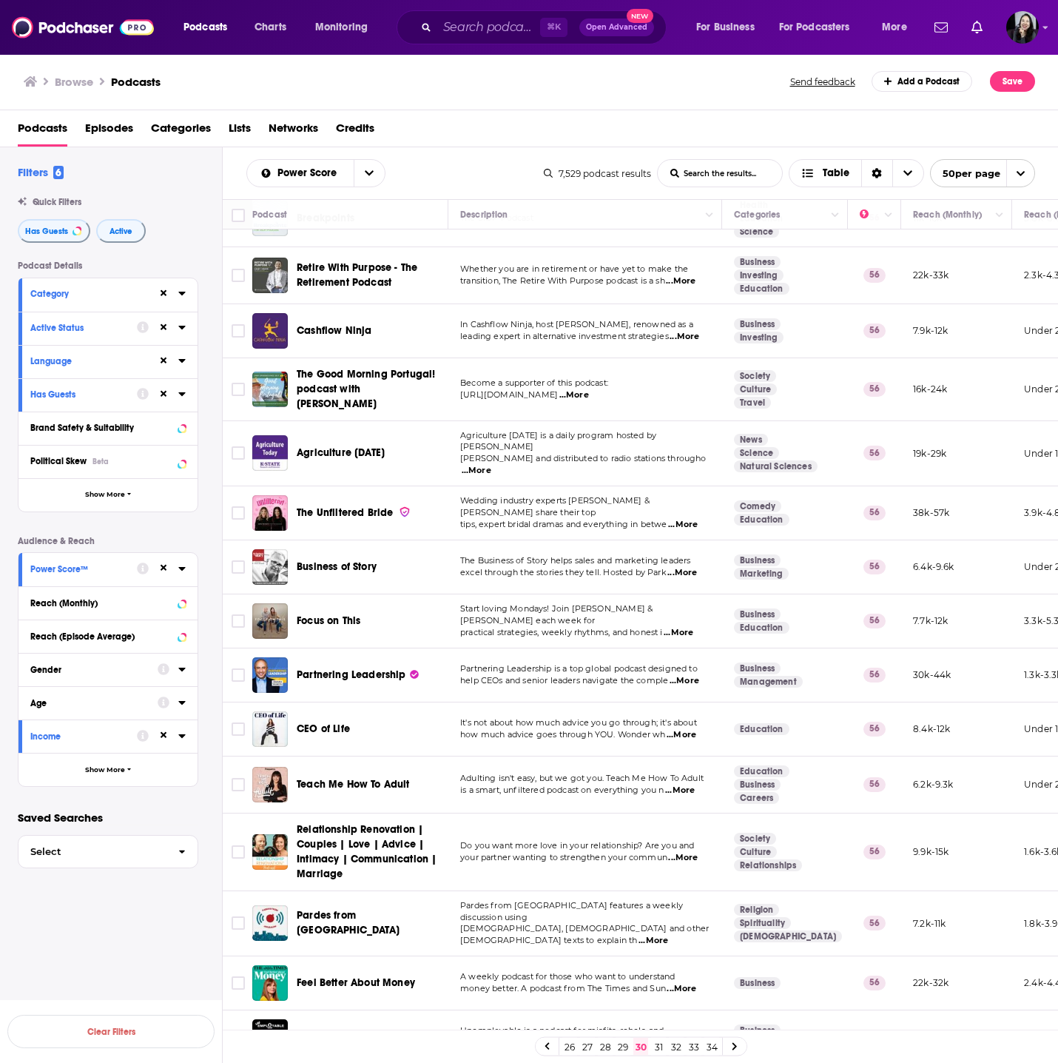
click at [678, 675] on span "...More" at bounding box center [685, 681] width 30 height 12
click at [683, 717] on span "It's not about how much advice you go through; it's about" at bounding box center [578, 722] width 237 height 10
click at [685, 729] on span "...More" at bounding box center [682, 735] width 30 height 12
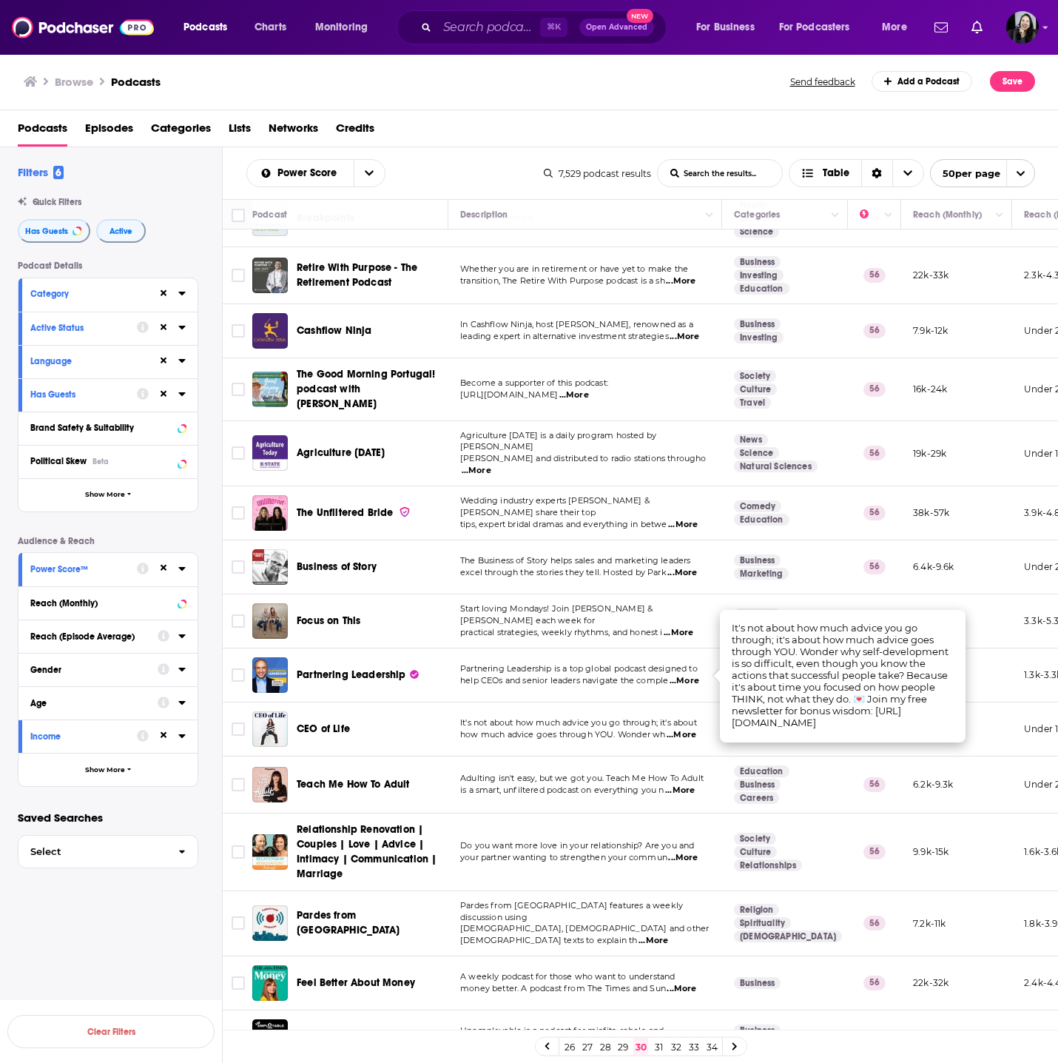
scroll to position [2088, 0]
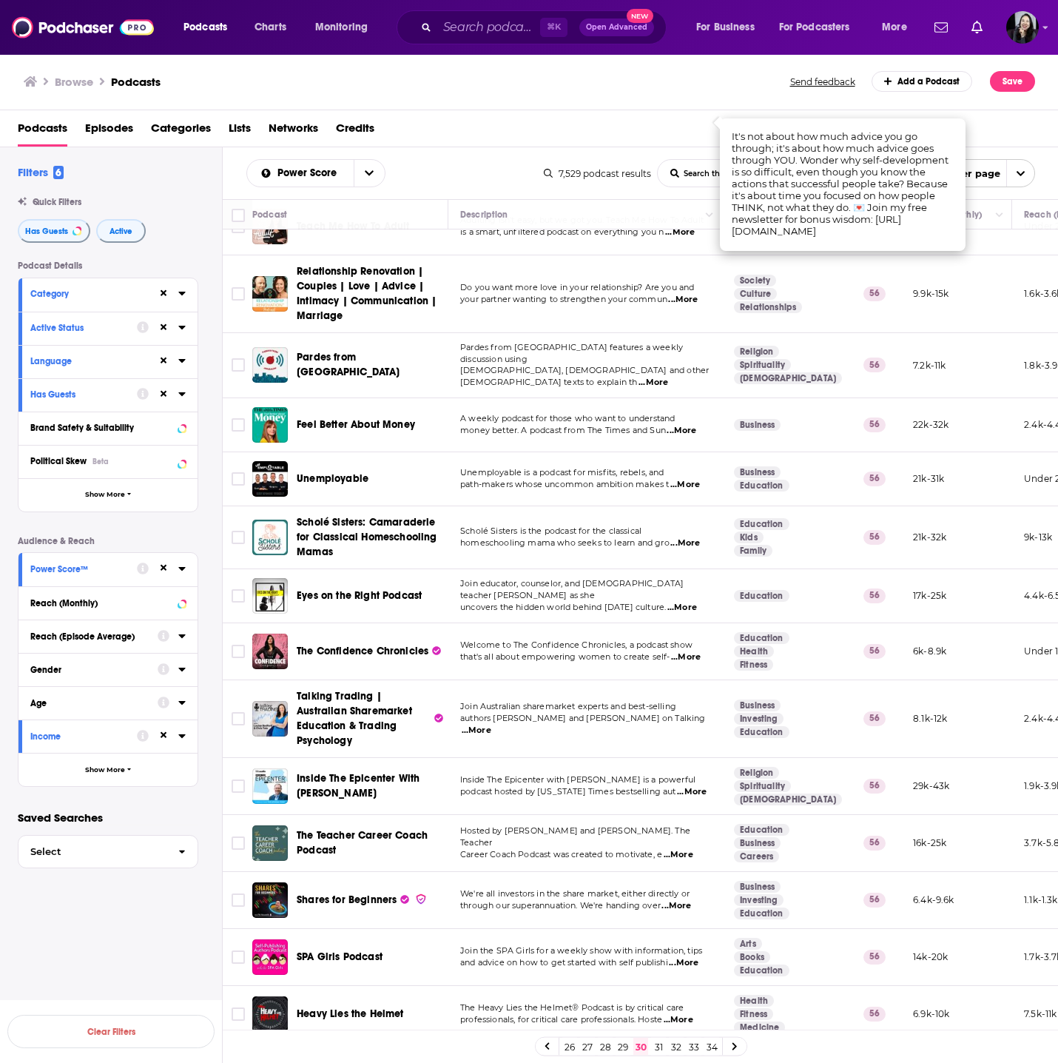
click at [659, 1043] on link "31" at bounding box center [658, 1047] width 15 height 18
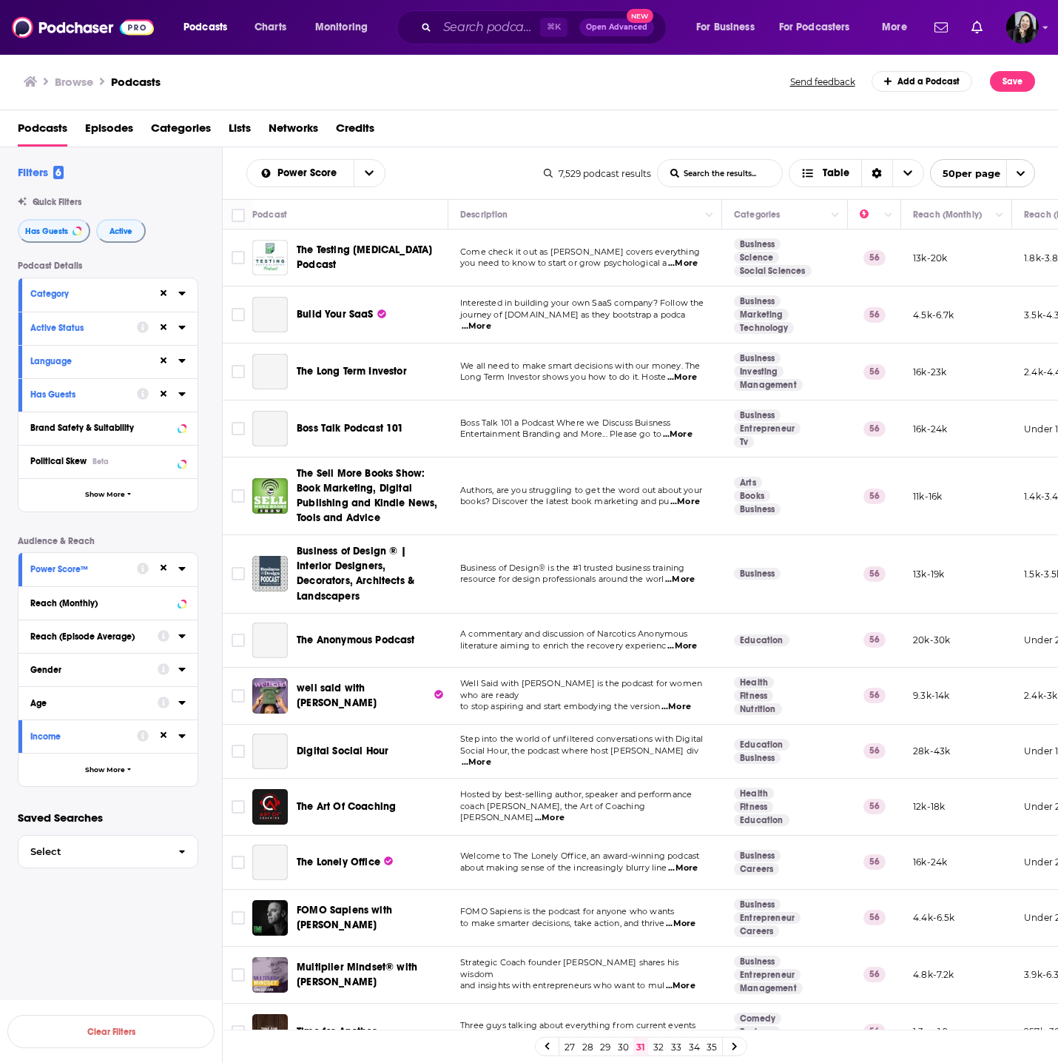
click at [233, 173] on div "Power Score List Search Input Search the results... Table 7,529 podcast results…" at bounding box center [641, 173] width 836 height 52
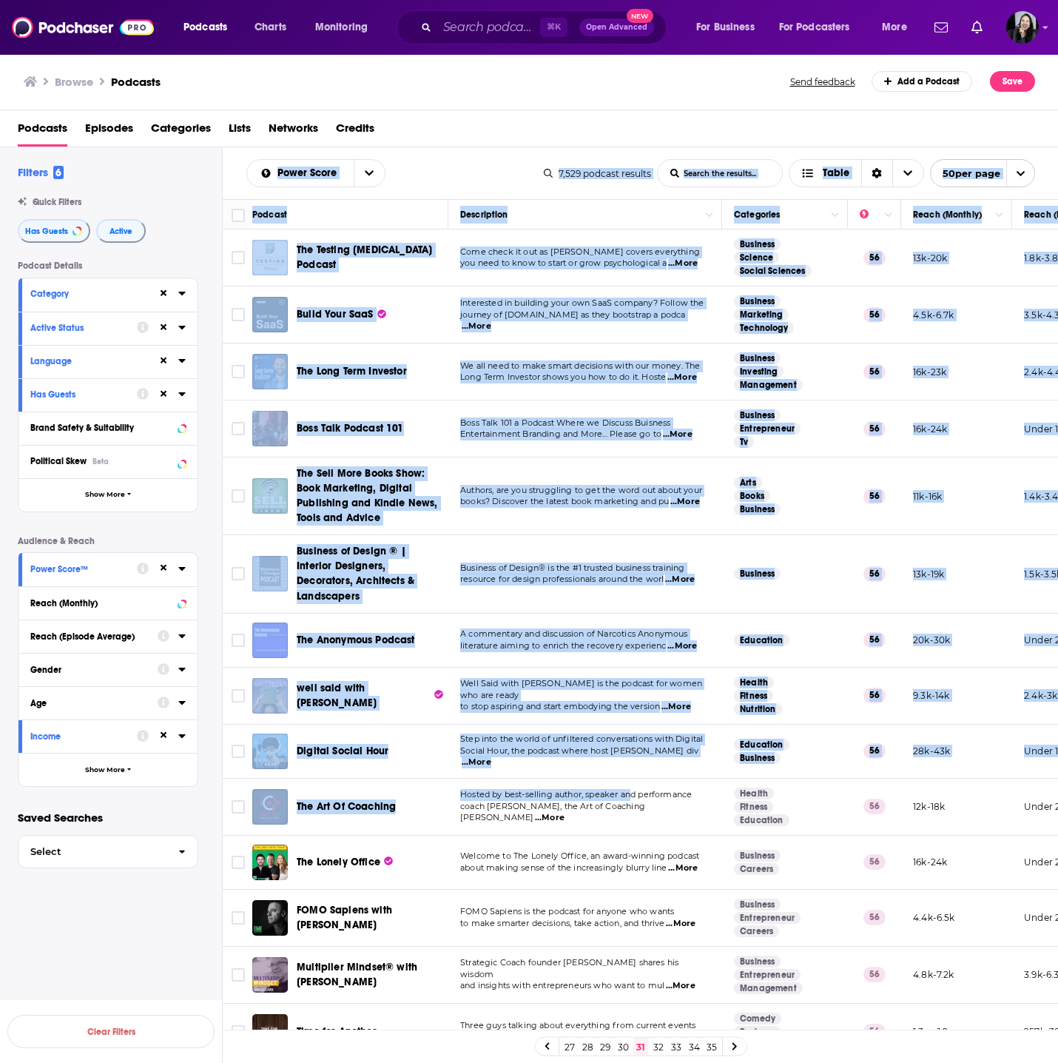
scroll to position [2058, 0]
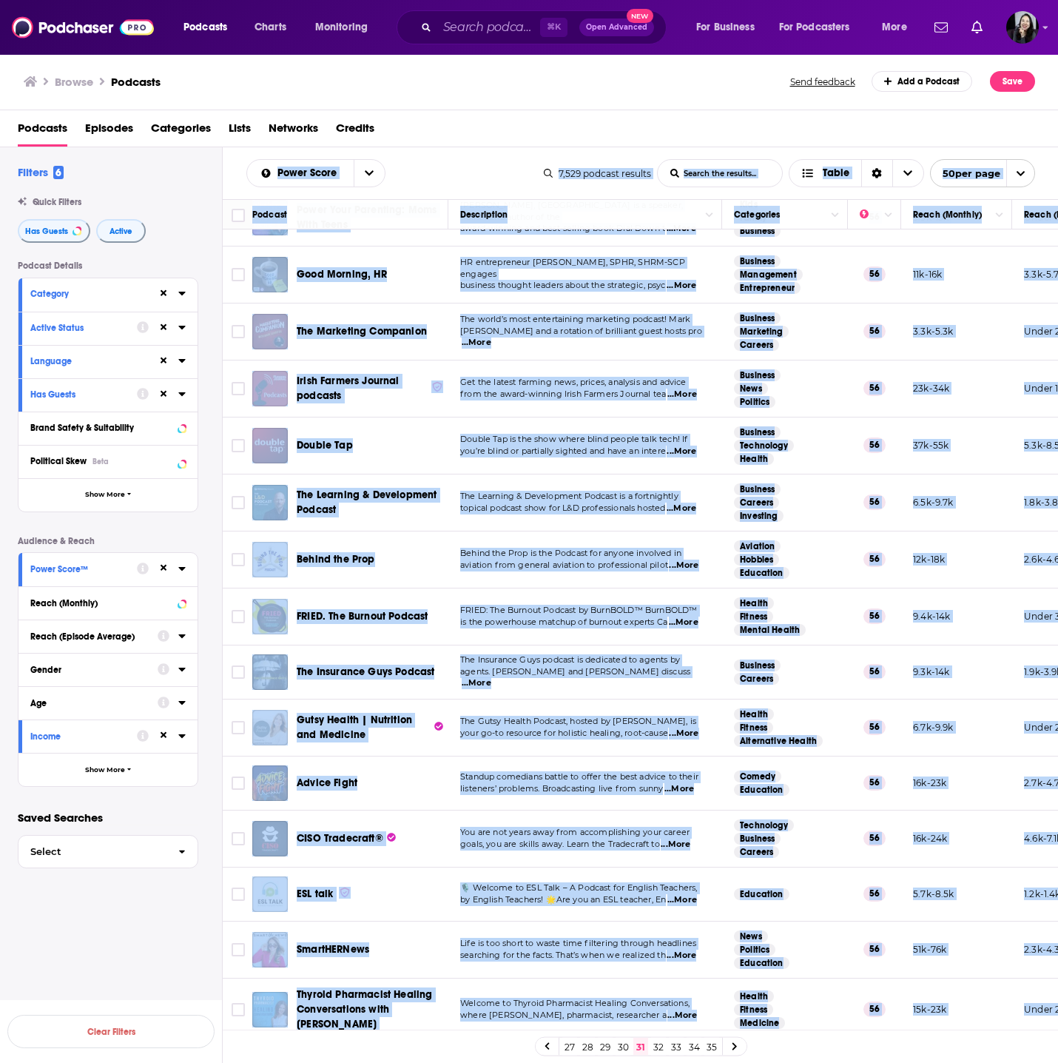
drag, startPoint x: 229, startPoint y: 157, endPoint x: 1015, endPoint y: 1012, distance: 1161.3
click at [1015, 1012] on div "Power Score List Search Input Search the results... Table 7,529 podcast results…" at bounding box center [641, 652] width 836 height 1010
copy div "Power Score List Search Input Search the results... Table 7,529 podcast results…"
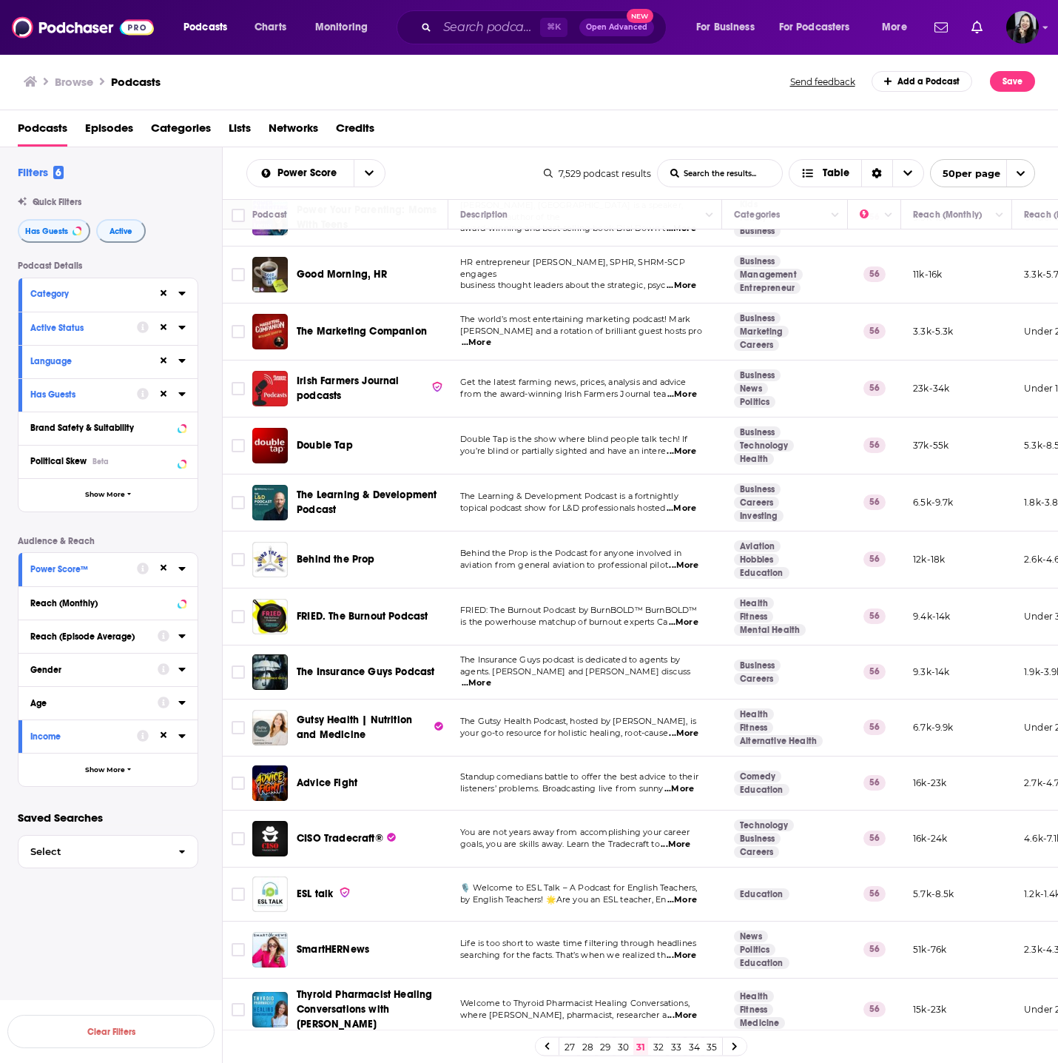
scroll to position [246, 0]
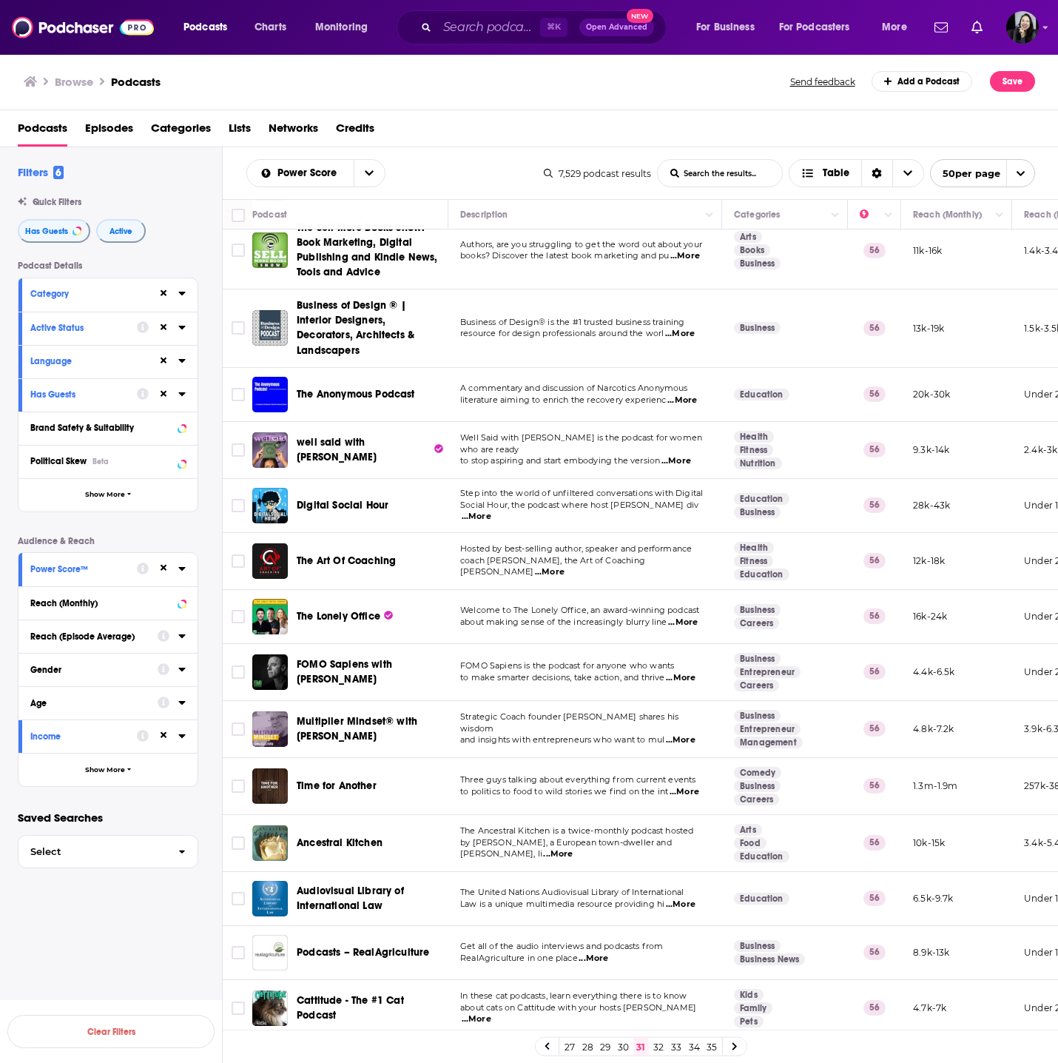
click at [682, 612] on span "Welcome to The Lonely Office, an award-winning podcast" at bounding box center [579, 610] width 239 height 10
click at [683, 612] on span "Welcome to The Lonely Office, an award-winning podcast" at bounding box center [579, 610] width 239 height 10
click at [683, 616] on span "...More" at bounding box center [683, 622] width 30 height 12
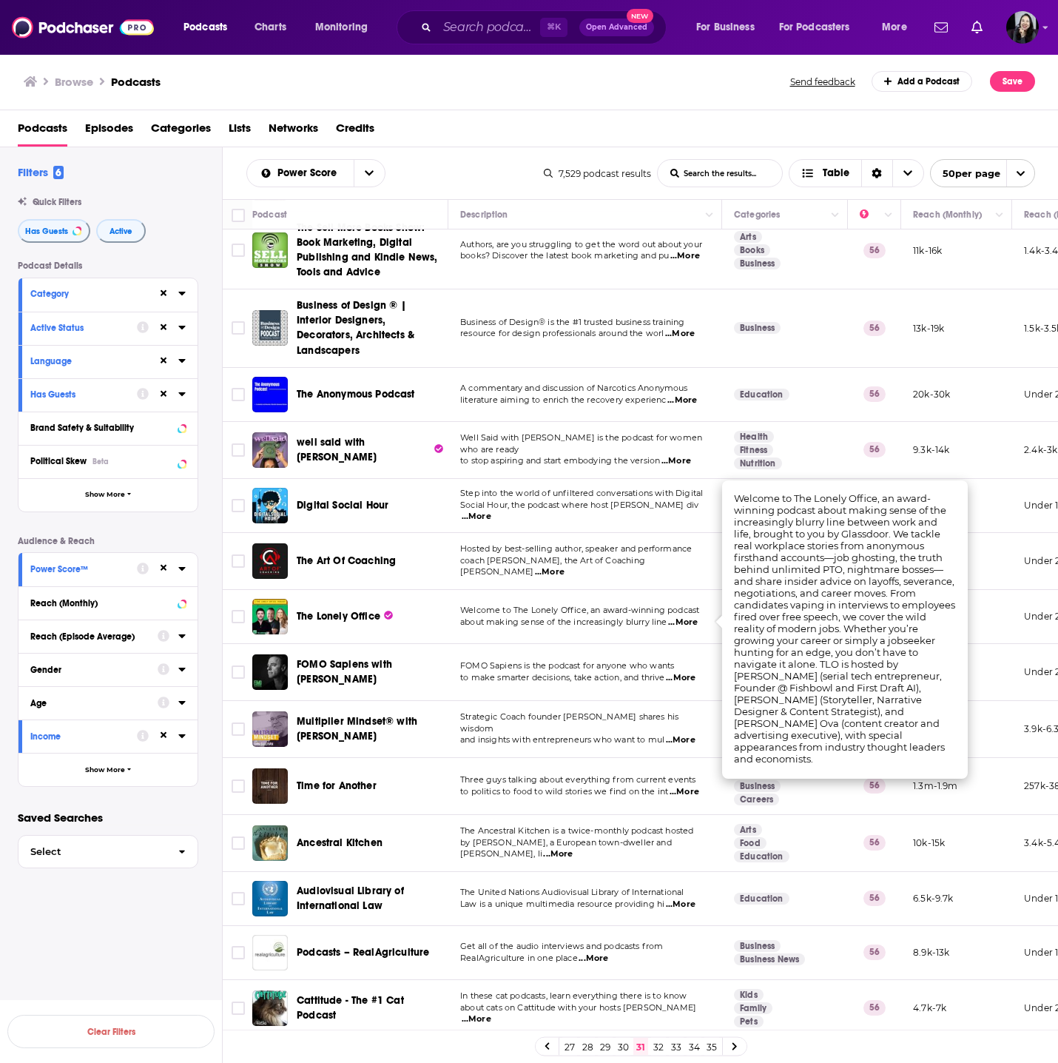
click at [685, 734] on span "...More" at bounding box center [681, 740] width 30 height 12
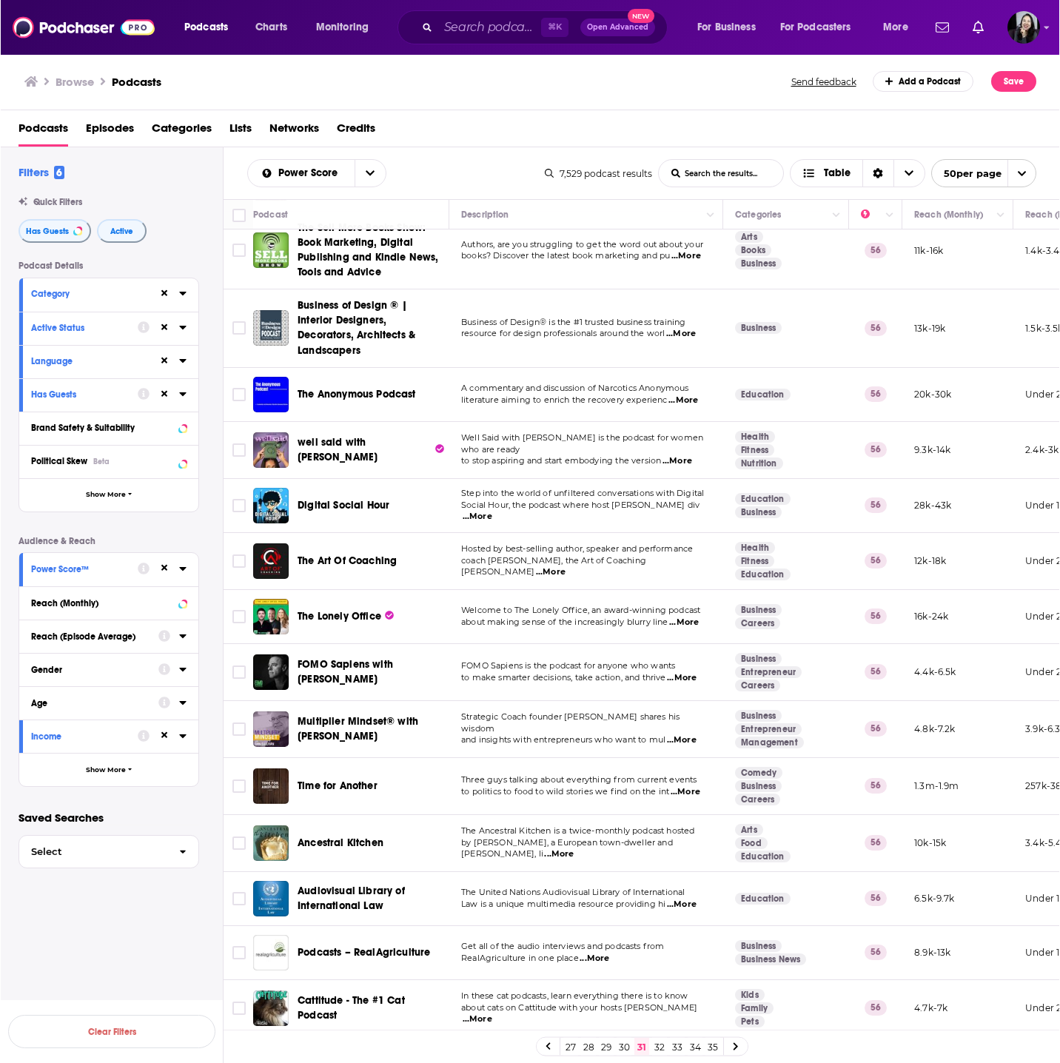
scroll to position [1708, 0]
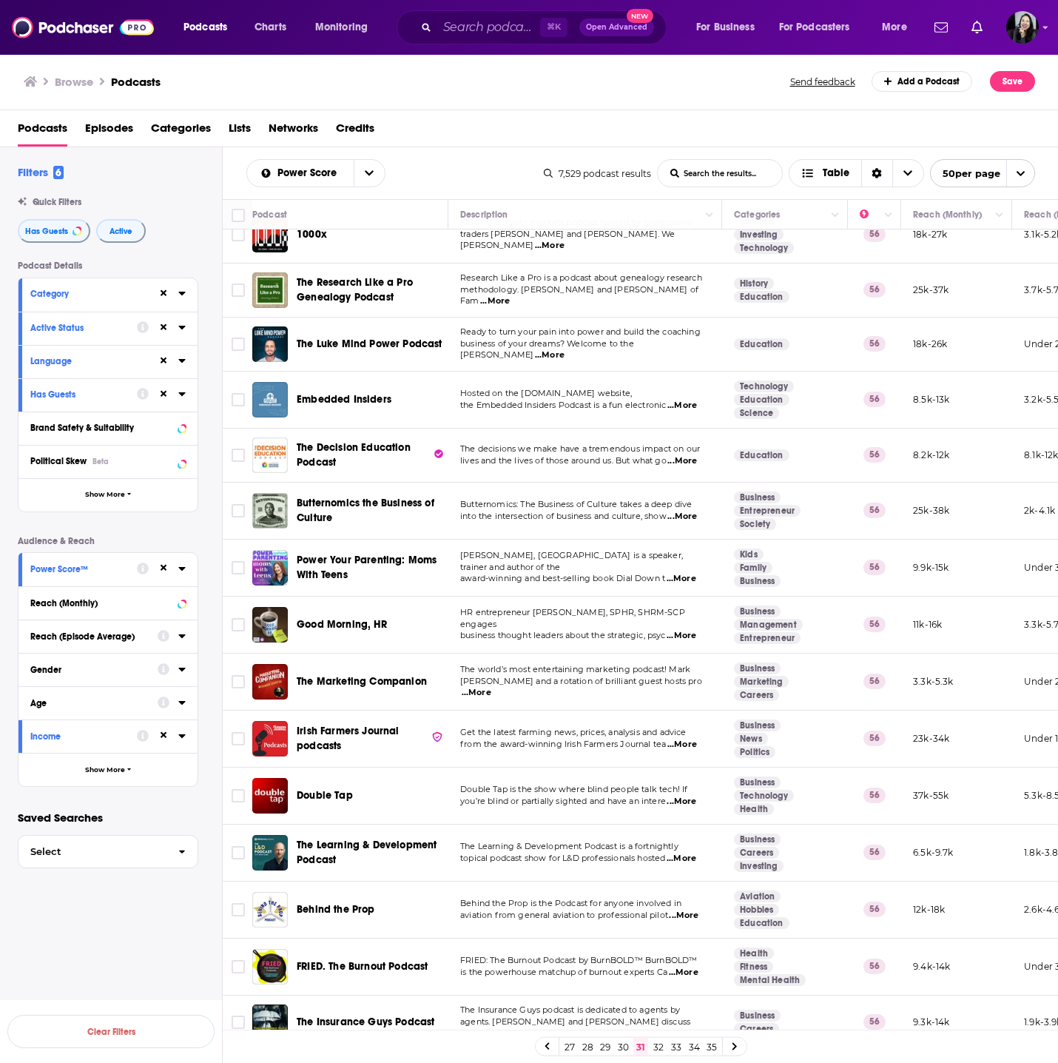
click at [693, 630] on span "...More" at bounding box center [682, 636] width 30 height 12
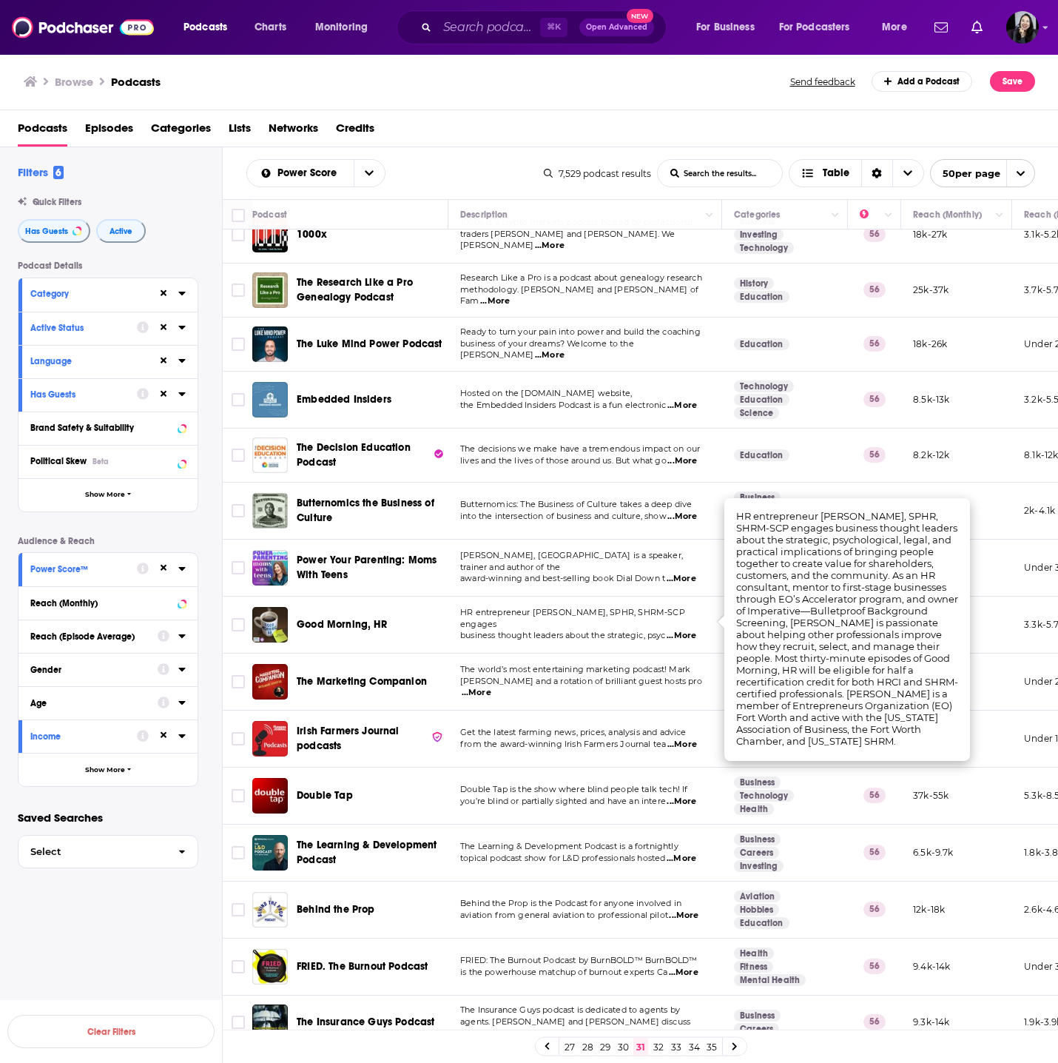
click at [691, 630] on span "...More" at bounding box center [682, 636] width 30 height 12
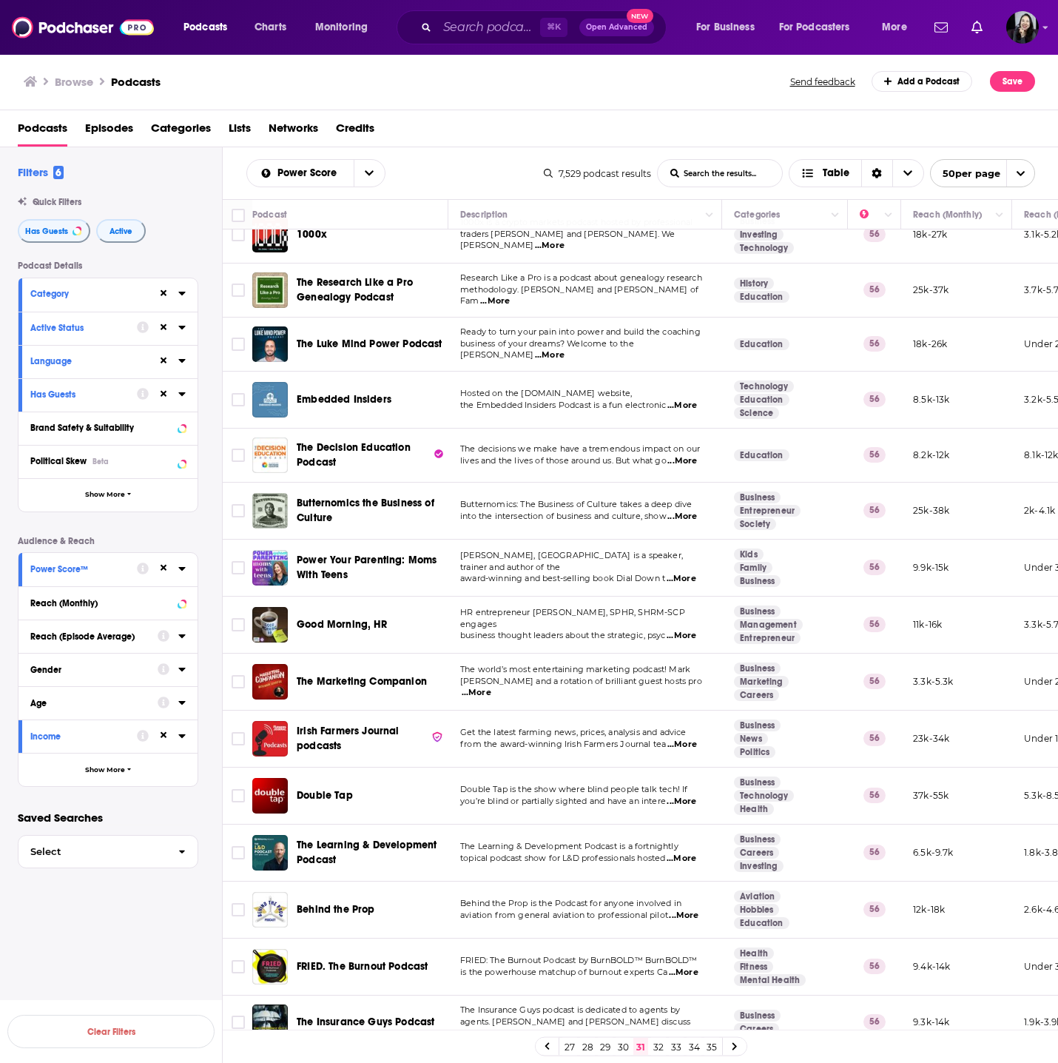
click at [691, 630] on span "...More" at bounding box center [682, 636] width 30 height 12
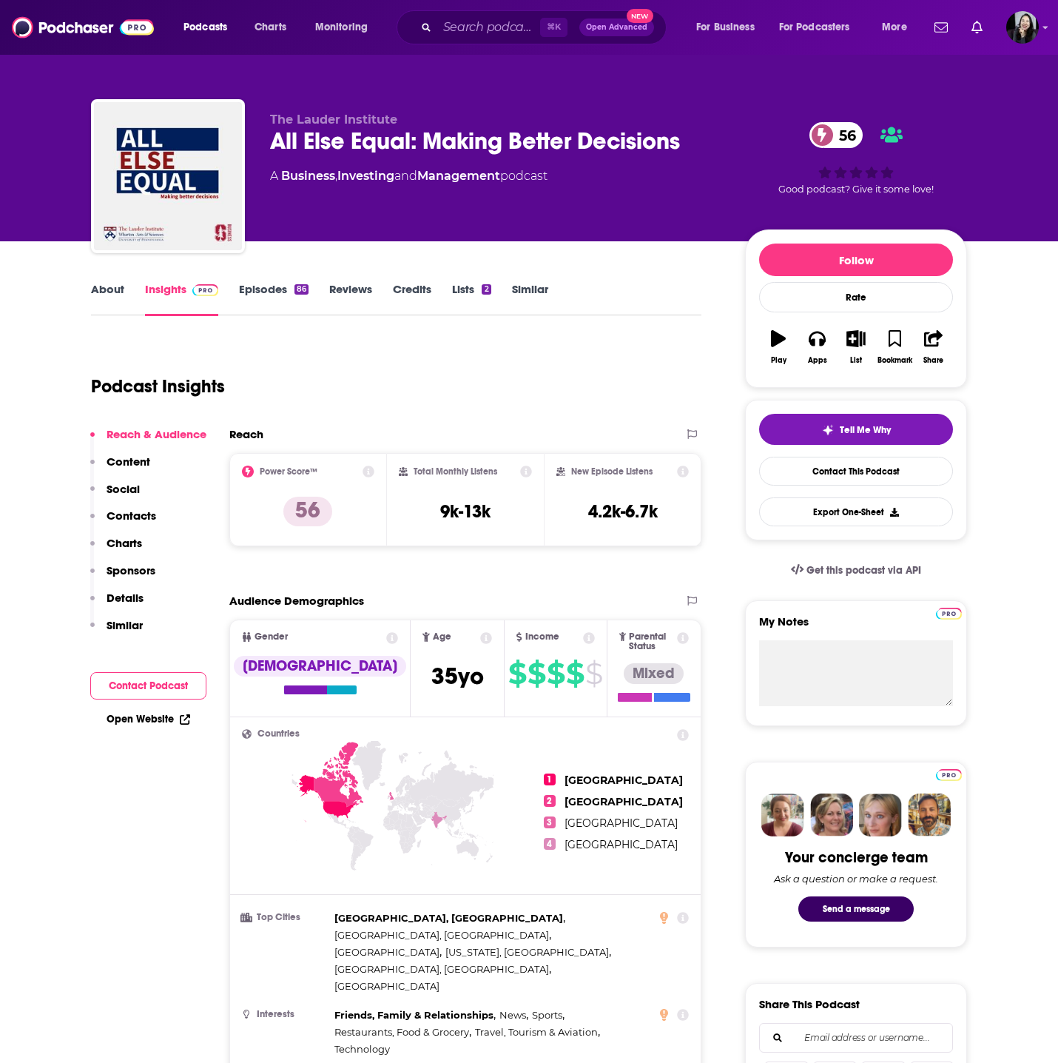
click at [108, 289] on link "About" at bounding box center [107, 299] width 33 height 34
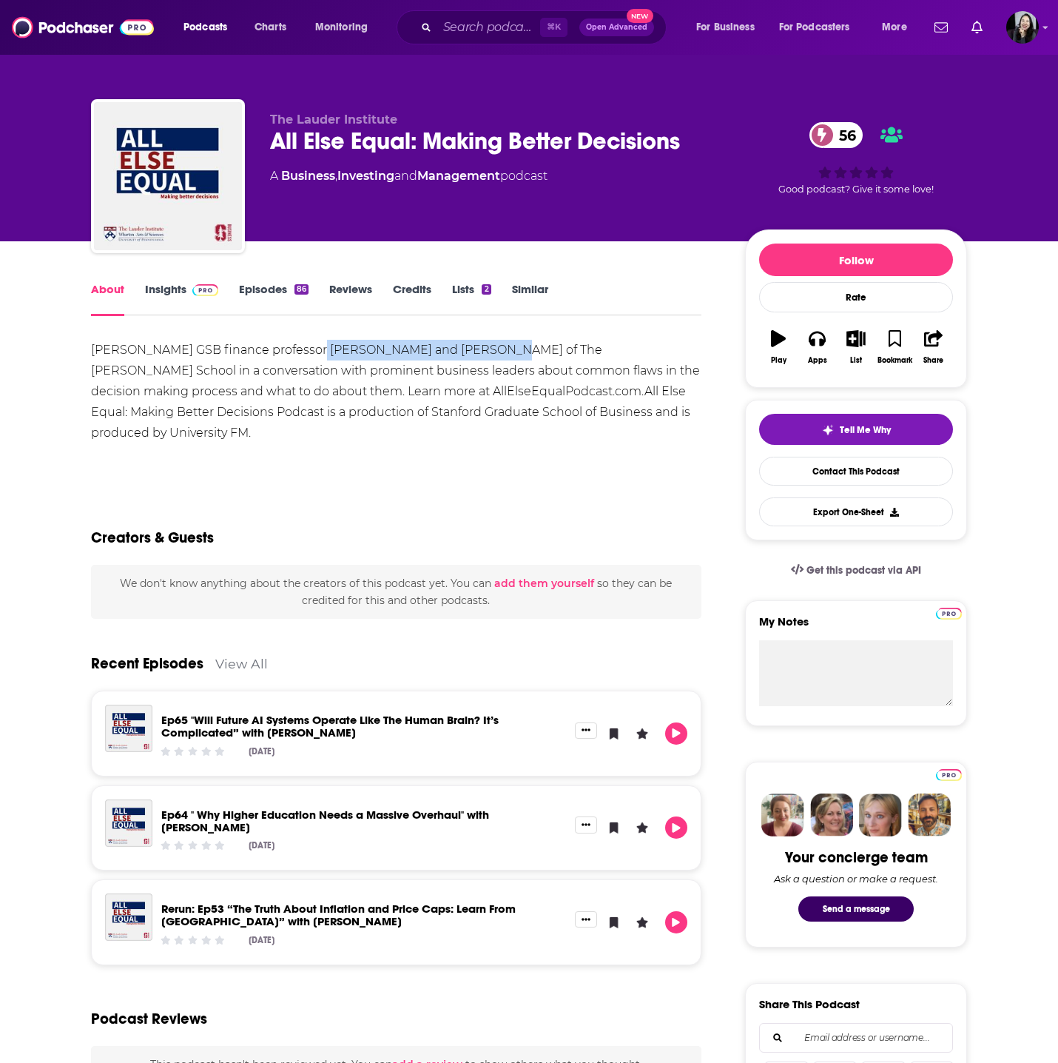
drag, startPoint x: 303, startPoint y: 350, endPoint x: 474, endPoint y: 355, distance: 171.8
click at [474, 355] on div "[PERSON_NAME] GSB finance professor [PERSON_NAME] and [PERSON_NAME] of The [PER…" at bounding box center [396, 392] width 611 height 104
copy div "[PERSON_NAME] and [PERSON_NAME]"
click at [693, 139] on div "All Else Equal: Making Better Decisions 56" at bounding box center [495, 141] width 451 height 29
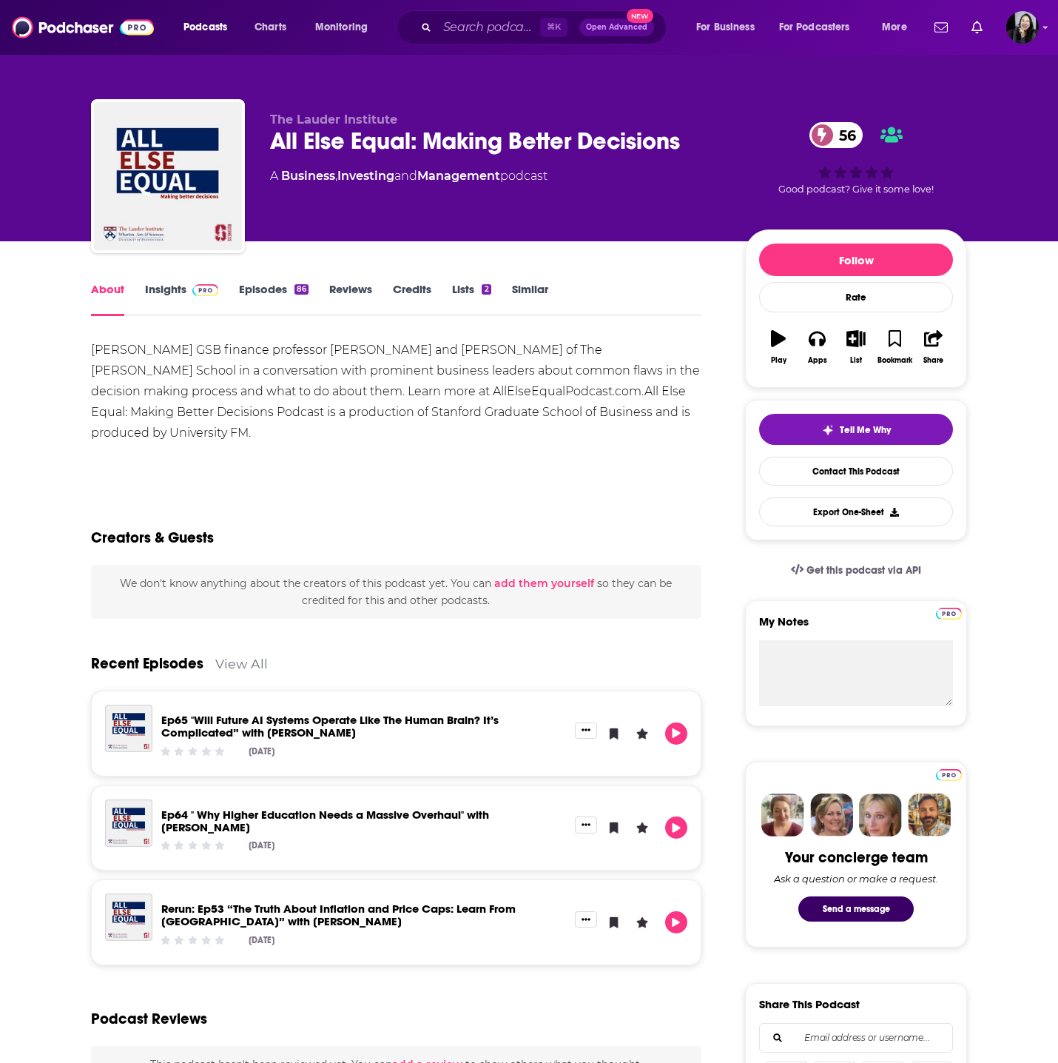
click at [693, 139] on div "All Else Equal: Making Better Decisions 56" at bounding box center [495, 141] width 451 height 29
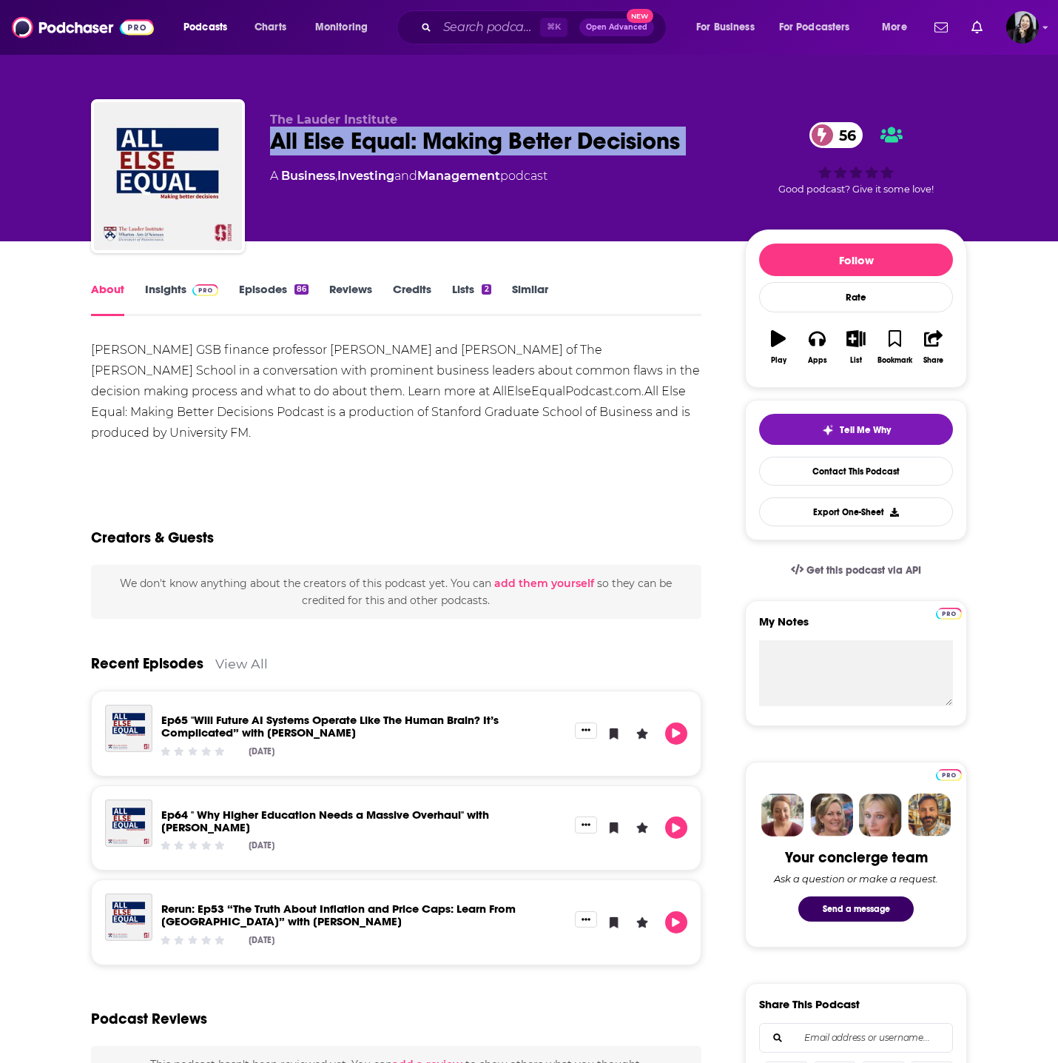
copy div "All Else Equal: Making Better Decisions 56"
click at [169, 289] on link "Insights" at bounding box center [181, 299] width 73 height 34
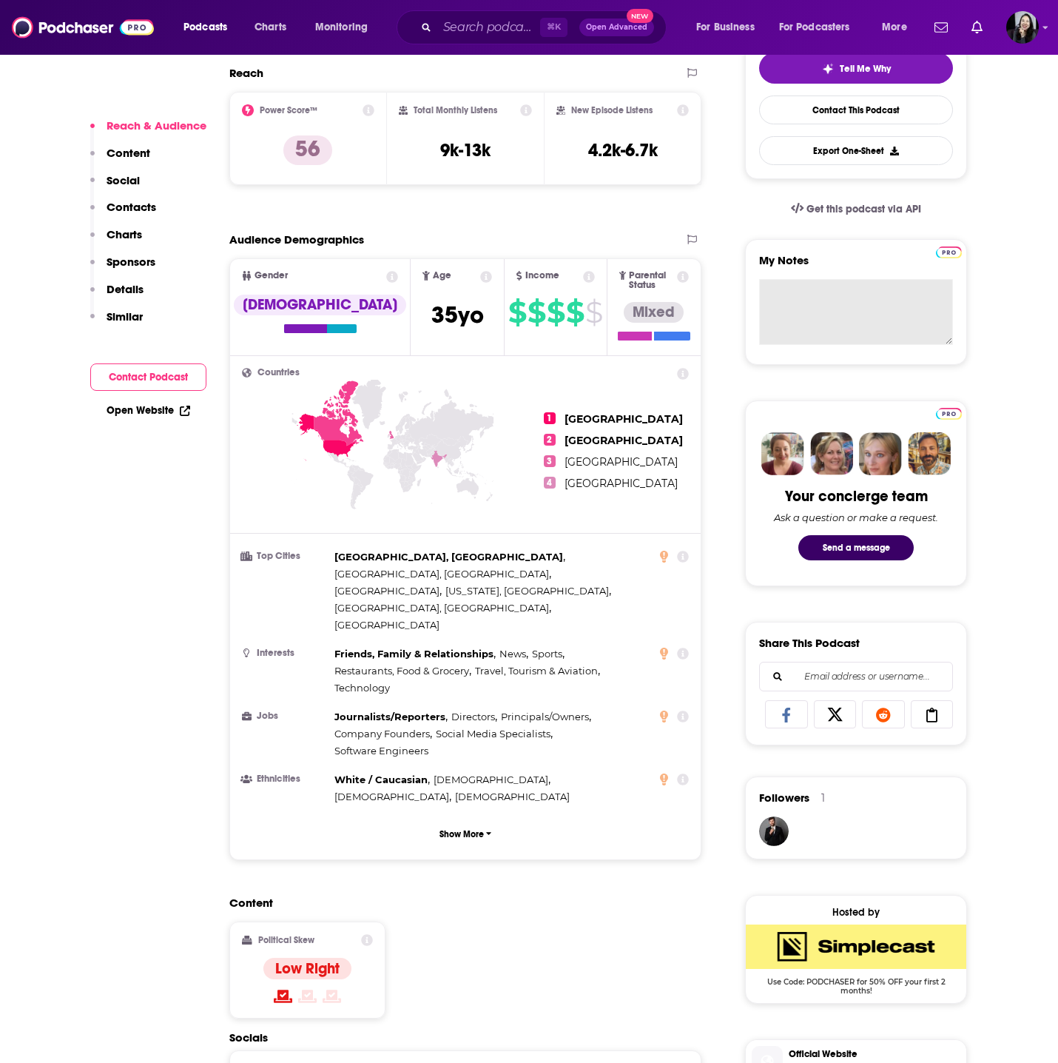
scroll to position [727, 0]
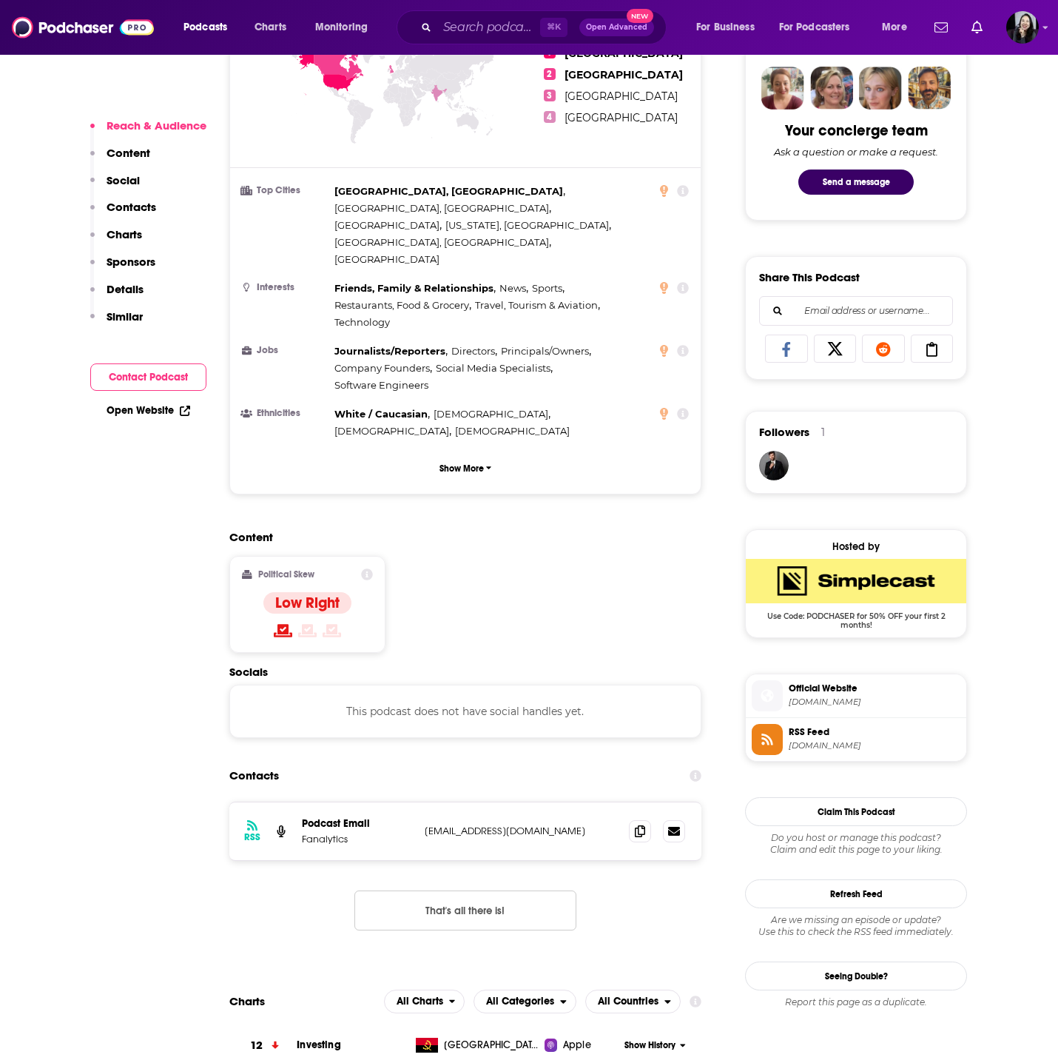
click at [642, 824] on icon at bounding box center [640, 830] width 10 height 12
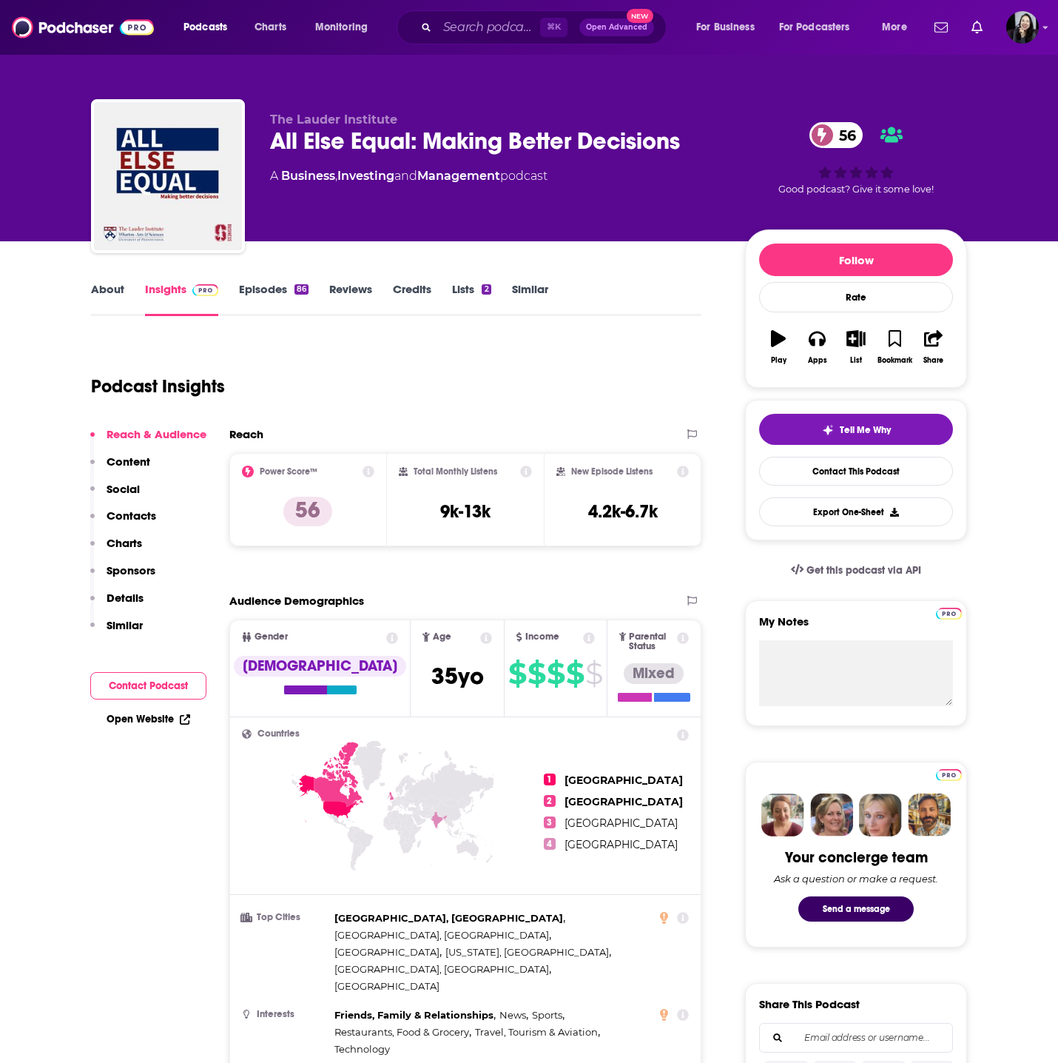
click at [709, 148] on div "All Else Equal: Making Better Decisions 56" at bounding box center [495, 141] width 451 height 29
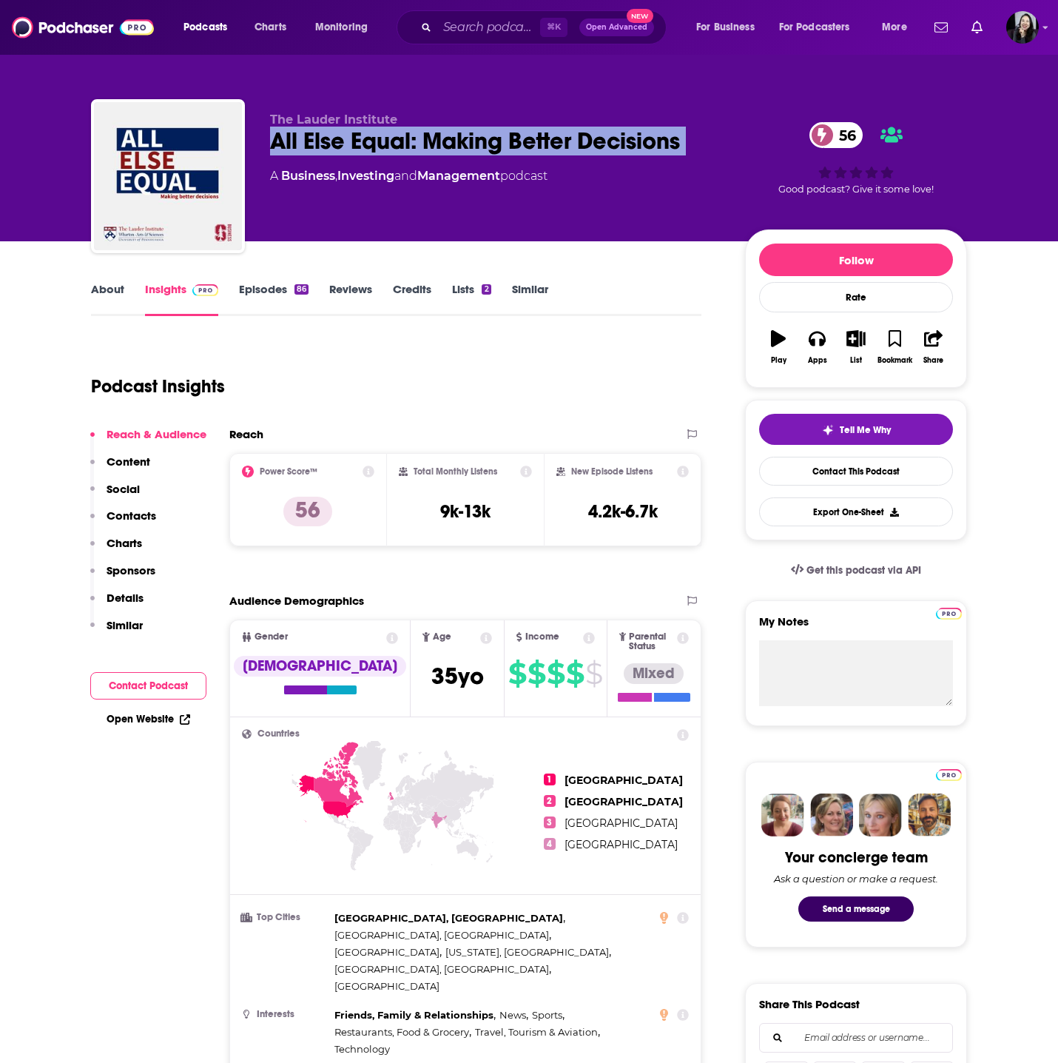
click at [709, 148] on div "All Else Equal: Making Better Decisions 56" at bounding box center [495, 141] width 451 height 29
copy div "All Else Equal: Making Better Decisions 56"
click at [108, 293] on link "About" at bounding box center [107, 299] width 33 height 34
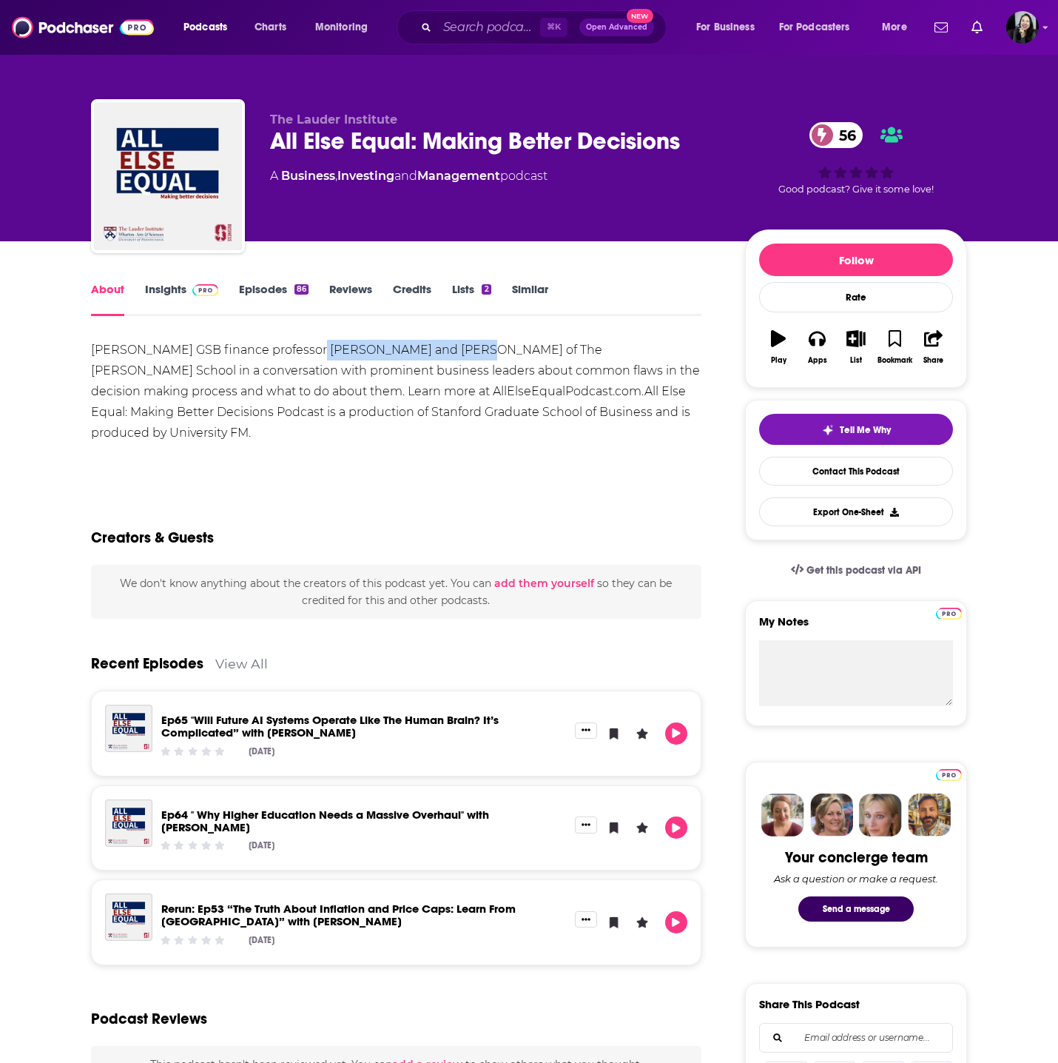
drag, startPoint x: 300, startPoint y: 351, endPoint x: 447, endPoint y: 354, distance: 147.3
click at [447, 354] on div "Join Stanford GSB finance professor Jonathan Berk and Jules van Binsbergen of T…" at bounding box center [396, 392] width 611 height 104
copy div "Jonathan Berk and Jules"
click at [168, 292] on link "Insights" at bounding box center [181, 299] width 73 height 34
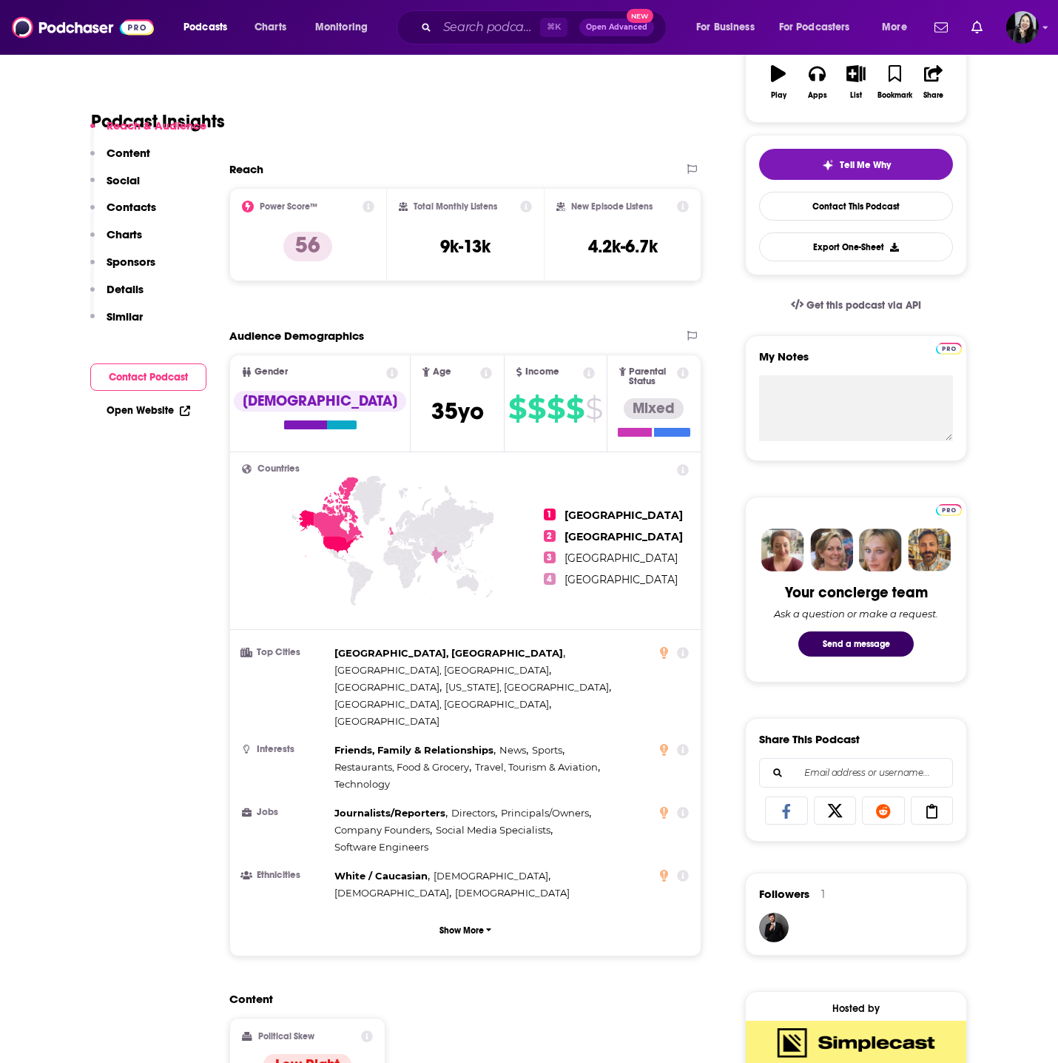
scroll to position [531, 0]
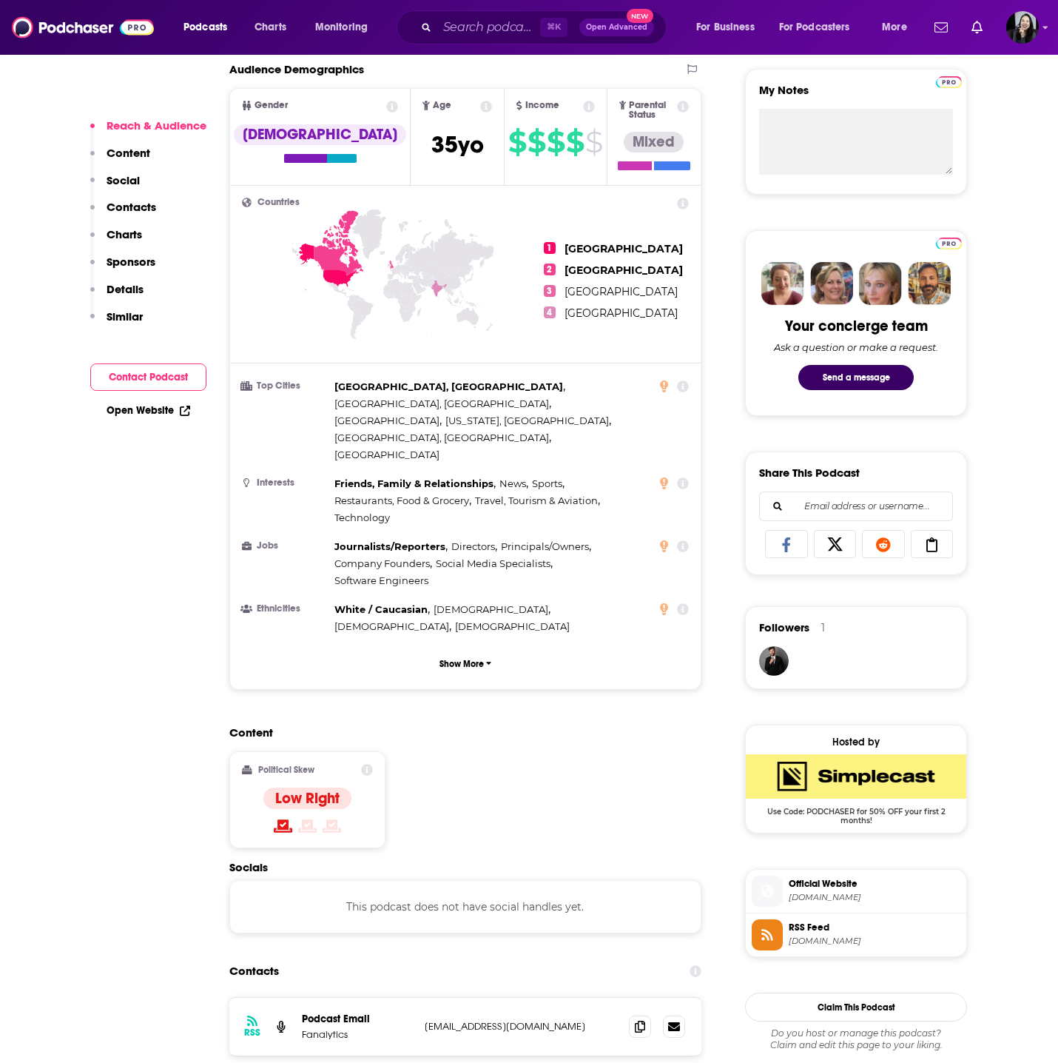
click at [651, 1015] on div at bounding box center [657, 1026] width 56 height 22
click at [632, 1015] on span at bounding box center [640, 1026] width 22 height 22
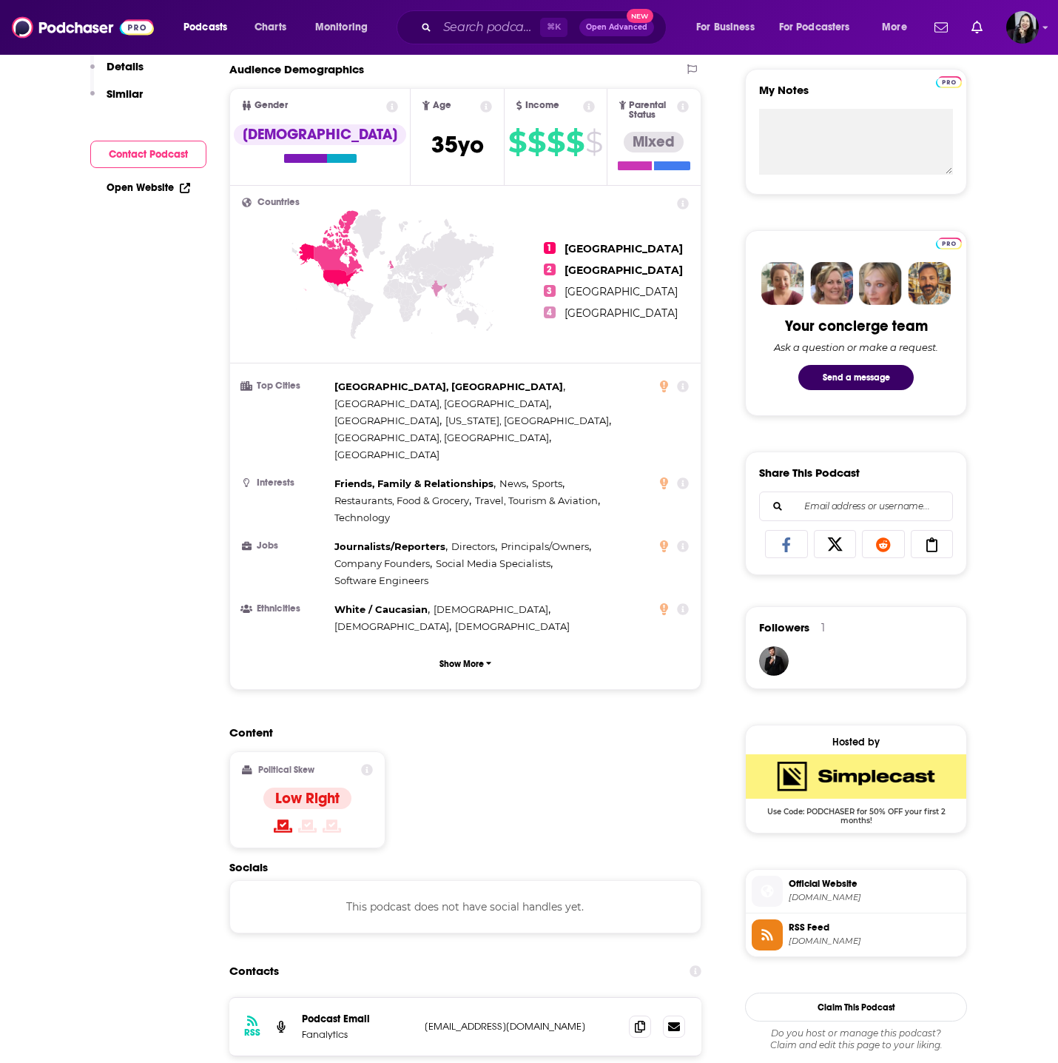
scroll to position [0, 0]
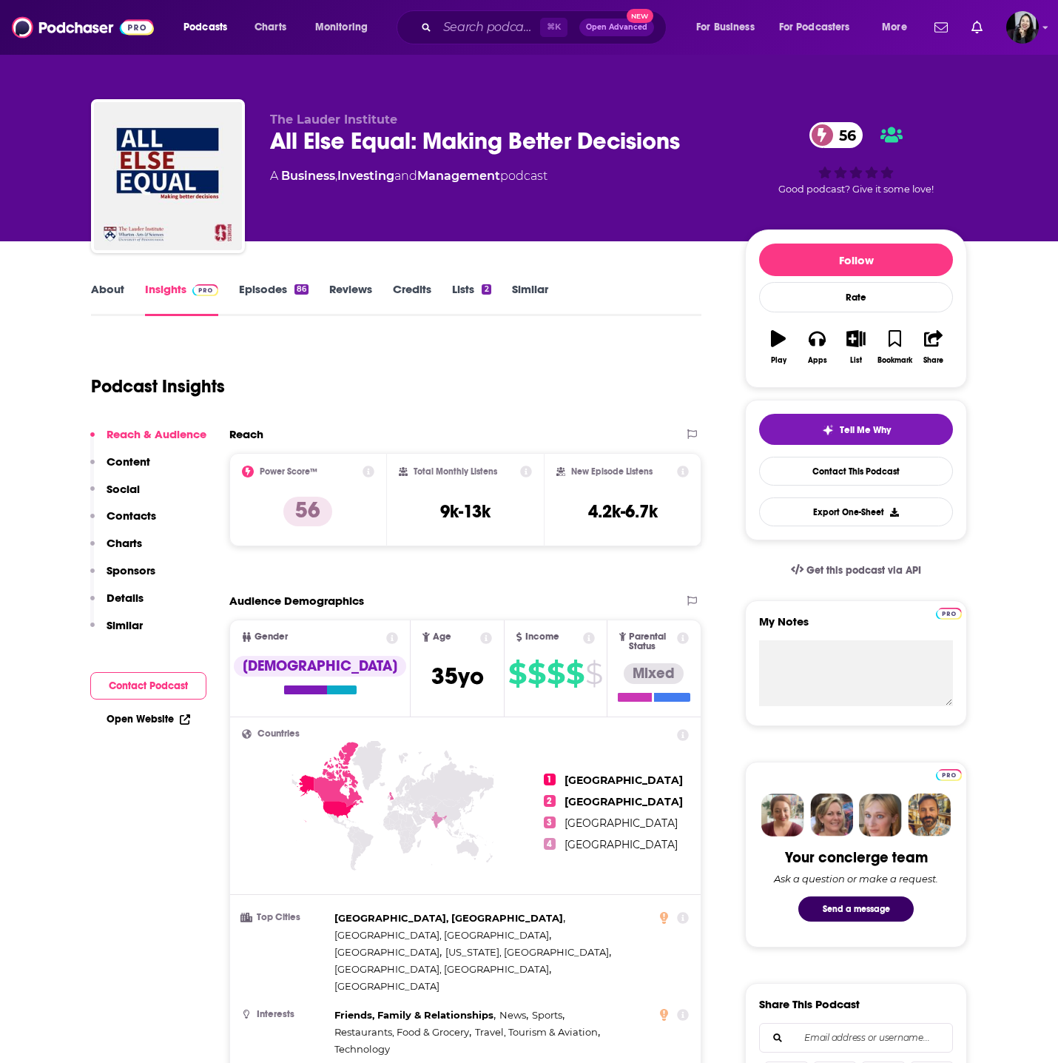
click at [271, 300] on link "Episodes 86" at bounding box center [274, 299] width 70 height 34
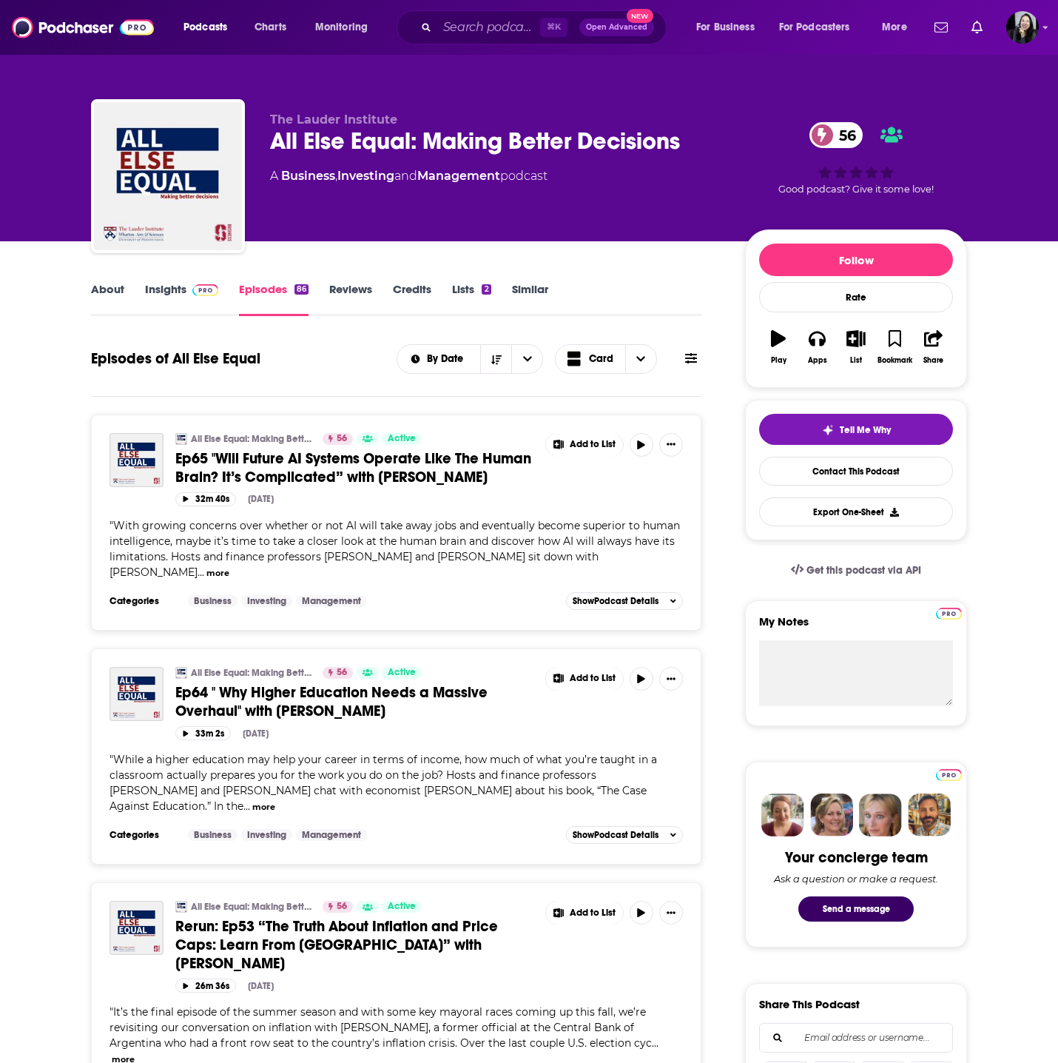
click at [357, 378] on div "Episodes of All Else Equal By Date Card" at bounding box center [396, 368] width 611 height 57
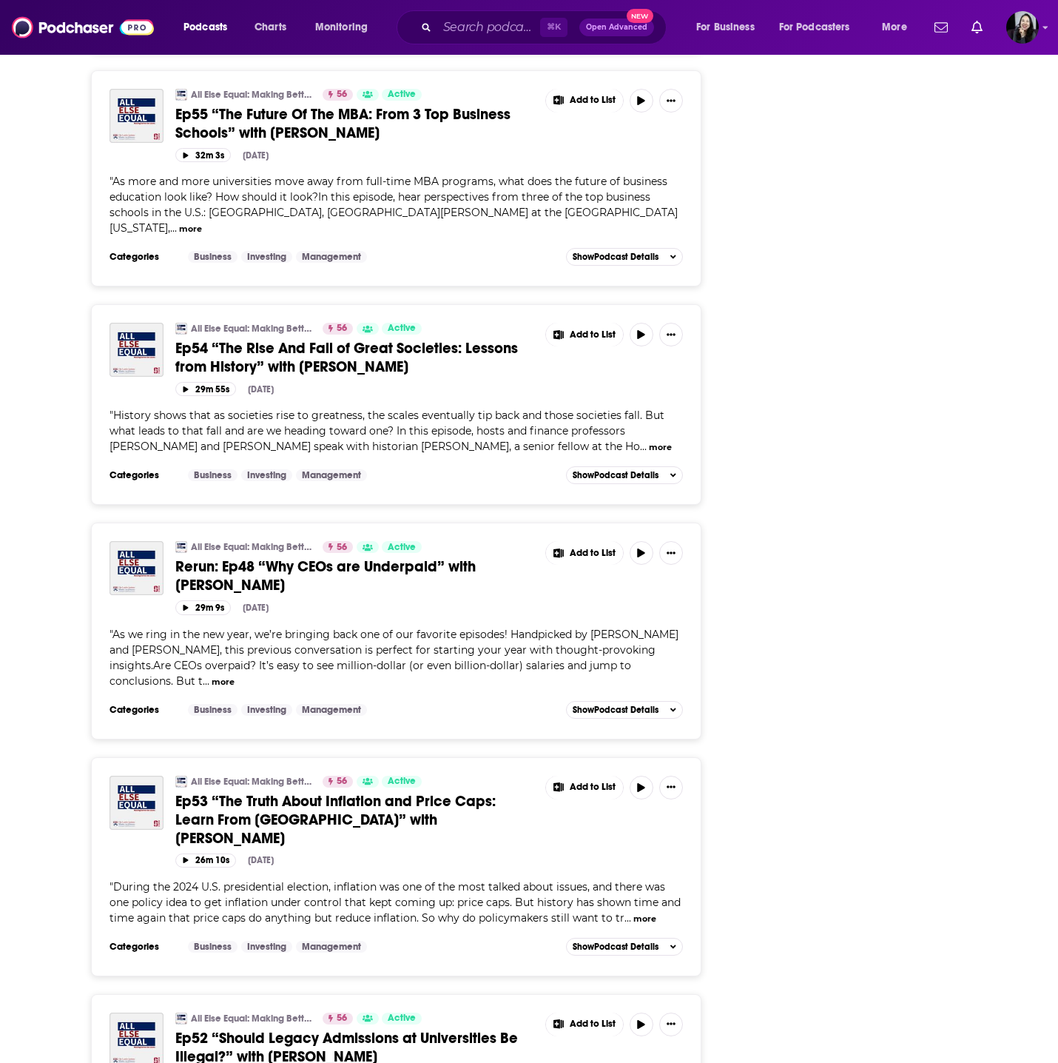
scroll to position [4291, 0]
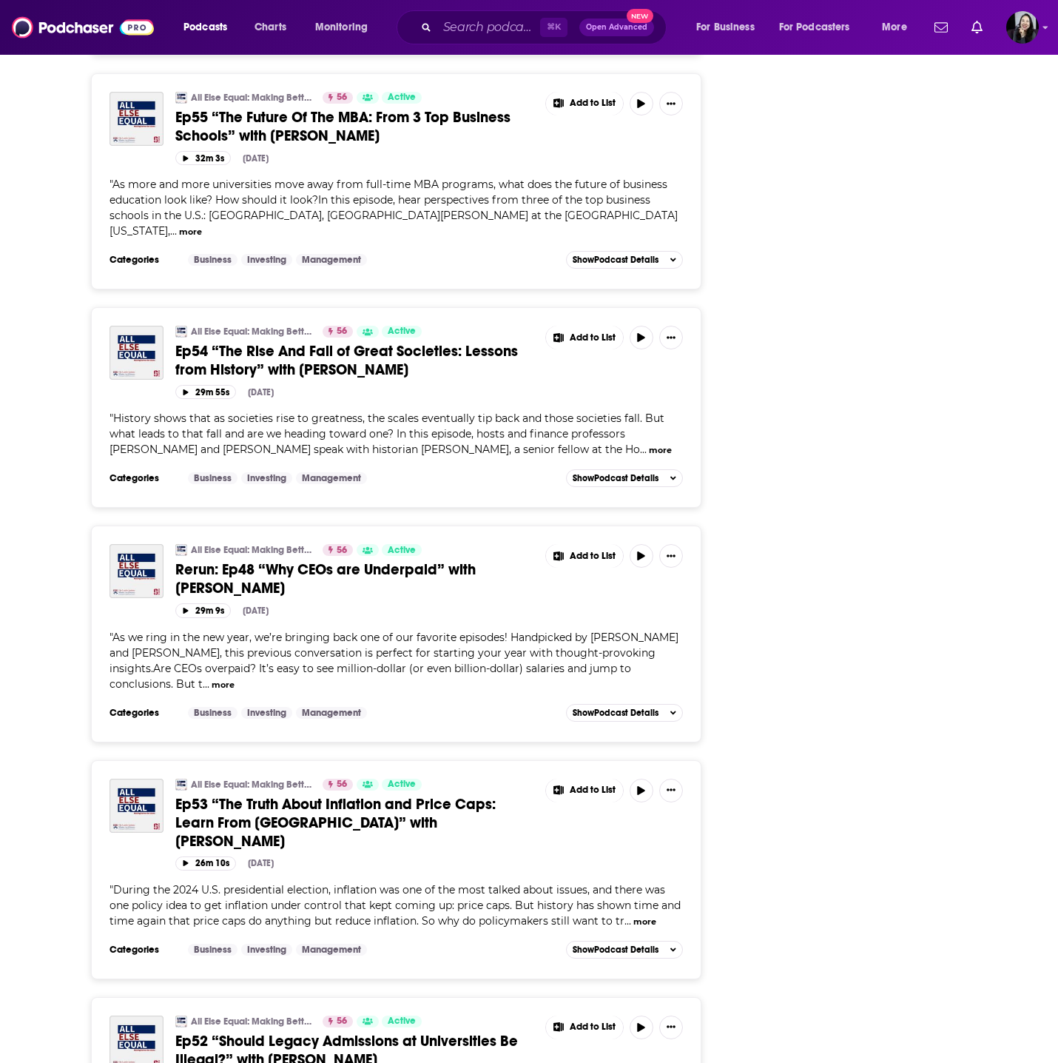
click at [383, 326] on div "All Else Equal: Making Better Decisions 56 Active Ep54 “The Rise And Fall of Gr…" at bounding box center [355, 352] width 360 height 53
click at [383, 342] on span "Ep54 “The Rise And Fall of Great Societies: Lessons from History” with Victor D…" at bounding box center [346, 360] width 343 height 37
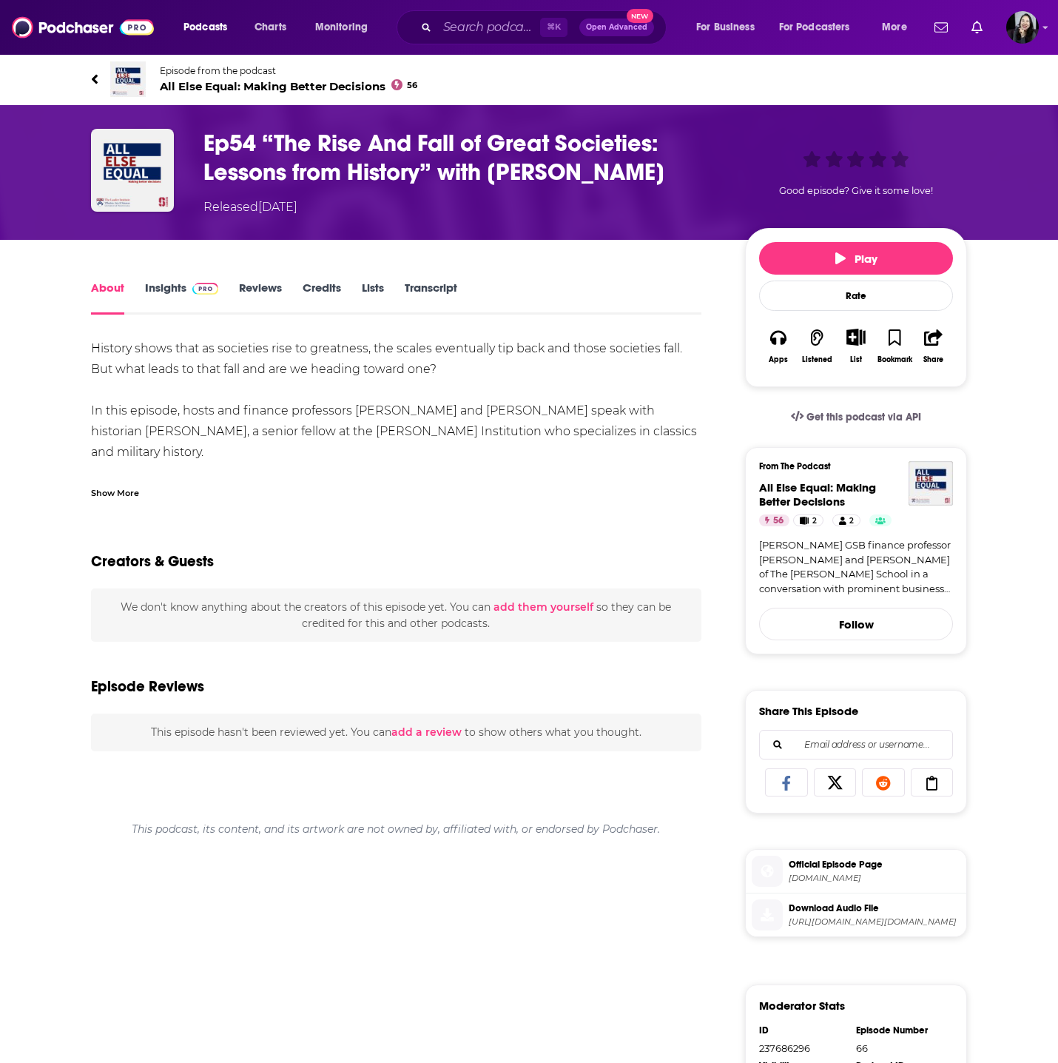
click at [120, 496] on div "Show More" at bounding box center [115, 492] width 48 height 14
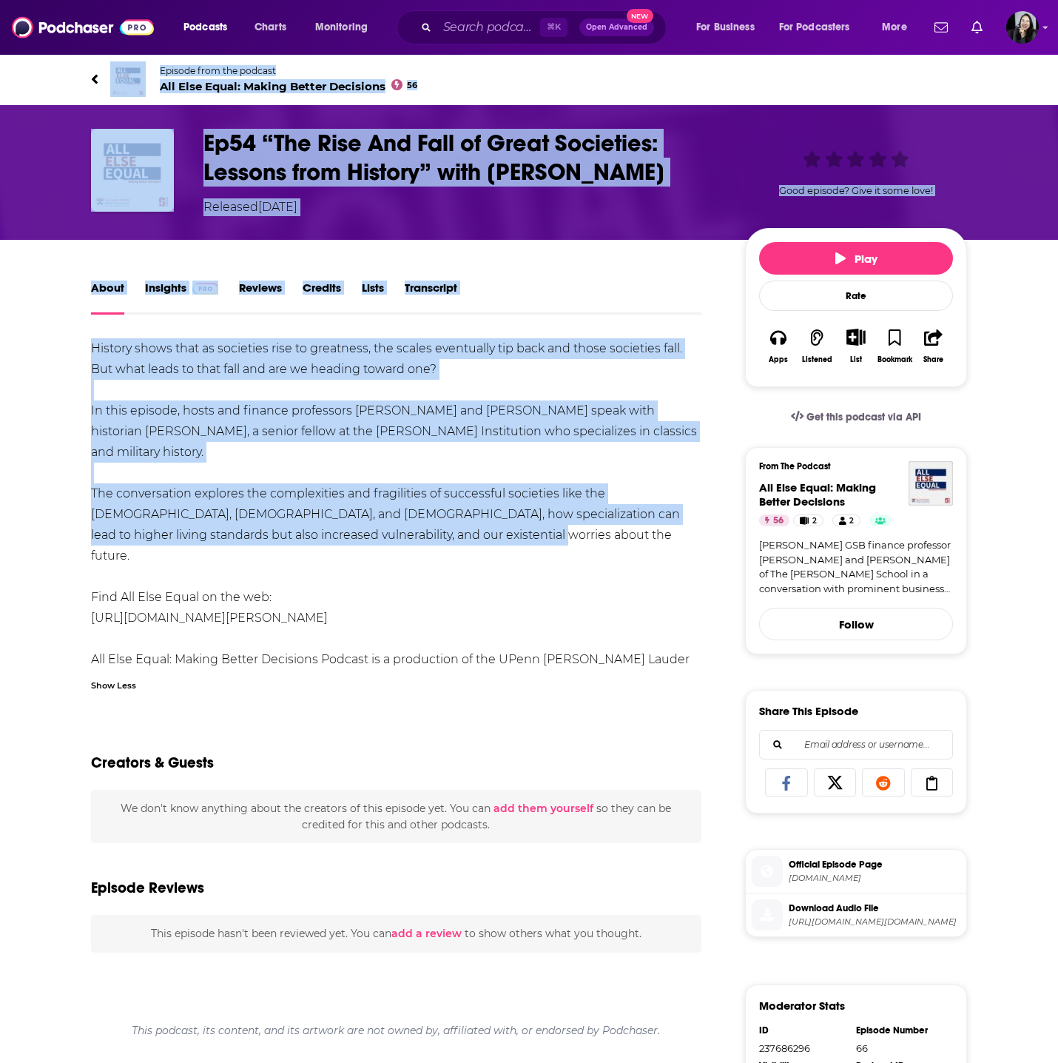
drag, startPoint x: 68, startPoint y: 64, endPoint x: 485, endPoint y: 528, distance: 624.7
click at [485, 528] on div "Episode from the podcast All Else Equal: Making Better Decisions 56 Next Episod…" at bounding box center [529, 733] width 1058 height 1360
copy div "Episode from the podcast All Else Equal: Making Better Decisions 56 Next Episod…"
click at [488, 388] on div "History shows that as societies rise to greatness, the scales eventually tip ba…" at bounding box center [396, 514] width 611 height 352
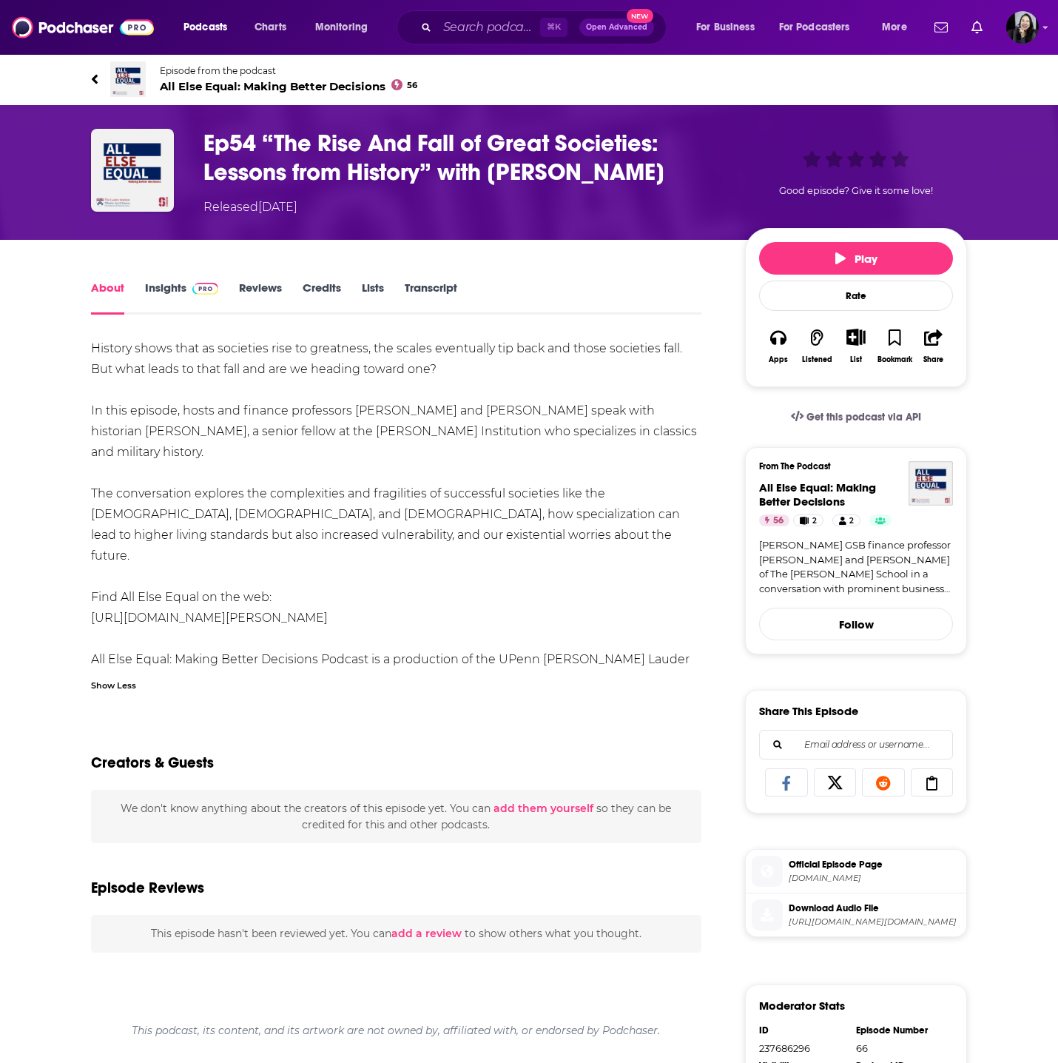
click at [303, 397] on div "History shows that as societies rise to greatness, the scales eventually tip ba…" at bounding box center [396, 514] width 611 height 352
click at [216, 455] on div "History shows that as societies rise to greatness, the scales eventually tip ba…" at bounding box center [396, 514] width 611 height 352
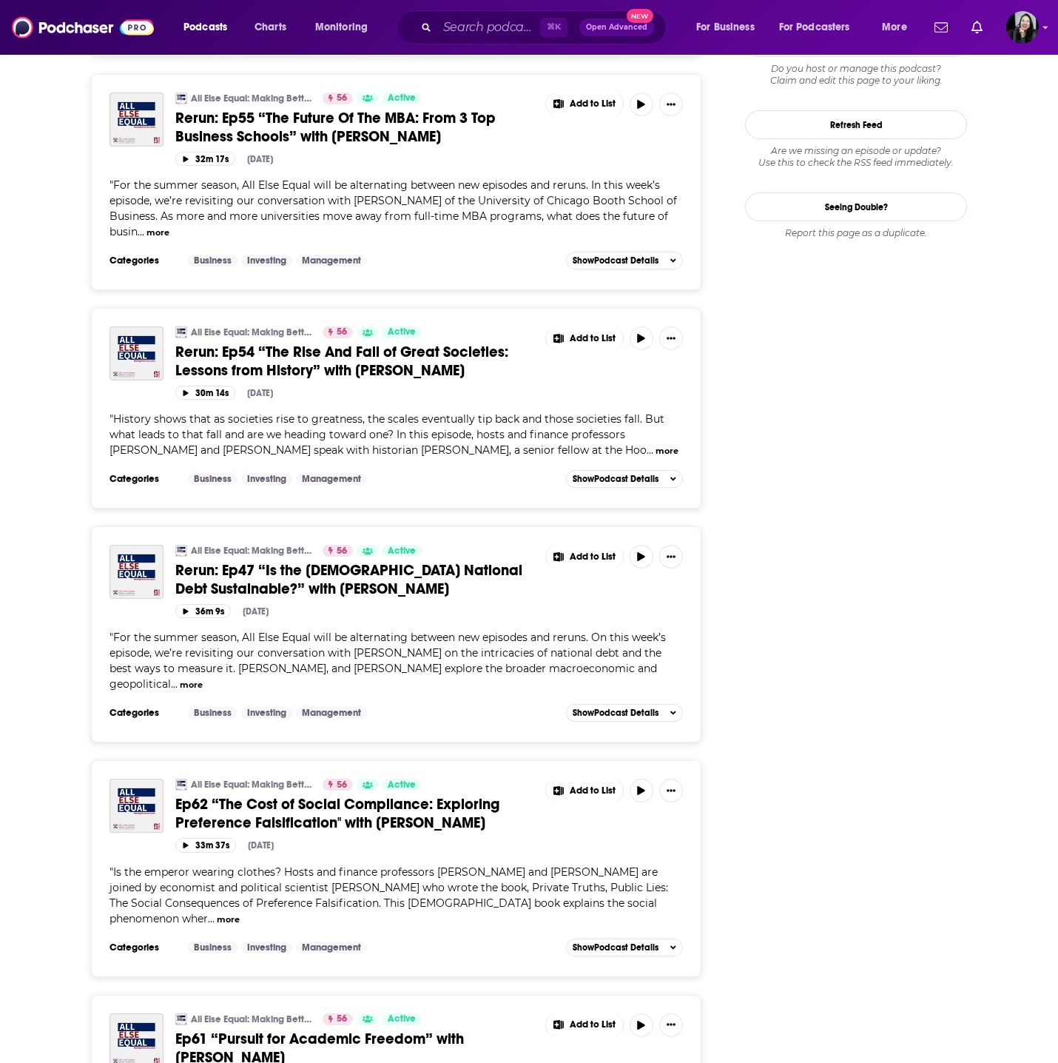
scroll to position [1770, 0]
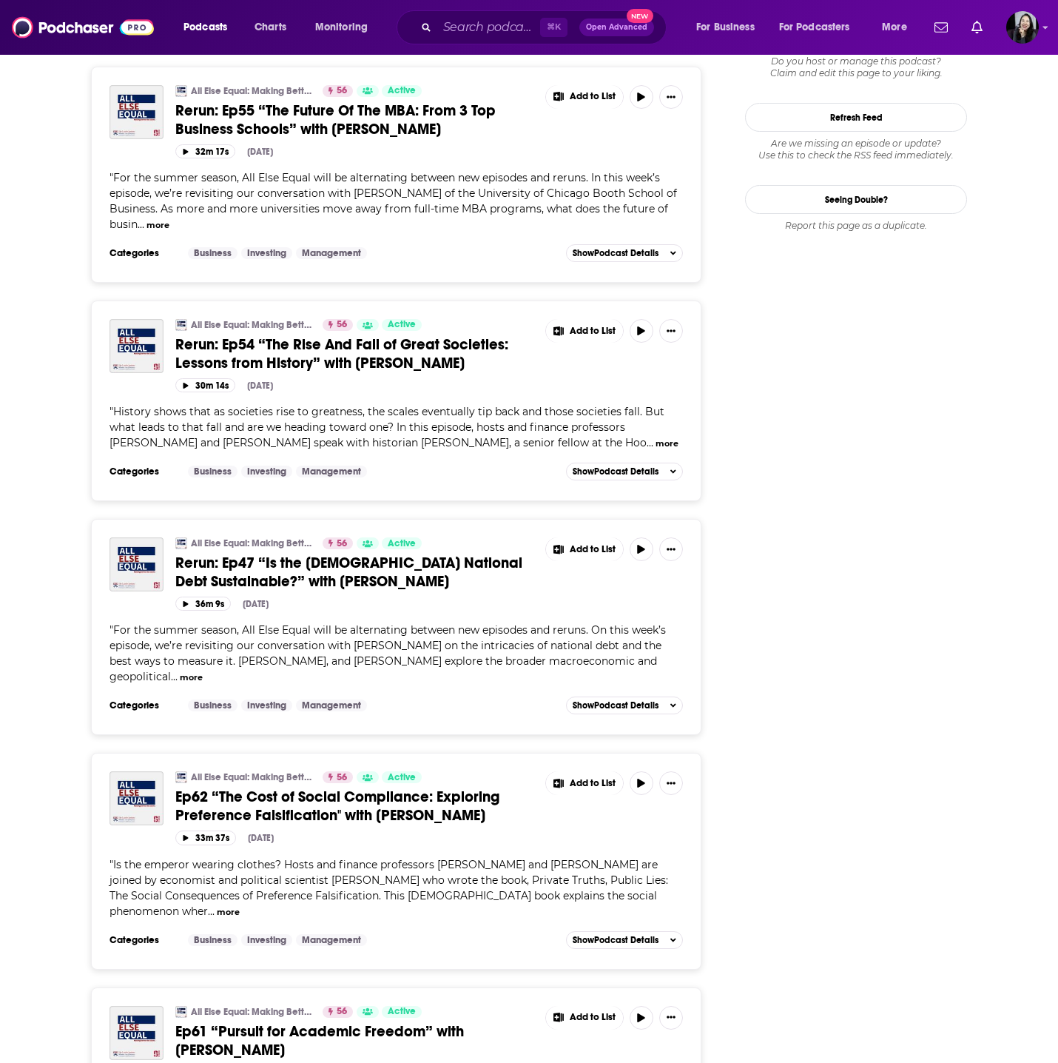
click at [371, 787] on span "Ep62 “The Cost of Social Compliance: Exploring Preference Falsification" with T…" at bounding box center [337, 805] width 324 height 37
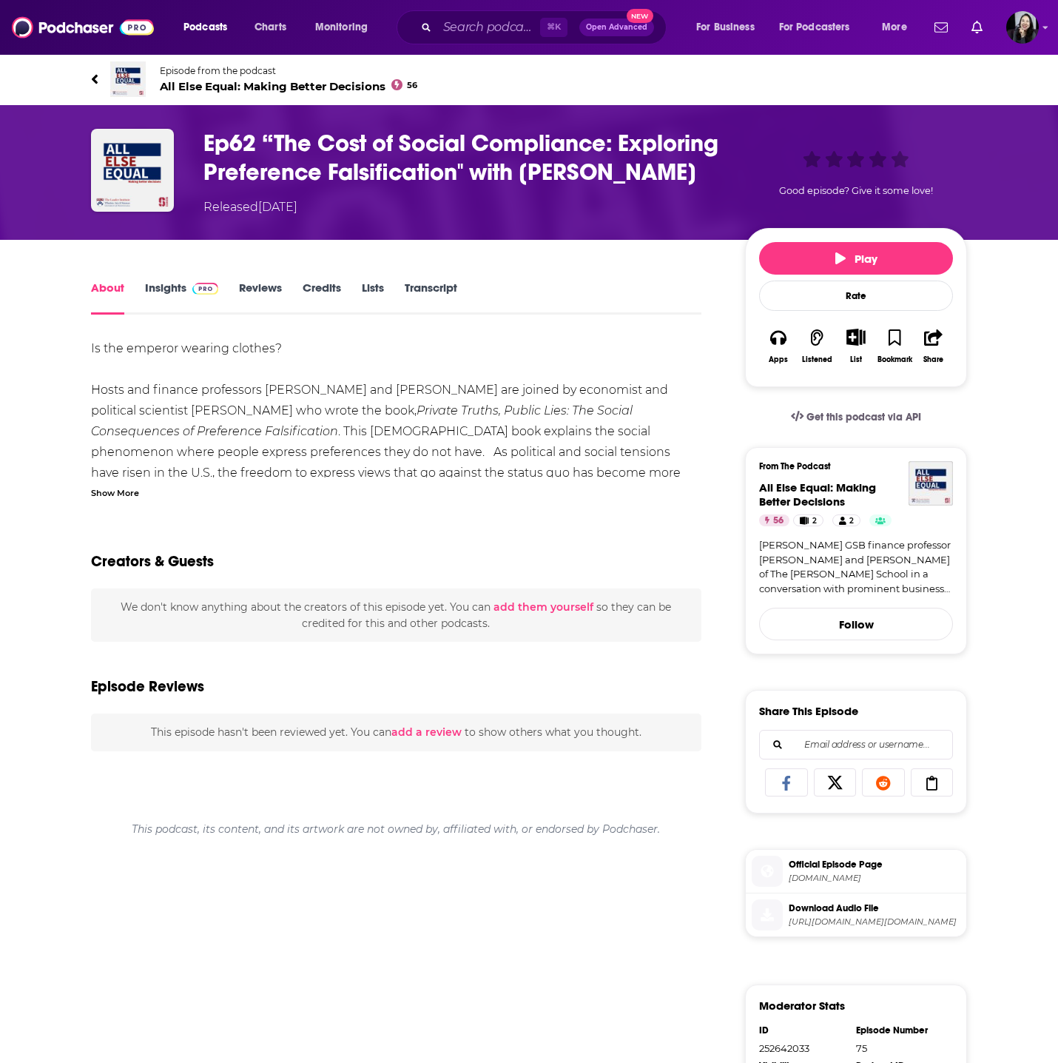
click at [118, 499] on div "Show More" at bounding box center [115, 492] width 48 height 14
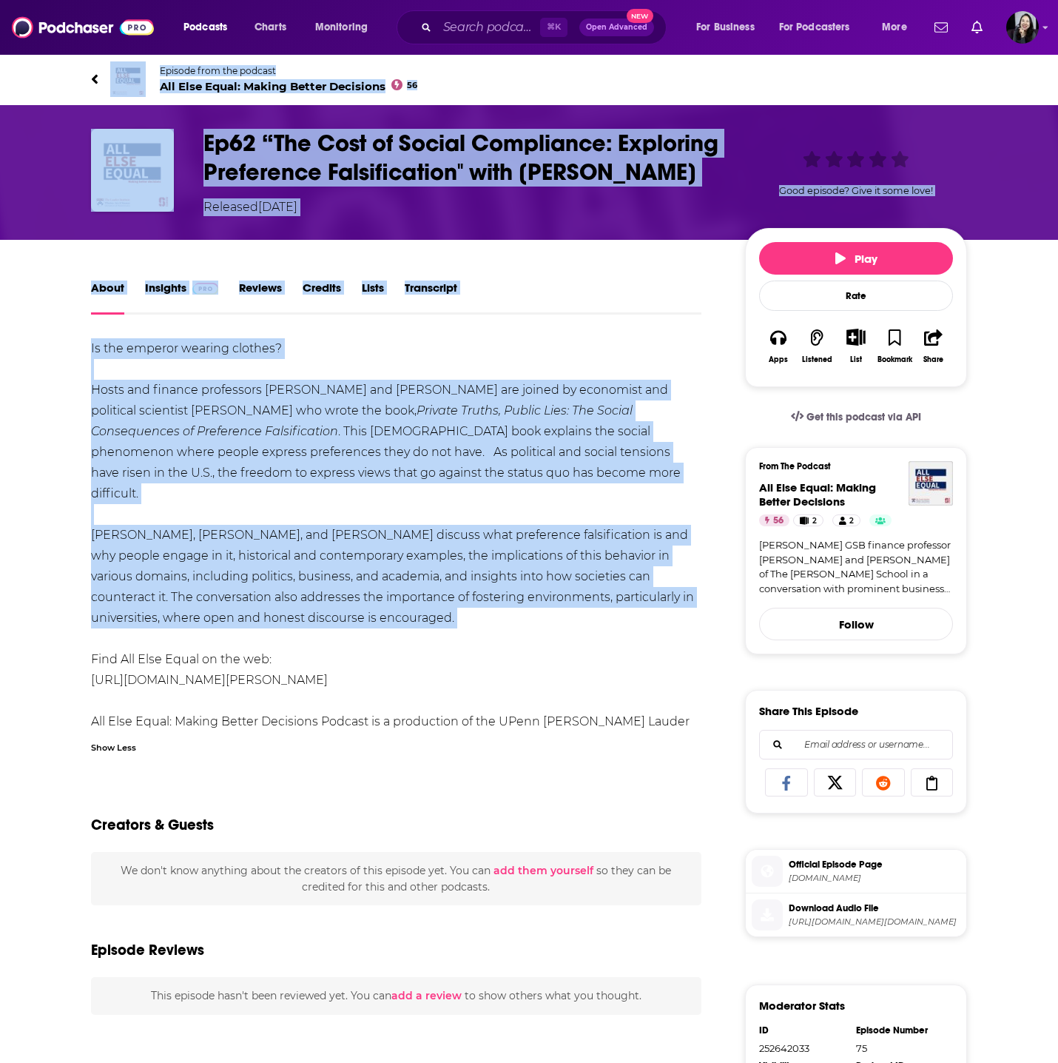
drag, startPoint x: 76, startPoint y: 70, endPoint x: 528, endPoint y: 645, distance: 732.1
click at [528, 645] on div "Episode from the podcast All Else Equal: Making Better Decisions 56 Next Episod…" at bounding box center [529, 733] width 1058 height 1360
copy div "Episode from the podcast All Else Equal: Making Better Decisions 56 Next Episod…"
click at [369, 418] on div "Is the emperor wearing clothes? Hosts and finance professors Jonathan Berk and …" at bounding box center [396, 545] width 611 height 414
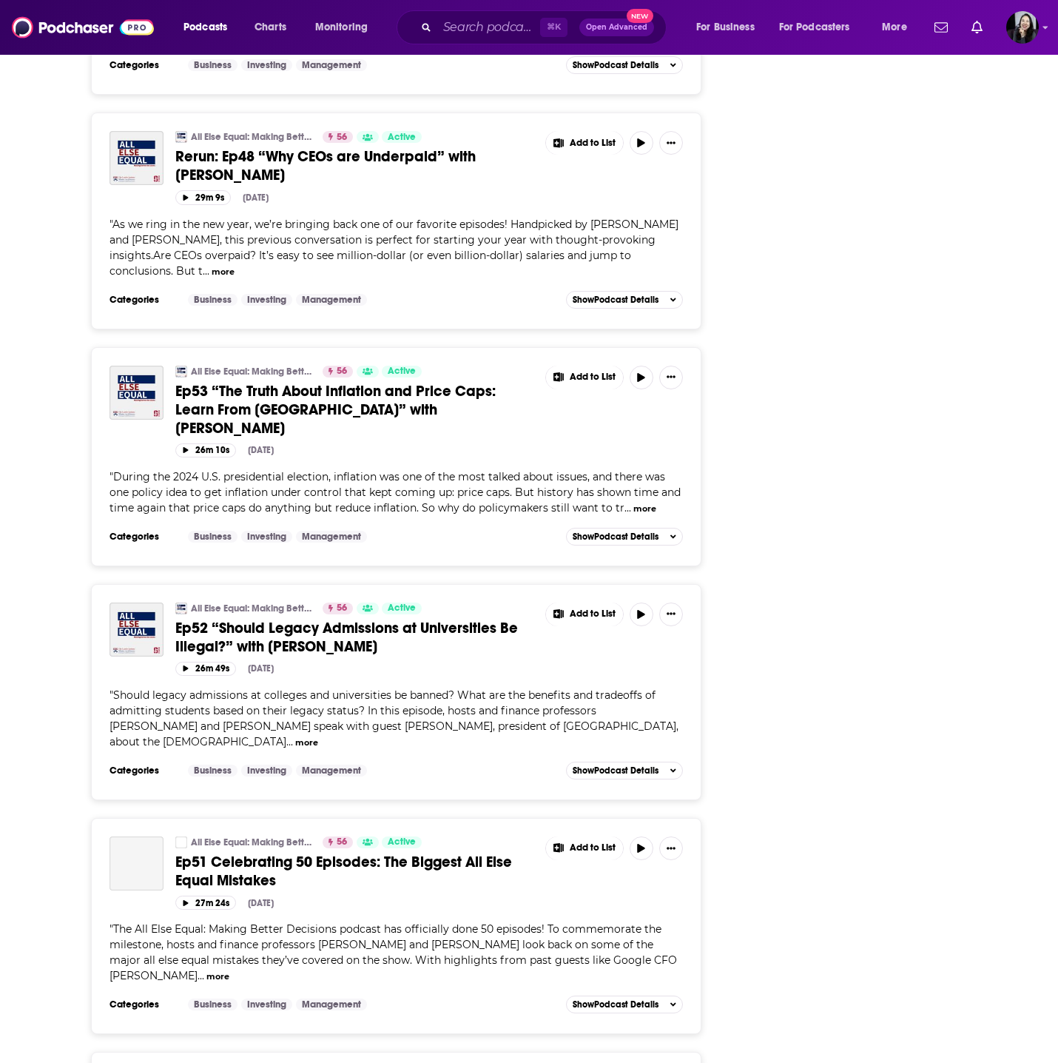
scroll to position [5093, 0]
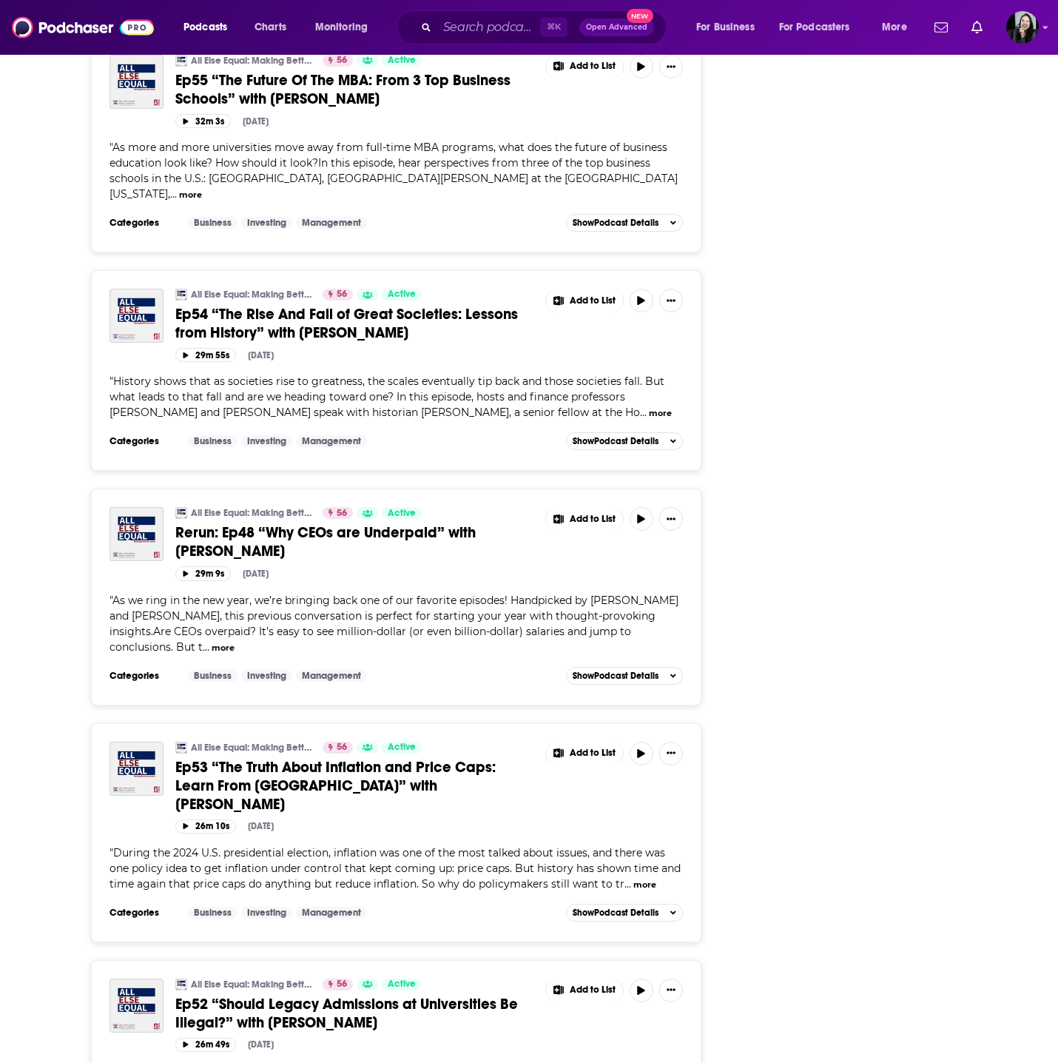
scroll to position [3992, 0]
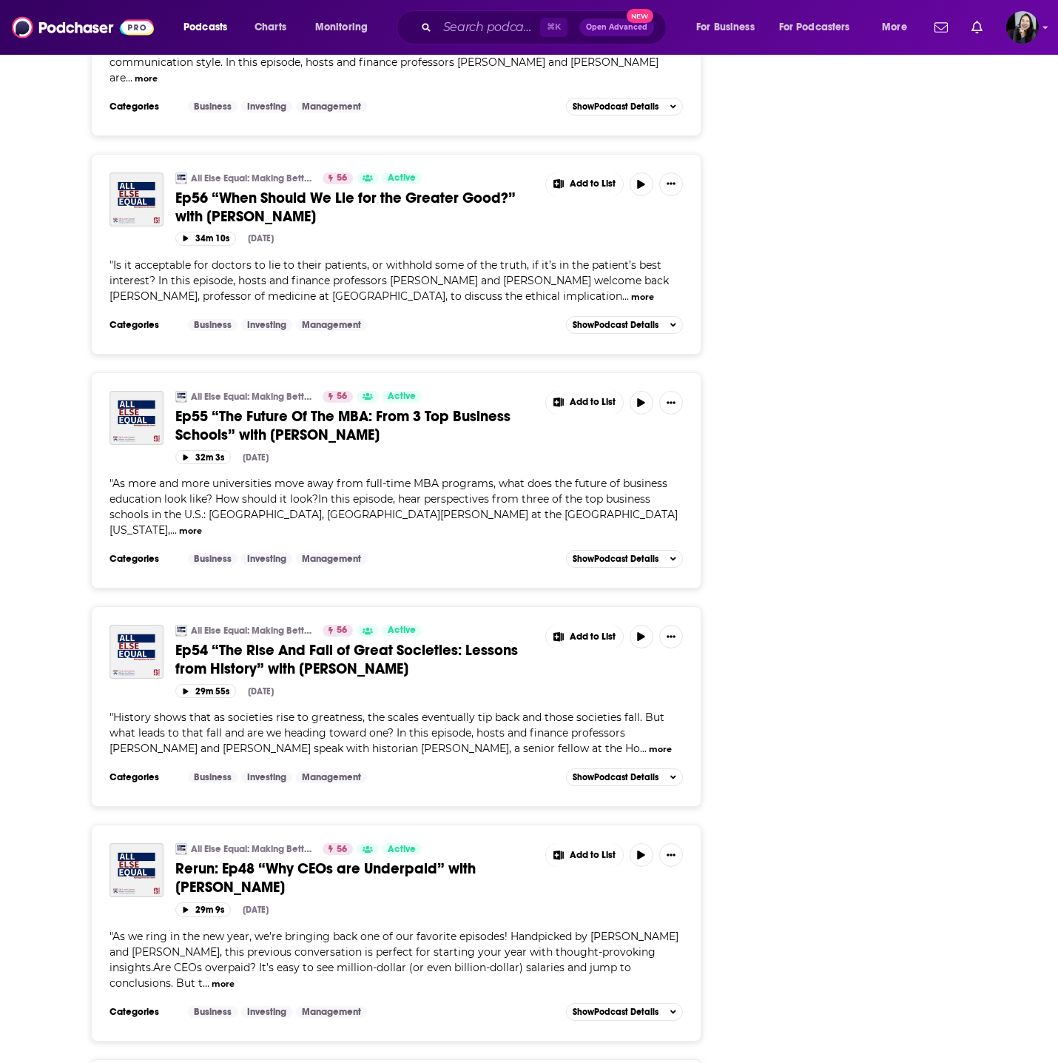
click at [383, 859] on span "Rerun: Ep48 “Why CEOs are Underpaid” with Dirk Jenter" at bounding box center [325, 877] width 300 height 37
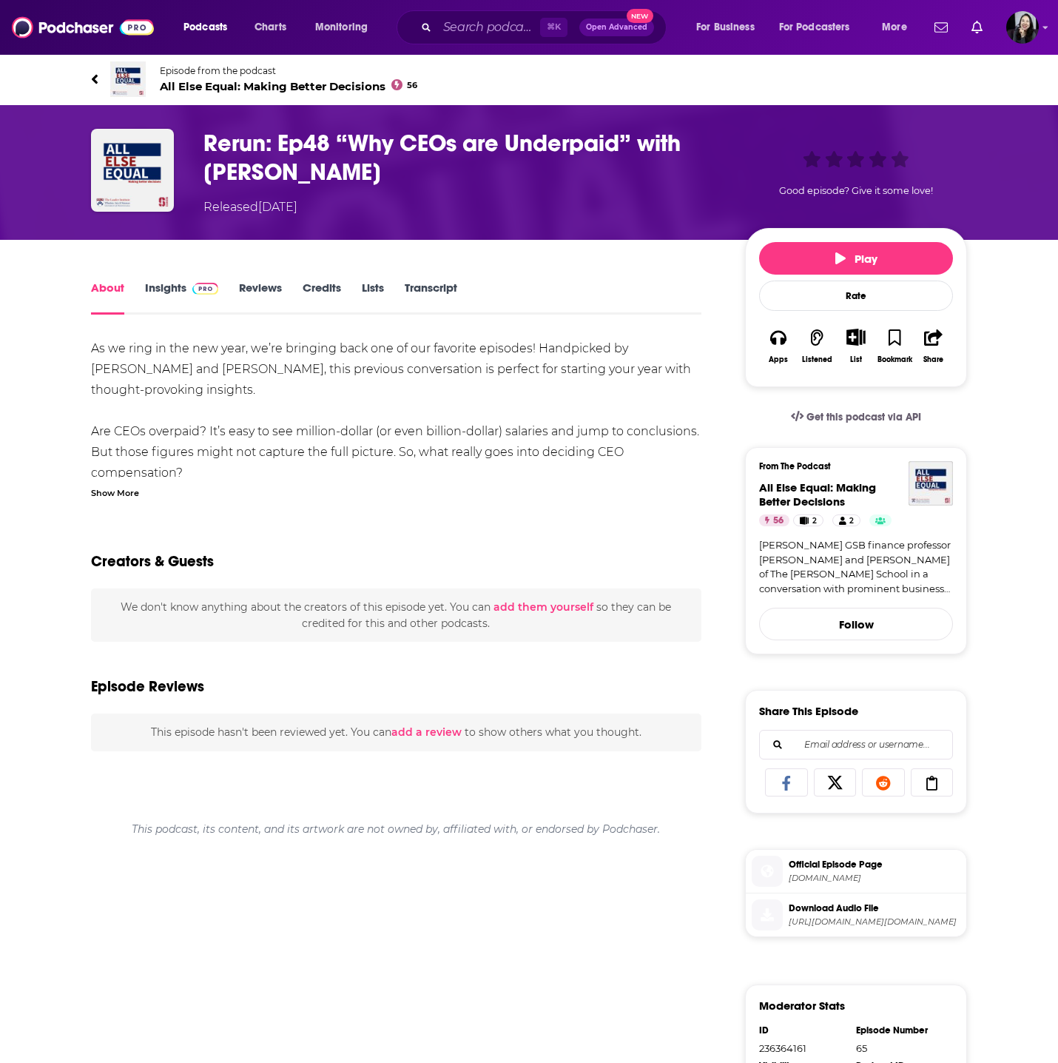
click at [112, 491] on div "Show More" at bounding box center [115, 492] width 48 height 14
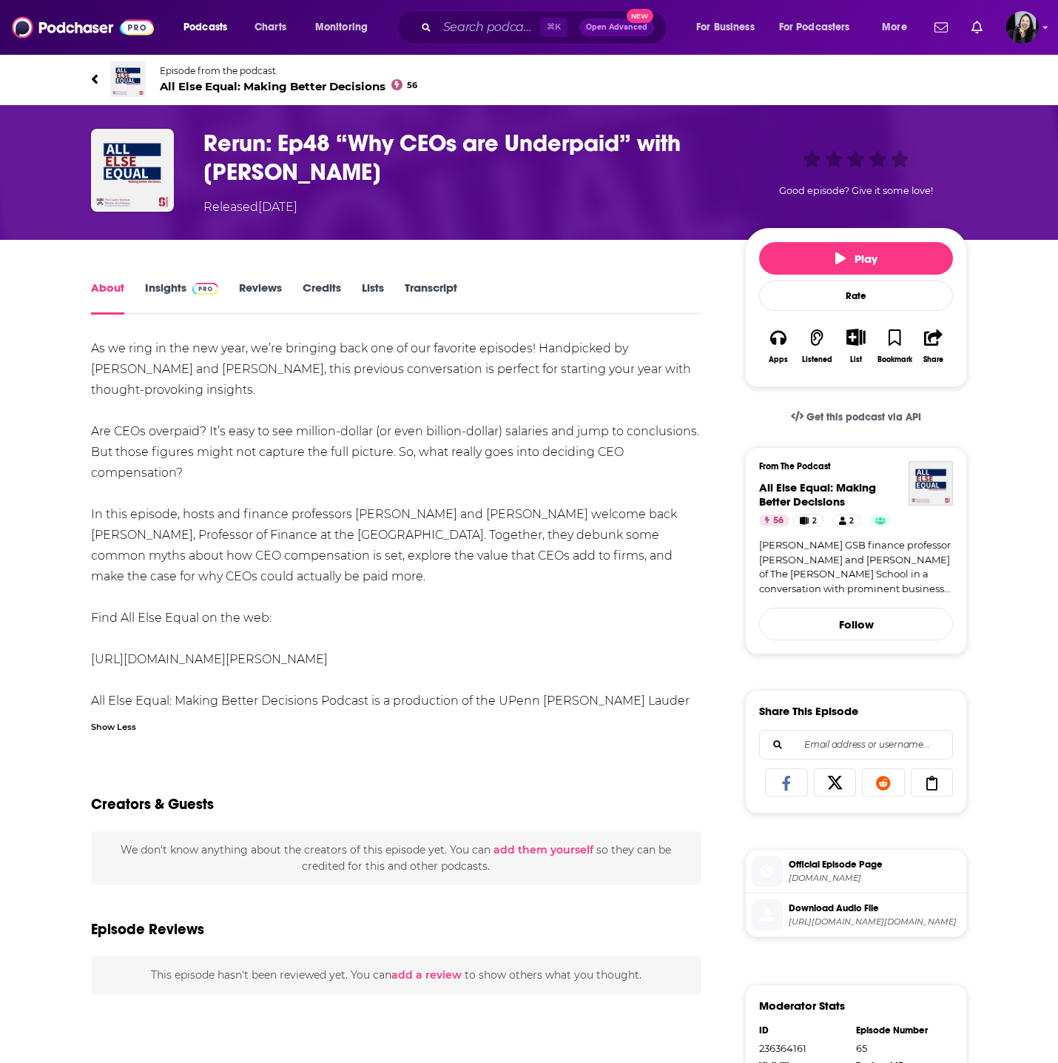
drag, startPoint x: 75, startPoint y: 64, endPoint x: 531, endPoint y: 556, distance: 670.4
click at [531, 556] on div "Episode from the podcast All Else Equal: Making Better Decisions 56 Next Episod…" at bounding box center [529, 733] width 1058 height 1360
copy div "Episode from the podcast All Else Equal: Making Better Decisions 56 Next Episod…"
click at [414, 361] on div "As we ring in the new year, we’re bringing back one of our favorite episodes! H…" at bounding box center [396, 535] width 611 height 394
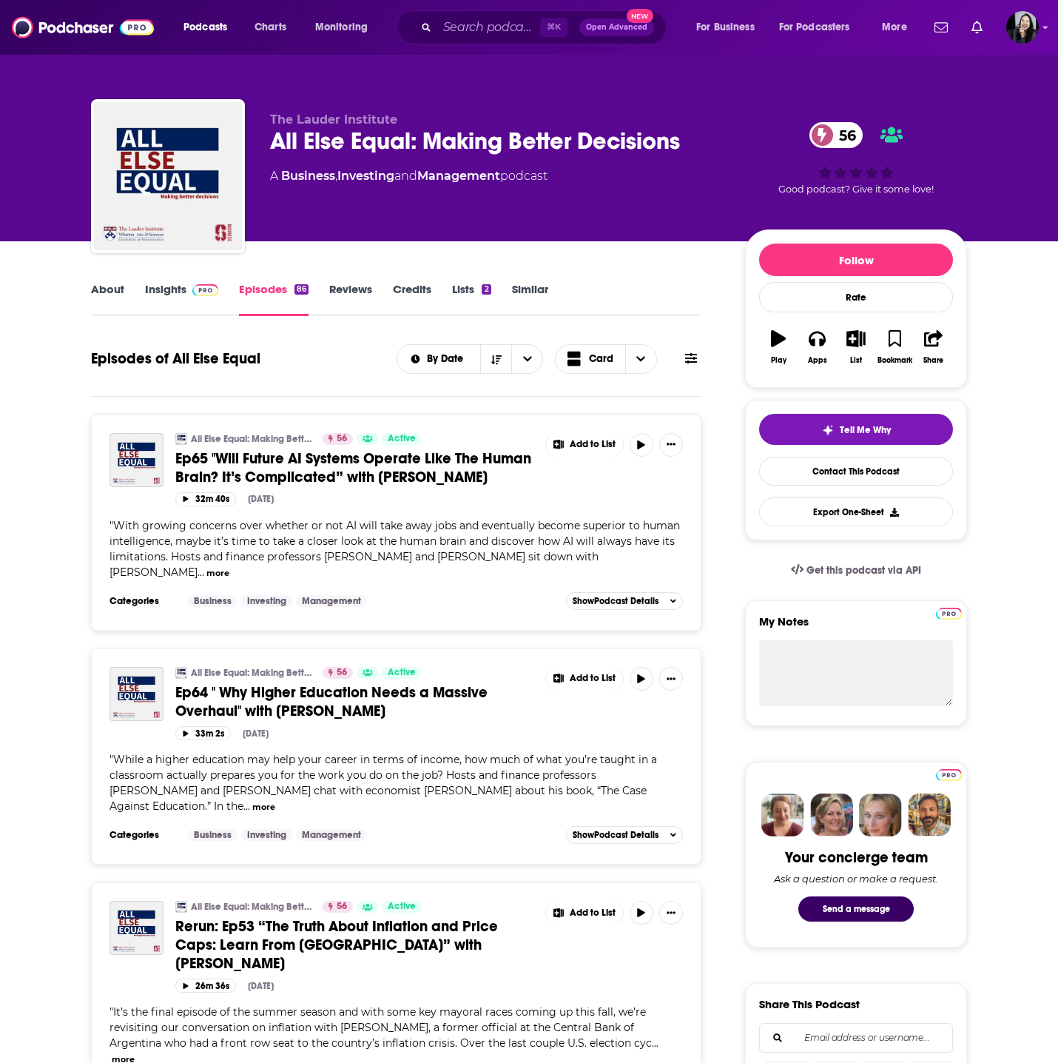
click at [326, 473] on span "Ep65 "Will Future AI Systems Operate Like The Human Brain? It’s Complicated” wi…" at bounding box center [353, 467] width 356 height 37
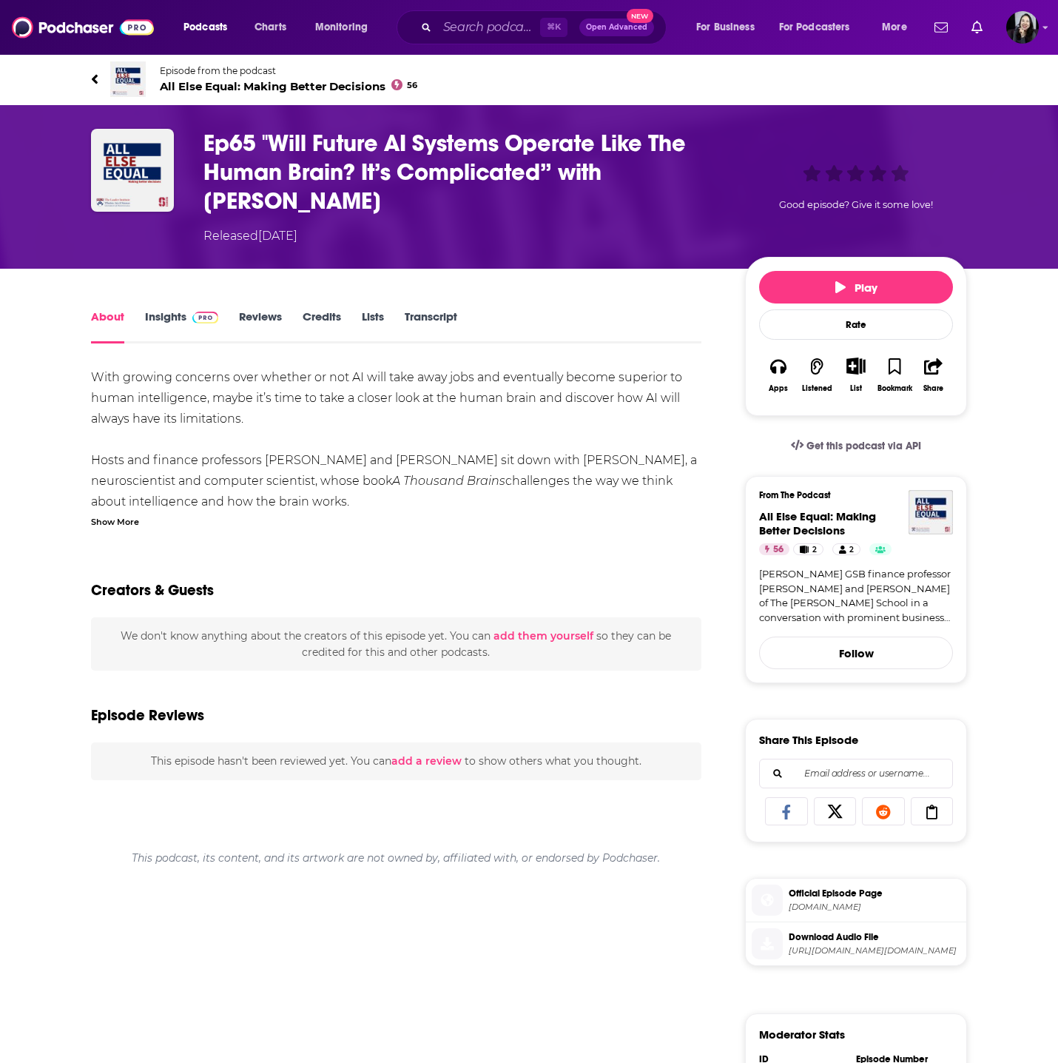
click at [118, 529] on div "With growing concerns over whether or not AI will take away jobs and eventually…" at bounding box center [396, 904] width 611 height 1075
click at [118, 518] on div "Show More" at bounding box center [115, 521] width 48 height 14
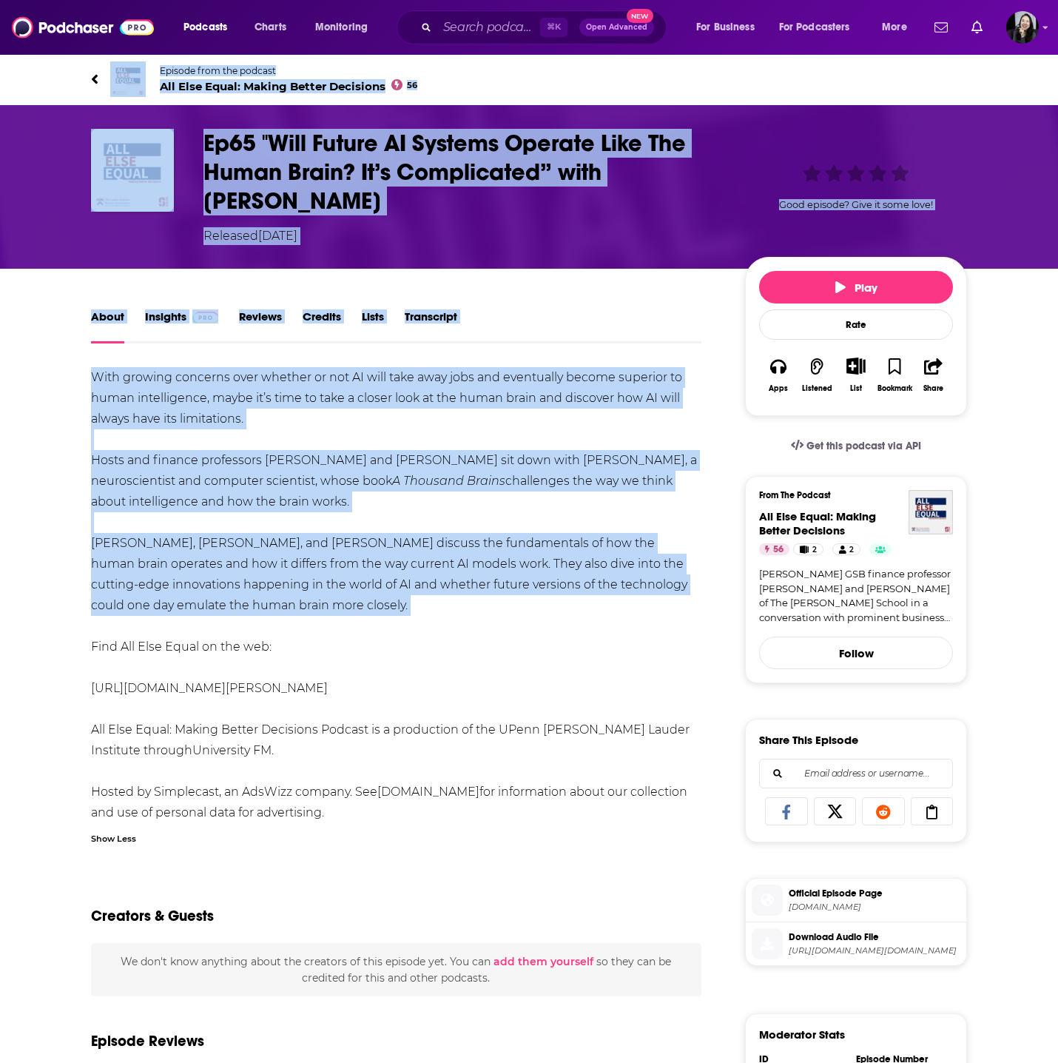
drag, startPoint x: 74, startPoint y: 71, endPoint x: 561, endPoint y: 617, distance: 731.7
click at [561, 619] on div "Episode from the podcast All Else Equal: Making Better Decisions 56 Ep65 "Will …" at bounding box center [529, 747] width 1058 height 1389
copy div "Episode from the podcast All Else Equal: Making Better Decisions 56 Ep65 "Will …"
click at [406, 218] on div "Ep65 "Will Future AI Systems Operate Like The Human Brain? It’s Complicated” wi…" at bounding box center [463, 187] width 518 height 116
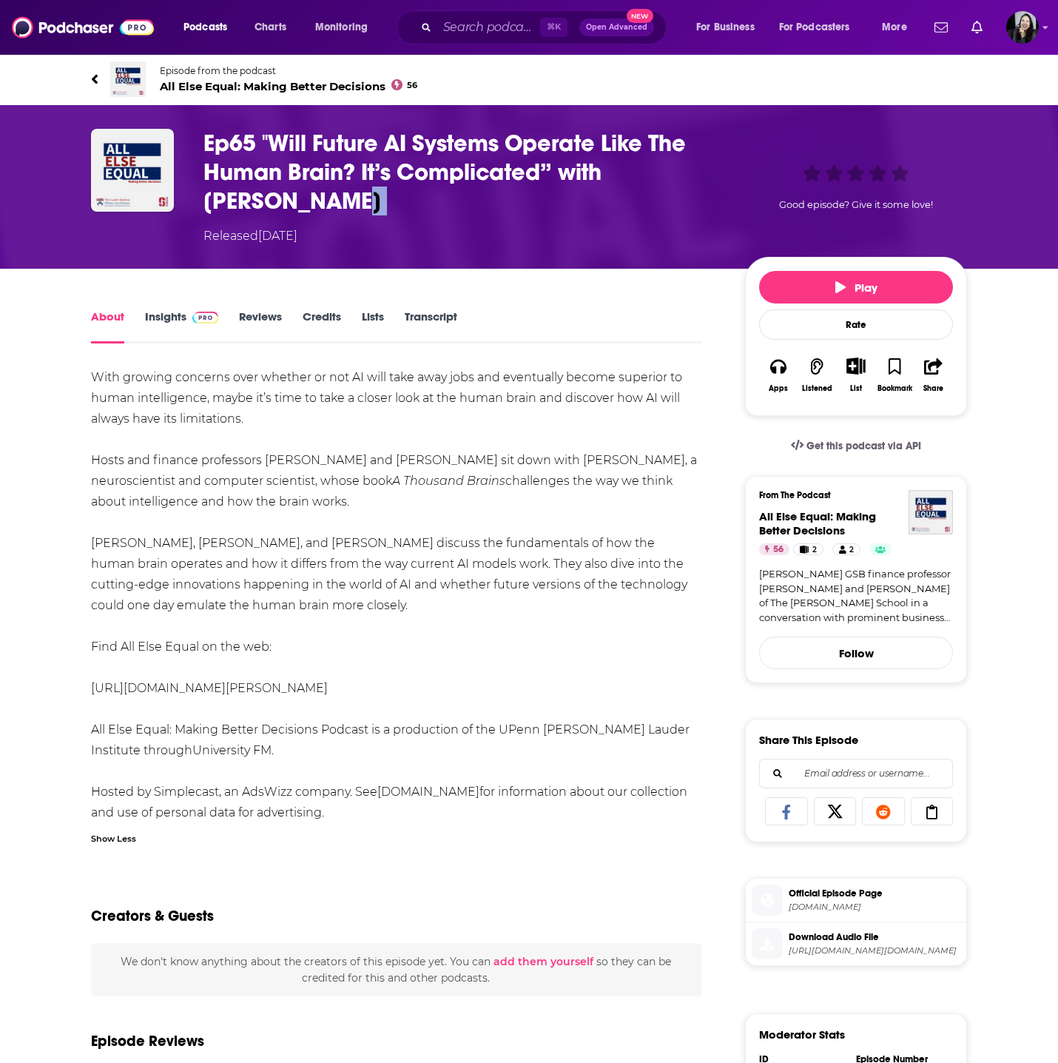
click at [406, 217] on div "Ep65 "Will Future AI Systems Operate Like The Human Brain? It’s Complicated” wi…" at bounding box center [463, 187] width 518 height 116
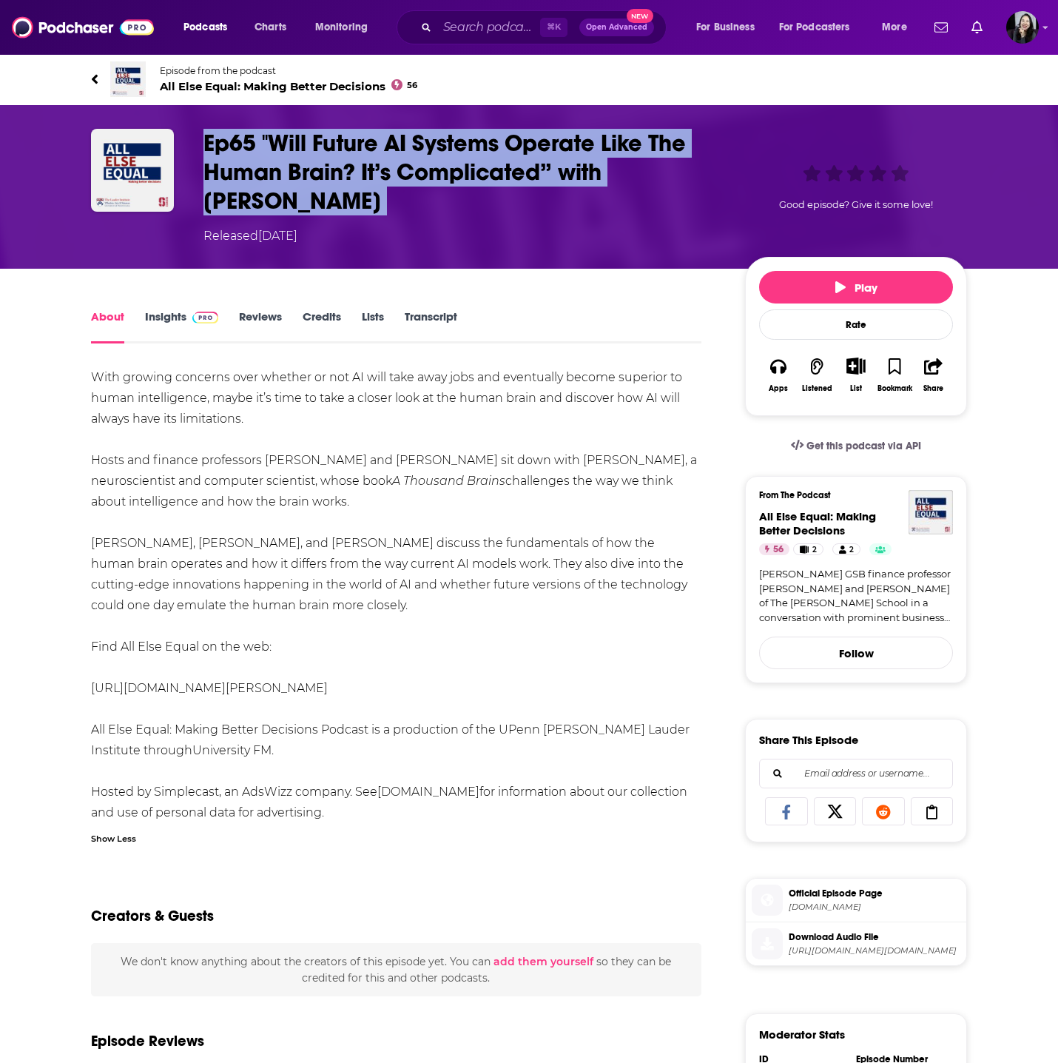
click at [406, 217] on div "Ep65 "Will Future AI Systems Operate Like The Human Brain? It’s Complicated” wi…" at bounding box center [463, 187] width 518 height 116
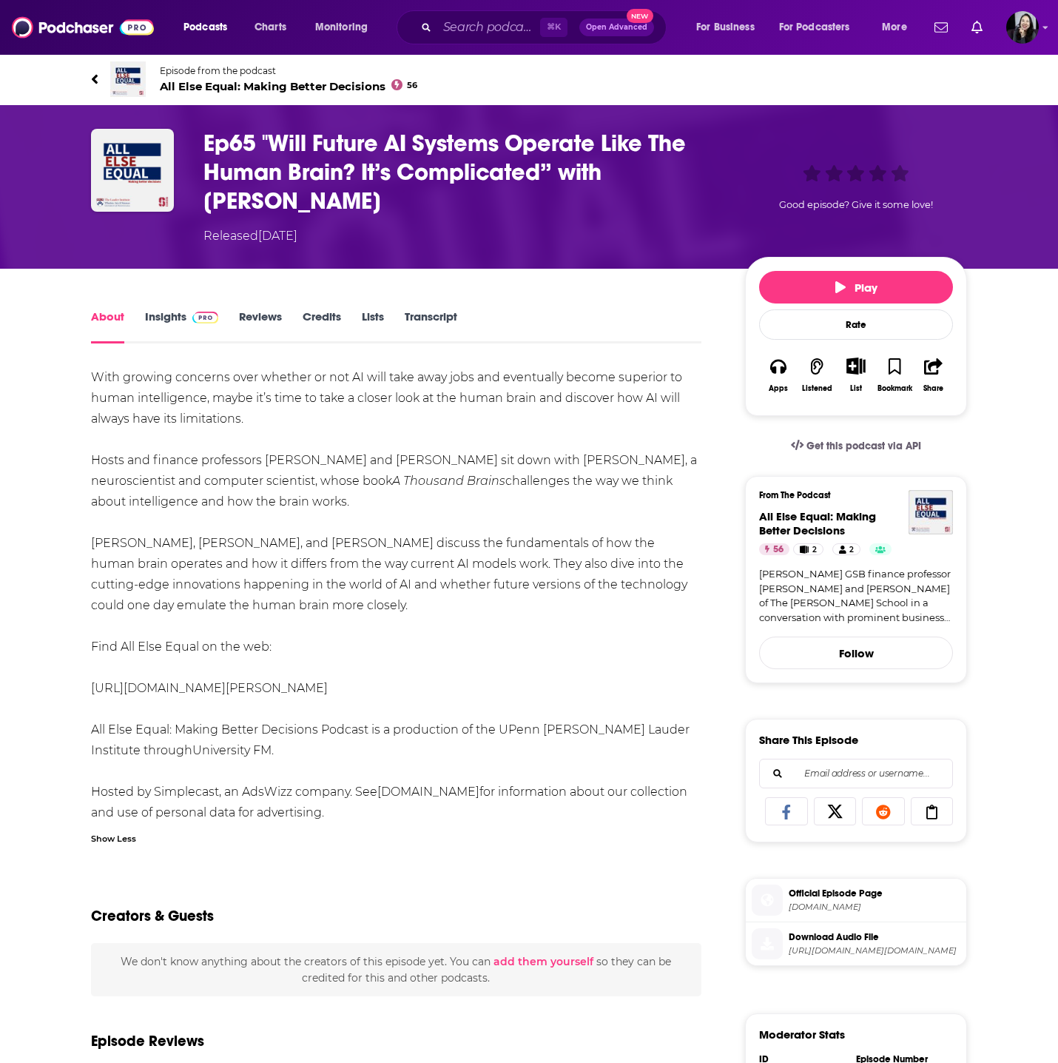
drag, startPoint x: 587, startPoint y: 461, endPoint x: 669, endPoint y: 500, distance: 90.7
click at [669, 500] on div "With growing concerns over whether or not AI will take away jobs and eventually…" at bounding box center [396, 595] width 611 height 456
copy div "Jeff Hawkins, a neuroscientist and computer scientist, whose book A Thousand Br…"
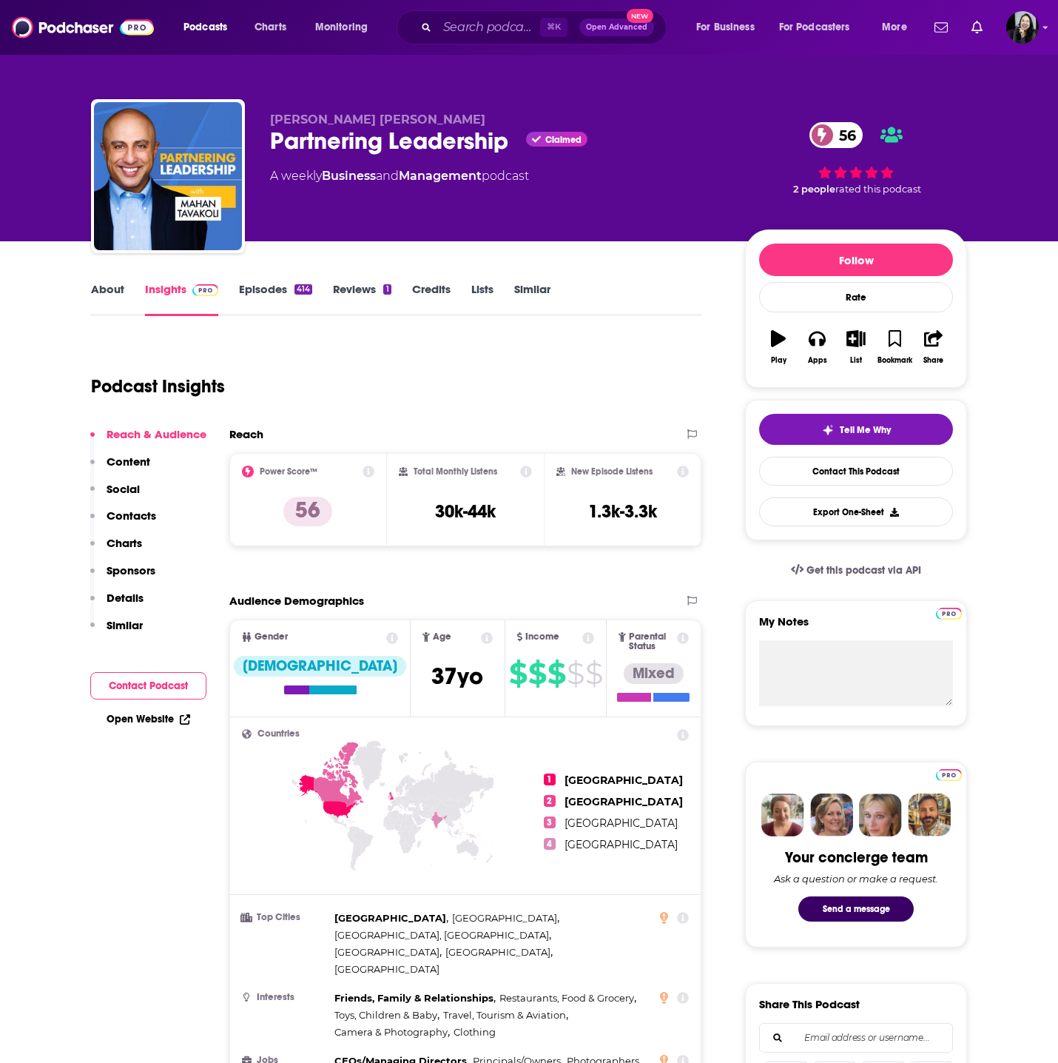
click at [381, 114] on p "[PERSON_NAME] [PERSON_NAME]" at bounding box center [495, 119] width 451 height 14
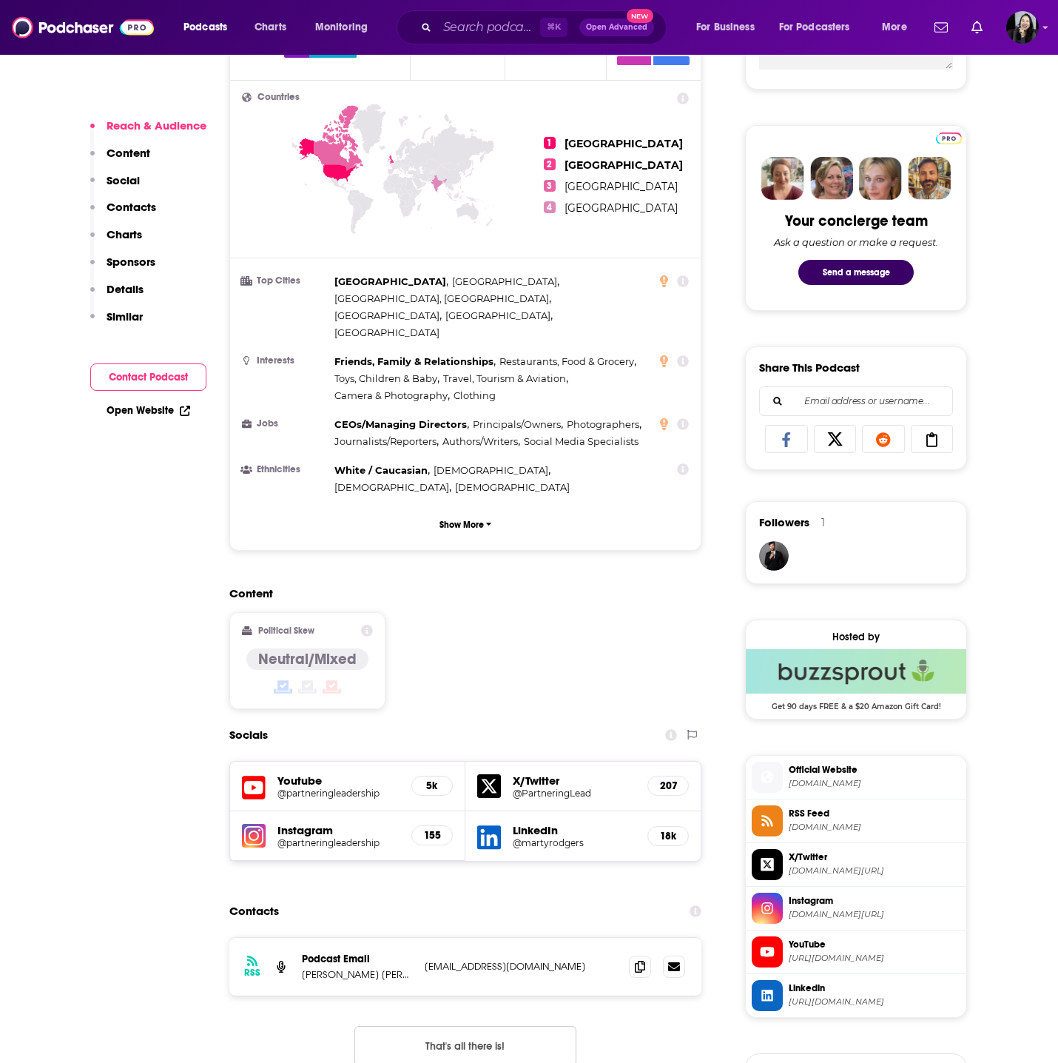
scroll to position [768, 0]
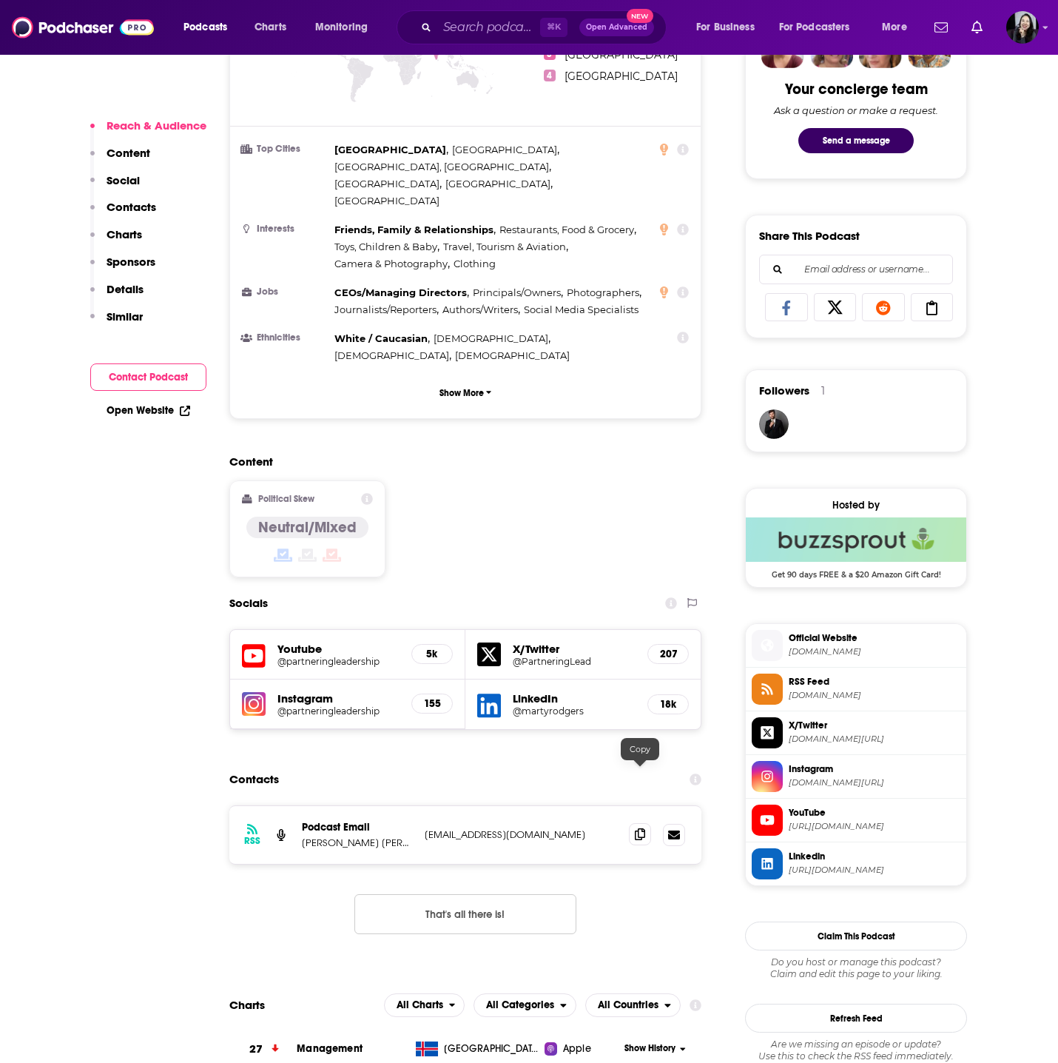
click at [637, 828] on icon at bounding box center [640, 834] width 10 height 12
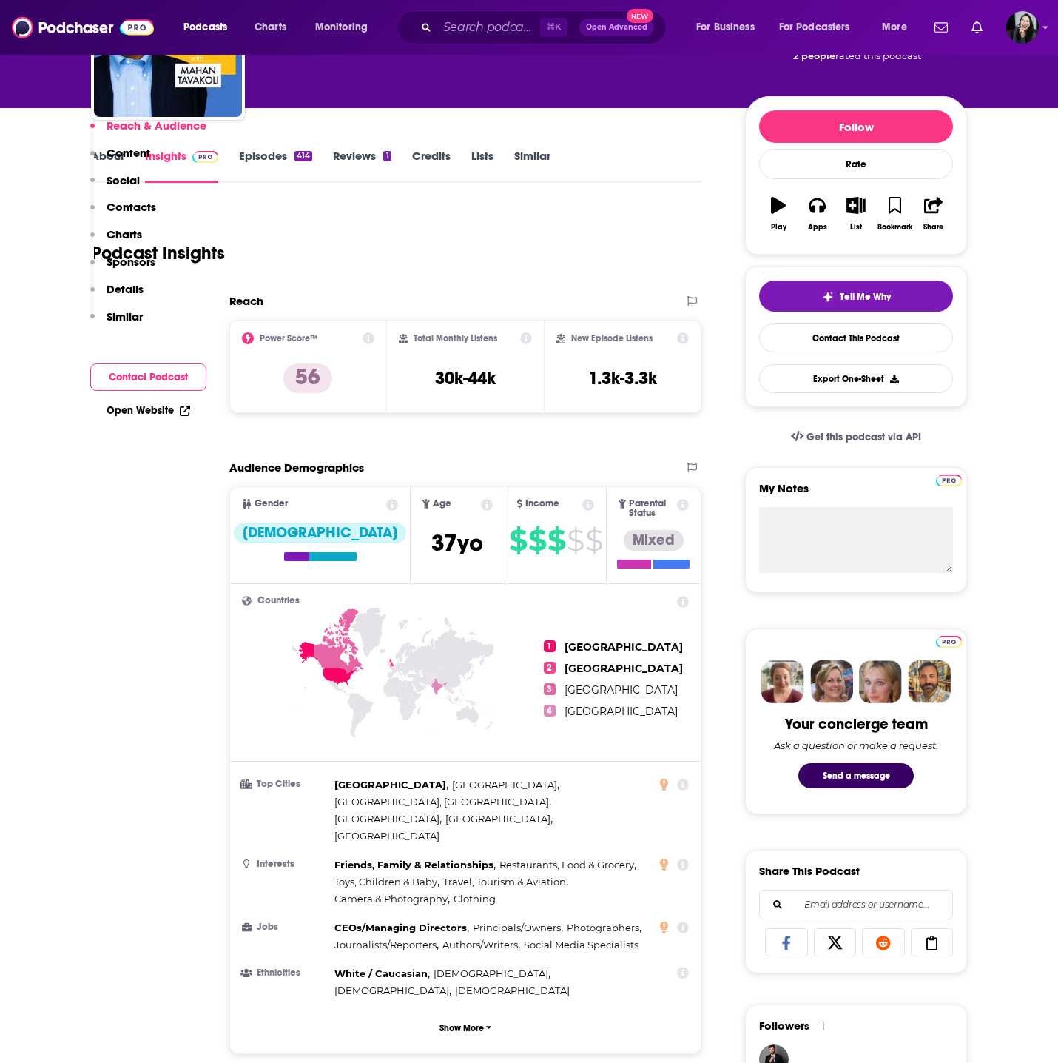
scroll to position [0, 0]
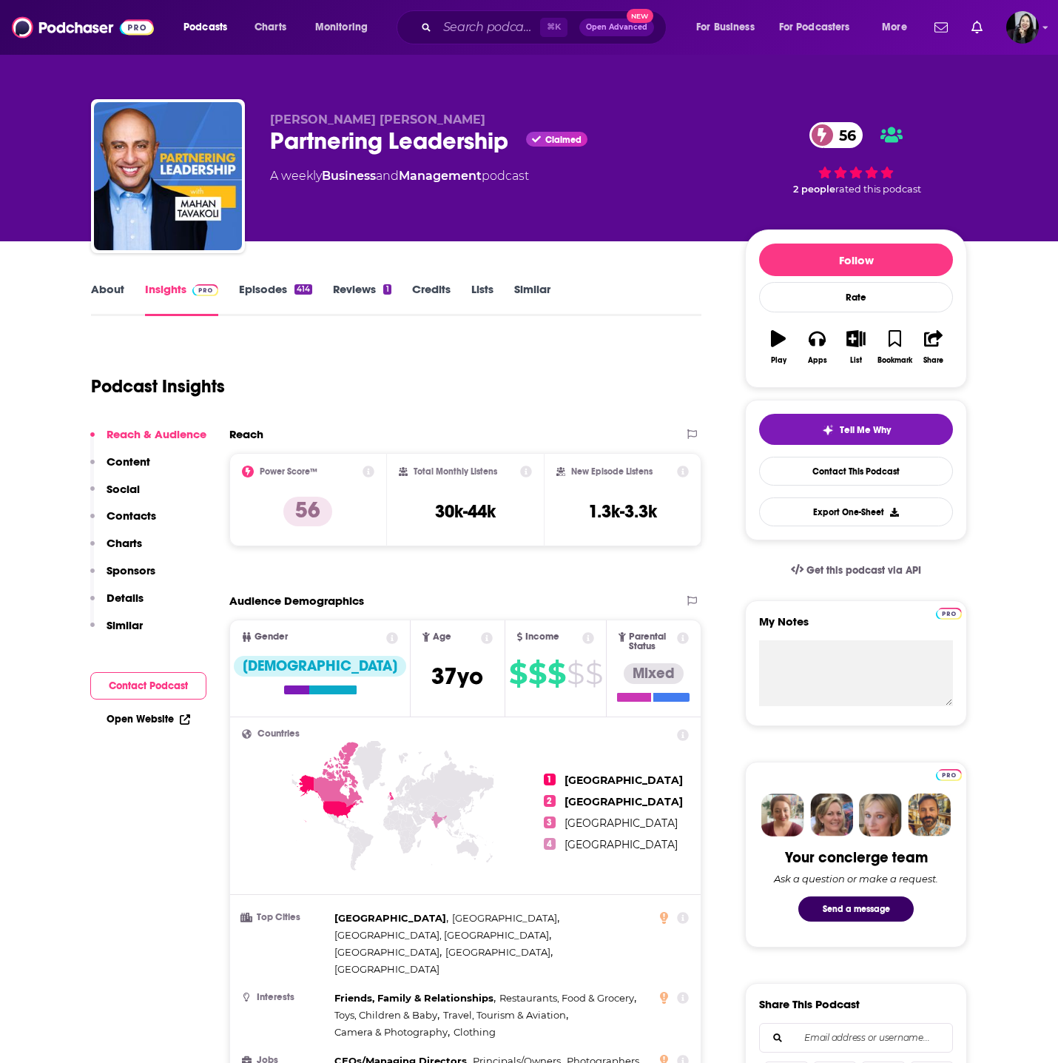
click at [254, 140] on div "[PERSON_NAME] [PERSON_NAME] Partnering Leadership Claimed 56 A weekly Business …" at bounding box center [529, 179] width 876 height 160
copy div "Partnering Leadership"
click at [407, 114] on p "[PERSON_NAME] [PERSON_NAME]" at bounding box center [495, 119] width 451 height 14
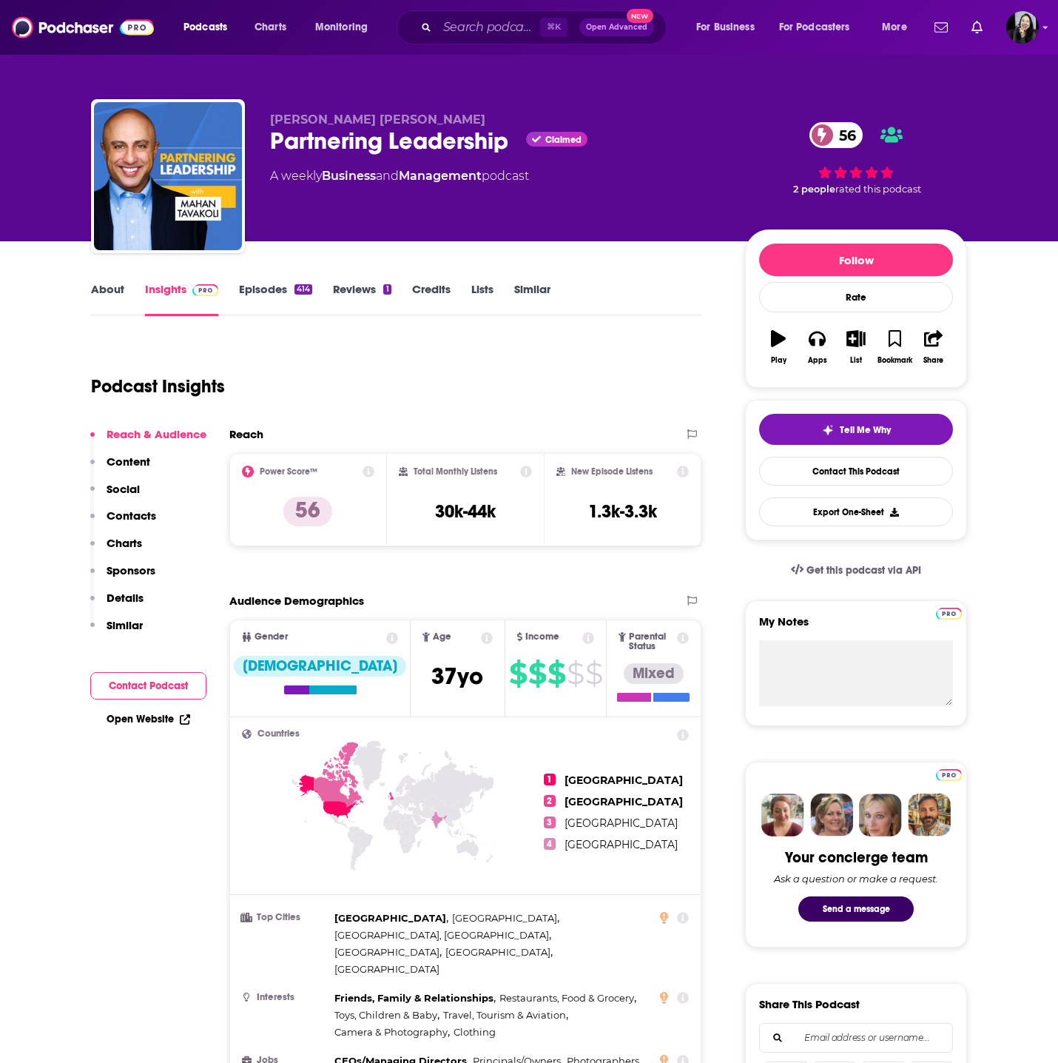
click at [407, 114] on p "[PERSON_NAME] [PERSON_NAME]" at bounding box center [495, 119] width 451 height 14
copy p "[PERSON_NAME] [PERSON_NAME]"
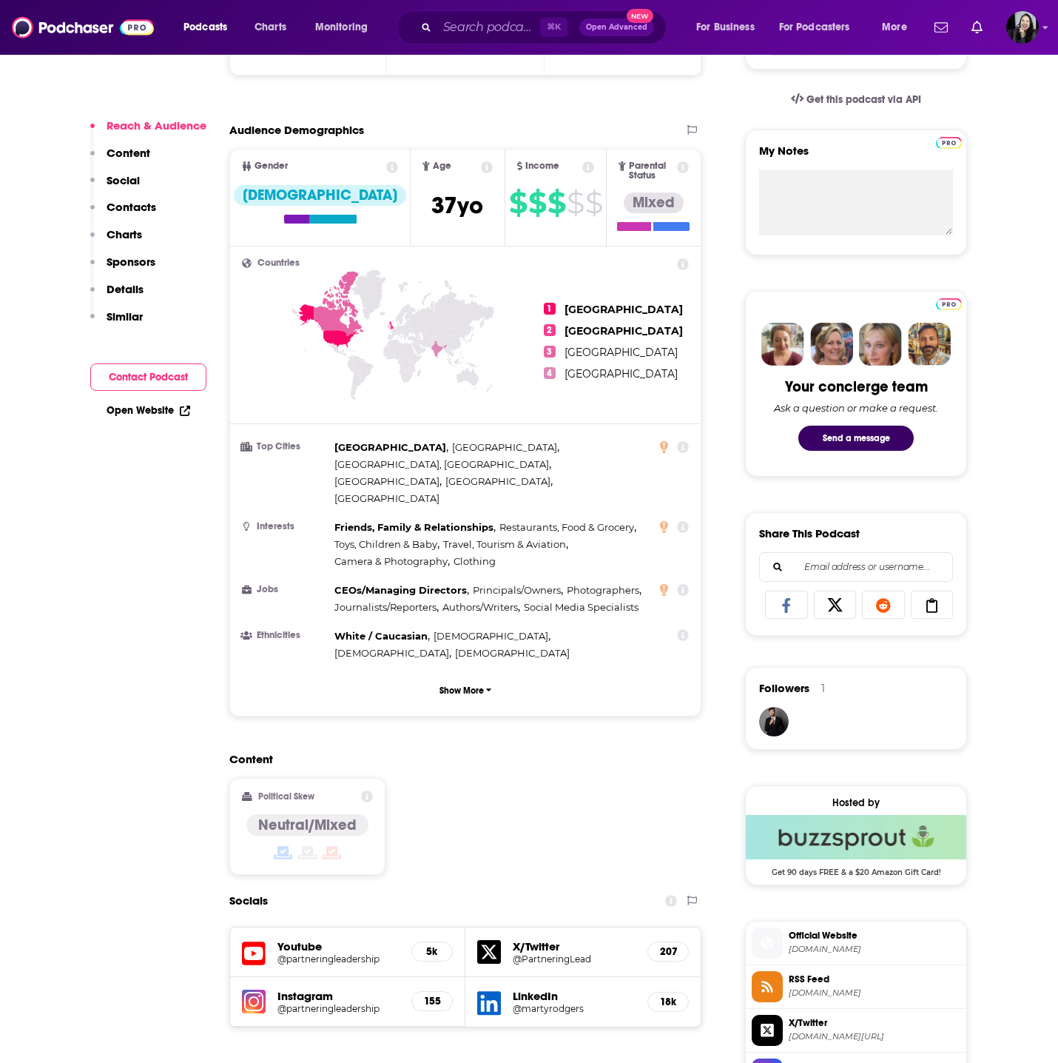
scroll to position [1174, 0]
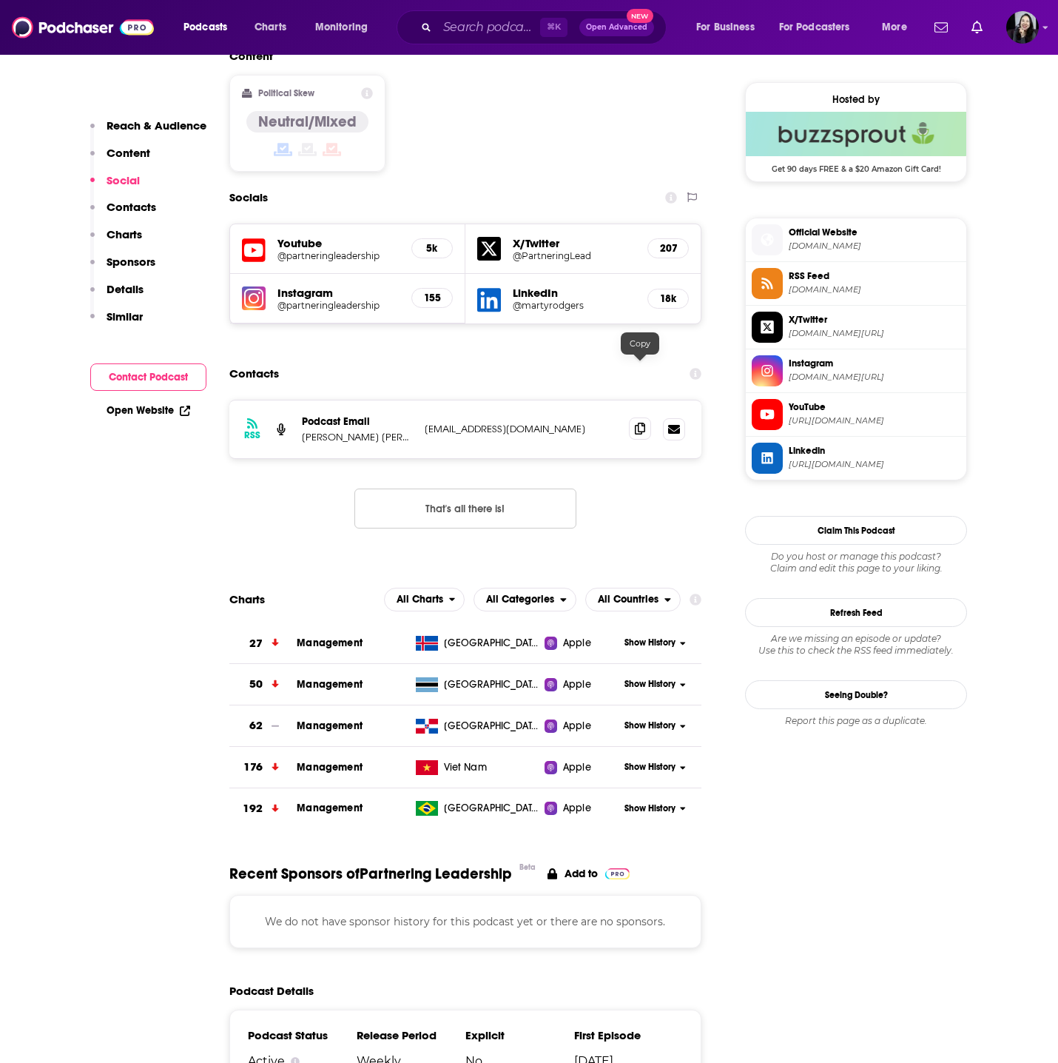
click at [640, 423] on icon at bounding box center [640, 429] width 10 height 12
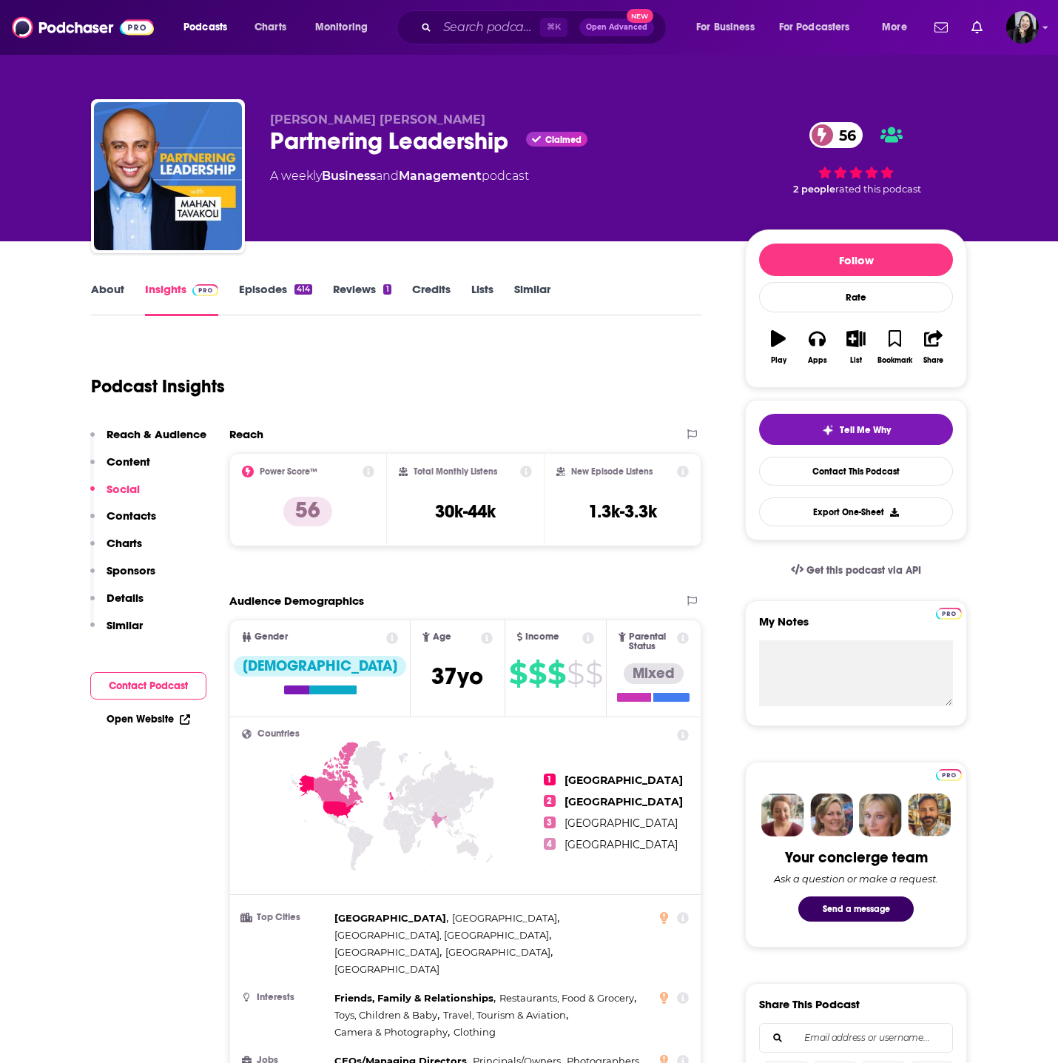
click at [275, 302] on link "Episodes 414" at bounding box center [275, 299] width 73 height 34
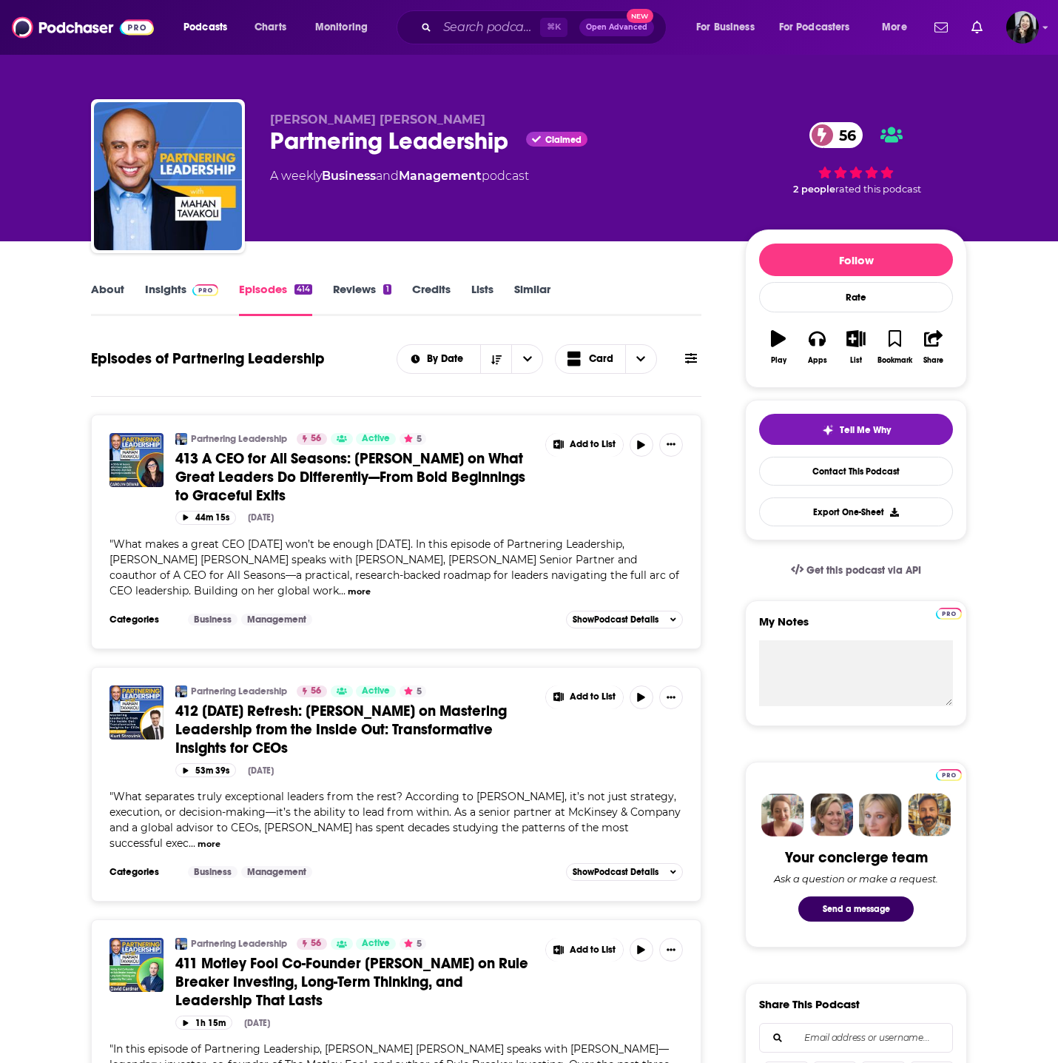
click at [329, 491] on link "413 A CEO for All Seasons: [PERSON_NAME] on What Great Leaders Do Differently—F…" at bounding box center [355, 477] width 360 height 56
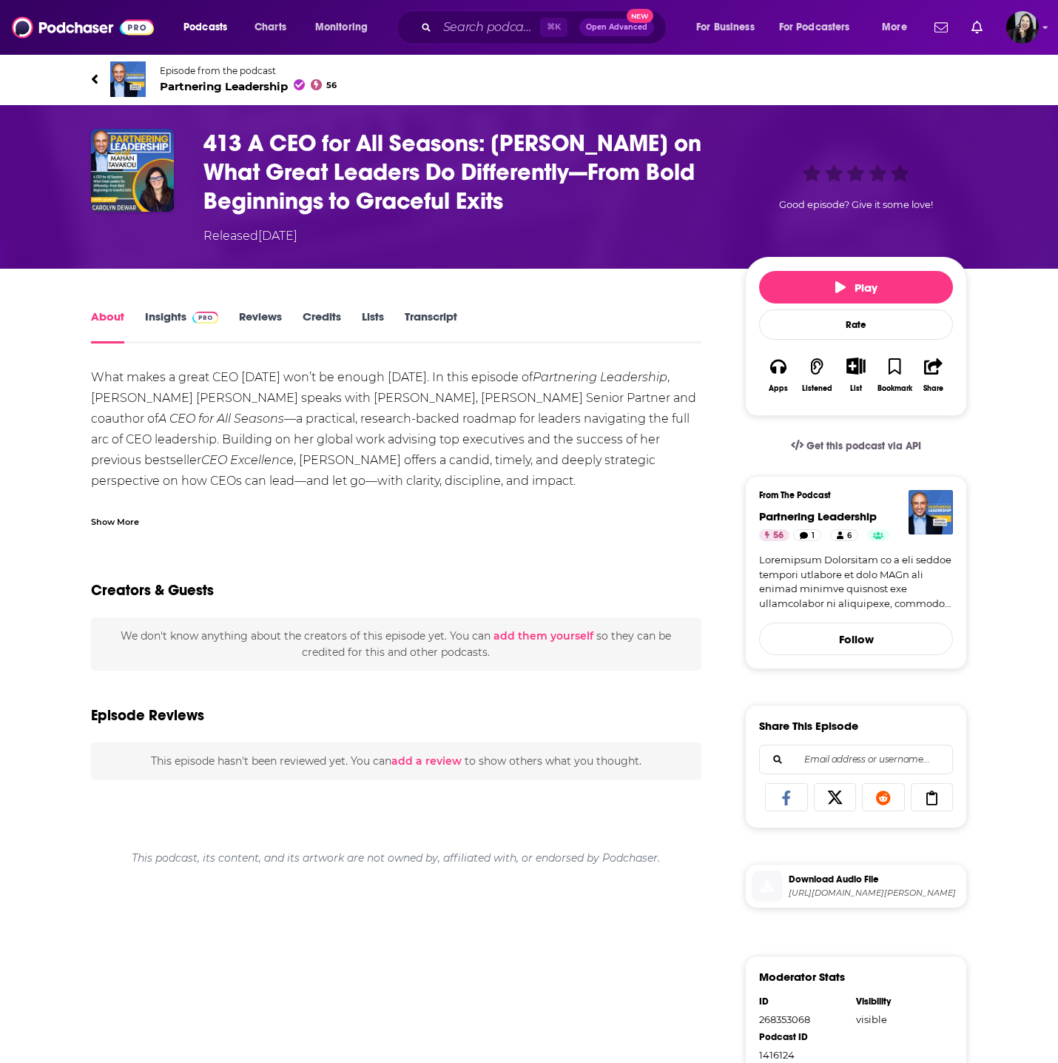
click at [114, 516] on div "Show More" at bounding box center [115, 521] width 48 height 14
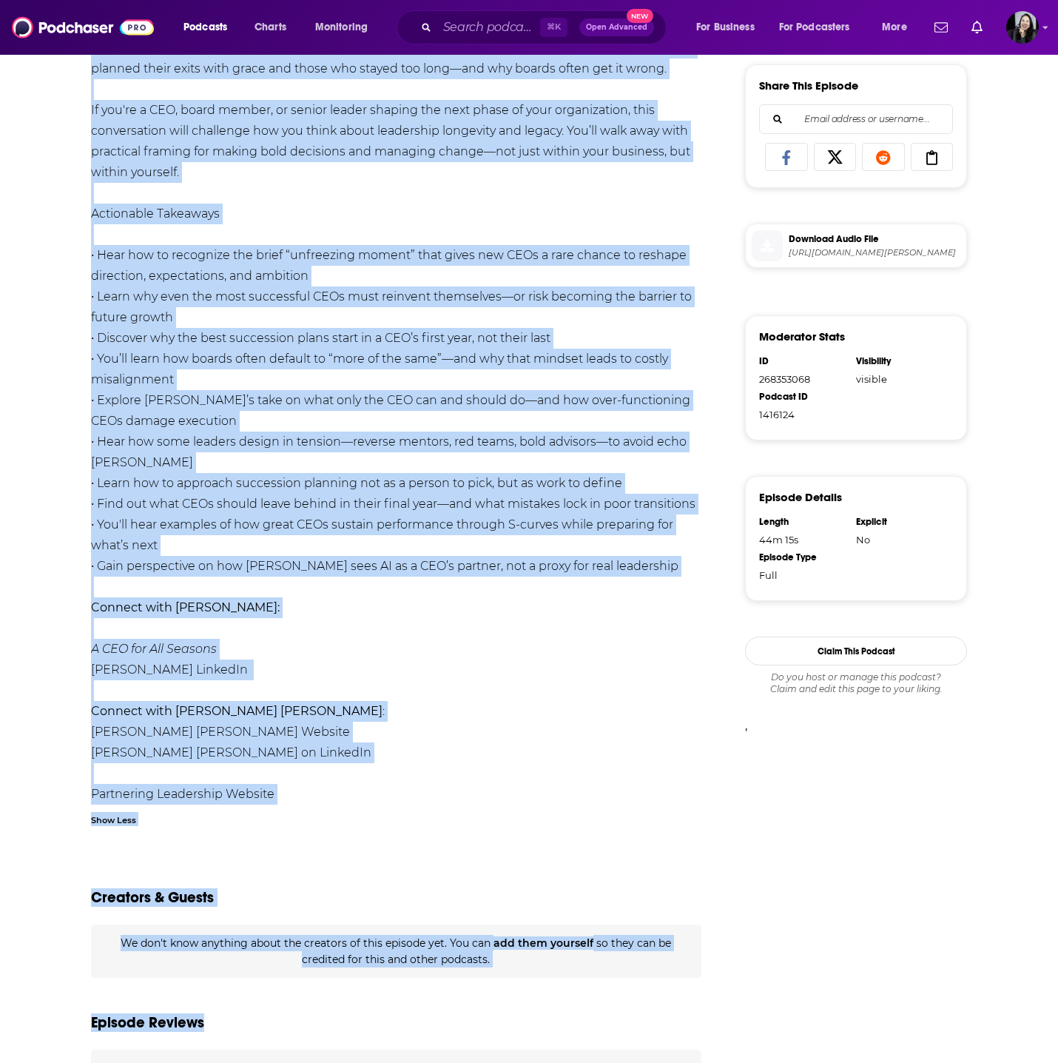
scroll to position [761, 0]
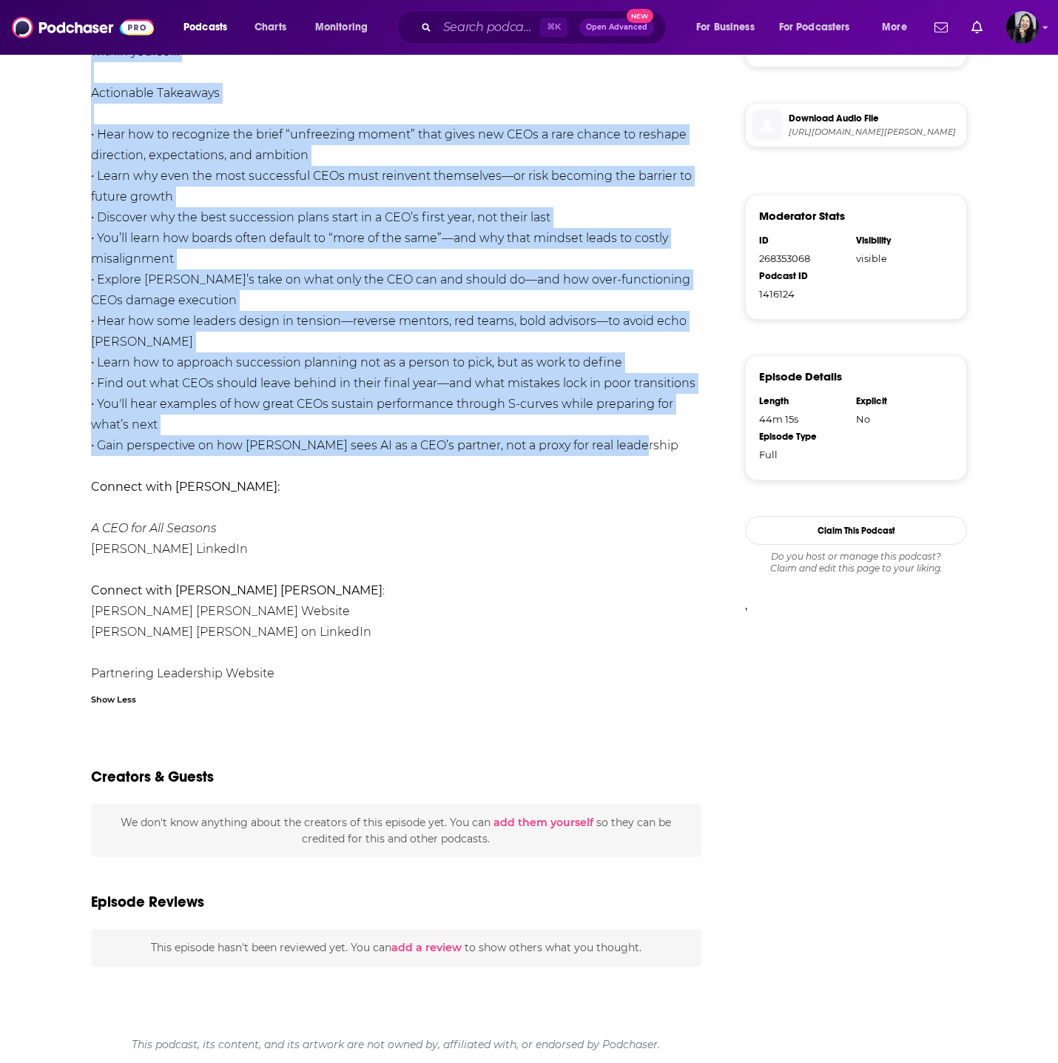
drag, startPoint x: 69, startPoint y: 64, endPoint x: 664, endPoint y: 452, distance: 710.2
click at [664, 452] on div "Episode from the podcast Partnering Leadership 56 413 A CEO for All Seasons: [P…" at bounding box center [529, 177] width 1058 height 1770
copy div "Loremip dolo sit ametcon Adipiscing Elitseddoe 07 768 T INC utl Etd Magnaal: En…"
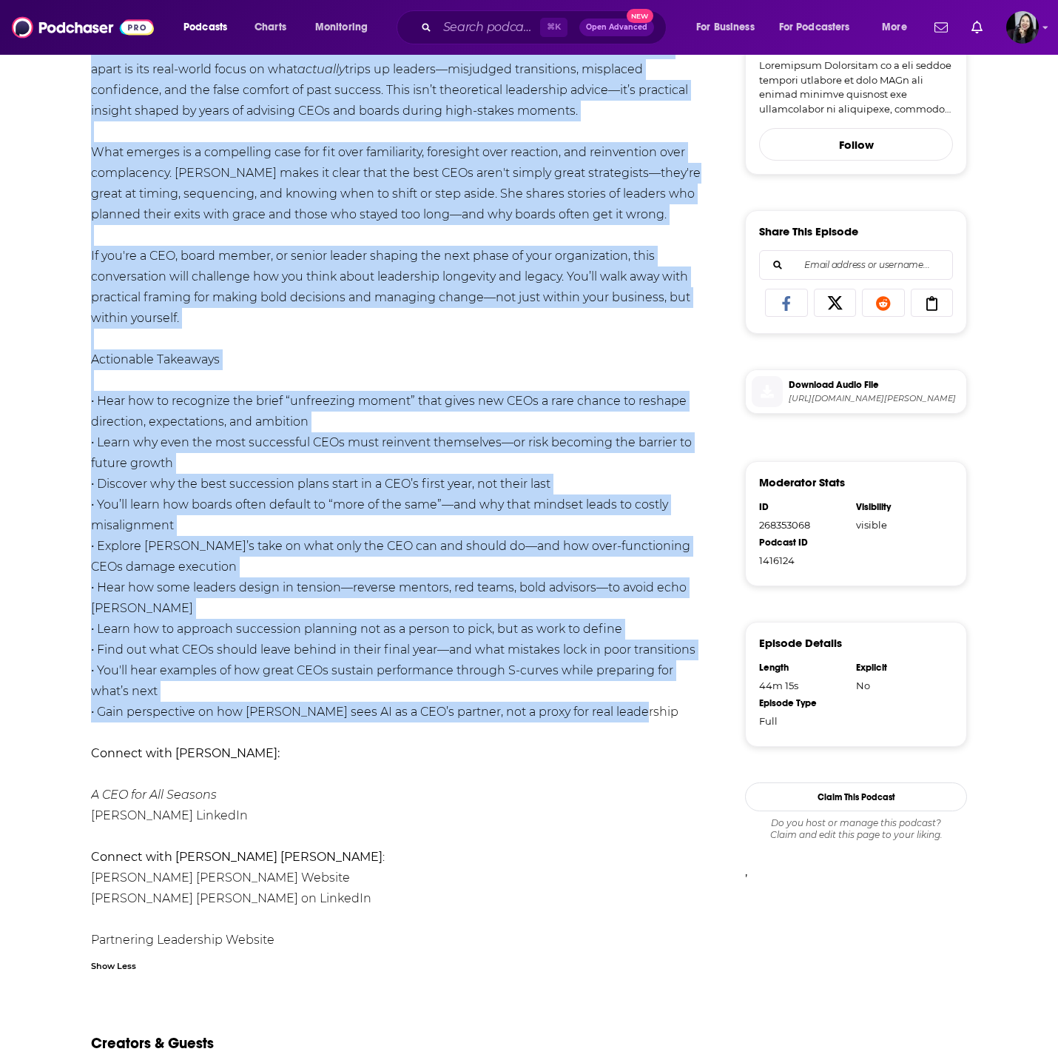
scroll to position [0, 0]
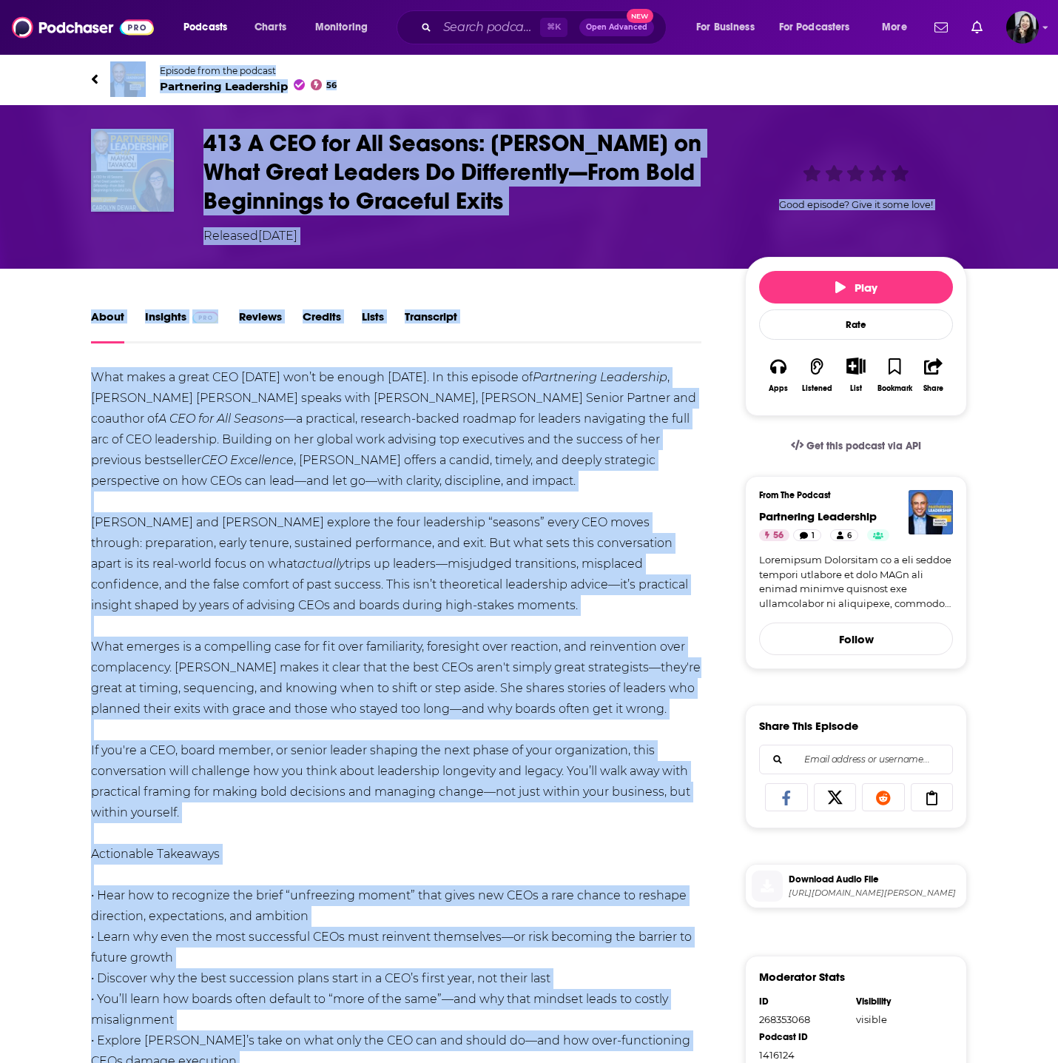
click at [553, 222] on div "413 A CEO for All Seasons: [PERSON_NAME] on What Great Leaders Do Differently—F…" at bounding box center [463, 187] width 518 height 116
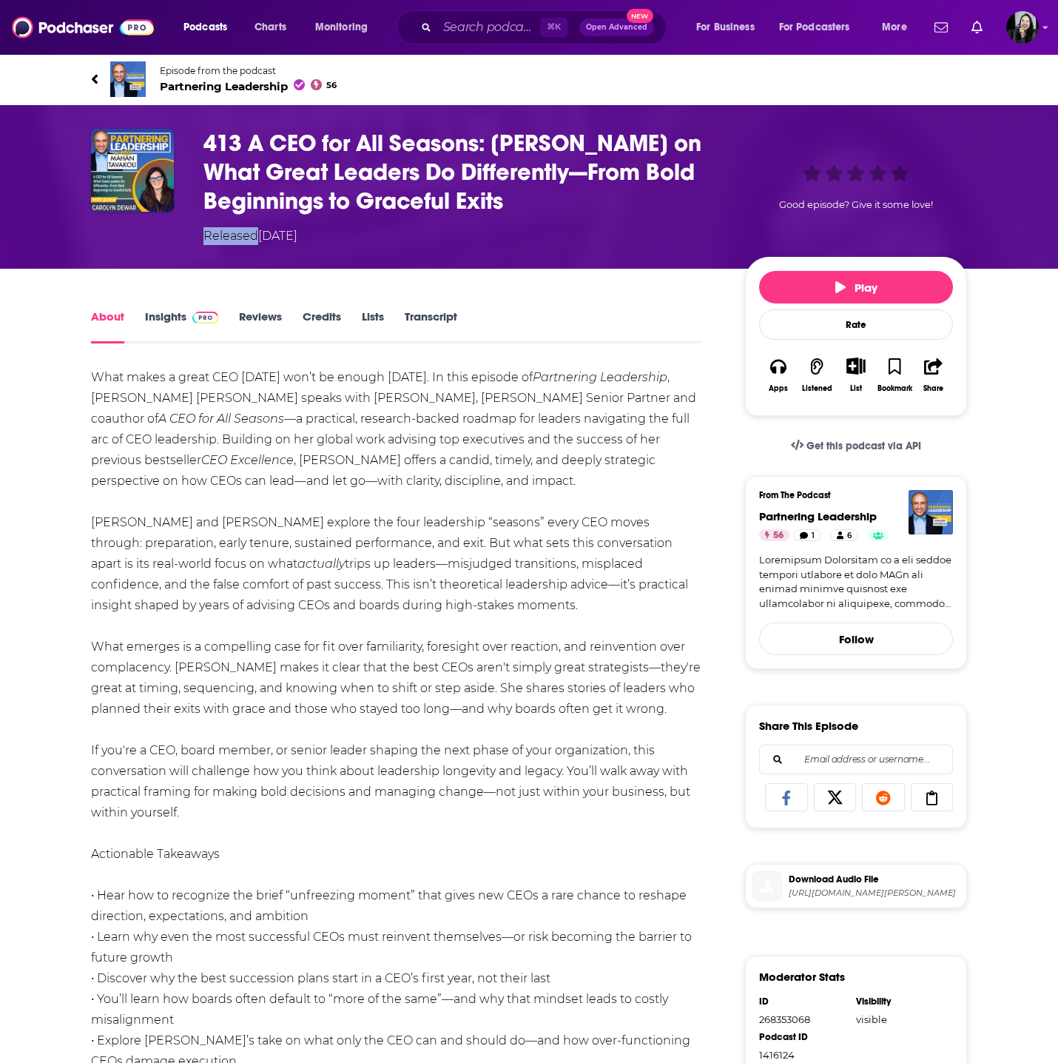
click at [553, 222] on div "413 A CEO for All Seasons: [PERSON_NAME] on What Great Leaders Do Differently—F…" at bounding box center [463, 187] width 518 height 116
click at [535, 204] on h1 "413 A CEO for All Seasons: [PERSON_NAME] on What Great Leaders Do Differently—F…" at bounding box center [463, 172] width 518 height 87
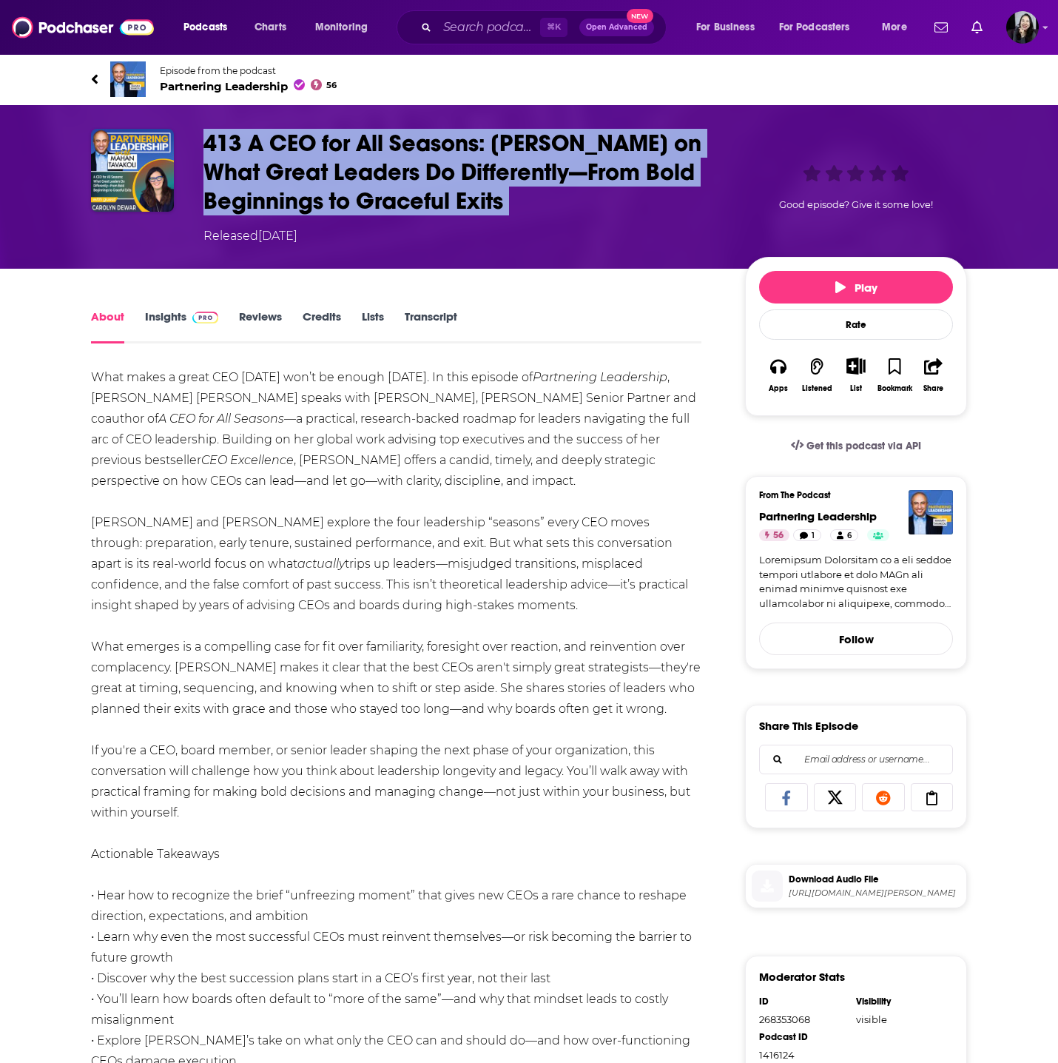
click at [535, 204] on h1 "413 A CEO for All Seasons: [PERSON_NAME] on What Great Leaders Do Differently—F…" at bounding box center [463, 172] width 518 height 87
copy h1 "413 A CEO for All Seasons: [PERSON_NAME] on What Great Leaders Do Differently—F…"
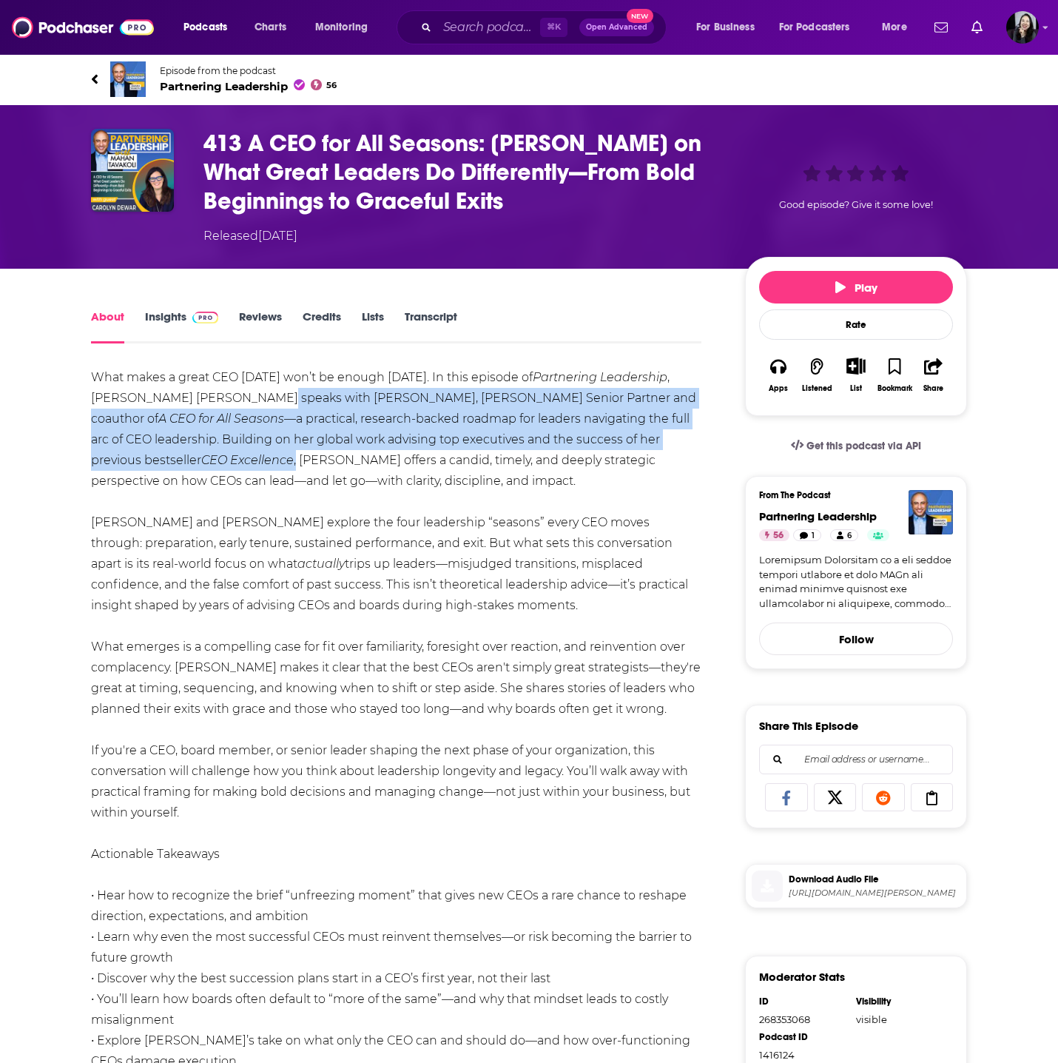
drag, startPoint x: 255, startPoint y: 396, endPoint x: 155, endPoint y: 465, distance: 121.3
click at [155, 465] on div "What makes a great CEO [DATE] won’t be enough [DATE]. In this episode of Partne…" at bounding box center [396, 906] width 611 height 1078
copy div "[PERSON_NAME], [PERSON_NAME] Senior Partner and coauthor of A CEO for All Seaso…"
drag, startPoint x: 64, startPoint y: 367, endPoint x: 394, endPoint y: 810, distance: 552.1
click at [394, 810] on div "About Insights Reviews Credits Lists Transcript What makes a great CEO [DATE] w…" at bounding box center [529, 1046] width 947 height 1555
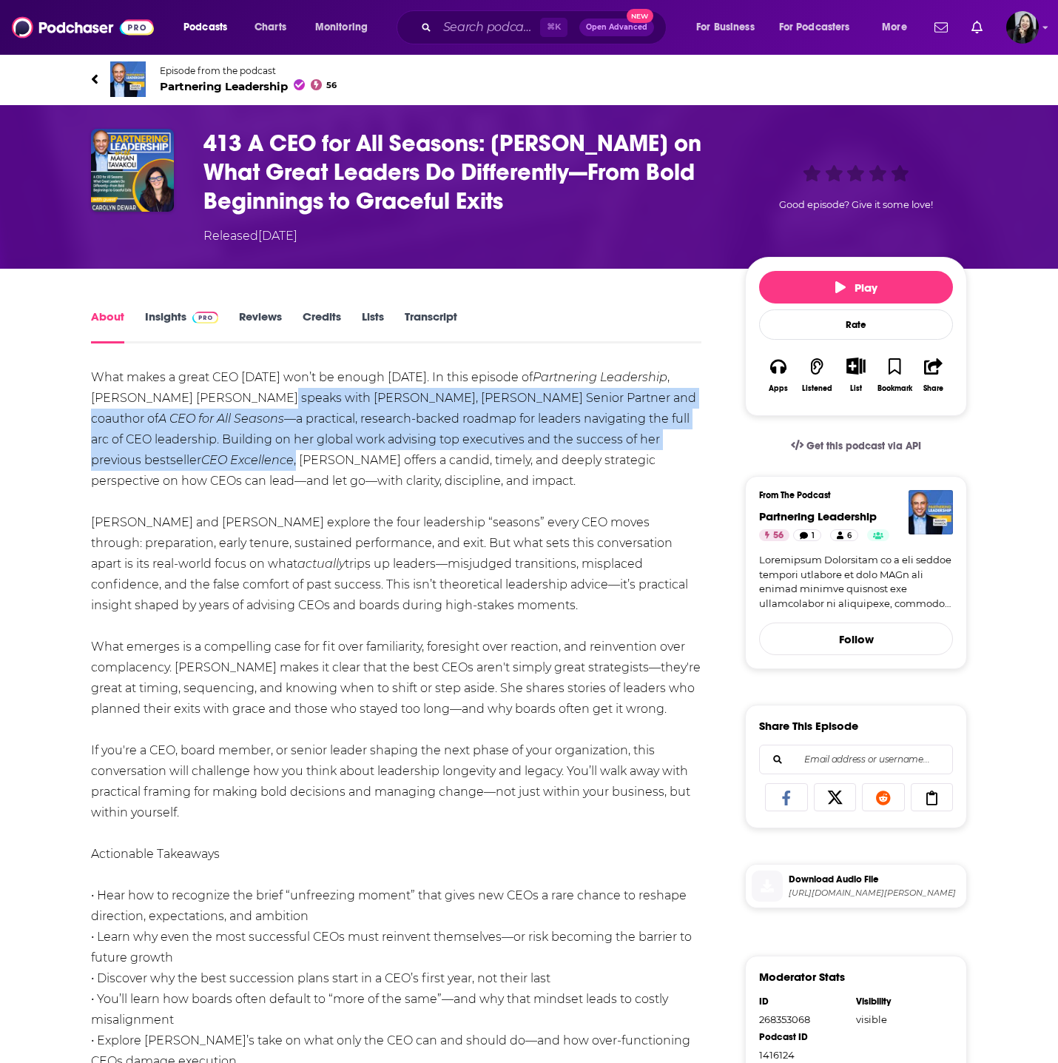
copy div "Lore ipsum d sitam CON adipi eli’s do eiusmo temporin. Ut labo etdolor ma Aliqu…"
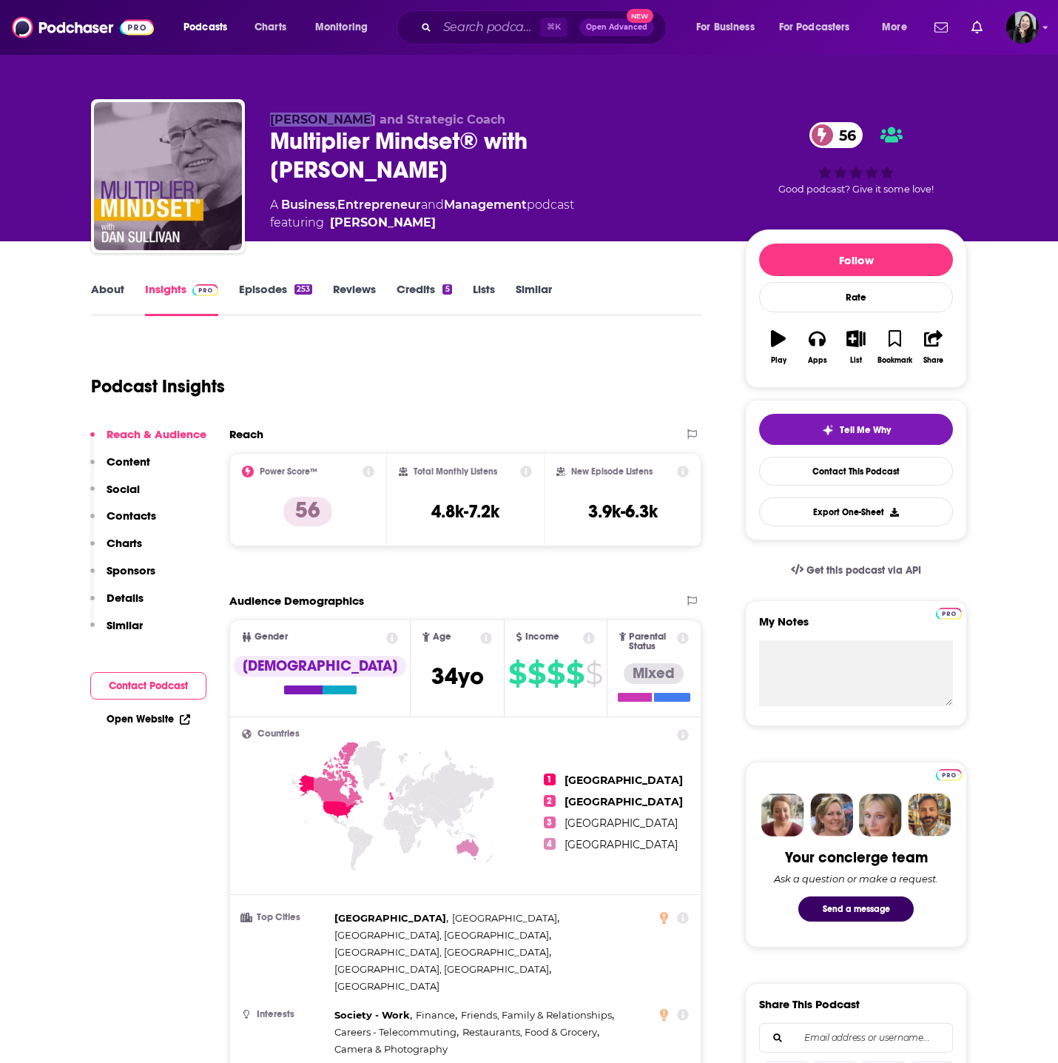
drag, startPoint x: 266, startPoint y: 119, endPoint x: 346, endPoint y: 126, distance: 80.9
click at [346, 126] on div "[PERSON_NAME] and Strategic Coach Multiplier Mindset® with [PERSON_NAME] 56 A B…" at bounding box center [529, 179] width 876 height 160
copy span "[PERSON_NAME]"
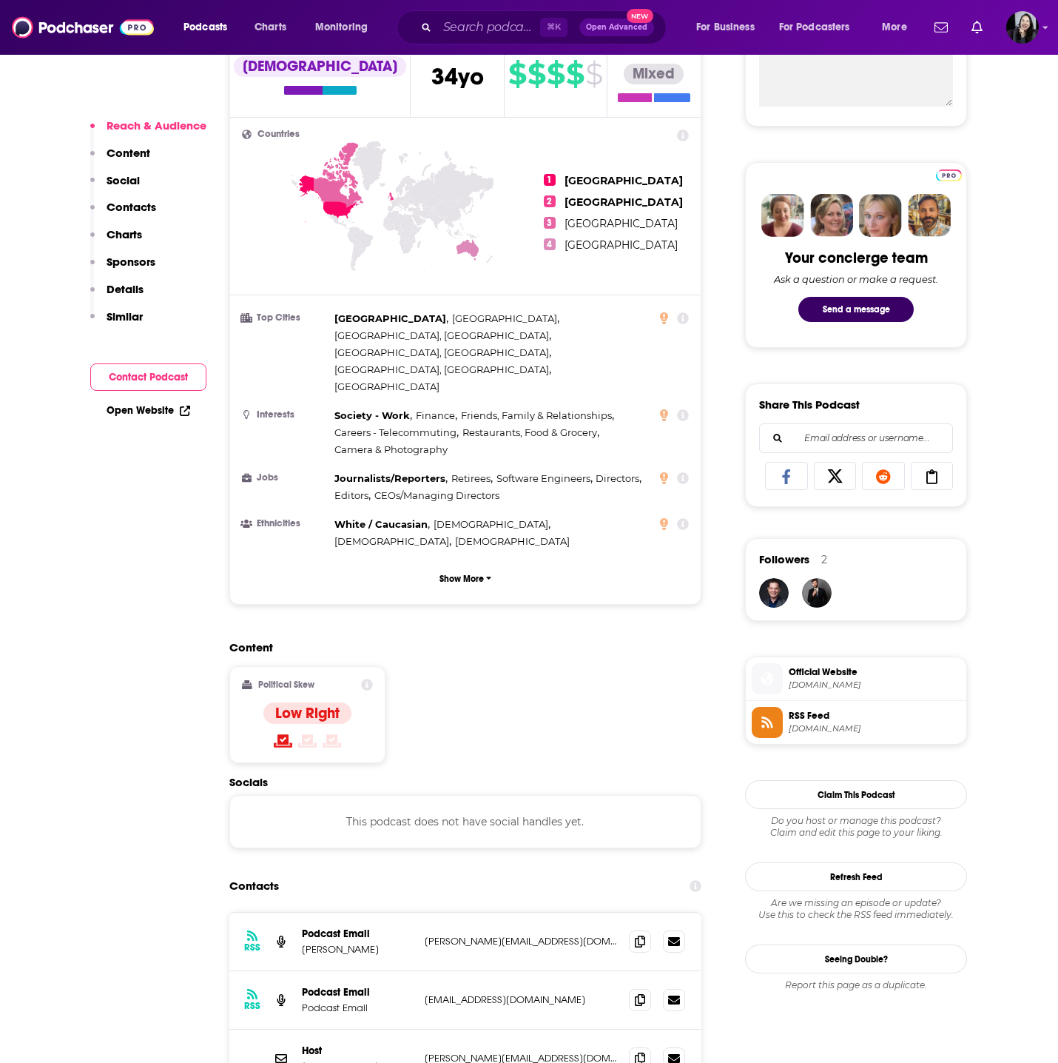
scroll to position [669, 0]
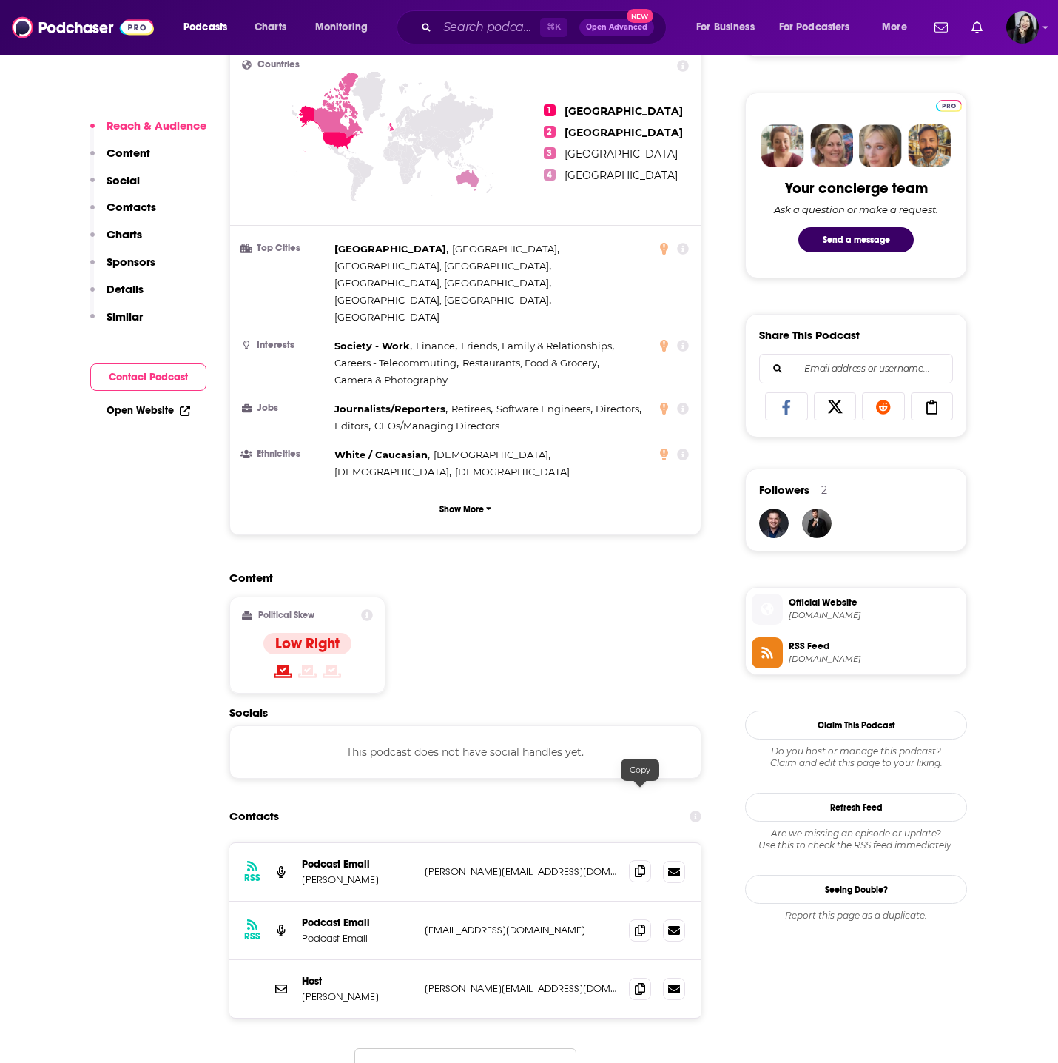
click at [639, 865] on icon at bounding box center [640, 871] width 10 height 12
click at [637, 982] on icon at bounding box center [640, 988] width 10 height 12
click at [635, 865] on icon at bounding box center [640, 871] width 10 height 12
click at [627, 901] on div "RSS Podcast Email Podcast Email [EMAIL_ADDRESS][DOMAIN_NAME] [EMAIL_ADDRESS][DO…" at bounding box center [465, 930] width 472 height 58
click at [635, 924] on icon at bounding box center [640, 930] width 10 height 12
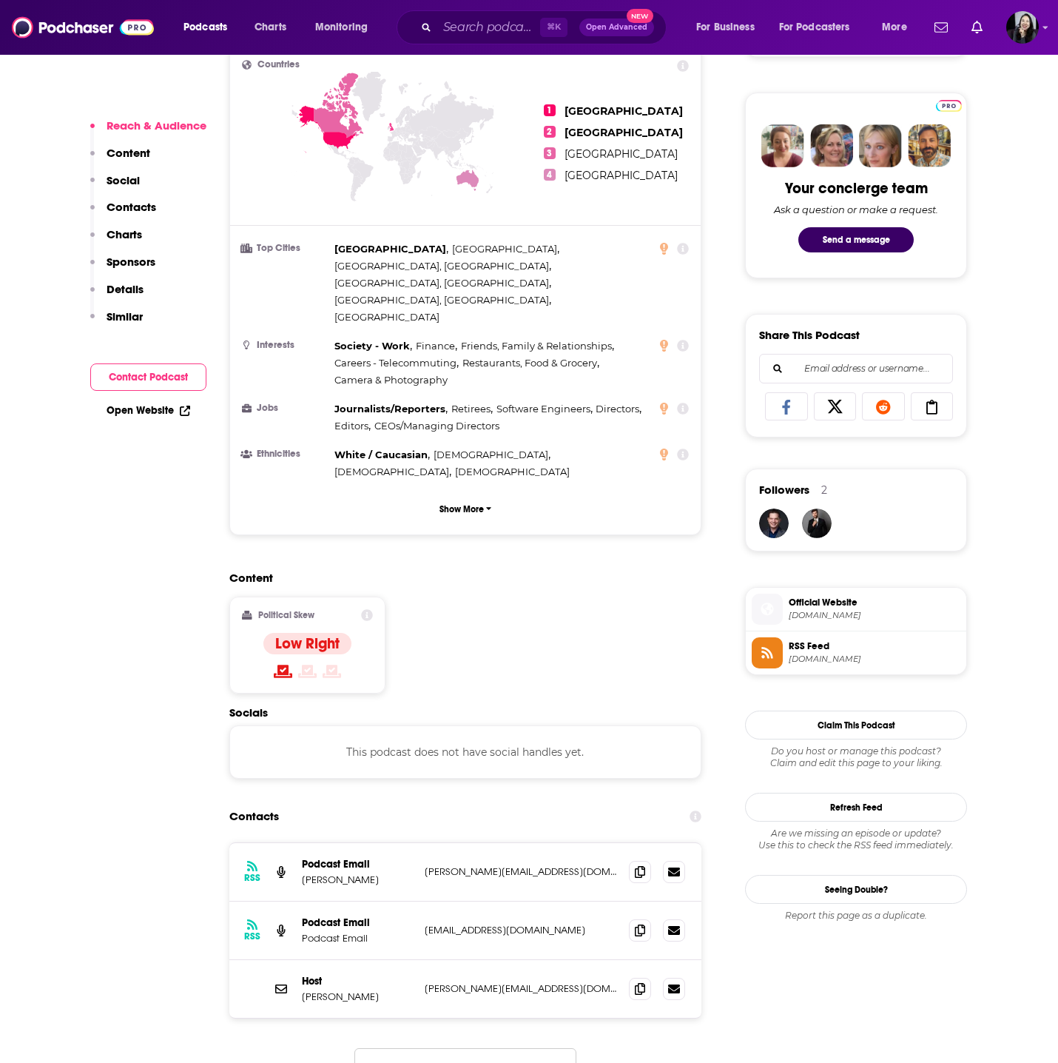
scroll to position [0, 0]
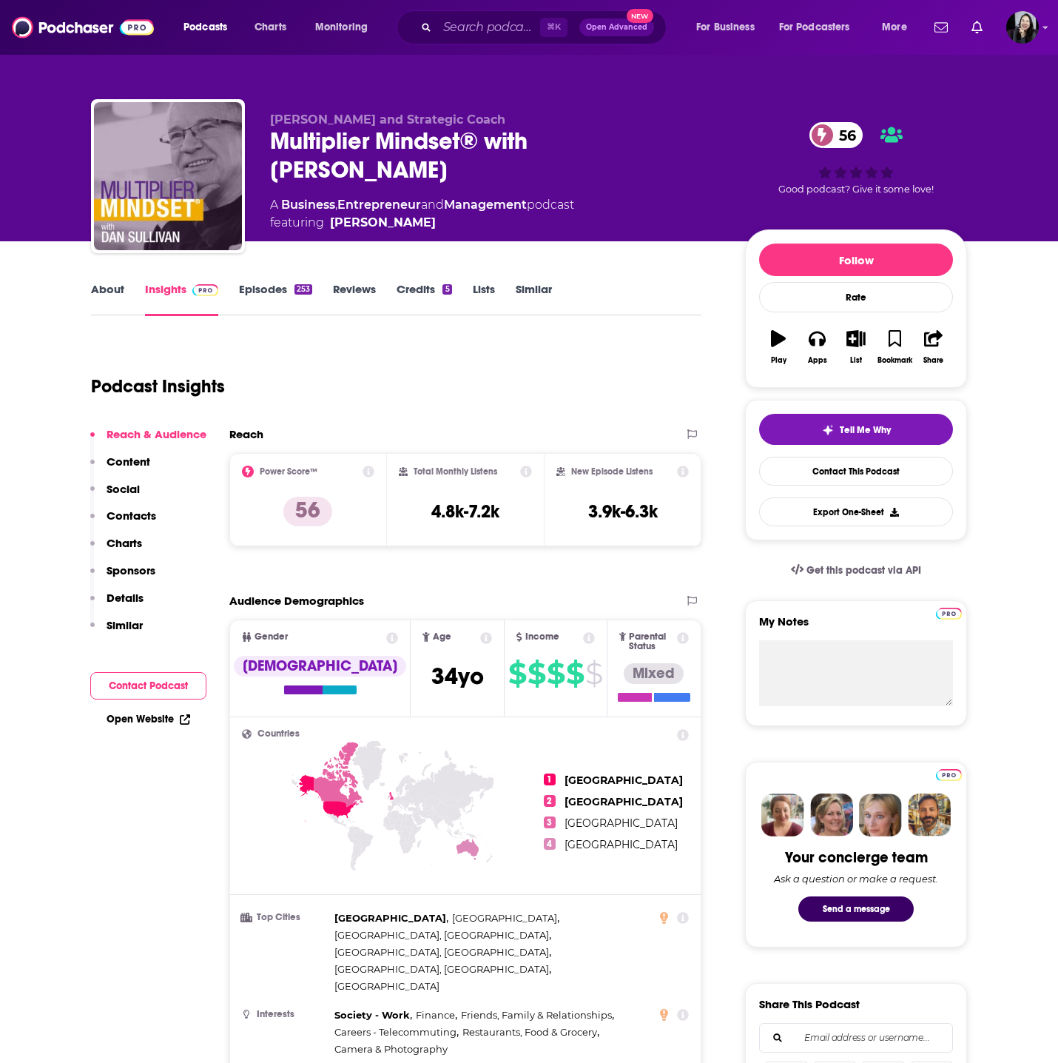
click at [700, 155] on div "Multiplier Mindset® with [PERSON_NAME] 56" at bounding box center [495, 156] width 451 height 58
copy div "Multiplier Mindset® with [PERSON_NAME] 56"
drag, startPoint x: 268, startPoint y: 119, endPoint x: 346, endPoint y: 123, distance: 77.8
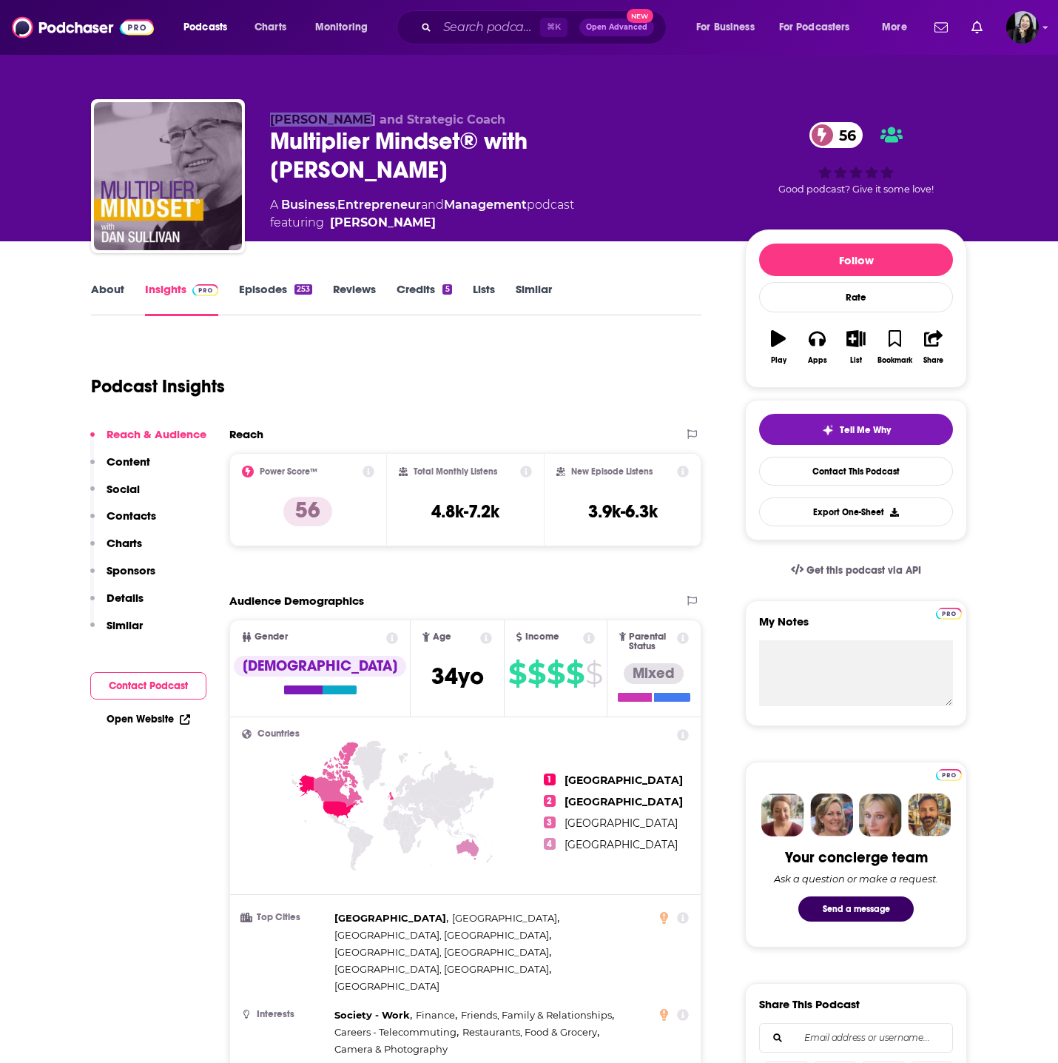
click at [346, 123] on div "[PERSON_NAME] and Strategic Coach Multiplier Mindset® with [PERSON_NAME] 56 A B…" at bounding box center [529, 179] width 876 height 160
copy span "[PERSON_NAME]"
click at [695, 141] on div "Multiplier Mindset® with Dan Sullivan 56" at bounding box center [495, 156] width 451 height 58
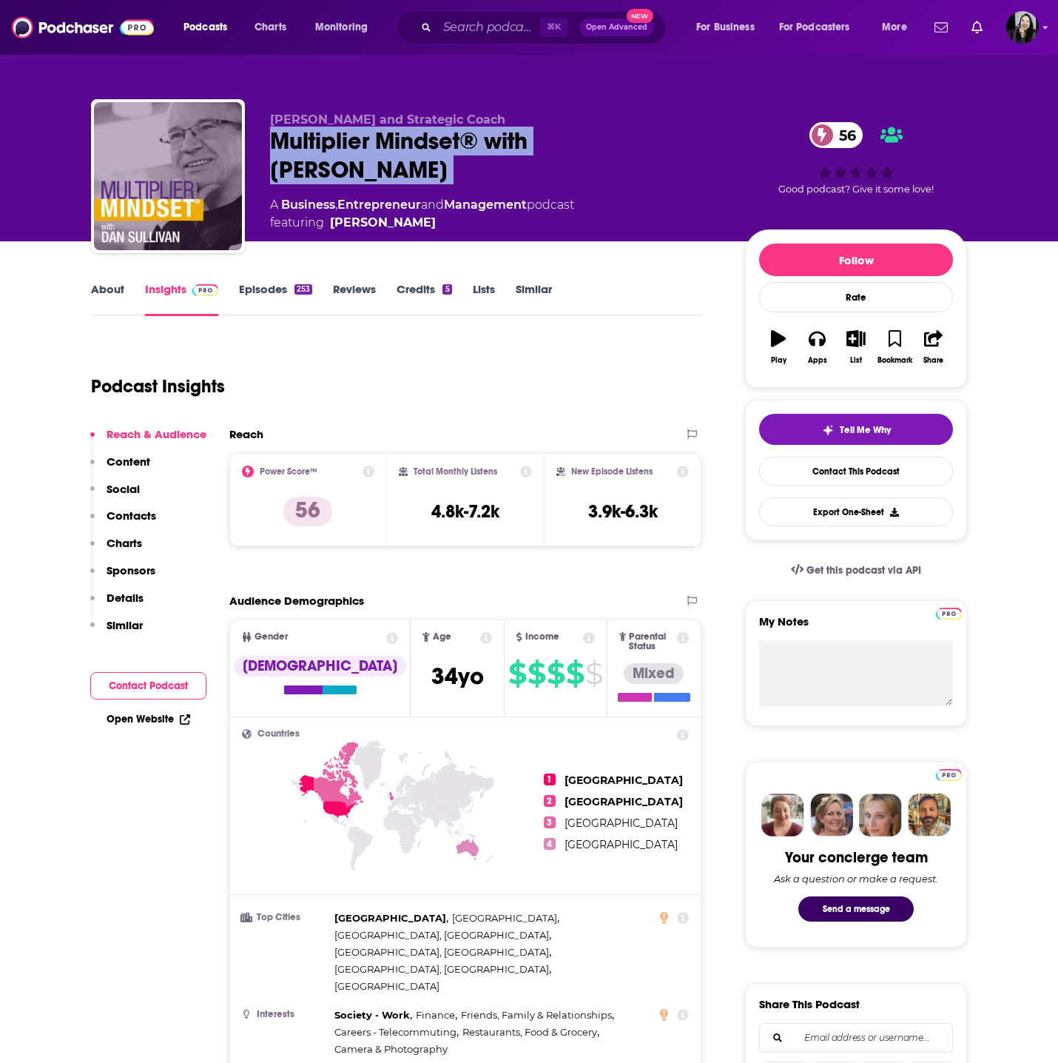
click at [695, 141] on div "Multiplier Mindset® with Dan Sullivan 56" at bounding box center [495, 156] width 451 height 58
copy div "Multiplier Mindset® with Dan Sullivan 56"
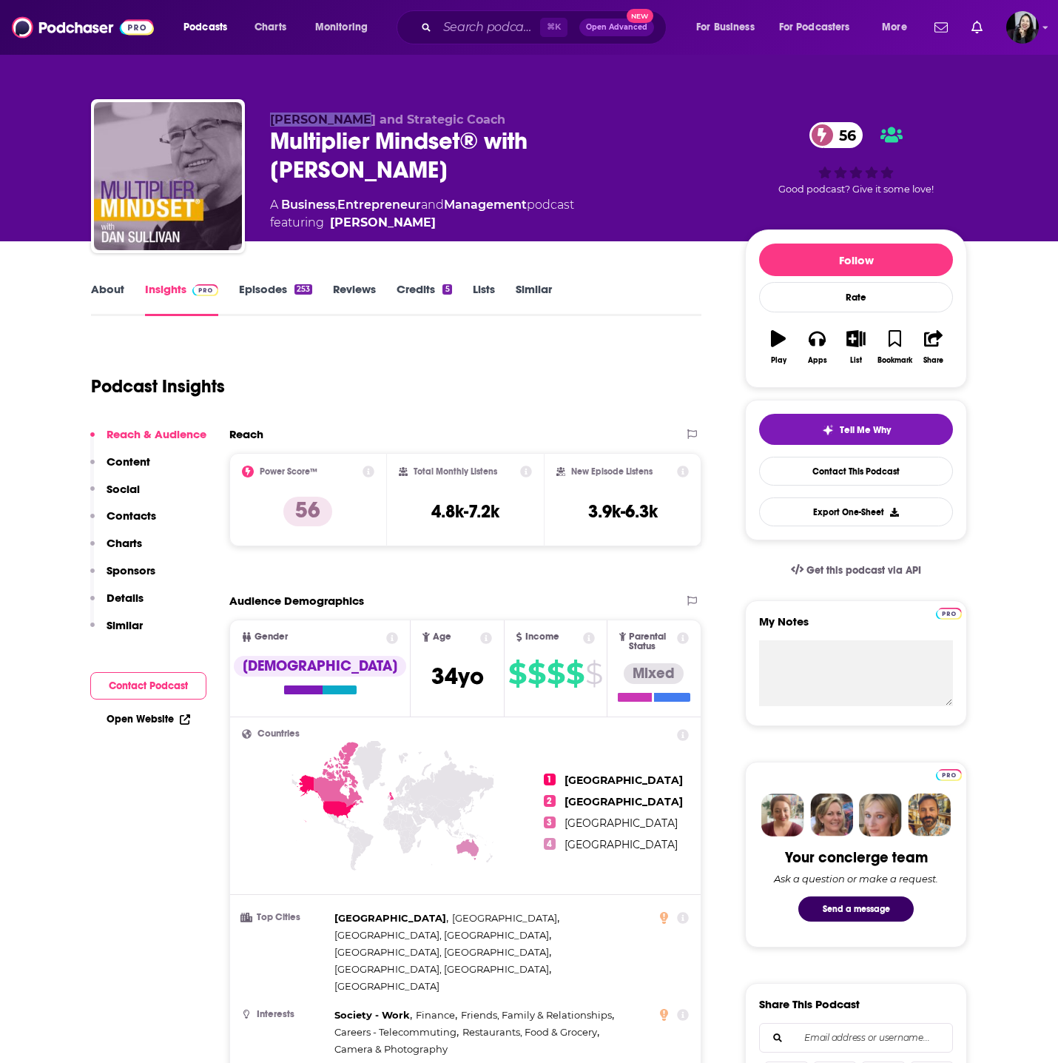
drag, startPoint x: 265, startPoint y: 117, endPoint x: 344, endPoint y: 125, distance: 79.6
click at [344, 125] on div "Dan Sullivan and Strategic Coach Multiplier Mindset® with Dan Sullivan 56 A Bus…" at bounding box center [529, 179] width 876 height 160
copy span "Dan Sullivan"
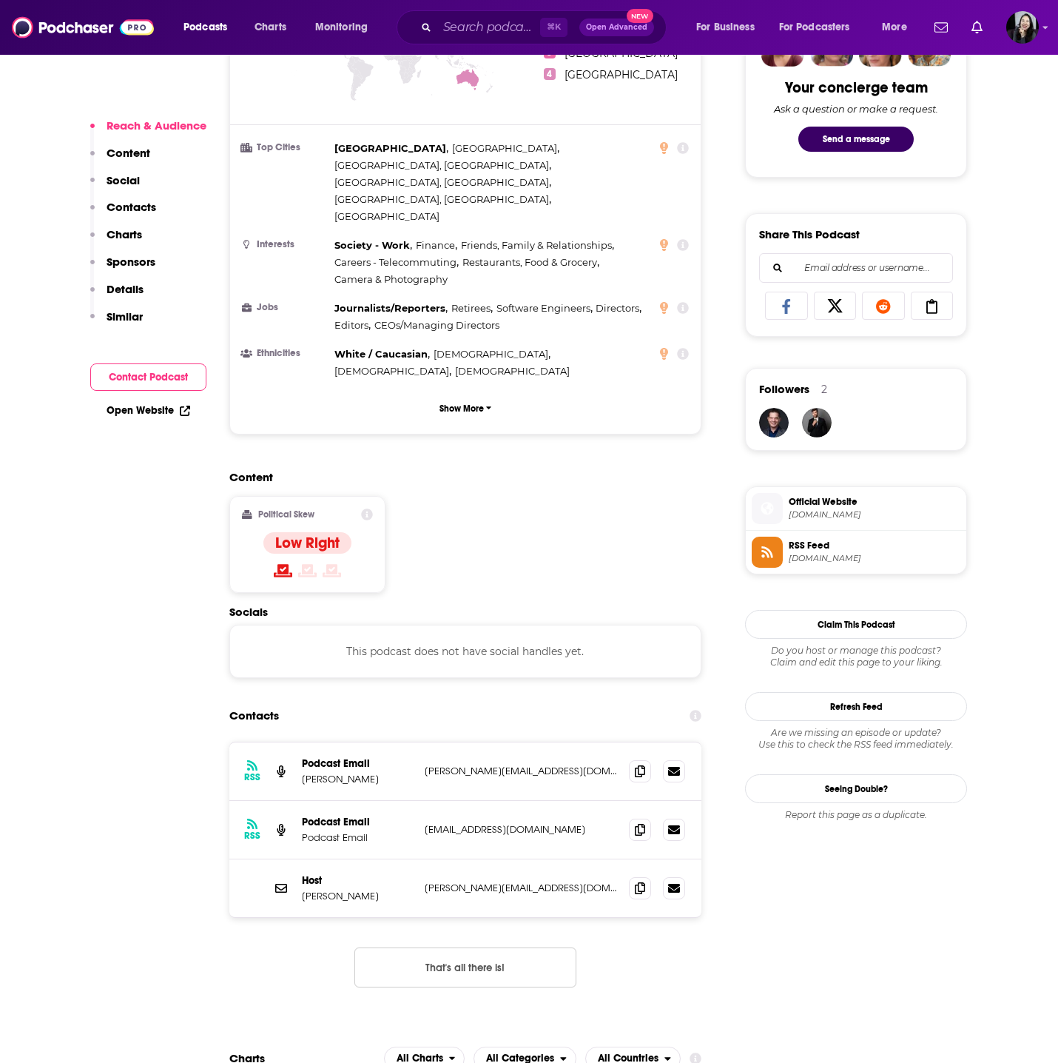
scroll to position [795, 0]
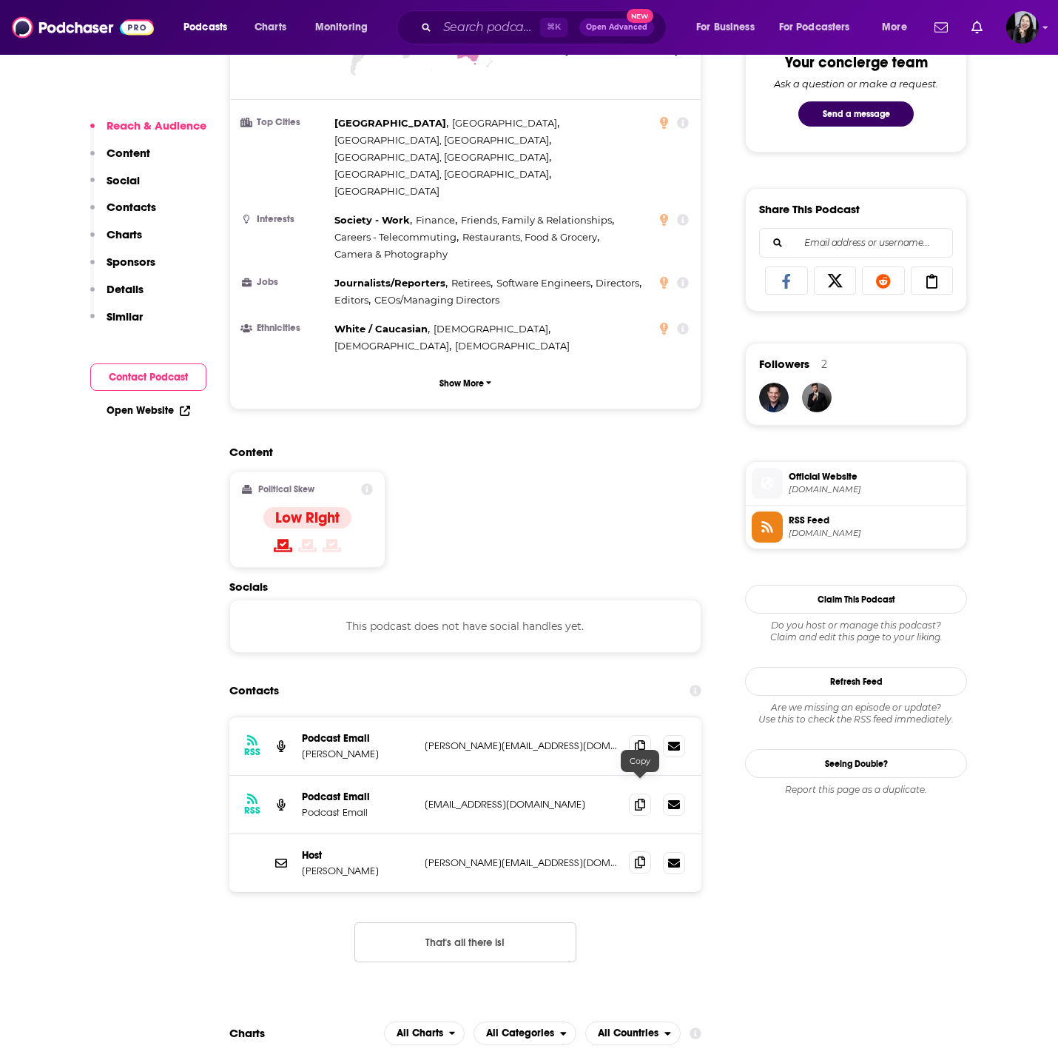
click at [633, 851] on span at bounding box center [640, 862] width 22 height 22
click at [631, 793] on span at bounding box center [640, 804] width 22 height 22
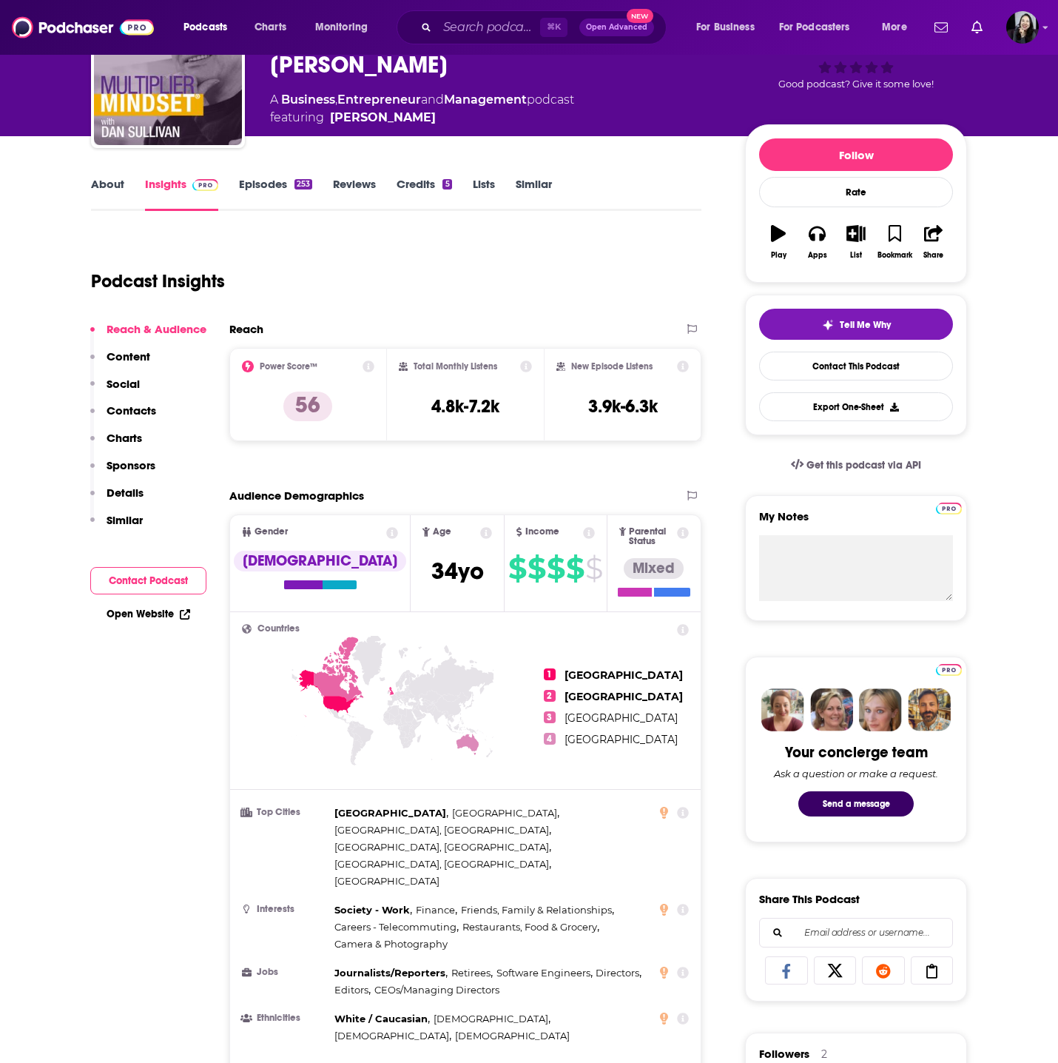
scroll to position [0, 0]
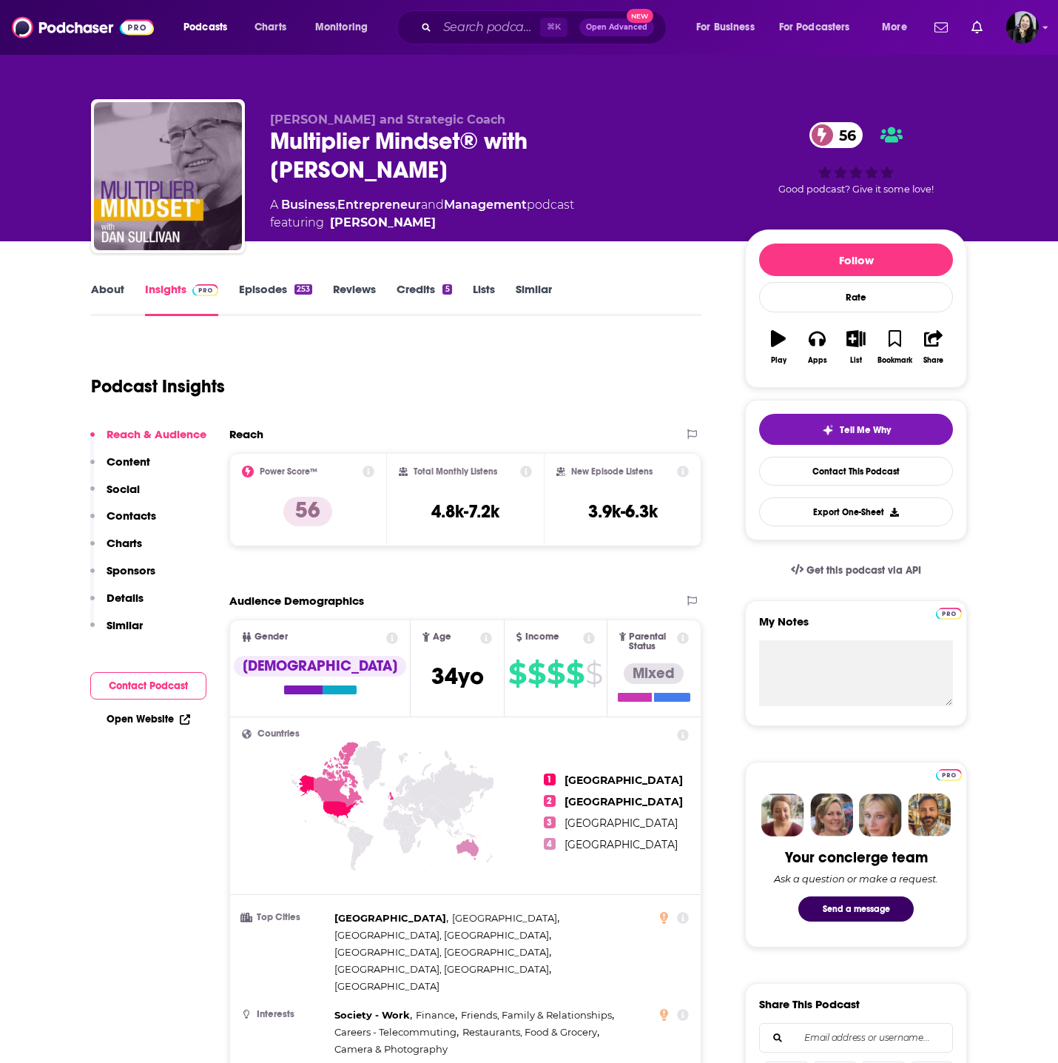
click at [280, 287] on link "Episodes 253" at bounding box center [275, 299] width 73 height 34
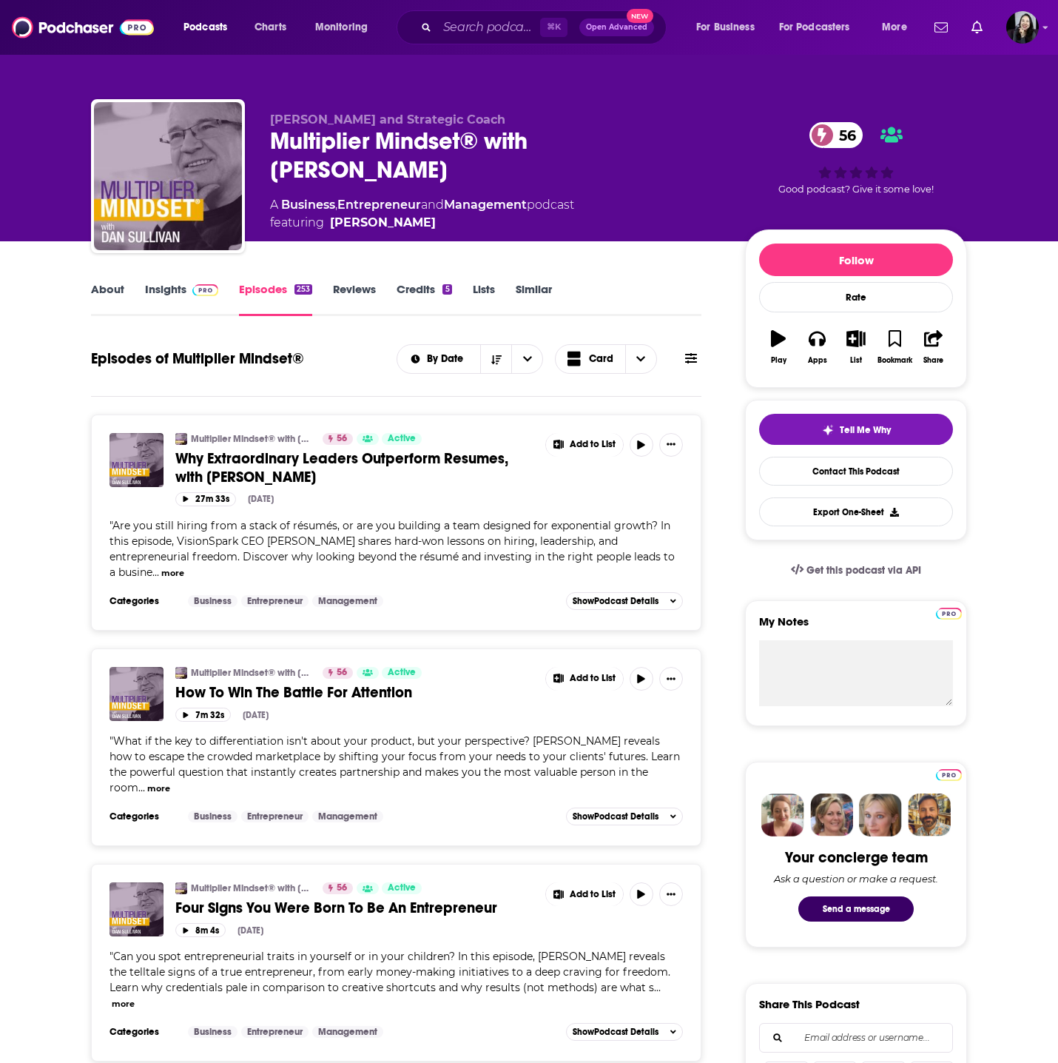
click at [258, 478] on span "Why Extraordinary Leaders Outperform Resumes, with Alec Broadfoot" at bounding box center [341, 467] width 333 height 37
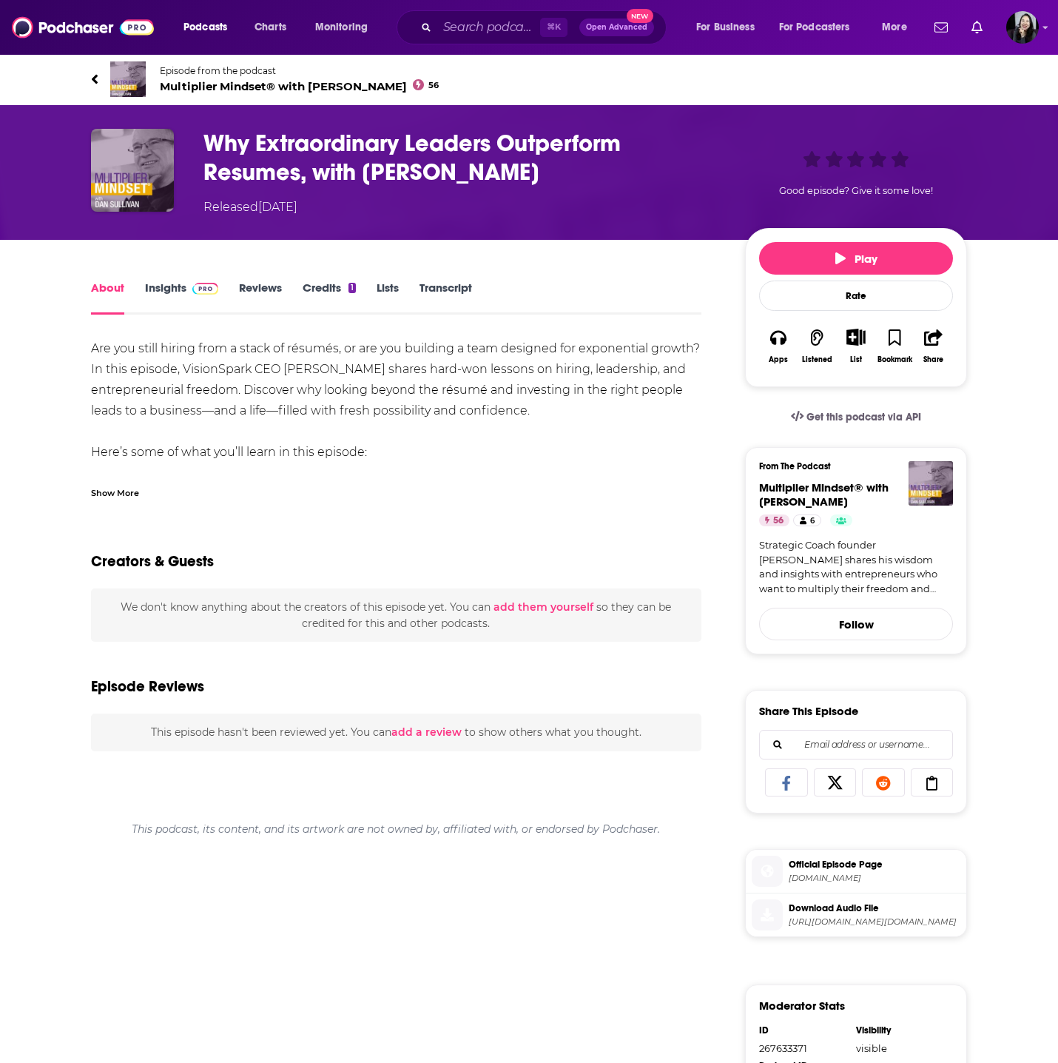
click at [124, 490] on div "Show More" at bounding box center [115, 492] width 48 height 14
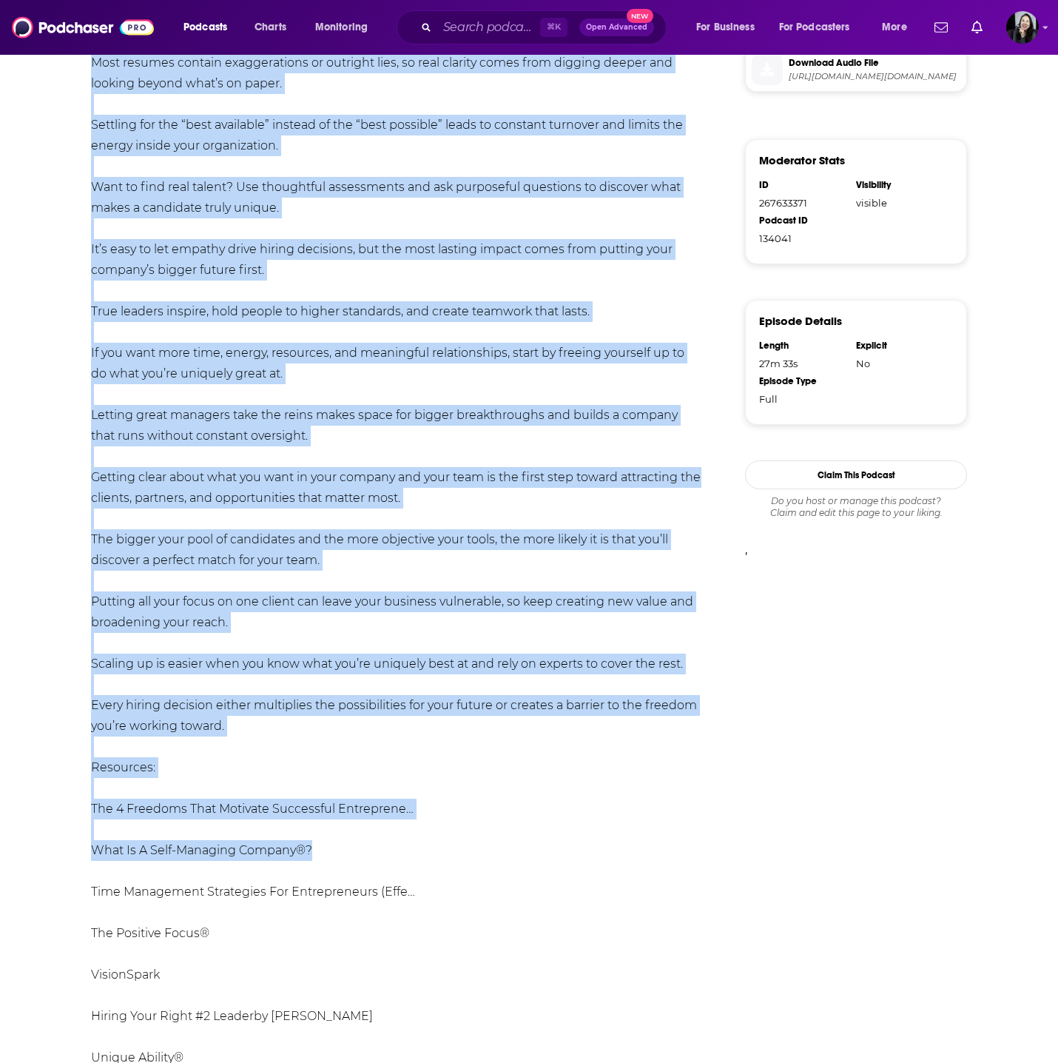
scroll to position [853, 0]
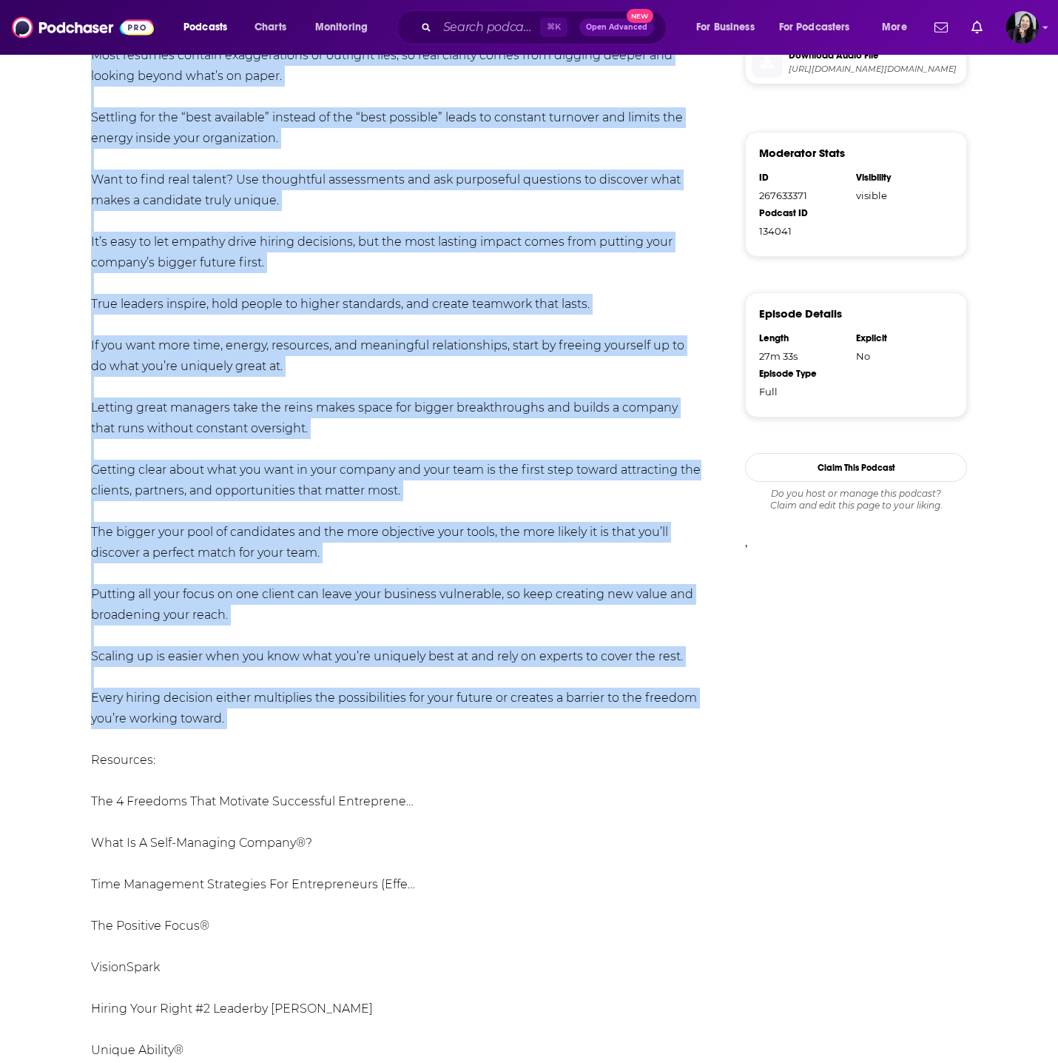
drag, startPoint x: 65, startPoint y: 61, endPoint x: 412, endPoint y: 742, distance: 764.2
click at [412, 742] on div "Episode from the podcast Multiplier Mindset® with Dan Sullivan 56 Why Extraordi…" at bounding box center [529, 341] width 1058 height 2280
copy div "Episode from the podcast Multiplier Mindset® with Dan Sullivan 56 Why Extraordi…"
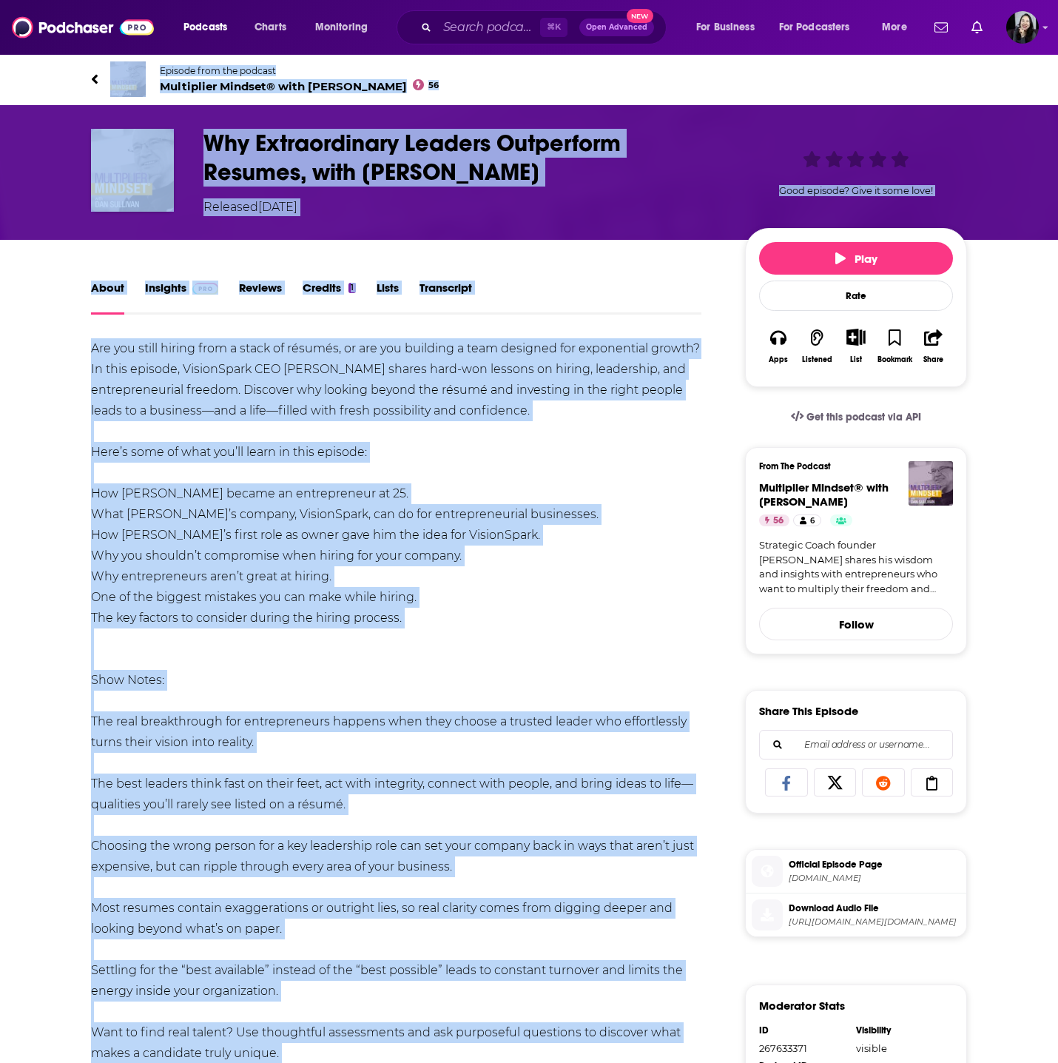
click at [577, 184] on h1 "Why Extraordinary Leaders Outperform Resumes, with Alec Broadfoot" at bounding box center [463, 158] width 518 height 58
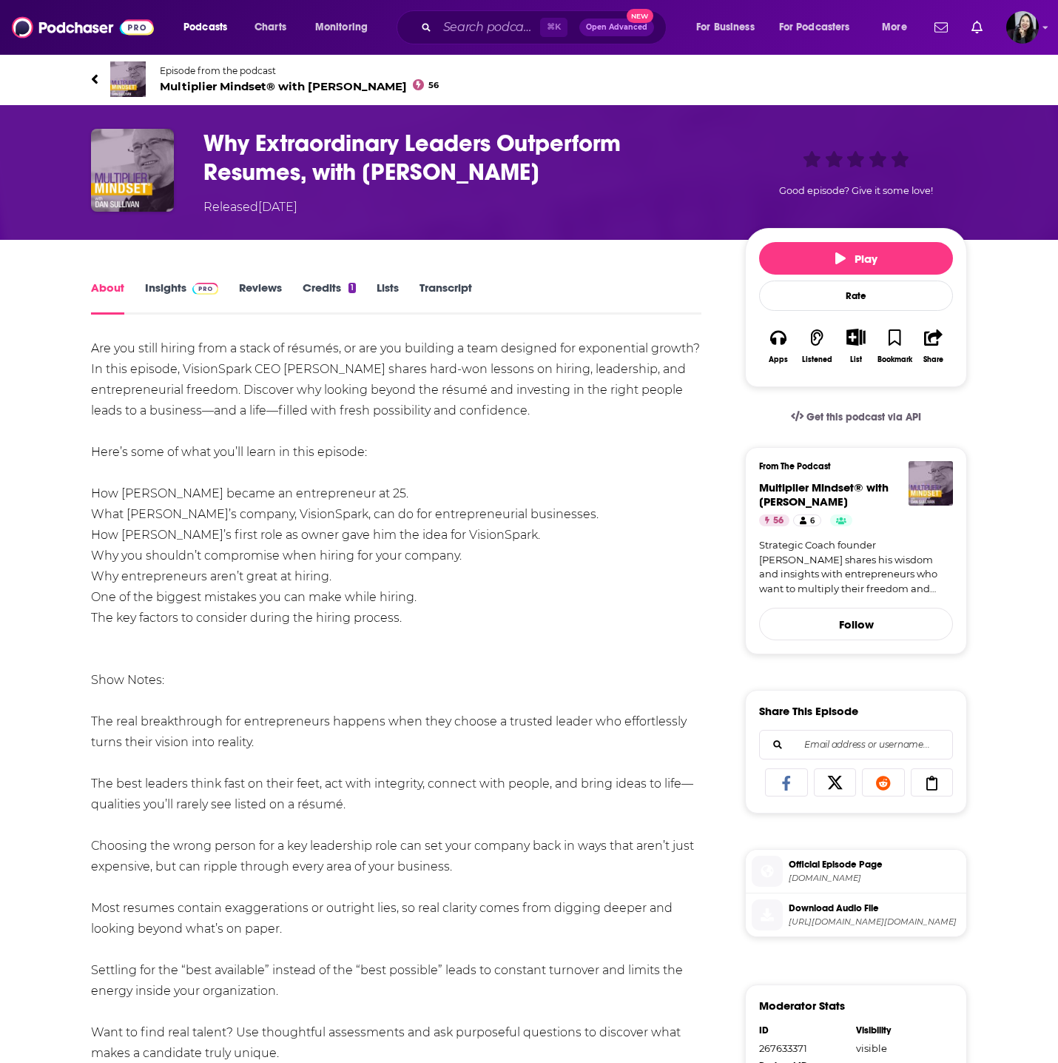
click at [577, 184] on h1 "Why Extraordinary Leaders Outperform Resumes, with Alec Broadfoot" at bounding box center [463, 158] width 518 height 58
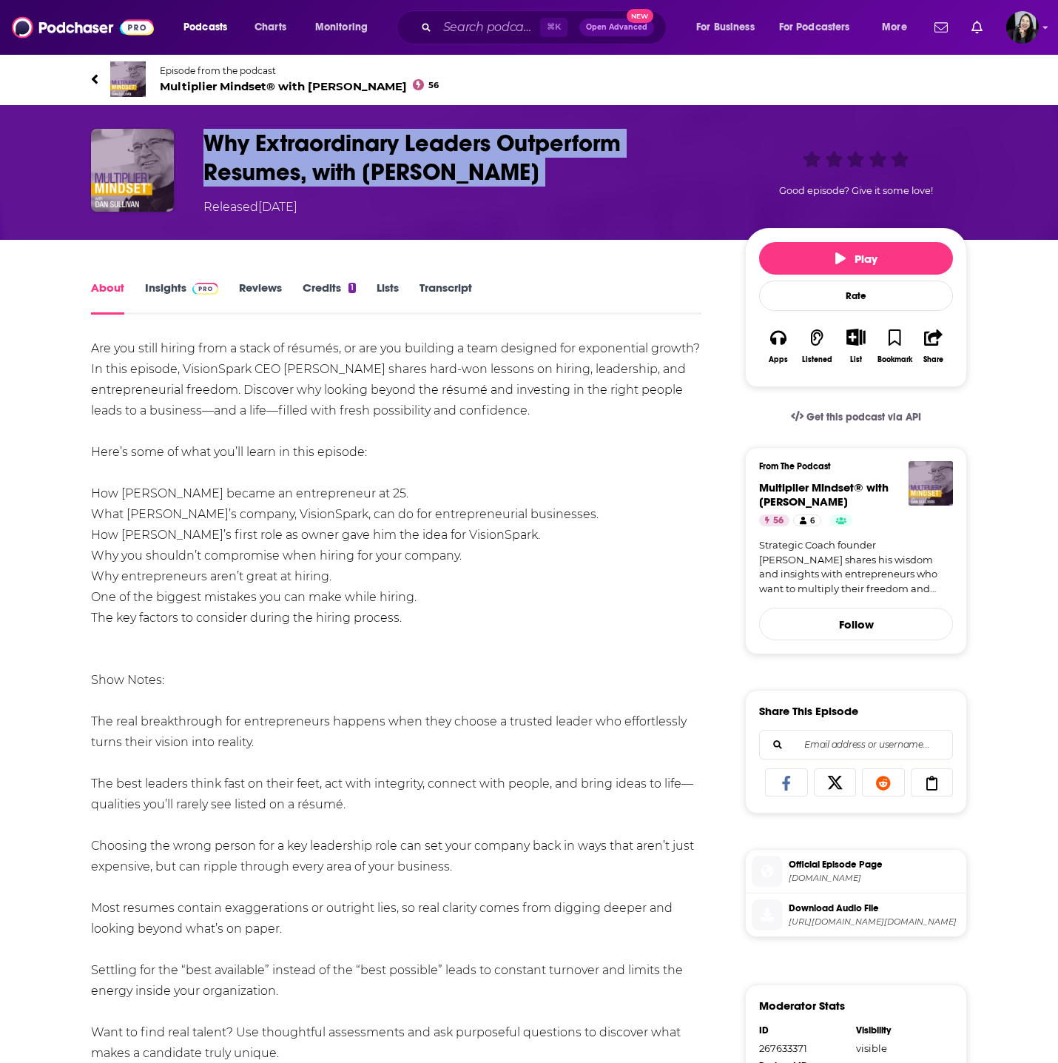
click at [577, 184] on h1 "Why Extraordinary Leaders Outperform Resumes, with Alec Broadfoot" at bounding box center [463, 158] width 518 height 58
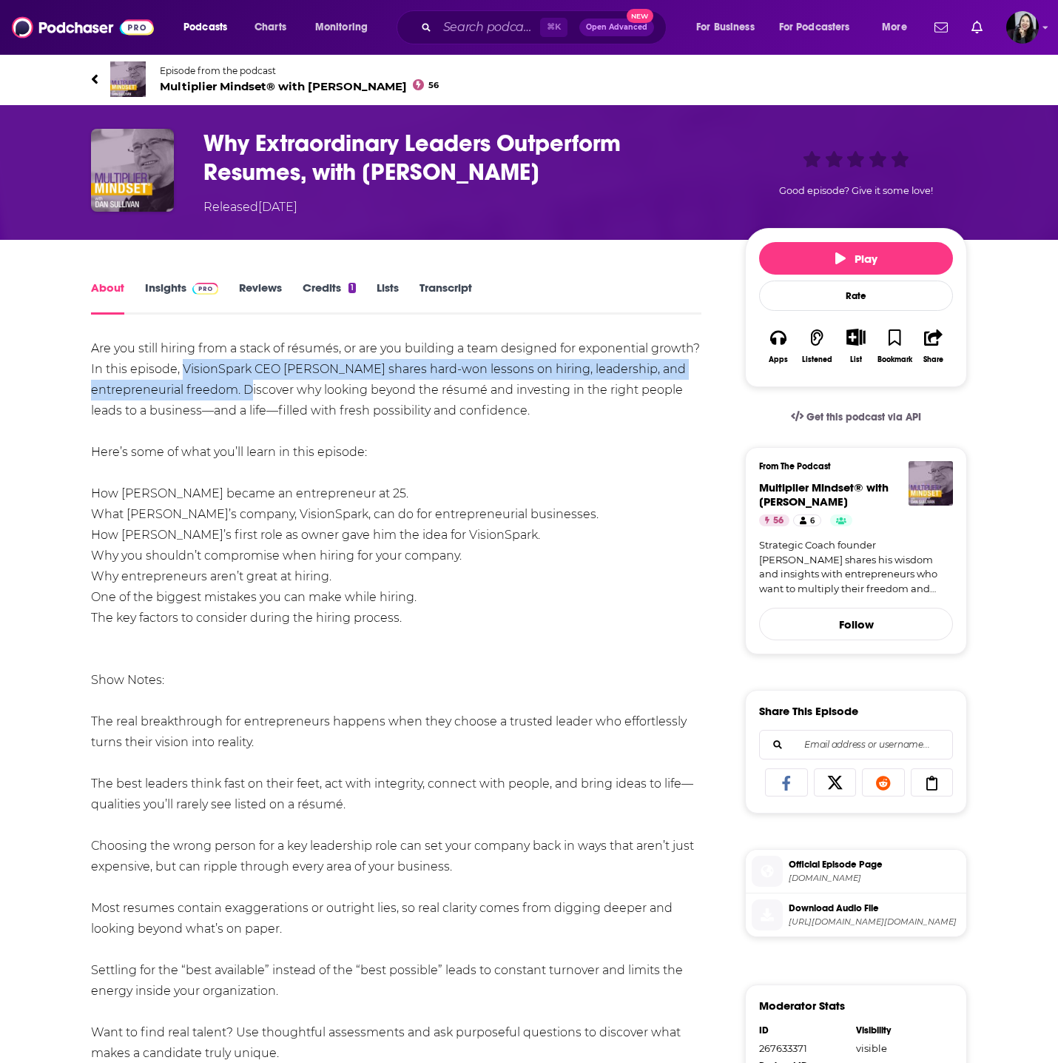
drag, startPoint x: 184, startPoint y: 370, endPoint x: 241, endPoint y: 394, distance: 62.4
copy div "VisionSpark CEO Alec Broadfoot shares hard-won lessons on hiring, leadership, a…"
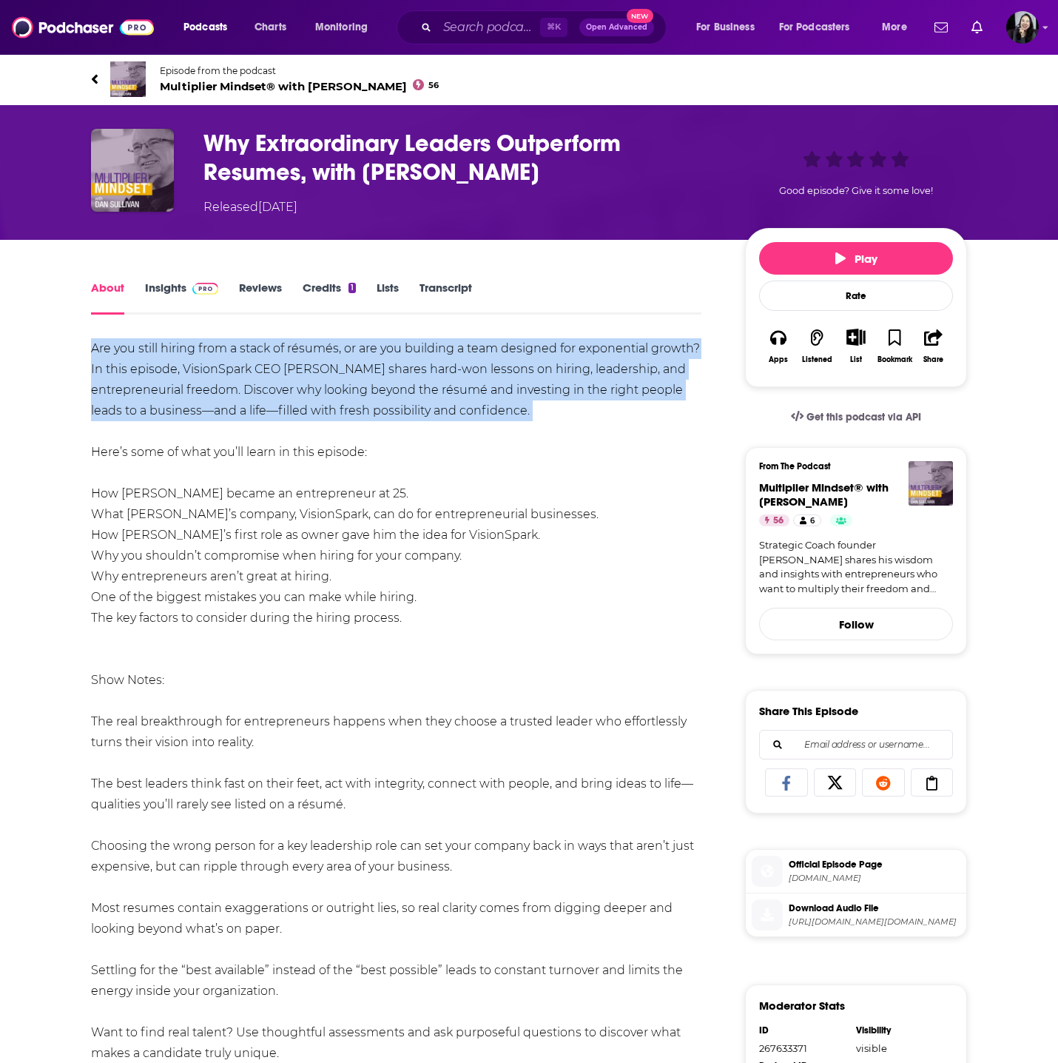
drag, startPoint x: 81, startPoint y: 346, endPoint x: 528, endPoint y: 423, distance: 454.3
copy div "Are you still hiring from a stack of résumés, or are you building a team design…"
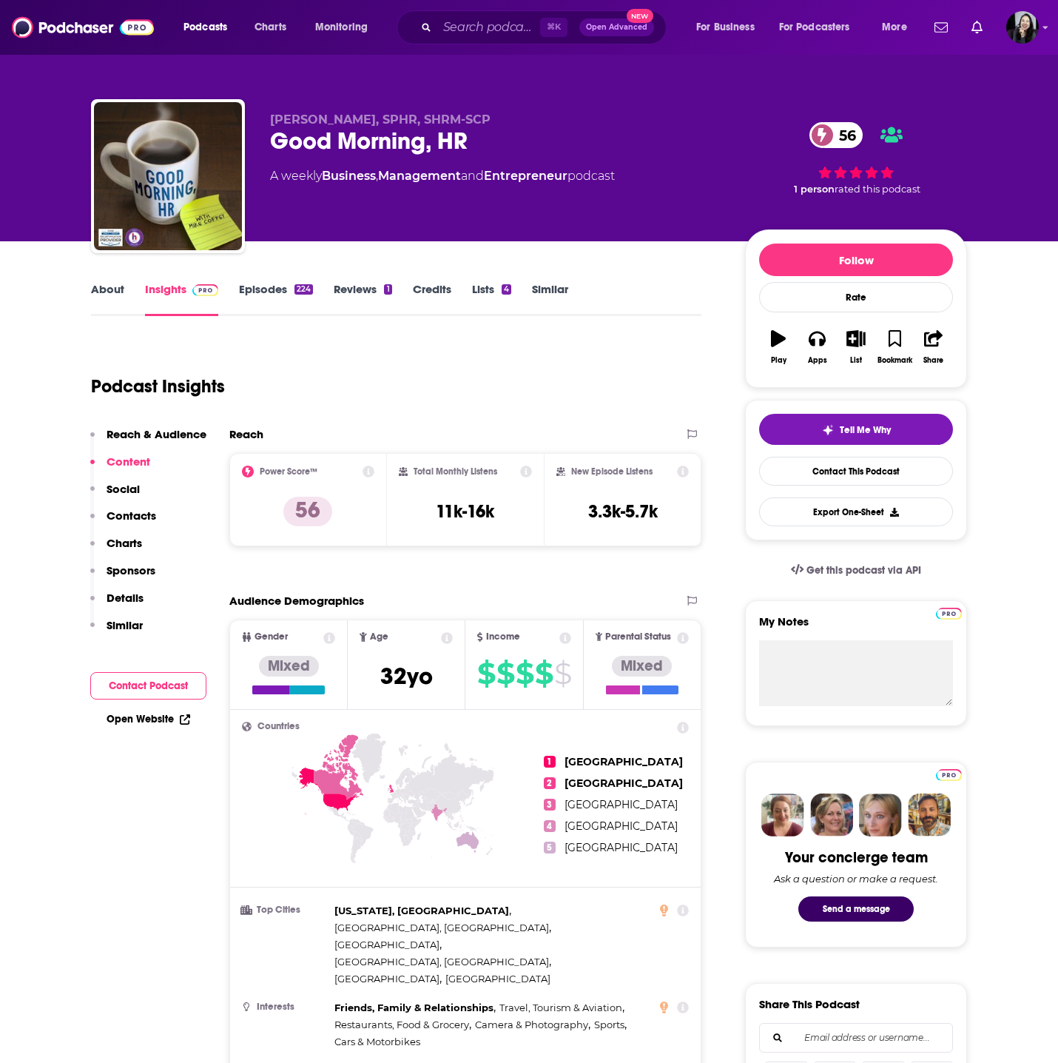
click at [109, 302] on link "About" at bounding box center [107, 299] width 33 height 34
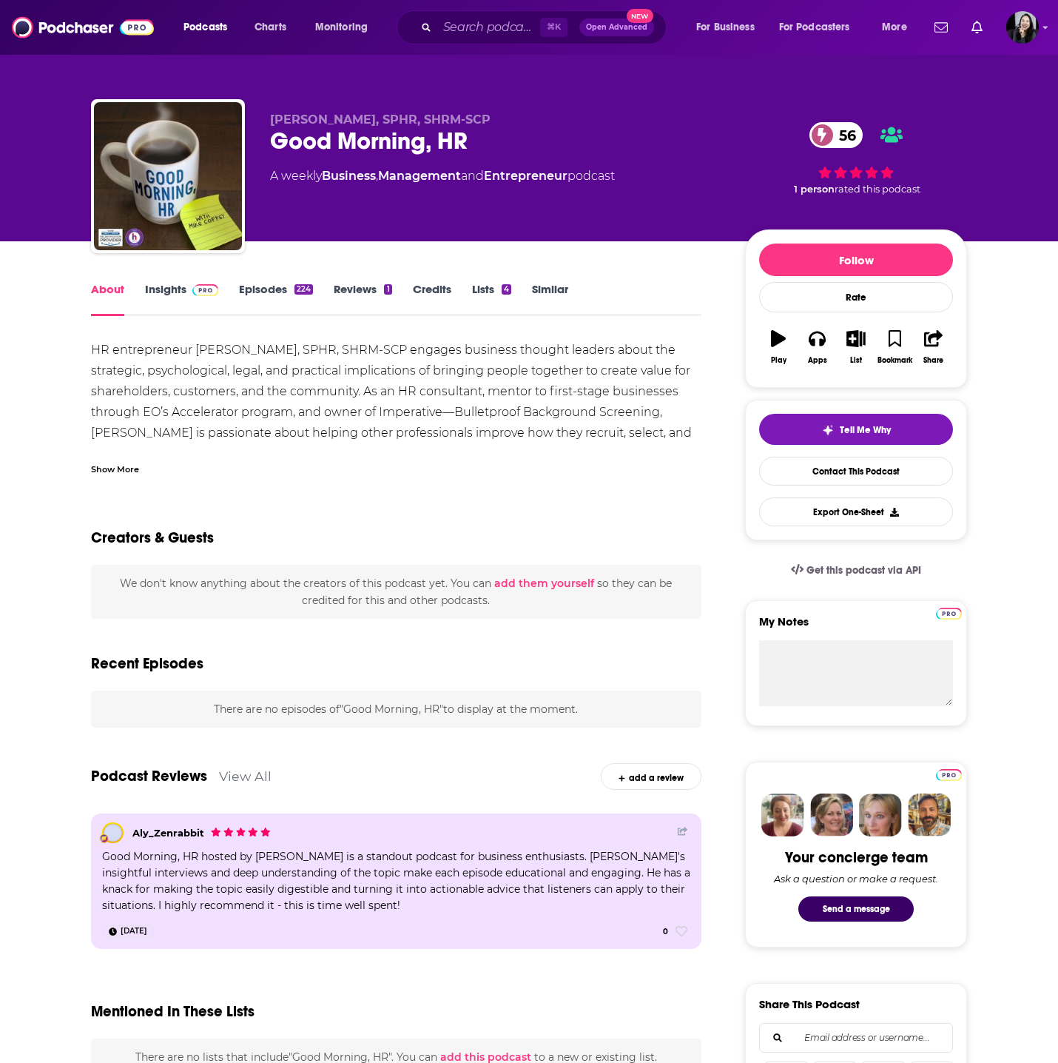
click at [124, 467] on div "Show More" at bounding box center [115, 468] width 48 height 14
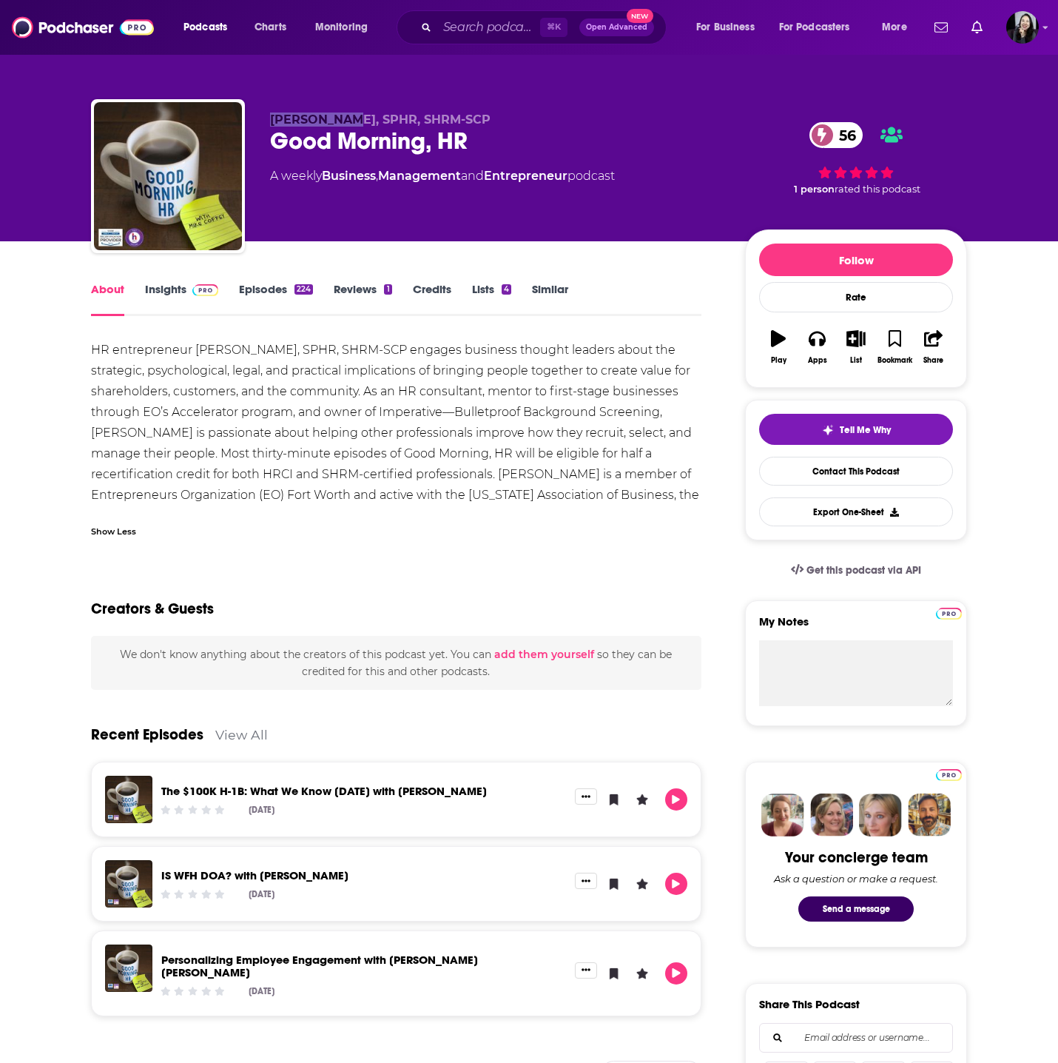
drag, startPoint x: 263, startPoint y: 126, endPoint x: 342, endPoint y: 124, distance: 78.5
click at [342, 124] on div "[PERSON_NAME], SPHR, SHRM-SCP Good Morning, HR 56 A weekly Business , Managemen…" at bounding box center [529, 179] width 876 height 160
copy span "[PERSON_NAME]"
click at [164, 295] on link "Insights" at bounding box center [181, 299] width 73 height 34
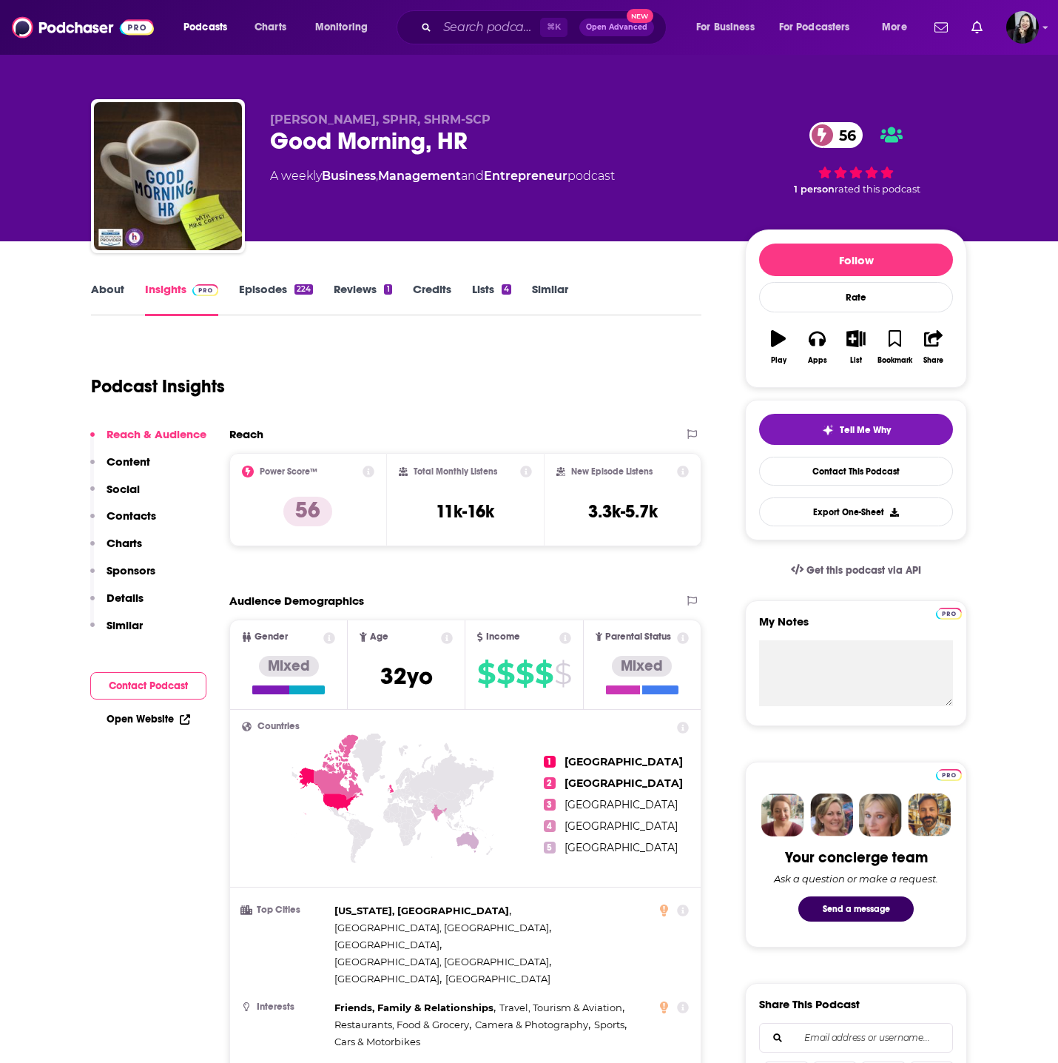
click at [549, 145] on div "Good Morning, HR 56" at bounding box center [495, 141] width 451 height 29
copy div "Good Morning, HR 56"
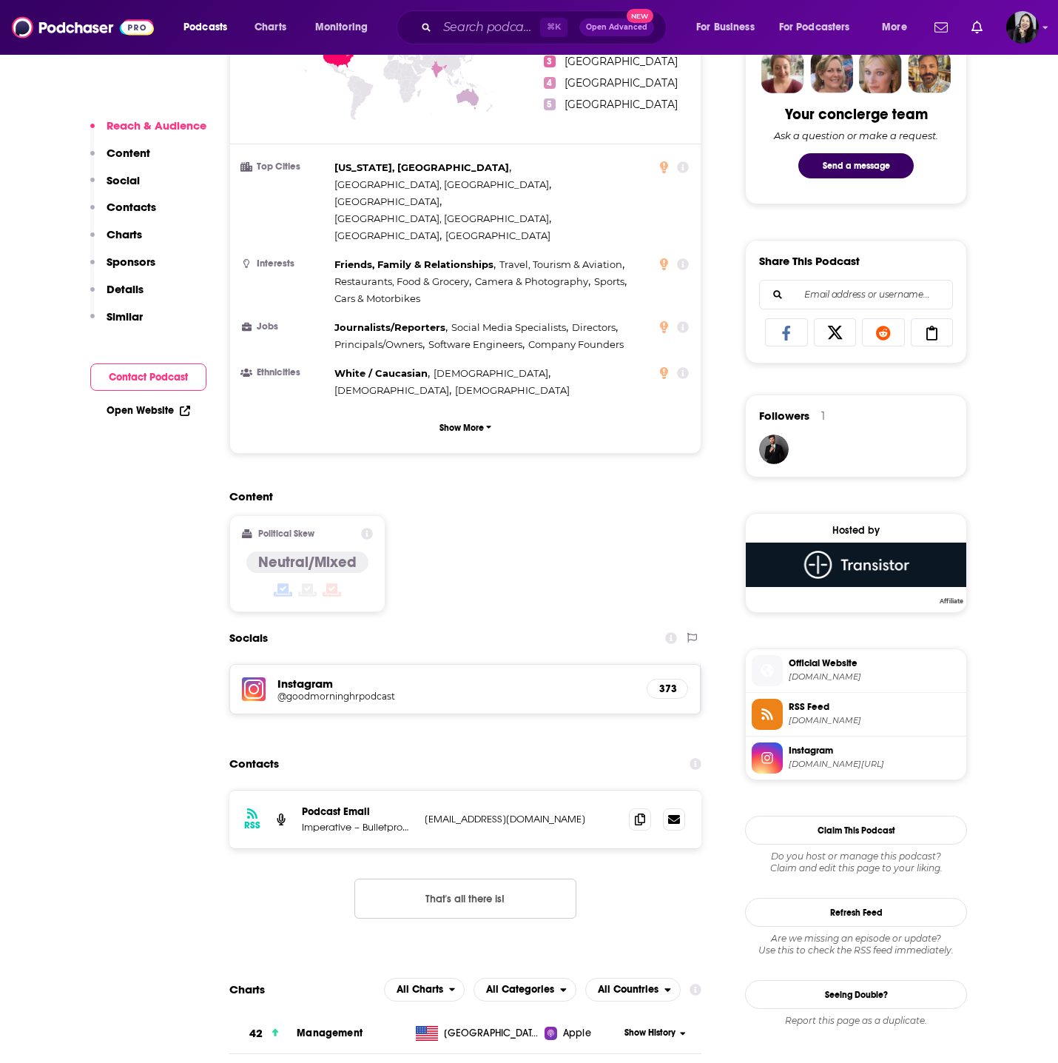
scroll to position [1245, 0]
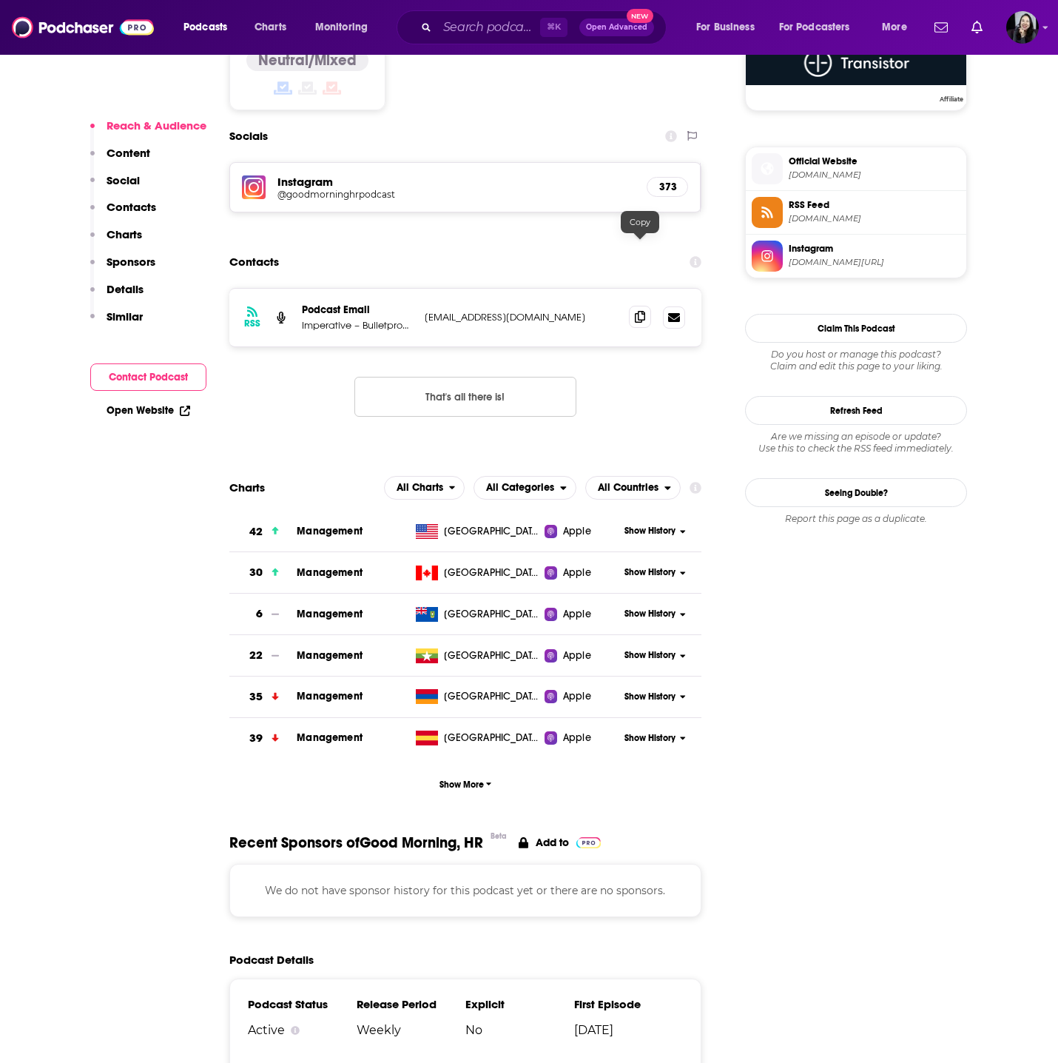
click at [638, 311] on icon at bounding box center [640, 317] width 10 height 12
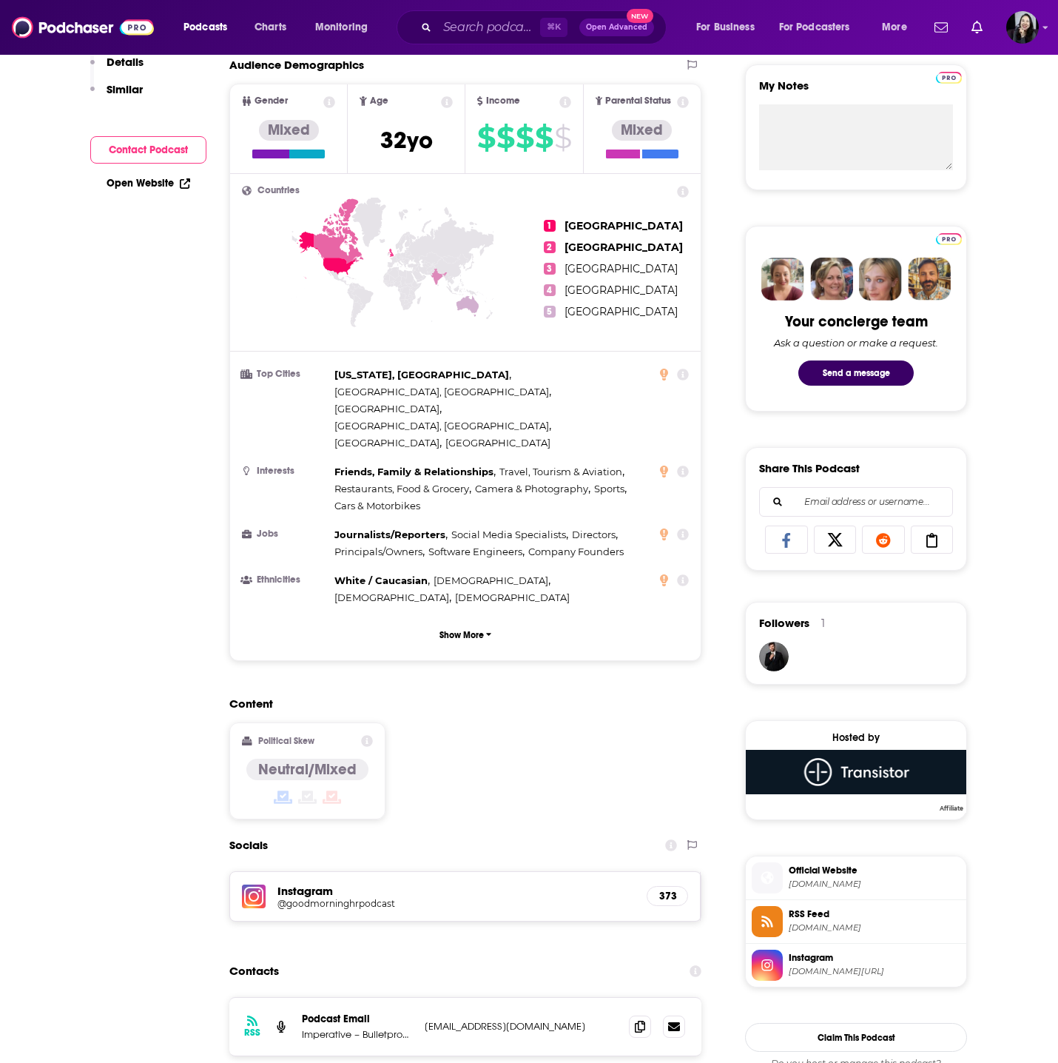
scroll to position [0, 0]
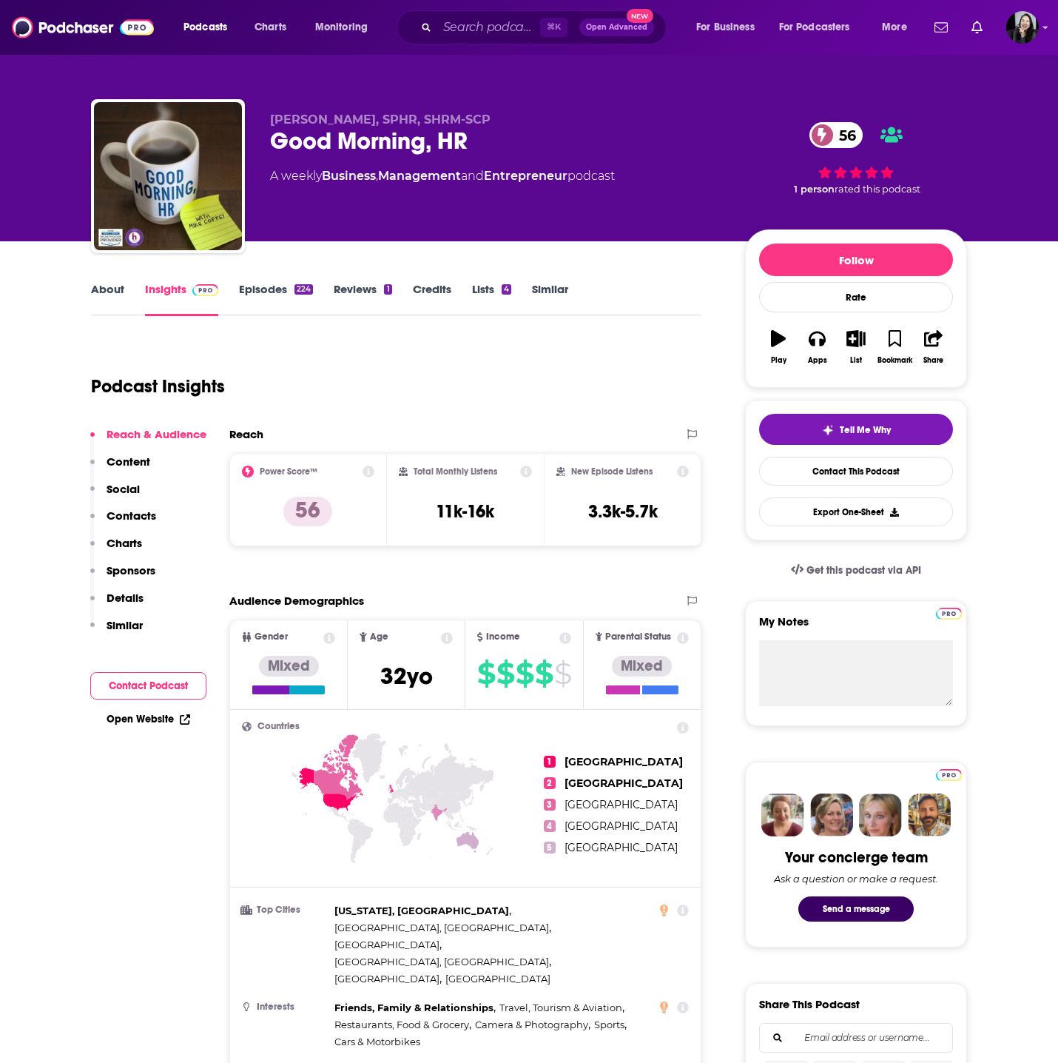
click at [517, 133] on div "Good Morning, HR 56" at bounding box center [495, 141] width 451 height 29
copy div "Good Morning, HR 56"
drag, startPoint x: 266, startPoint y: 115, endPoint x: 343, endPoint y: 118, distance: 77.1
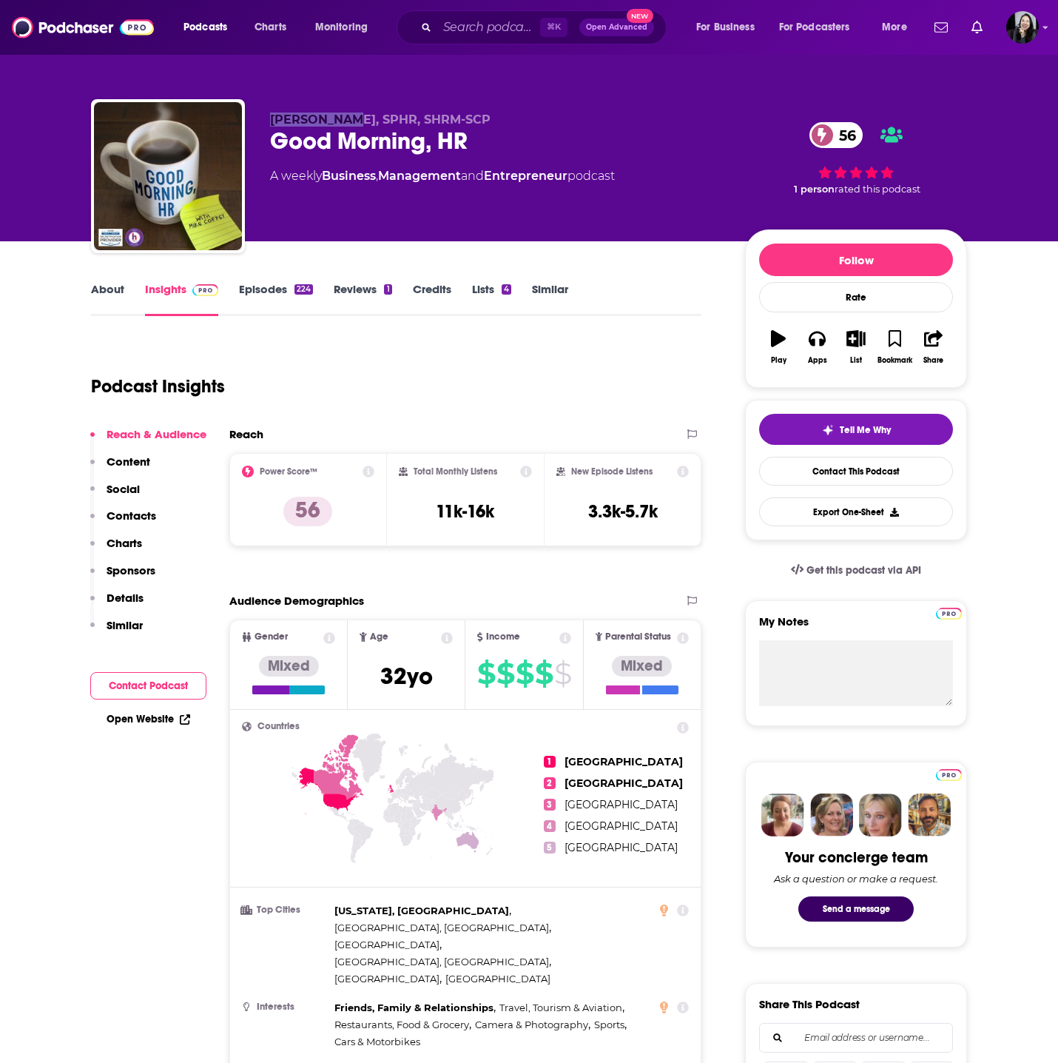
click at [343, 118] on div "[PERSON_NAME], SPHR, SHRM-SCP Good Morning, HR 56 A weekly Business , Managemen…" at bounding box center [529, 179] width 876 height 160
copy span "[PERSON_NAME]"
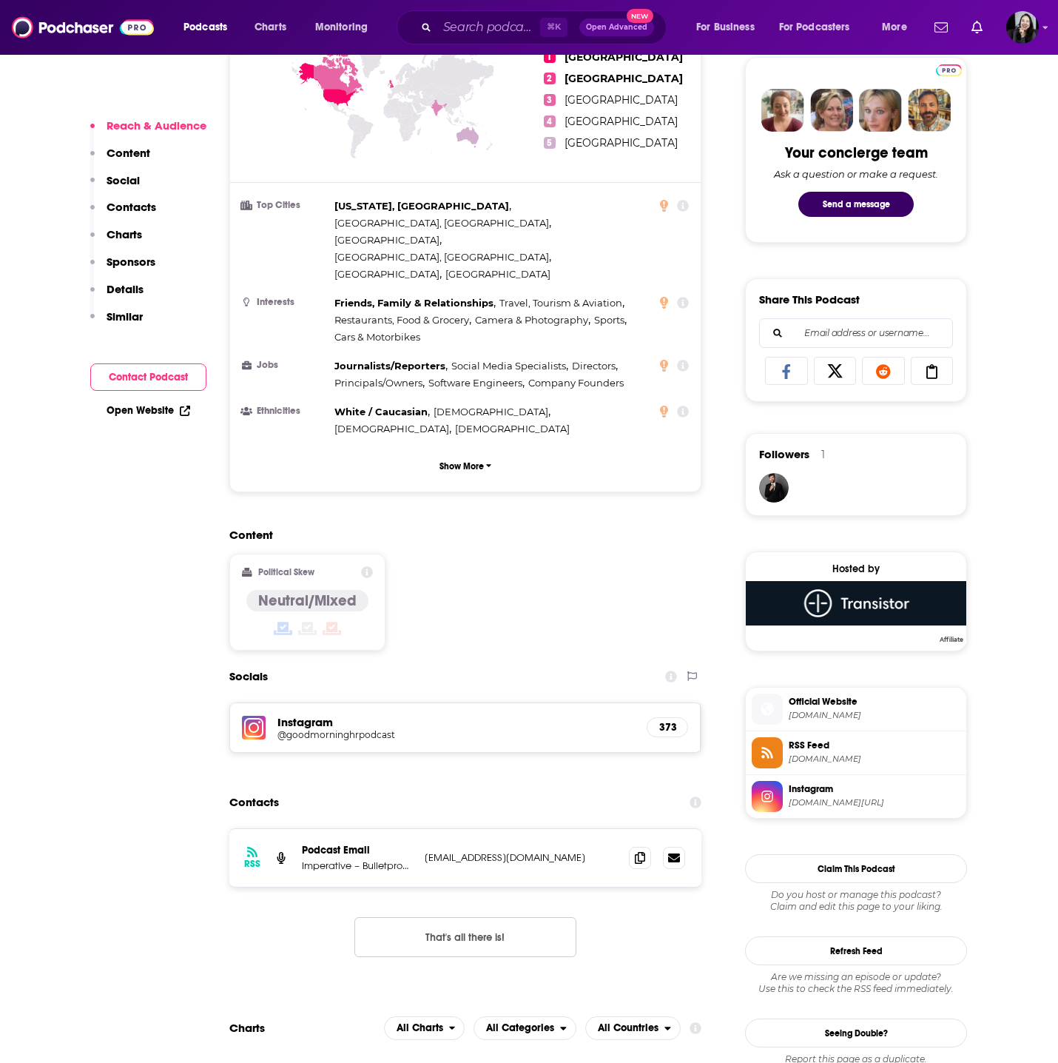
scroll to position [804, 0]
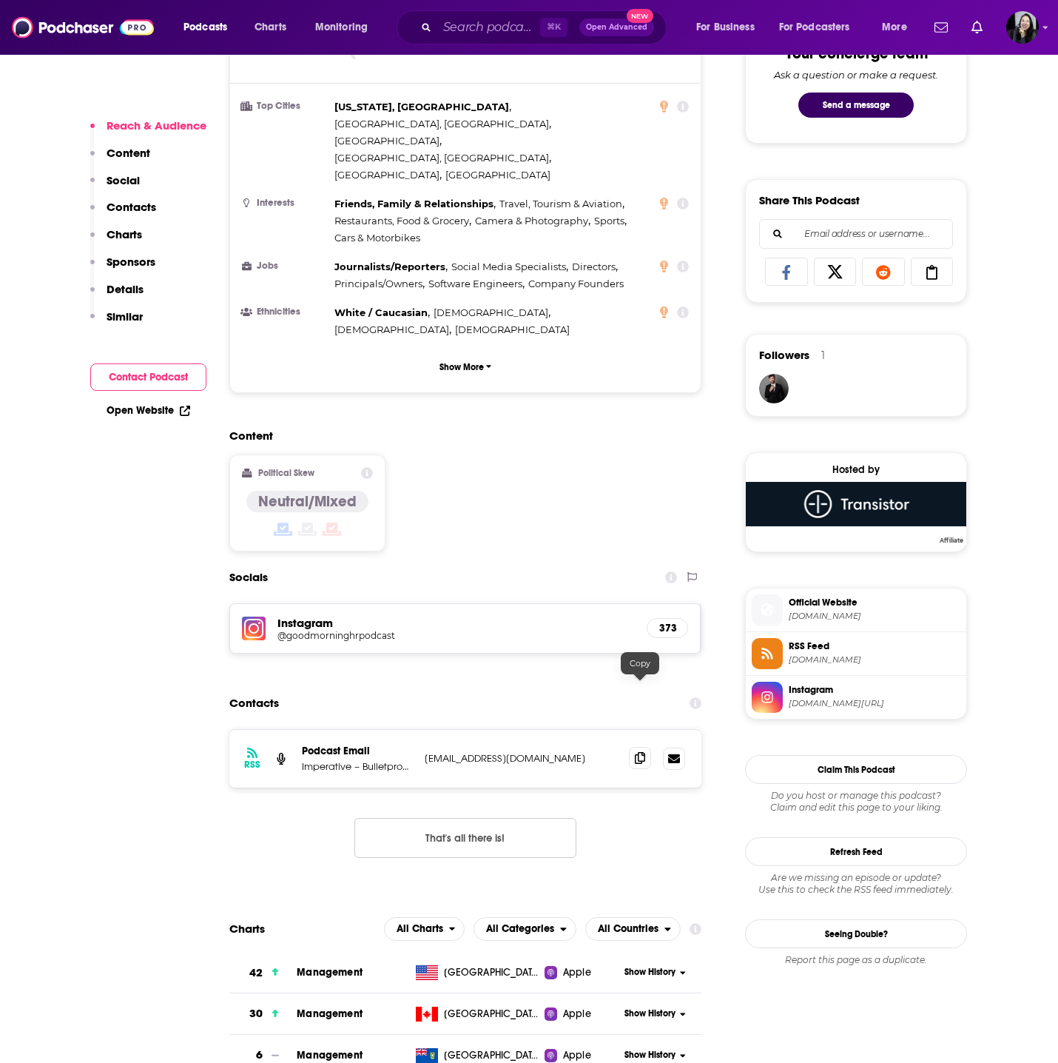
click at [645, 752] on icon at bounding box center [640, 758] width 10 height 12
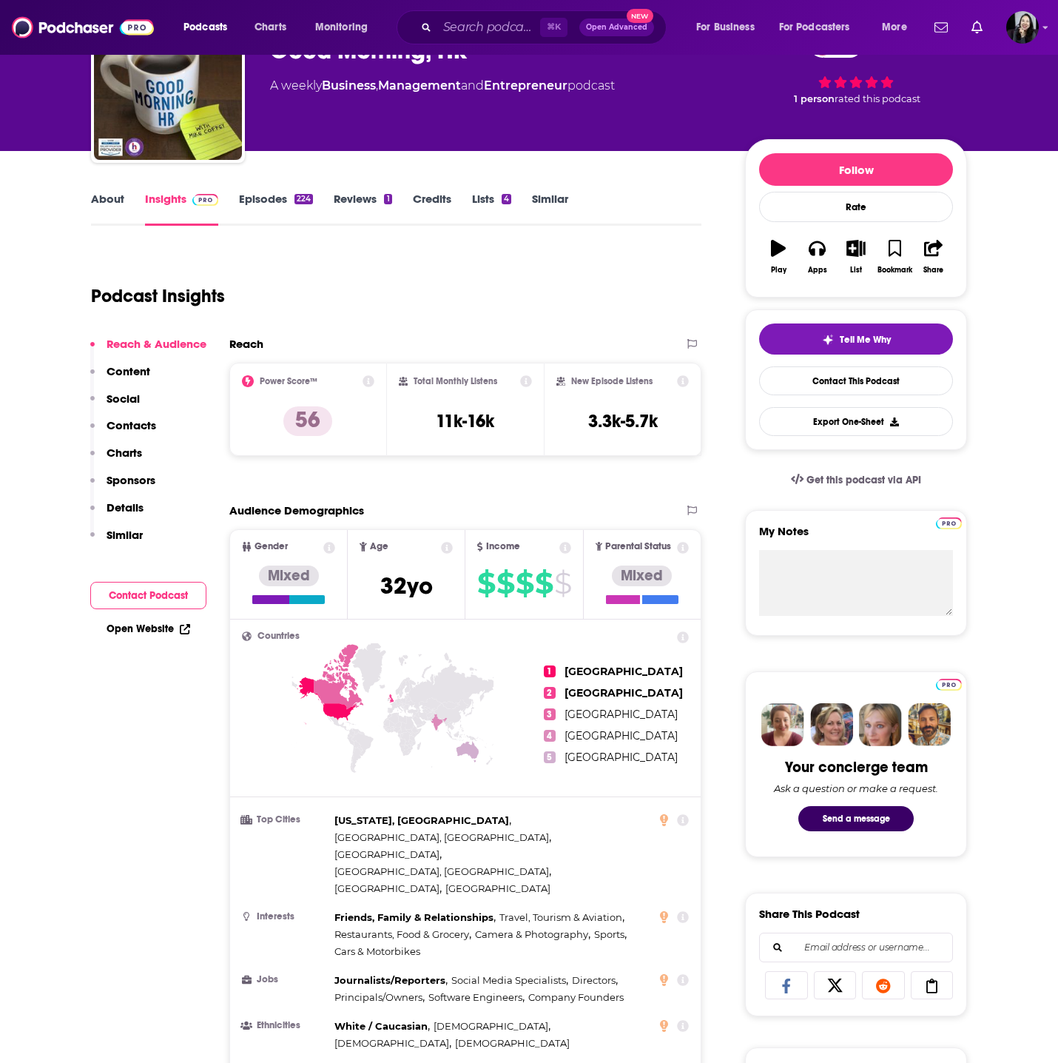
click at [252, 190] on div "About Insights Episodes 224 Reviews 1 Credits Lists 4 Similar" at bounding box center [396, 207] width 611 height 36
click at [291, 215] on link "Episodes 224" at bounding box center [276, 209] width 74 height 34
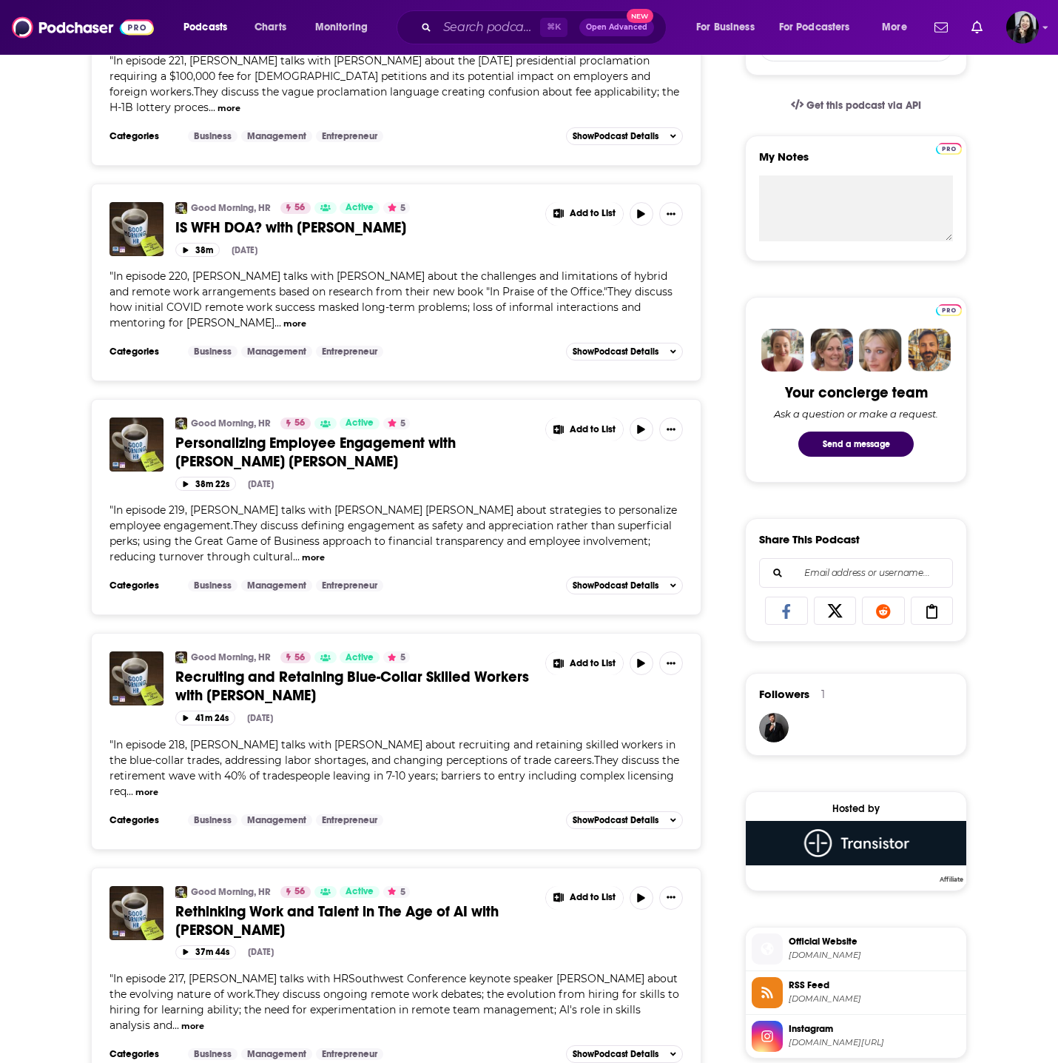
scroll to position [453, 0]
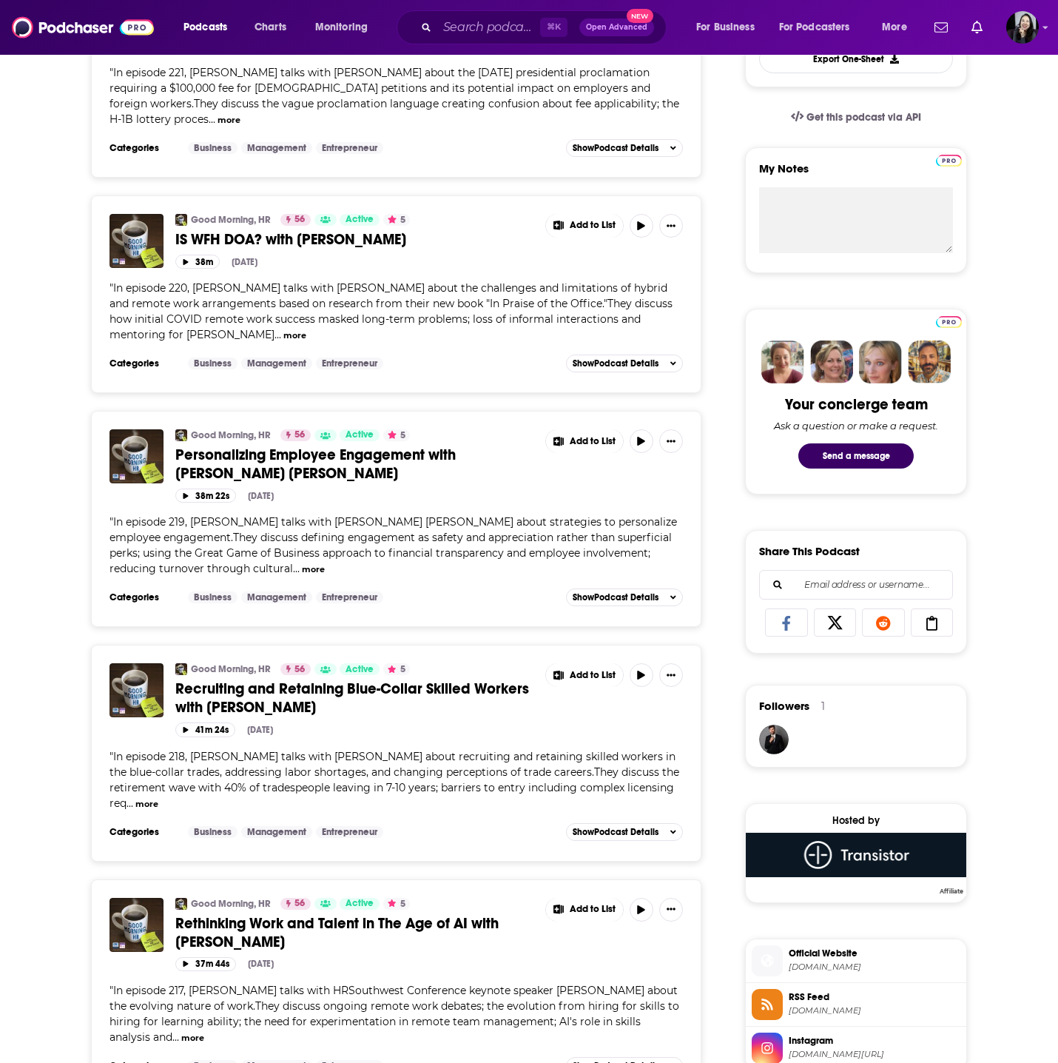
click at [333, 451] on span "Personalizing Employee Engagement with [PERSON_NAME] [PERSON_NAME]" at bounding box center [315, 464] width 280 height 37
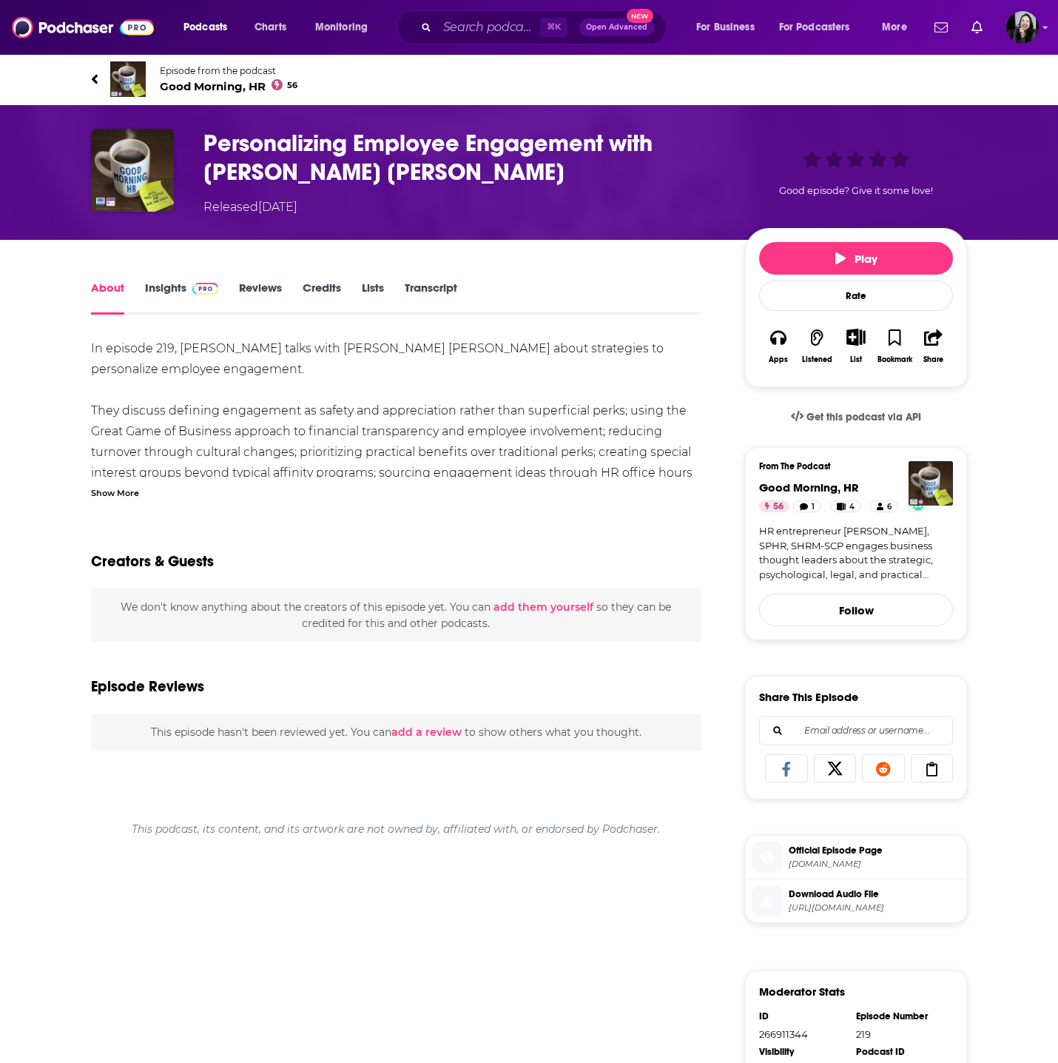
click at [106, 486] on div "Show More" at bounding box center [115, 492] width 48 height 14
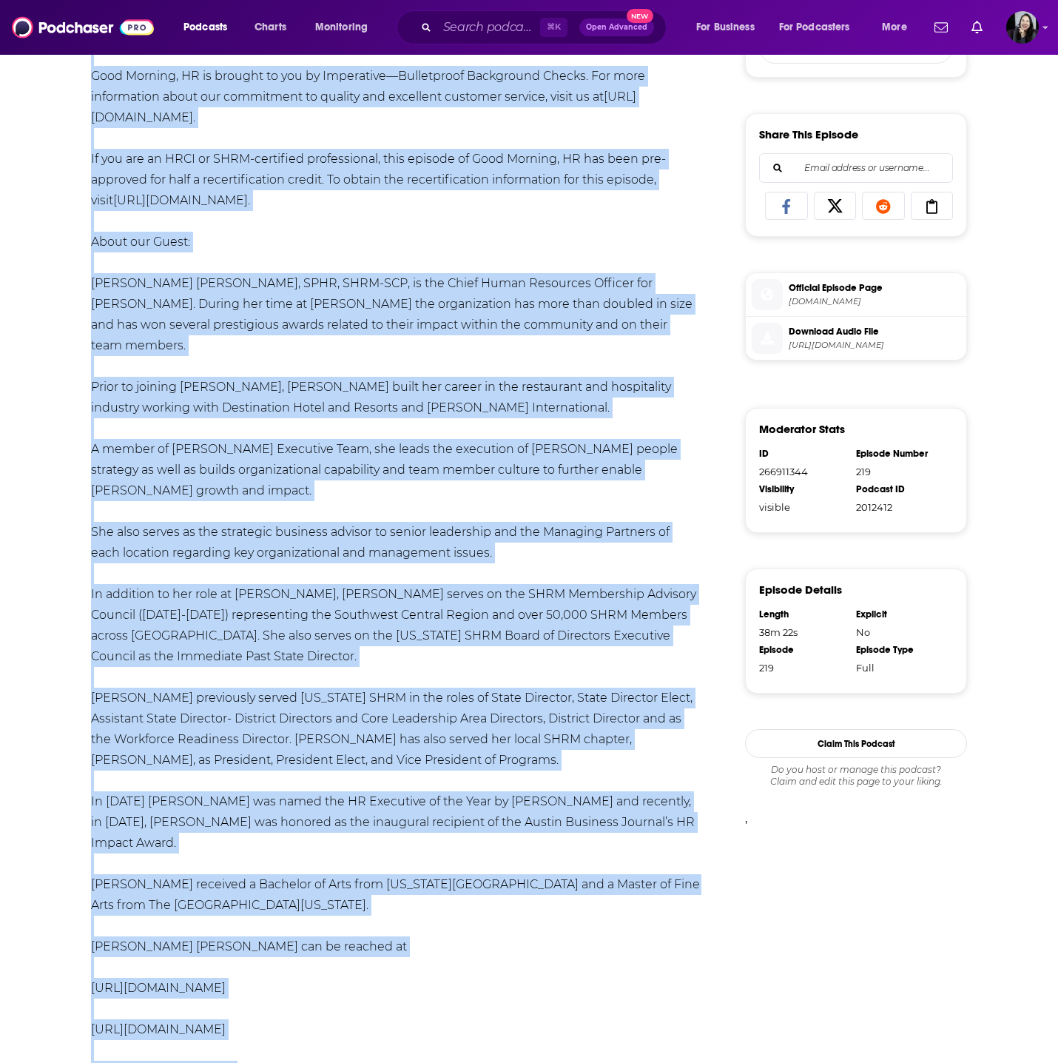
scroll to position [836, 0]
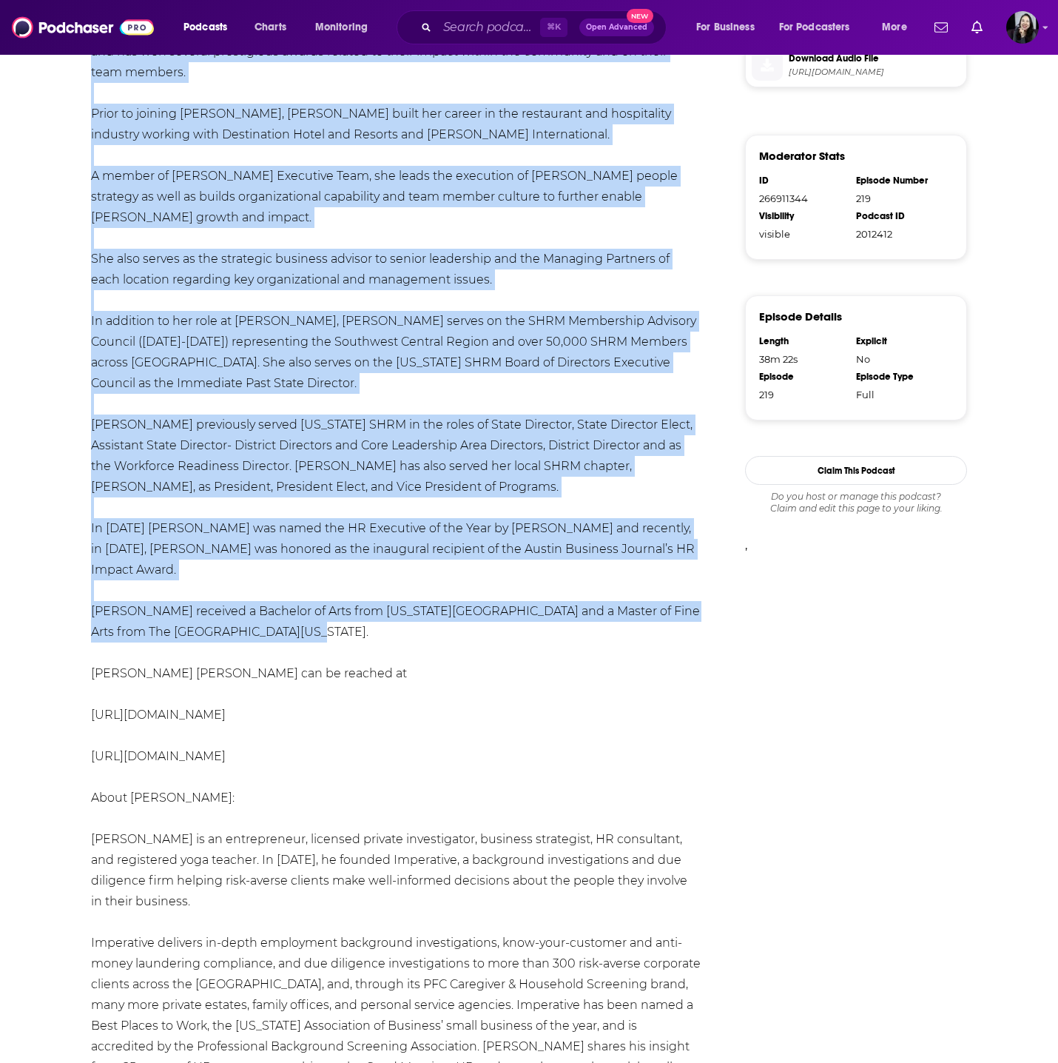
drag, startPoint x: 70, startPoint y: 67, endPoint x: 553, endPoint y: 570, distance: 697.2
click at [553, 570] on div "Episode from the podcast Good Morning, HR 56 Next Episode Personalizing Employe…" at bounding box center [529, 555] width 1058 height 2674
copy div "Episode from the podcast Good Morning, HR 56 Next Episode Personalizing Employe…"
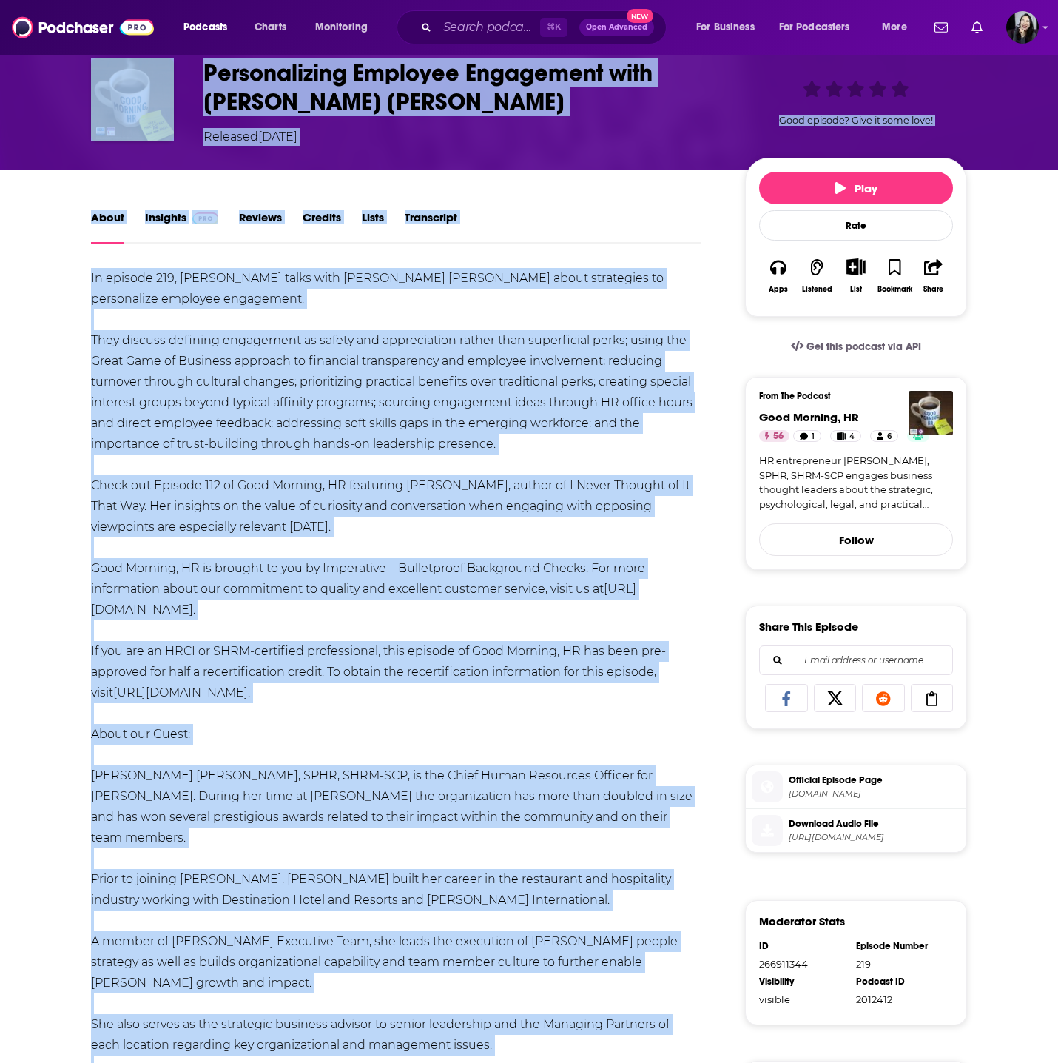
scroll to position [0, 0]
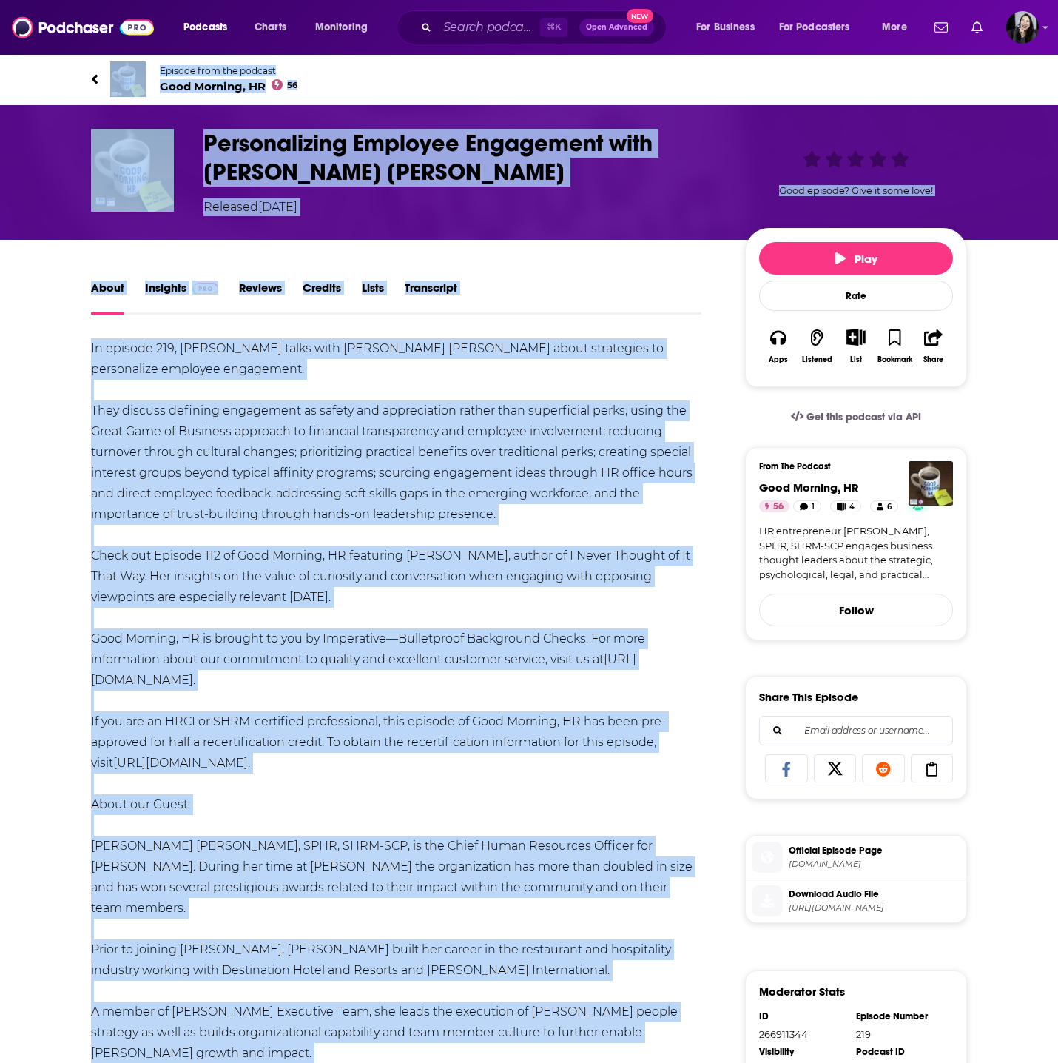
click at [363, 173] on h1 "Personalizing Employee Engagement with [PERSON_NAME] [PERSON_NAME]" at bounding box center [463, 158] width 518 height 58
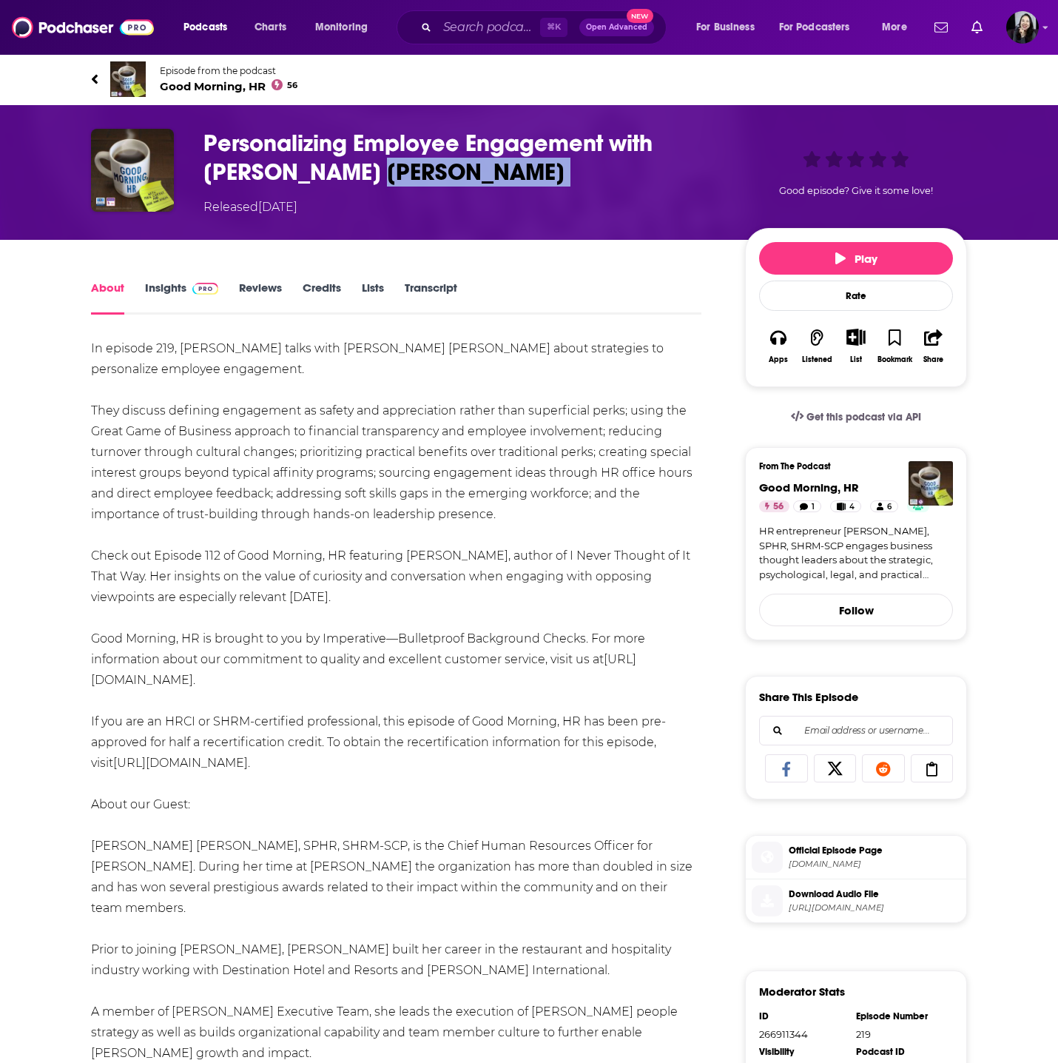
click at [363, 173] on h1 "Personalizing Employee Engagement with [PERSON_NAME] [PERSON_NAME]" at bounding box center [463, 158] width 518 height 58
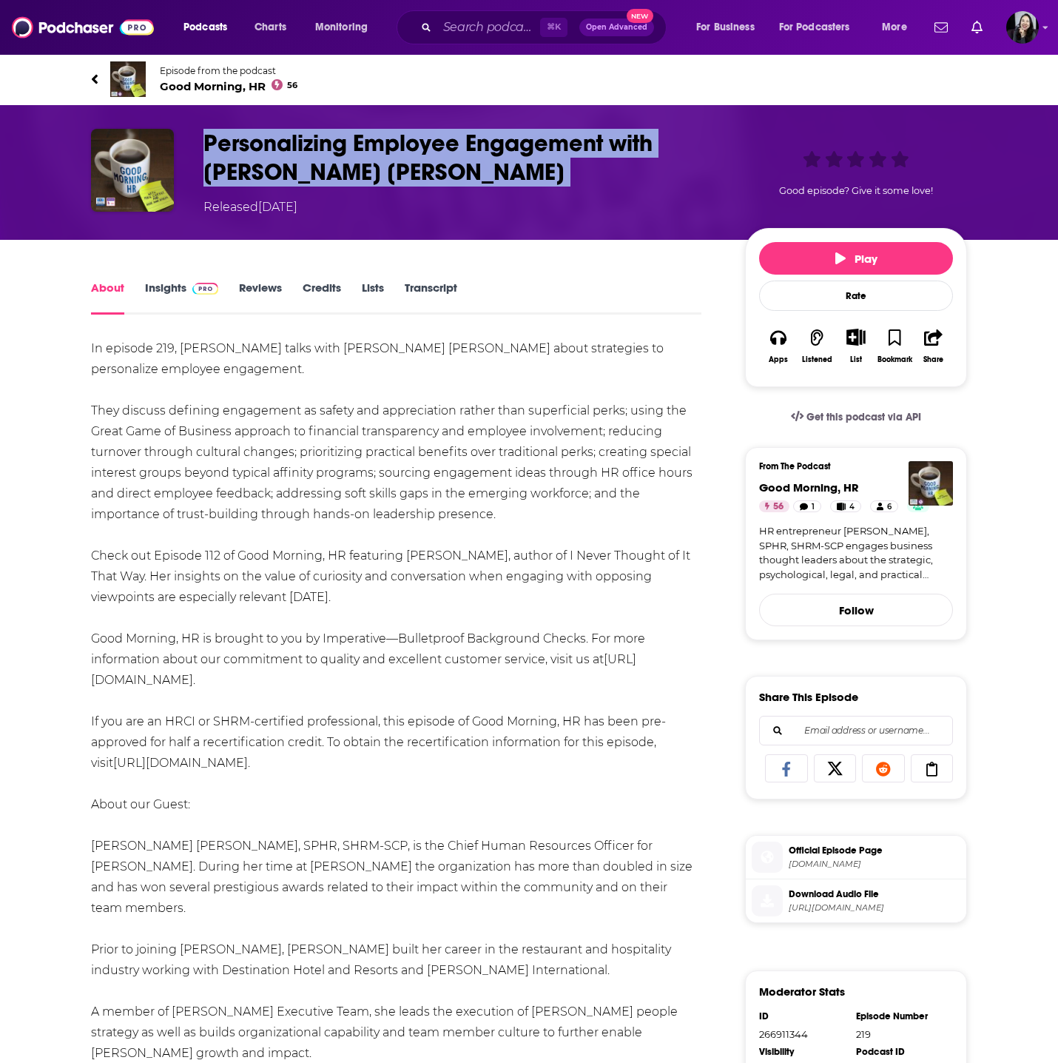
click at [363, 173] on h1 "Personalizing Employee Engagement with [PERSON_NAME] [PERSON_NAME]" at bounding box center [463, 158] width 518 height 58
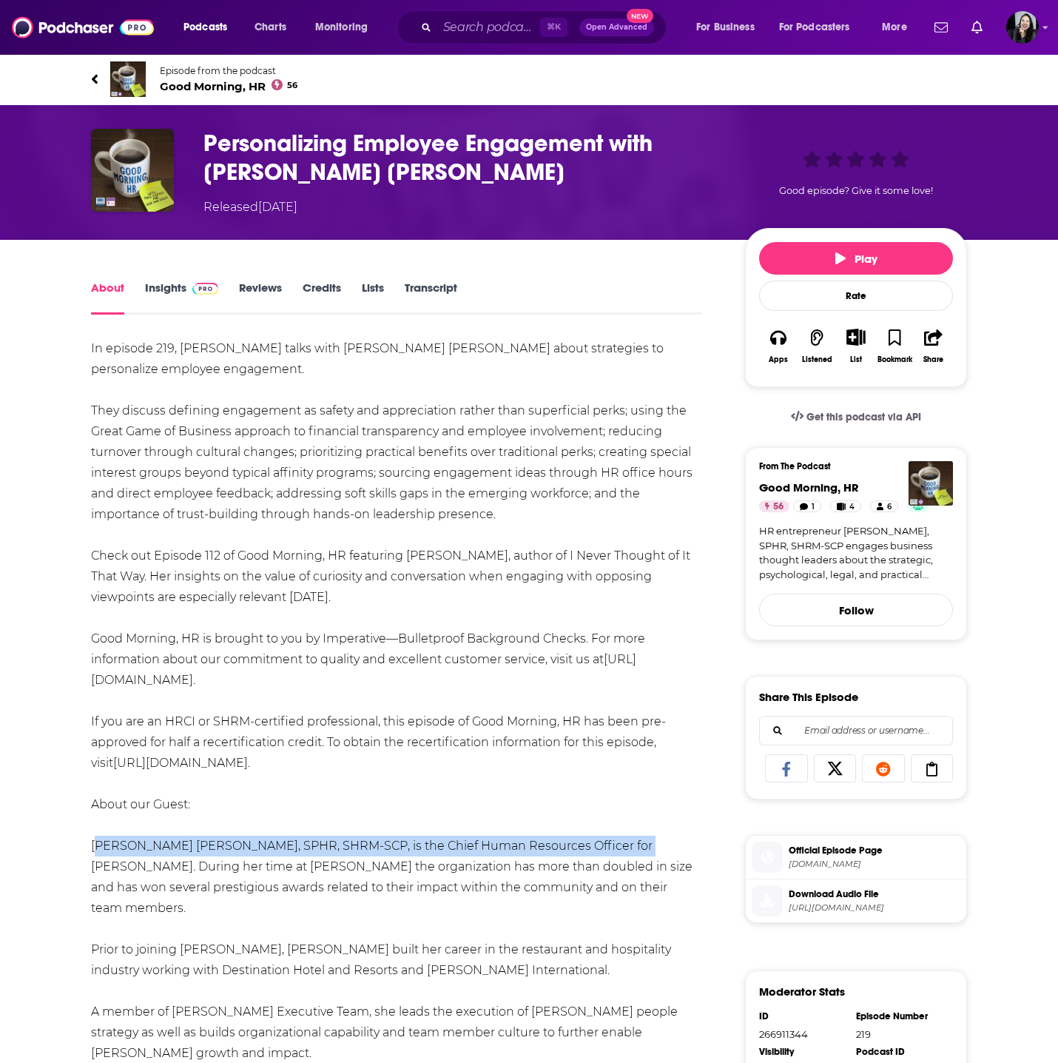
drag, startPoint x: 79, startPoint y: 826, endPoint x: 616, endPoint y: 831, distance: 536.6
copy div "[PERSON_NAME] [PERSON_NAME], SPHR, SHRM-SCP, is the Chief Human Resources Offic…"
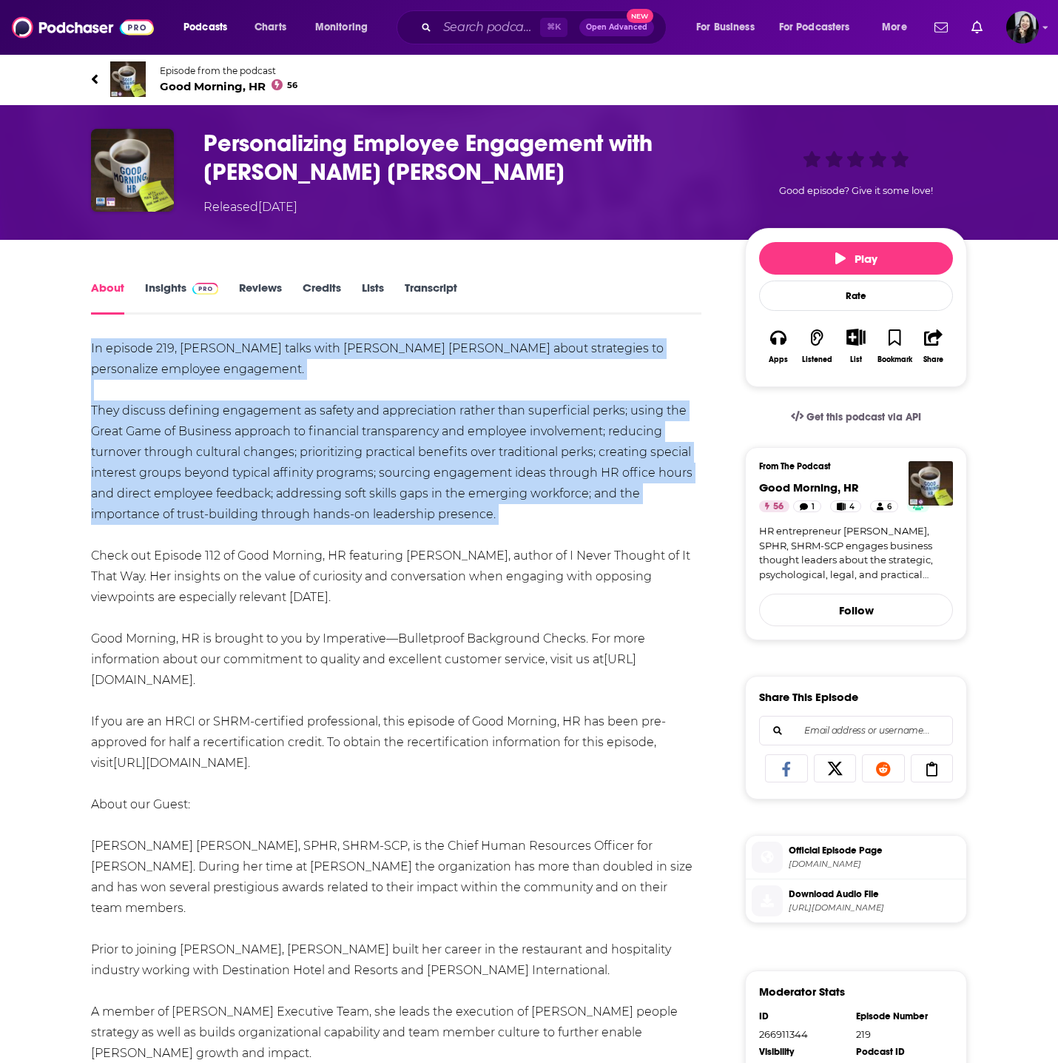
copy div "In episode 219, [PERSON_NAME] talks with [PERSON_NAME] [PERSON_NAME] about stra…"
drag, startPoint x: 93, startPoint y: 337, endPoint x: 521, endPoint y: 519, distance: 464.6
